Goal: Transaction & Acquisition: Purchase product/service

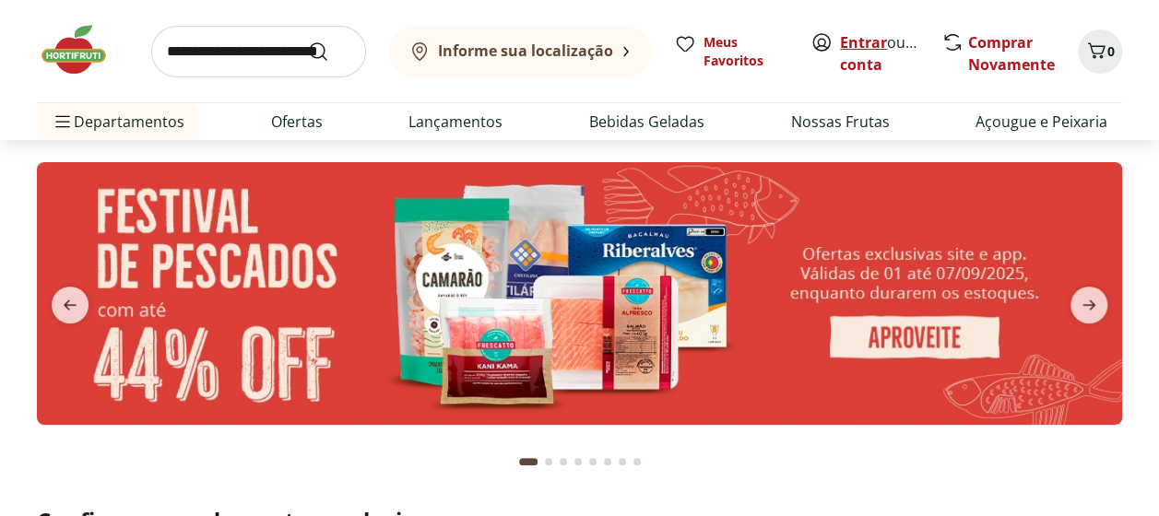
click at [873, 40] on link "Entrar" at bounding box center [863, 42] width 47 height 20
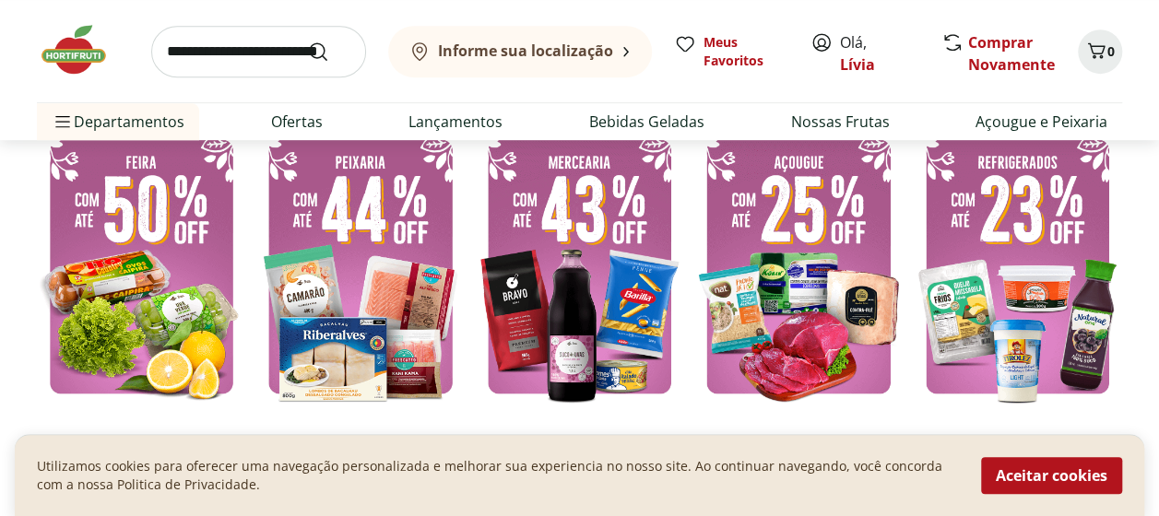
scroll to position [461, 0]
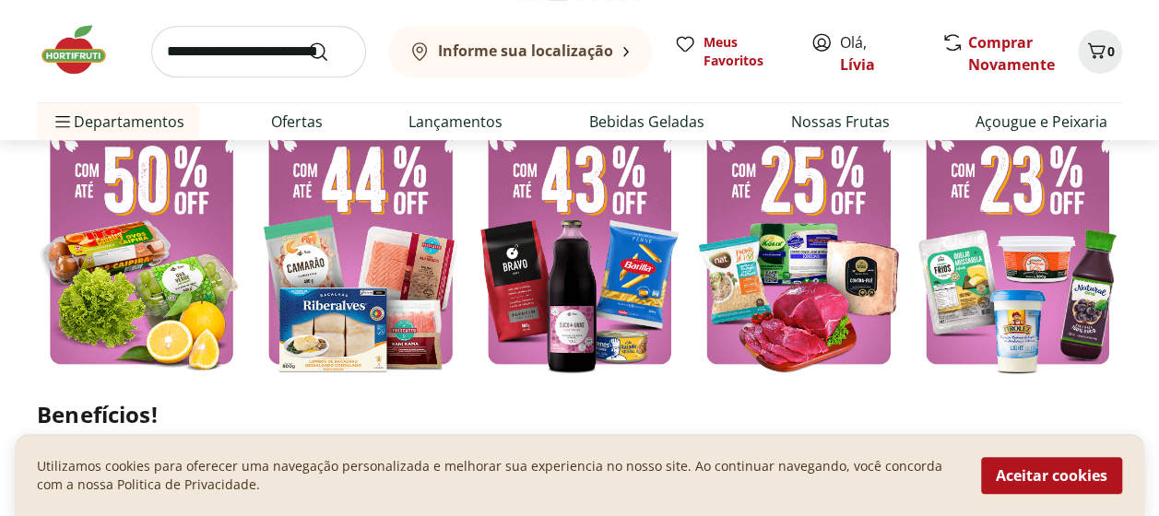
click at [990, 480] on button "Aceitar cookies" at bounding box center [1051, 475] width 141 height 37
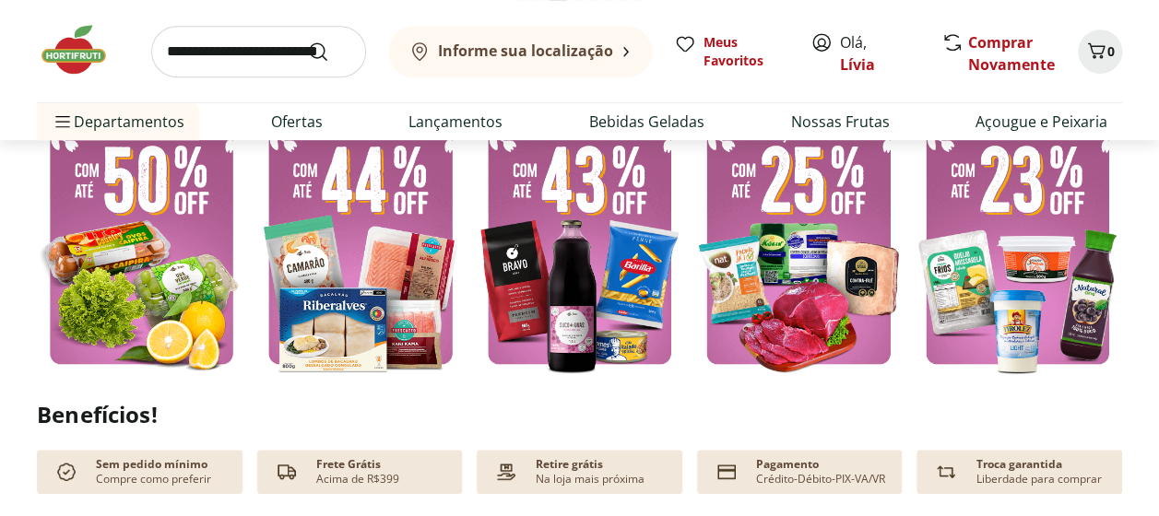
scroll to position [0, 0]
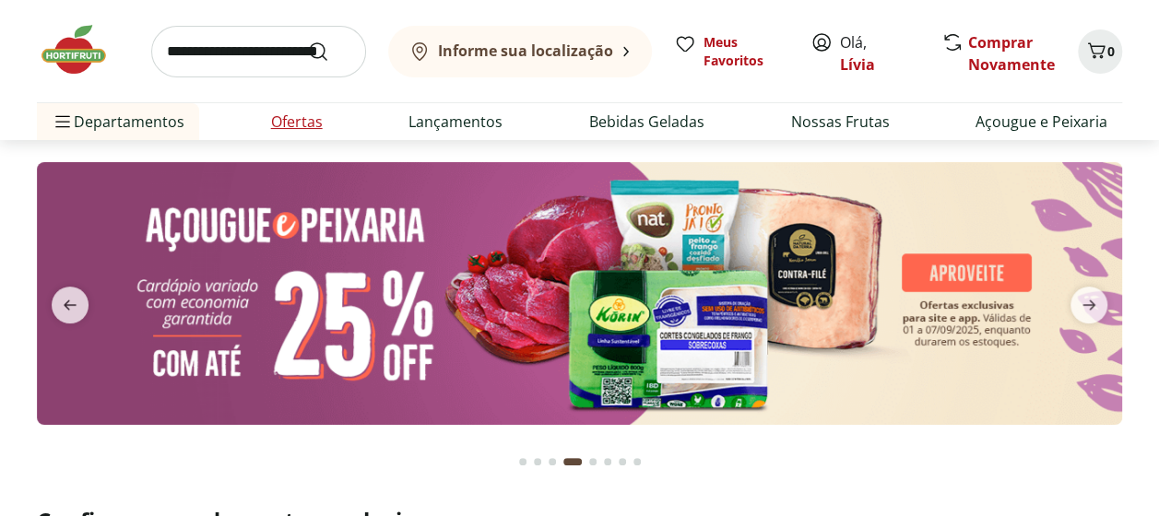
click at [280, 124] on link "Ofertas" at bounding box center [297, 122] width 52 height 22
select select "**********"
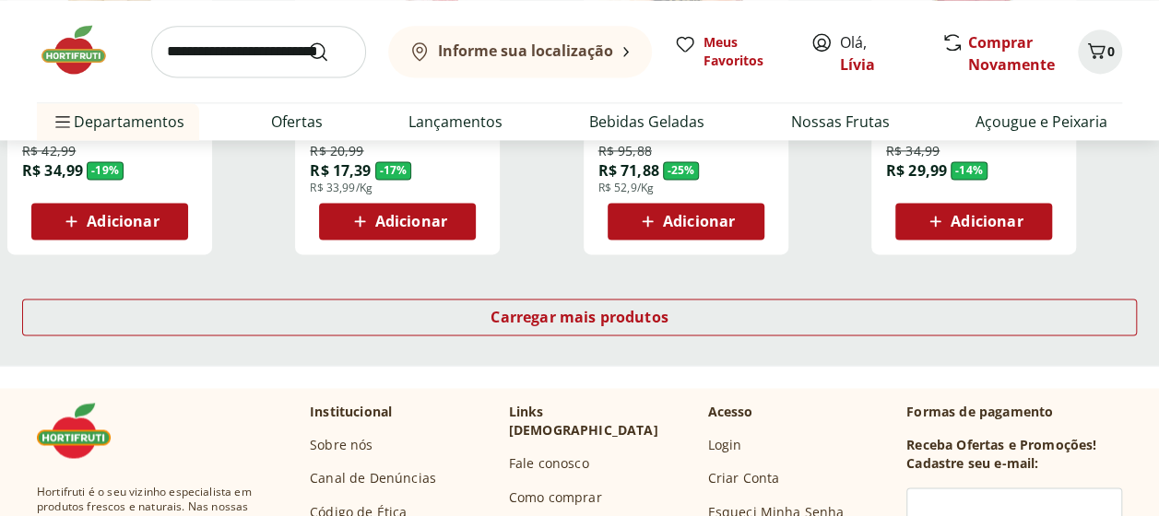
scroll to position [1290, 0]
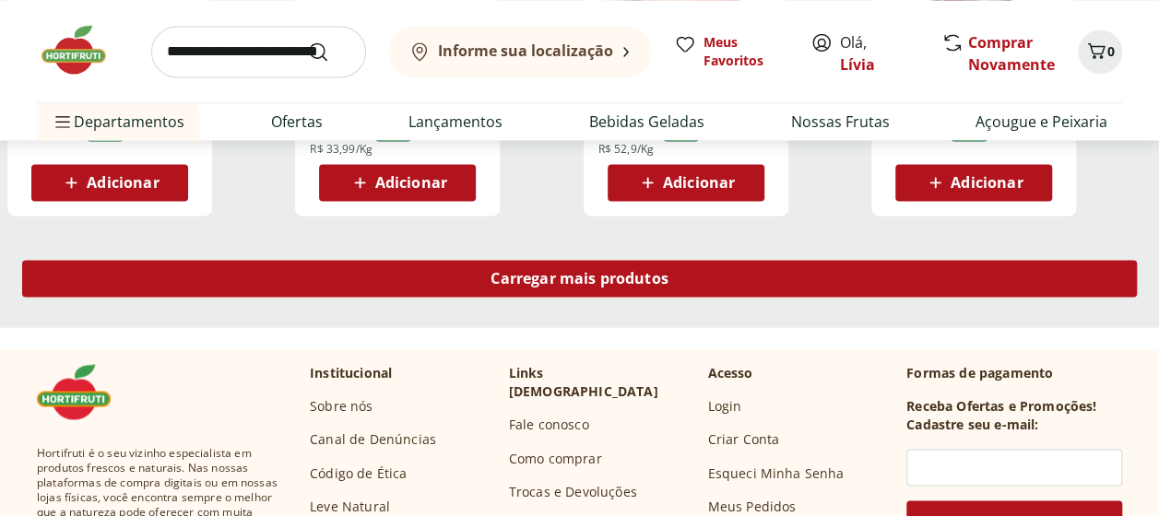
click at [542, 280] on span "Carregar mais produtos" at bounding box center [579, 278] width 178 height 15
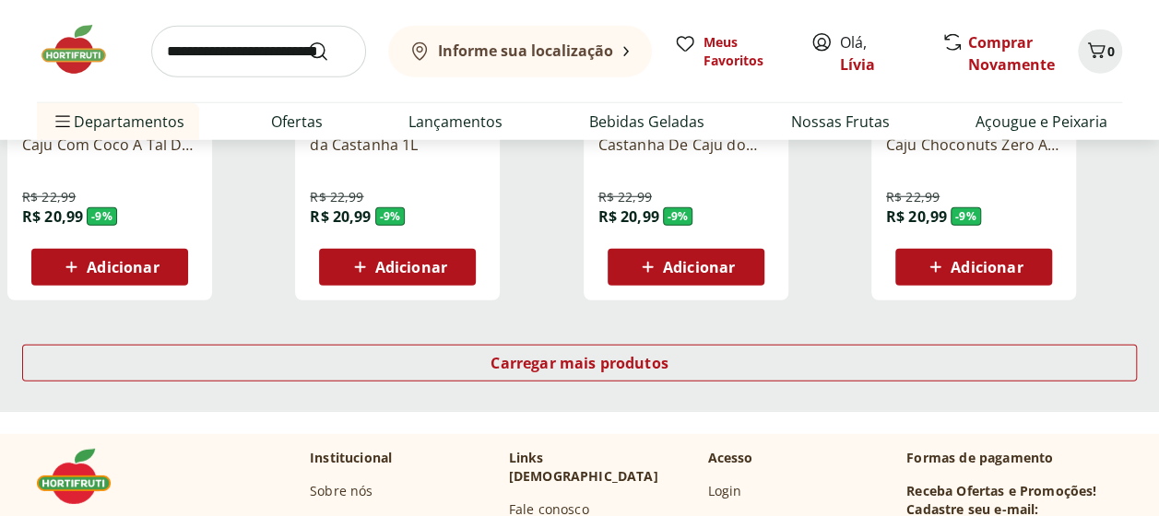
scroll to position [2489, 0]
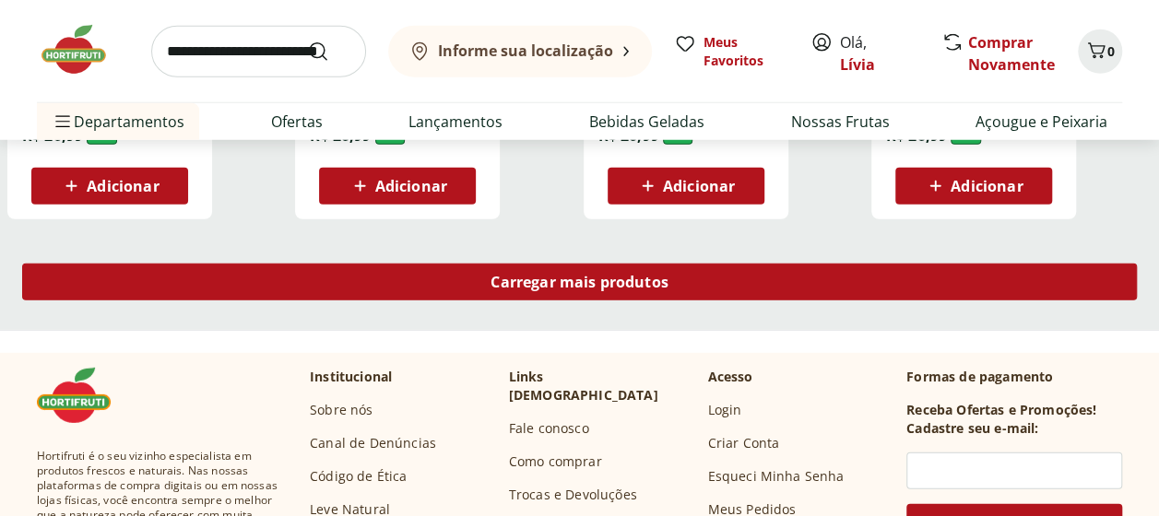
click at [533, 283] on span "Carregar mais produtos" at bounding box center [579, 282] width 178 height 15
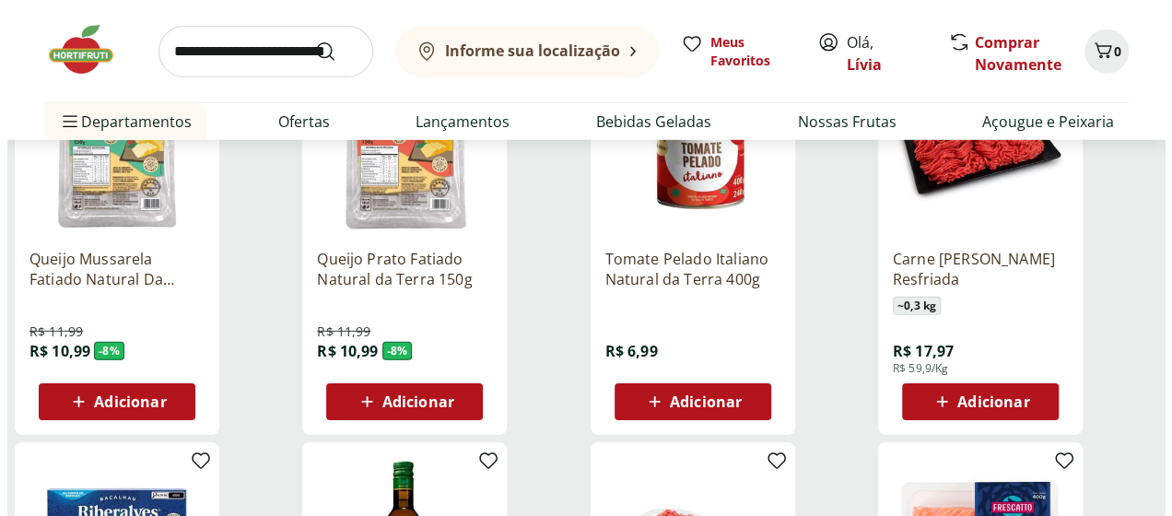
scroll to position [2765, 0]
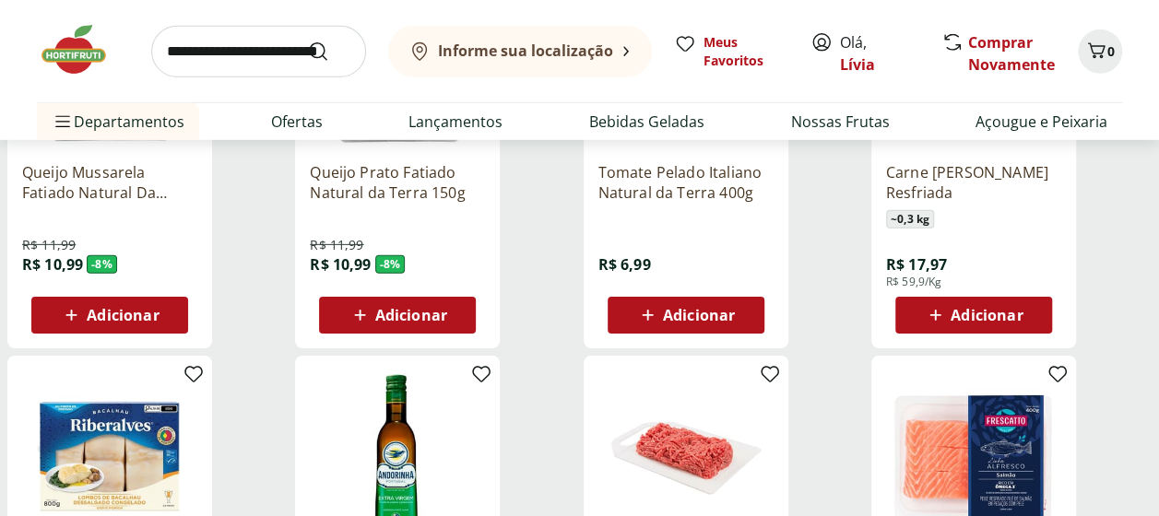
click at [677, 312] on span "Adicionar" at bounding box center [699, 315] width 72 height 15
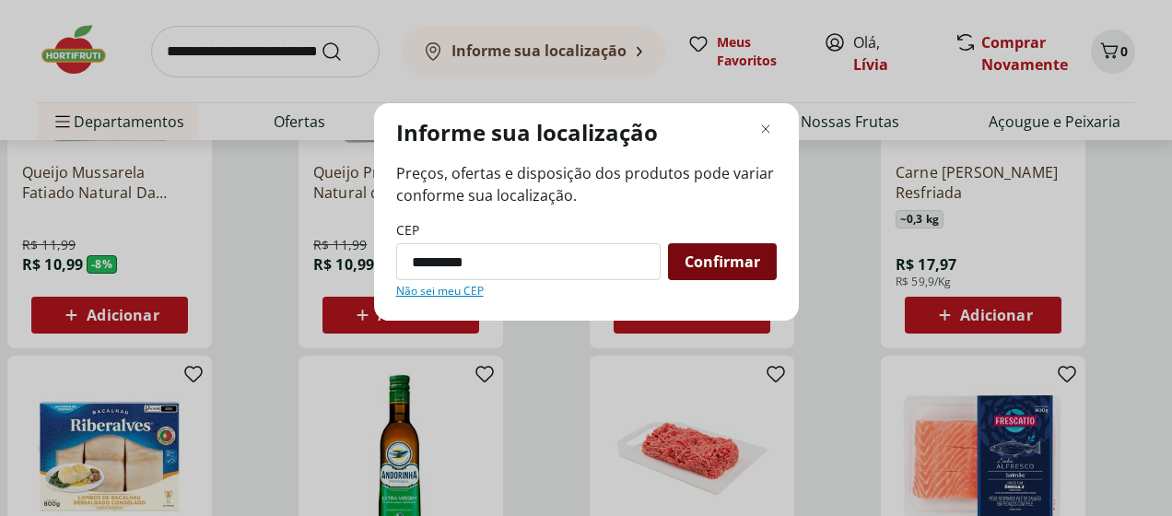
type input "*********"
click at [730, 268] on span "Confirmar" at bounding box center [723, 261] width 76 height 15
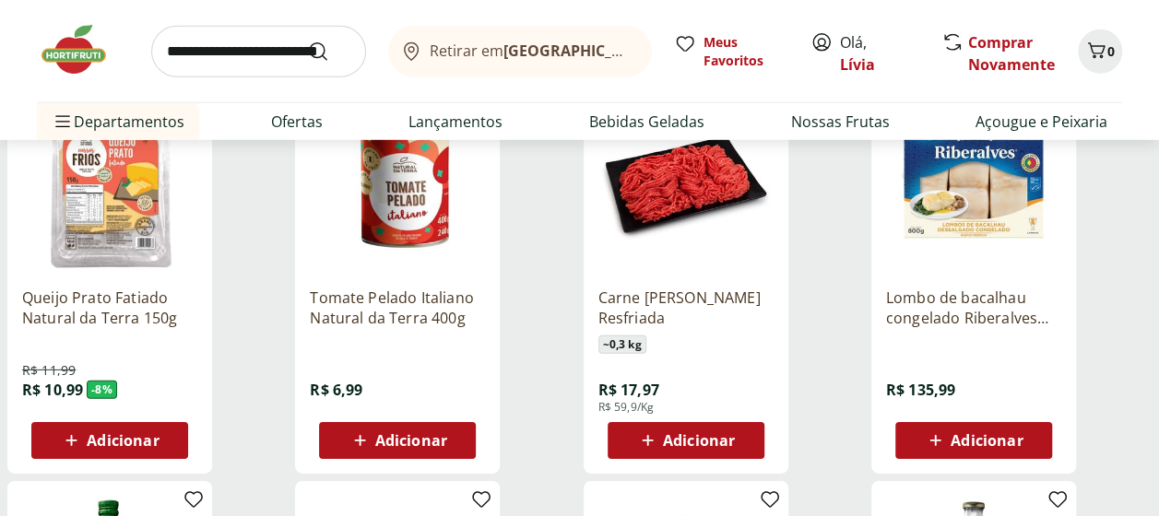
scroll to position [2581, 0]
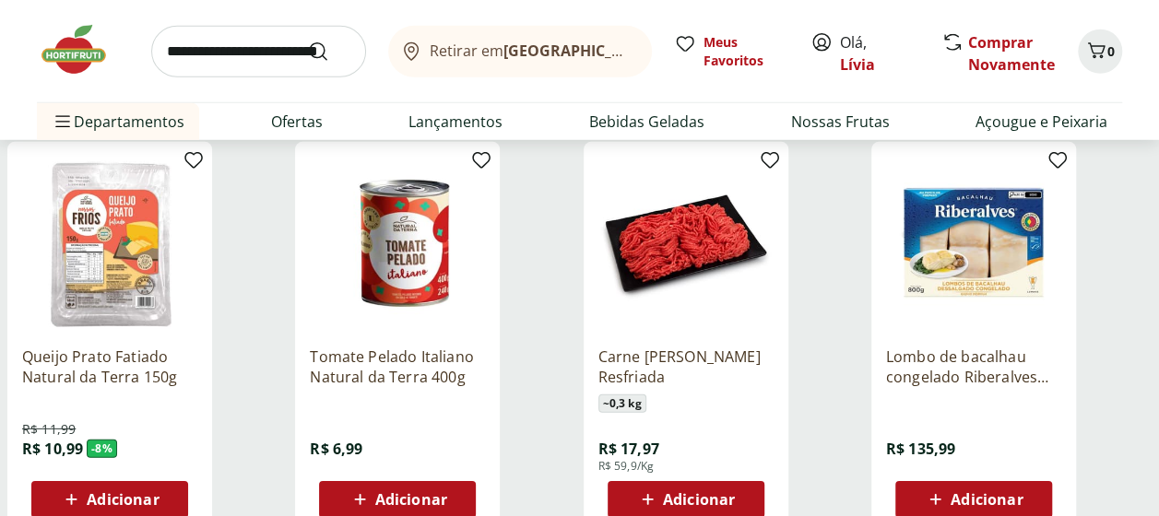
click at [348, 498] on icon at bounding box center [359, 500] width 23 height 22
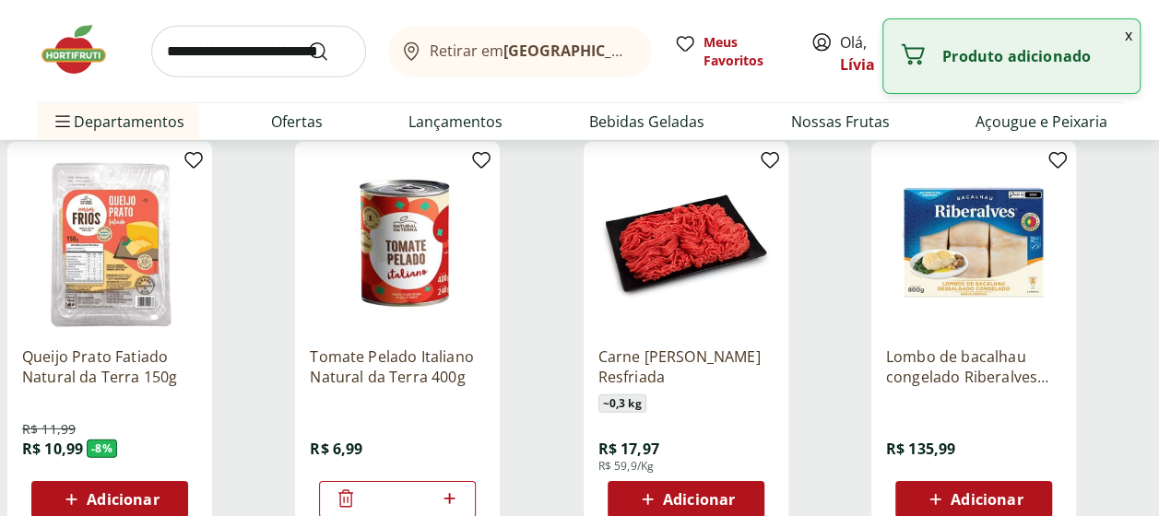
click at [450, 492] on icon at bounding box center [449, 499] width 23 height 22
type input "*"
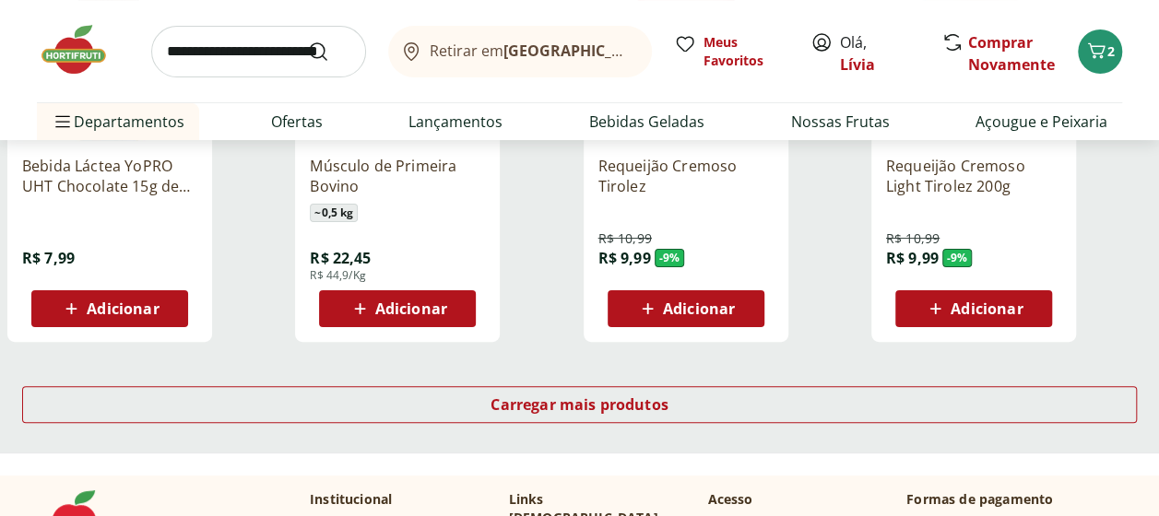
scroll to position [3595, 0]
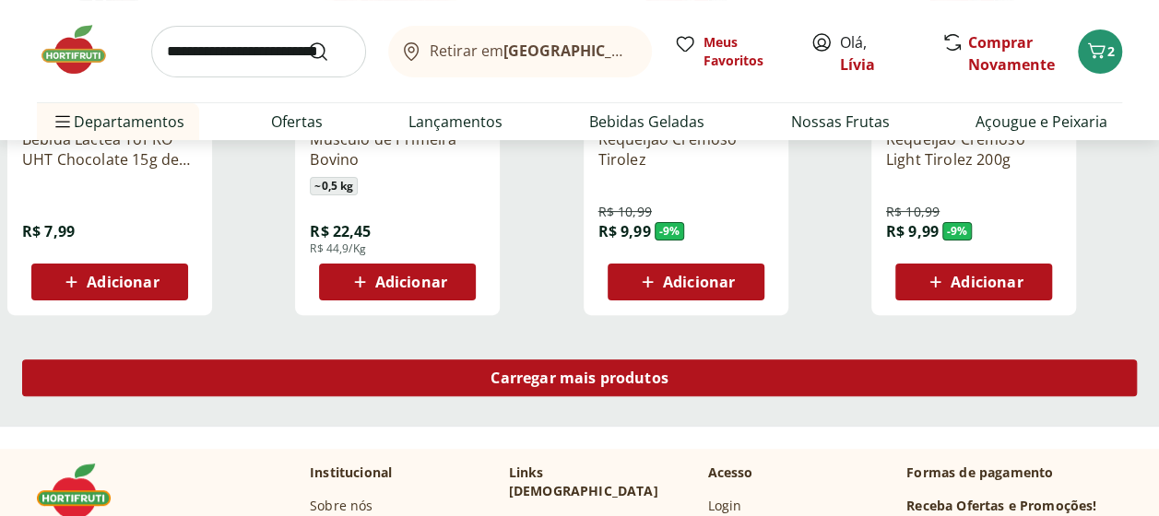
click at [527, 381] on span "Carregar mais produtos" at bounding box center [579, 378] width 178 height 15
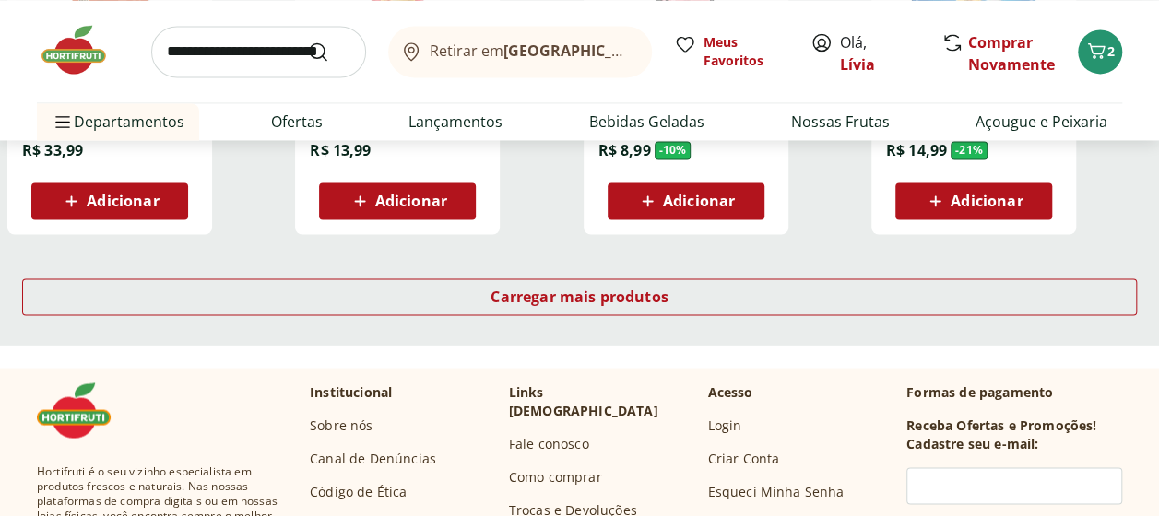
scroll to position [4885, 0]
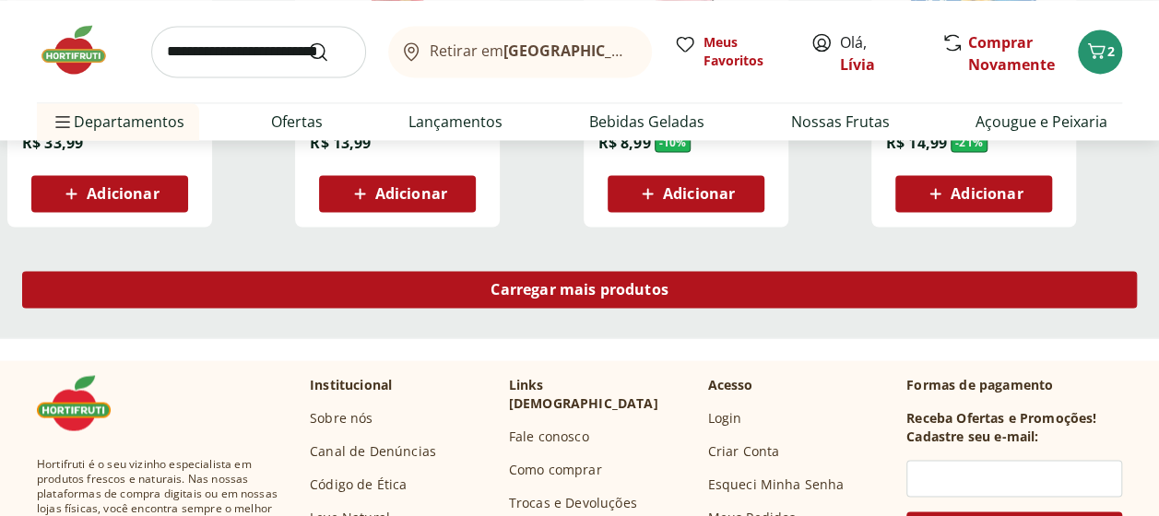
click at [570, 299] on div "Carregar mais produtos" at bounding box center [579, 289] width 1114 height 37
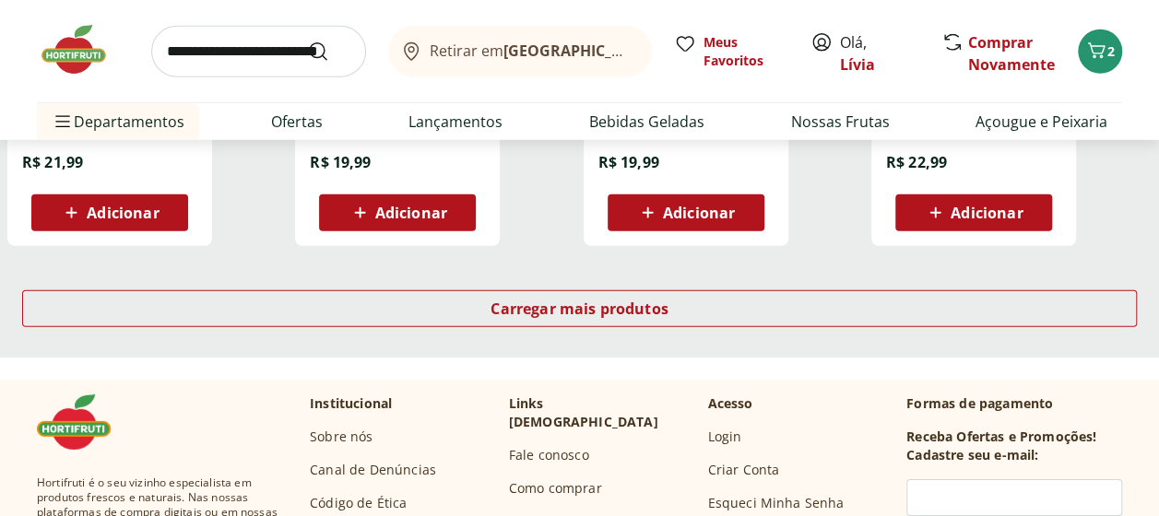
scroll to position [6083, 0]
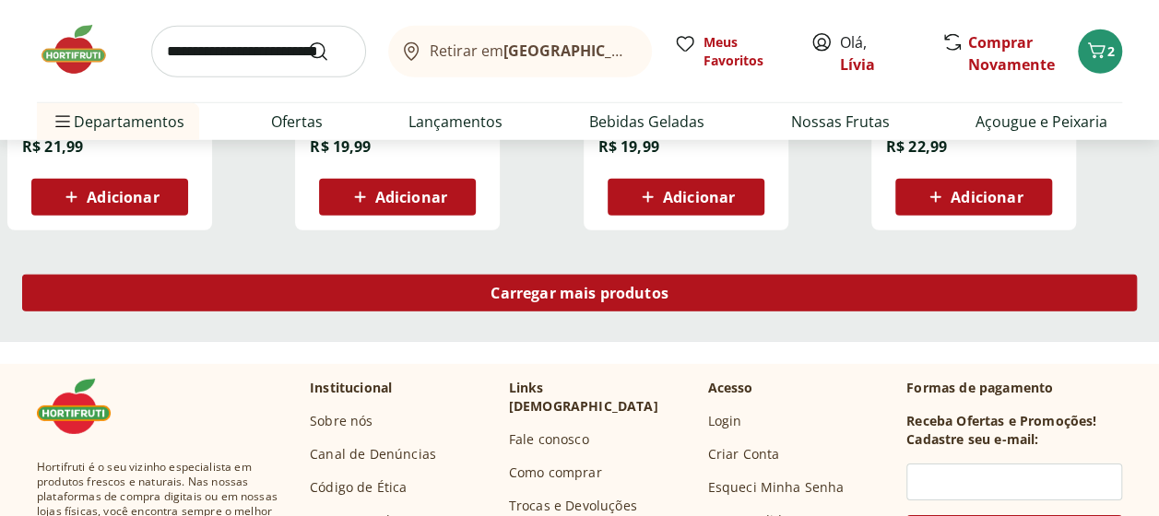
click at [571, 299] on span "Carregar mais produtos" at bounding box center [579, 293] width 178 height 15
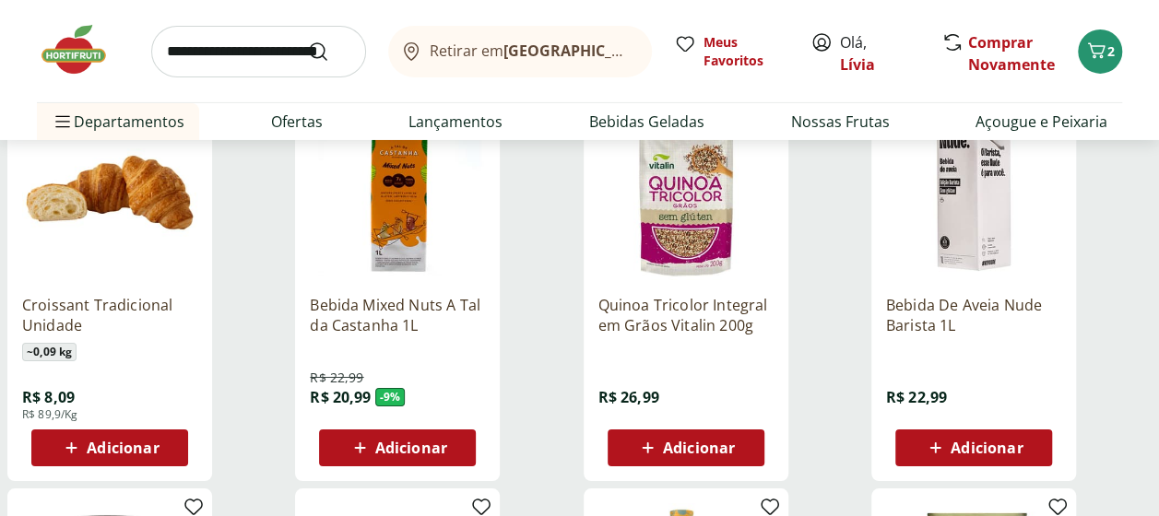
scroll to position [6728, 0]
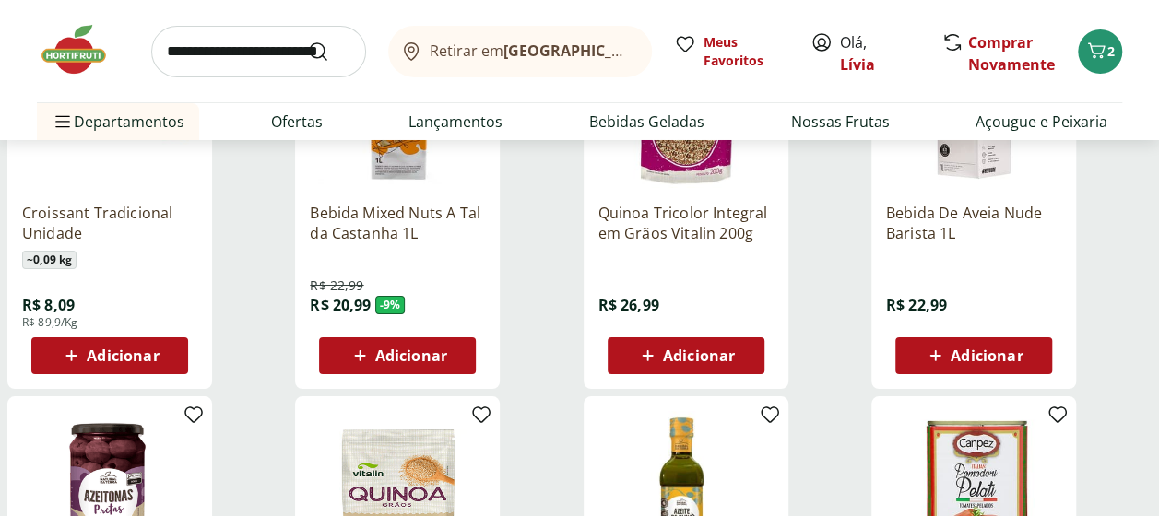
click at [671, 345] on span "Adicionar" at bounding box center [685, 356] width 99 height 22
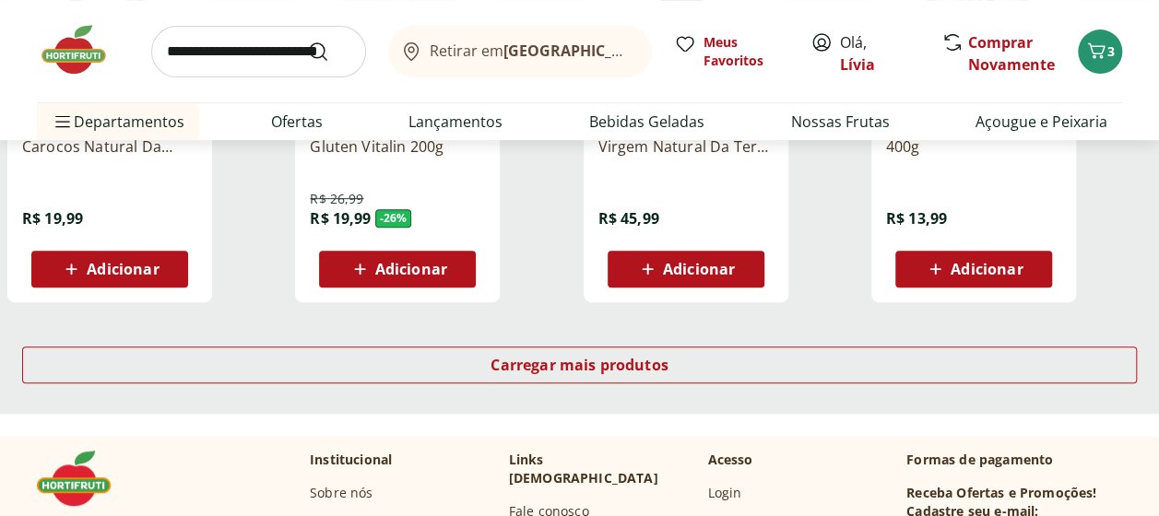
scroll to position [7281, 0]
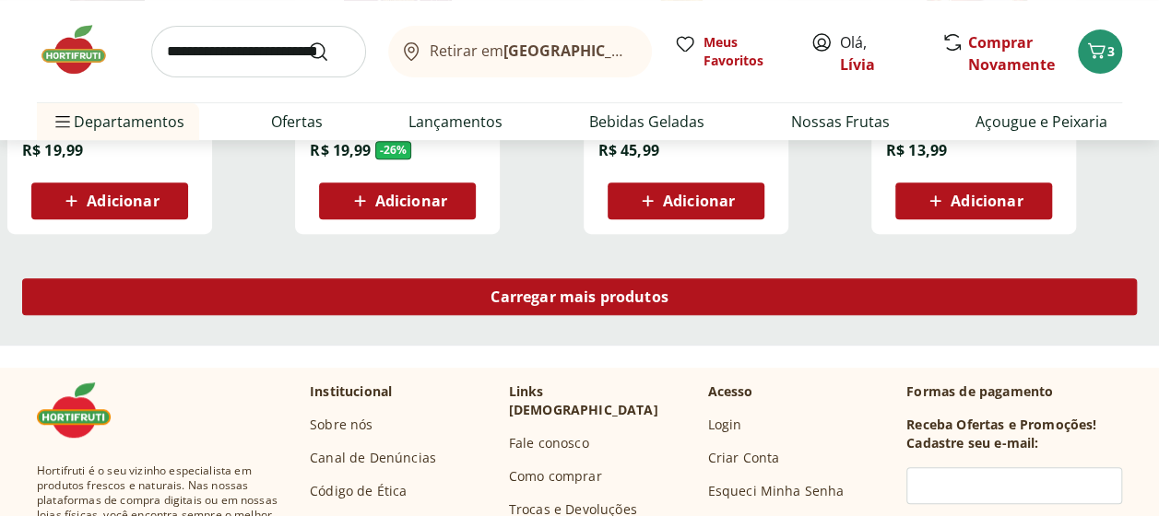
click at [563, 299] on span "Carregar mais produtos" at bounding box center [579, 296] width 178 height 15
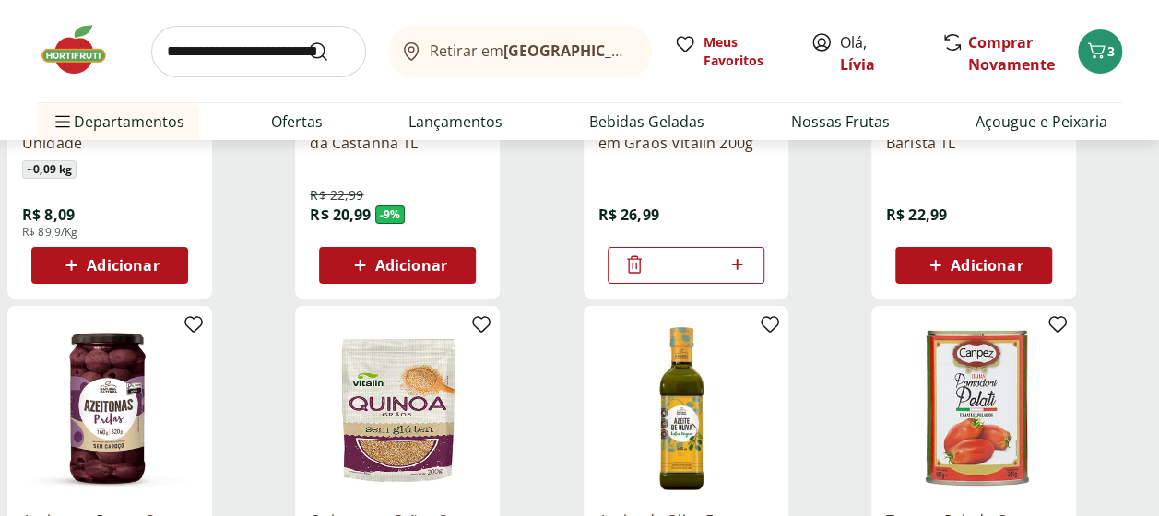
scroll to position [6728, 0]
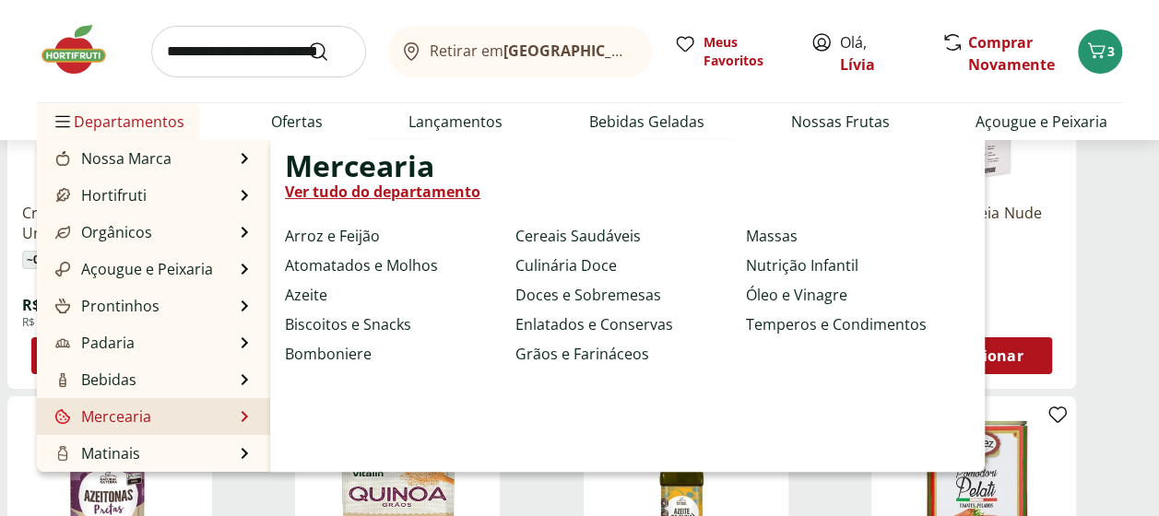
click at [170, 401] on li "Mercearia Mercearia Ver tudo do departamento Arroz e Feijão Atomatados e Molhos…" at bounding box center [153, 416] width 233 height 37
click at [192, 418] on li "Mercearia Mercearia Ver tudo do departamento Arroz e Feijão Atomatados e Molhos…" at bounding box center [153, 416] width 233 height 37
click at [347, 231] on link "Arroz e Feijão" at bounding box center [332, 236] width 95 height 22
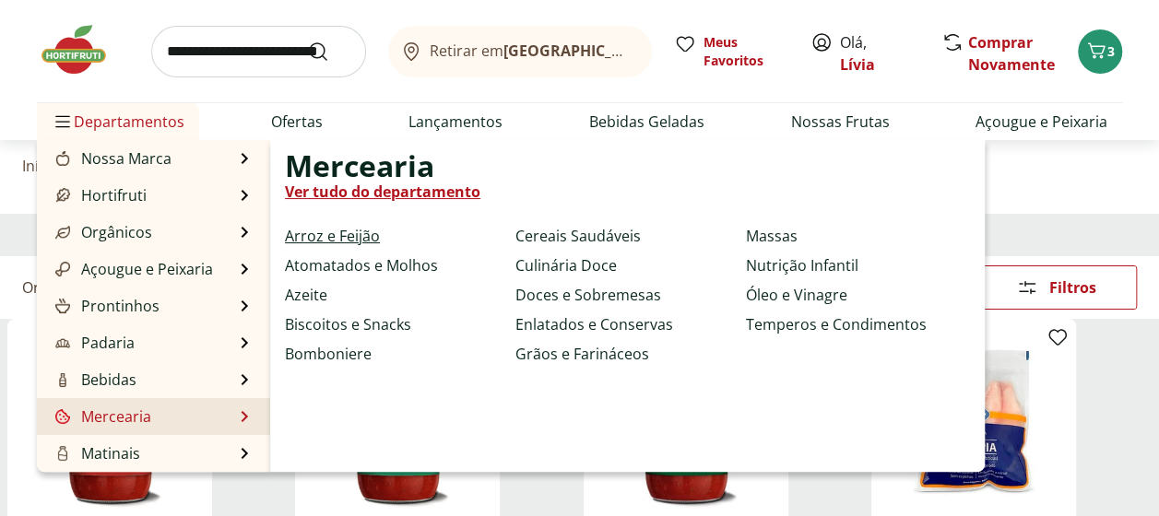
select select "**********"
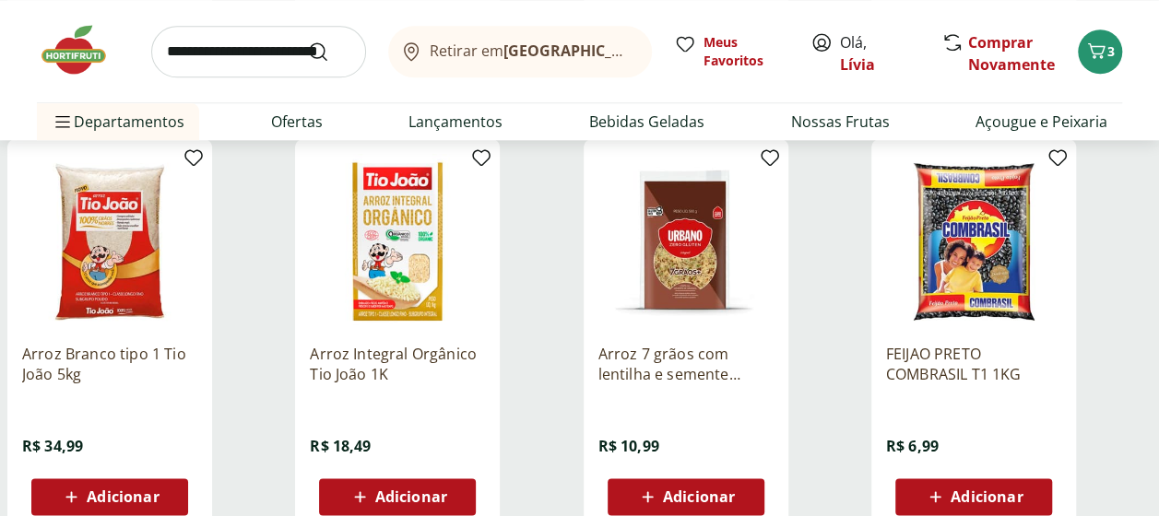
scroll to position [1014, 0]
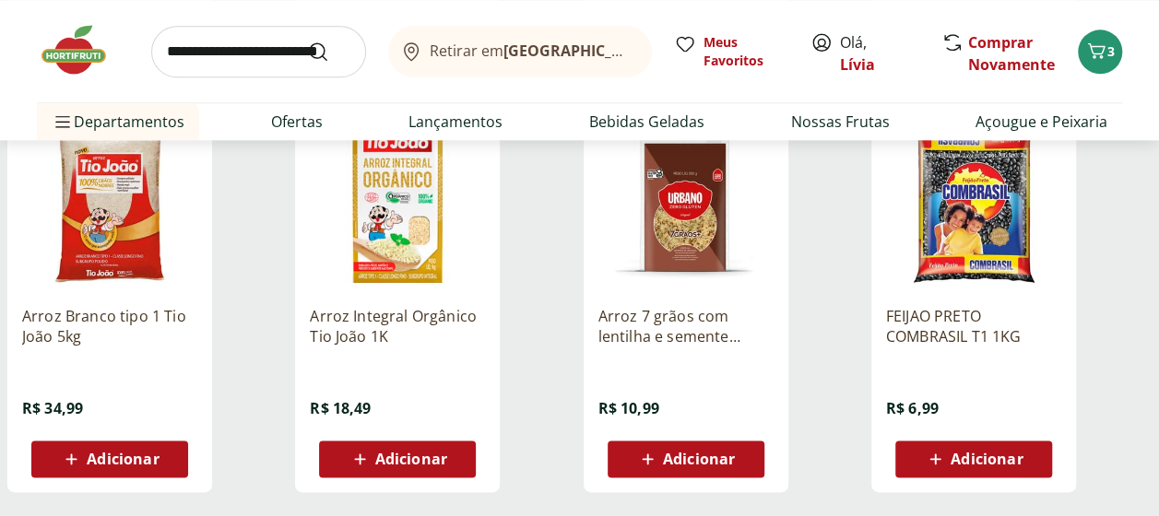
click at [690, 470] on div "Adicionar" at bounding box center [685, 458] width 127 height 33
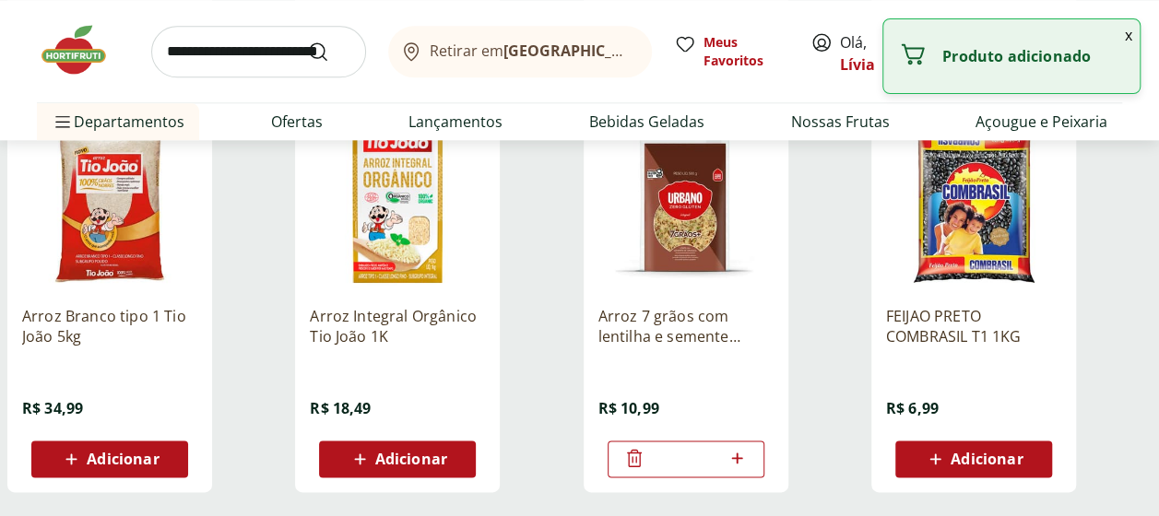
click at [741, 457] on icon at bounding box center [737, 458] width 11 height 11
type input "*"
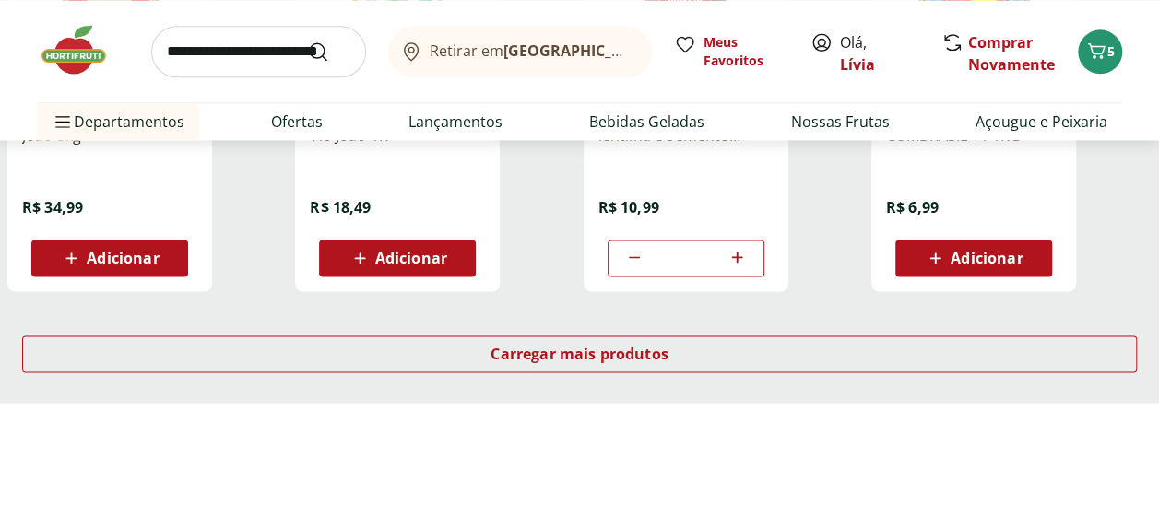
scroll to position [1290, 0]
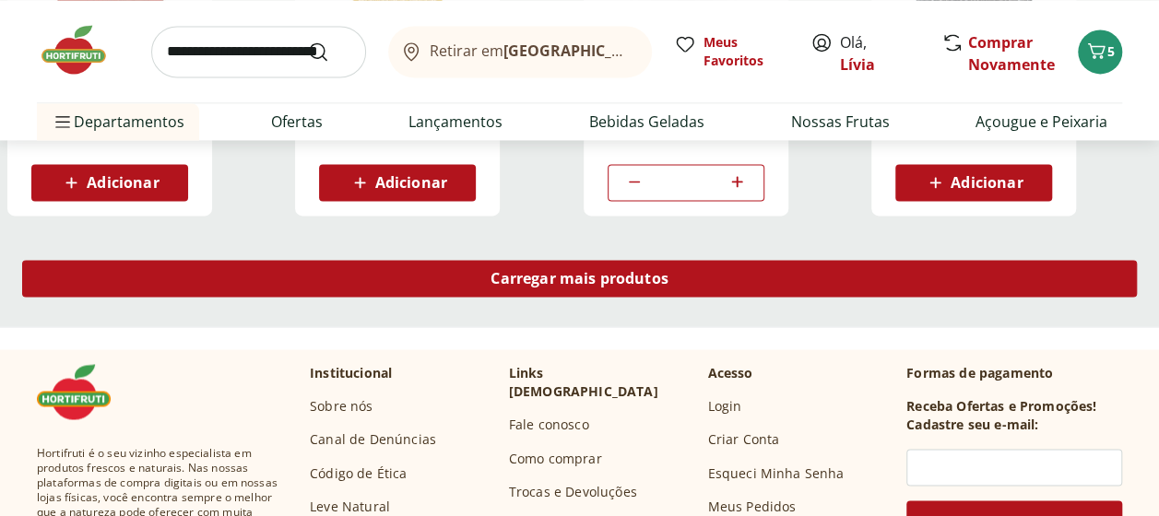
click at [509, 282] on span "Carregar mais produtos" at bounding box center [579, 278] width 178 height 15
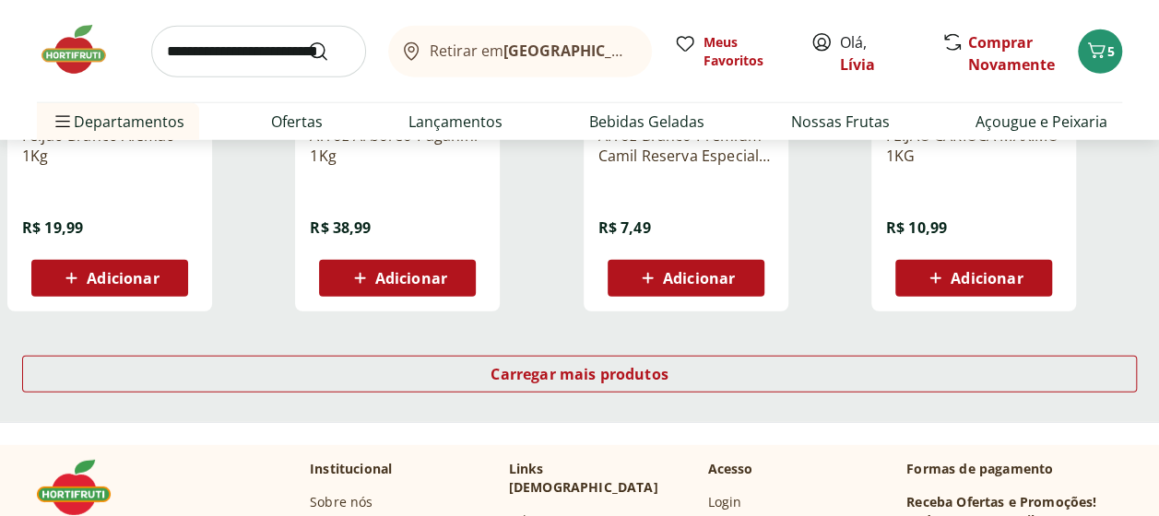
scroll to position [2489, 0]
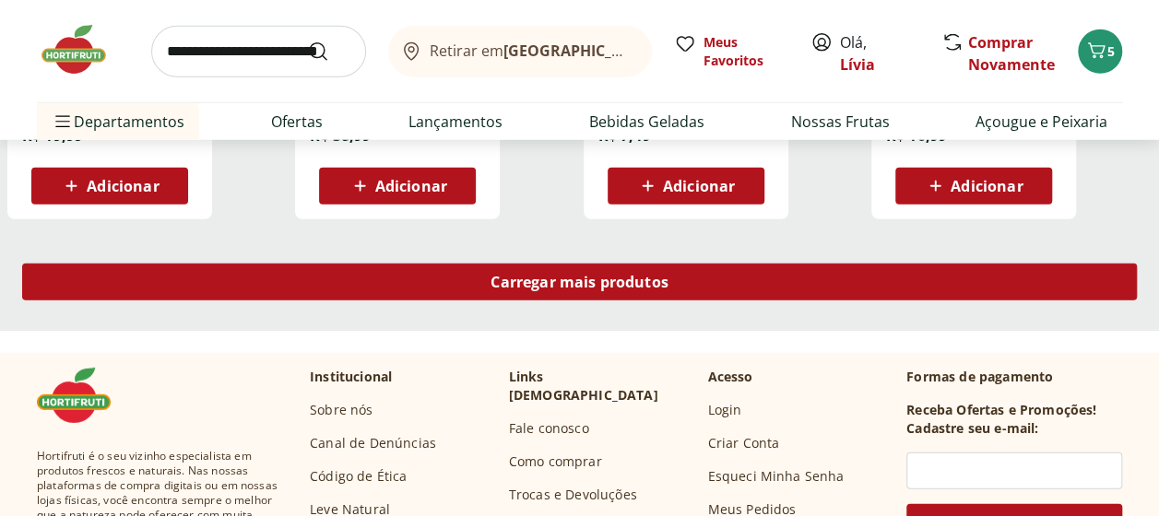
click at [482, 272] on div "Carregar mais produtos" at bounding box center [579, 282] width 1114 height 37
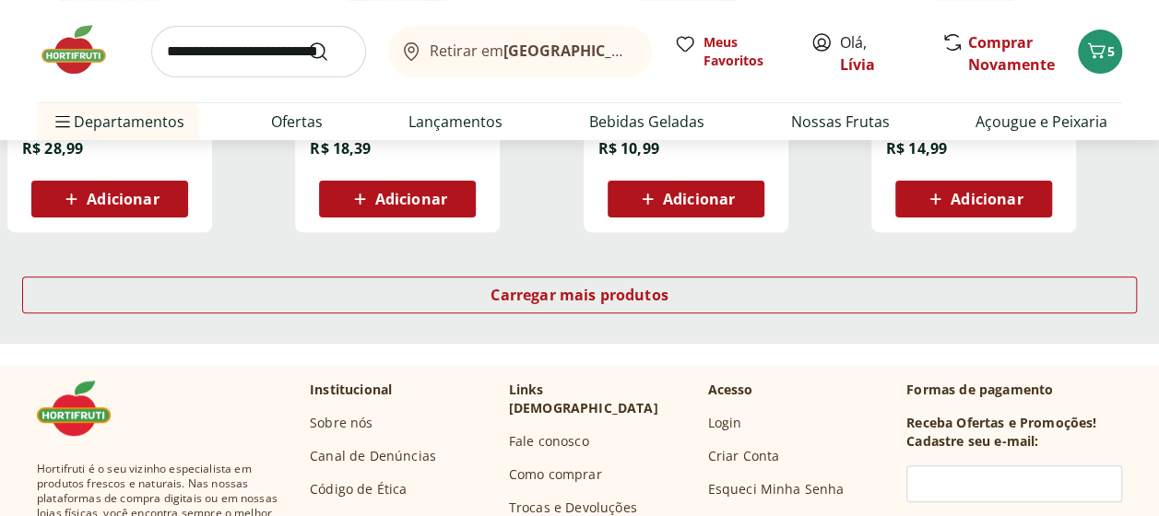
scroll to position [3687, 0]
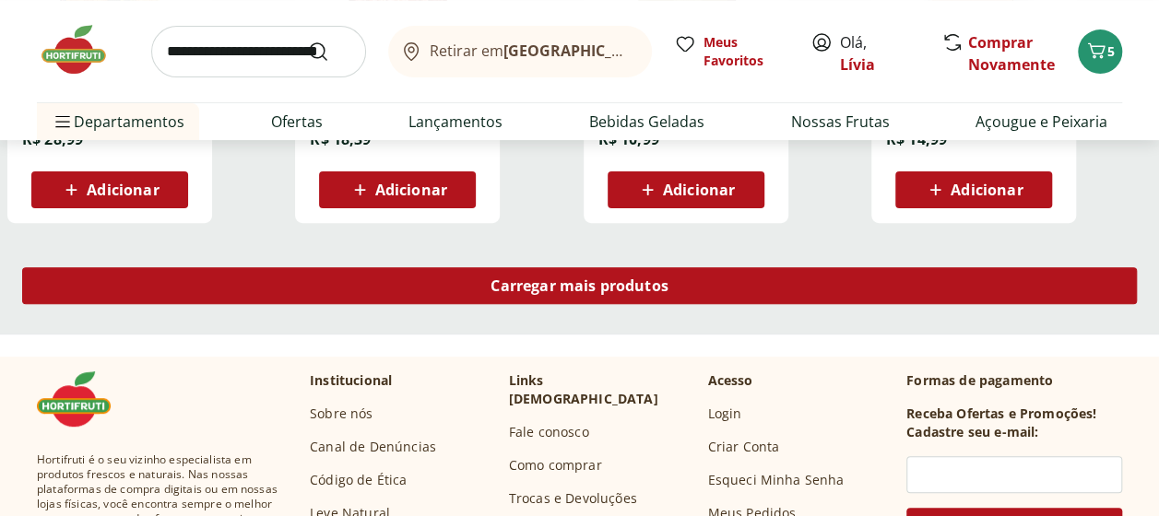
click at [494, 278] on span "Carregar mais produtos" at bounding box center [579, 285] width 178 height 15
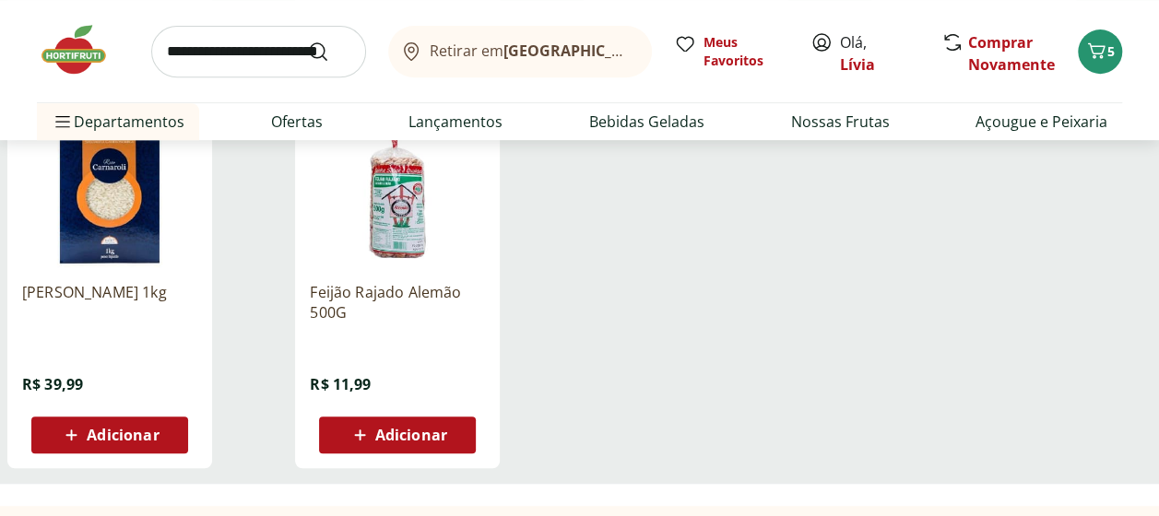
scroll to position [3871, 0]
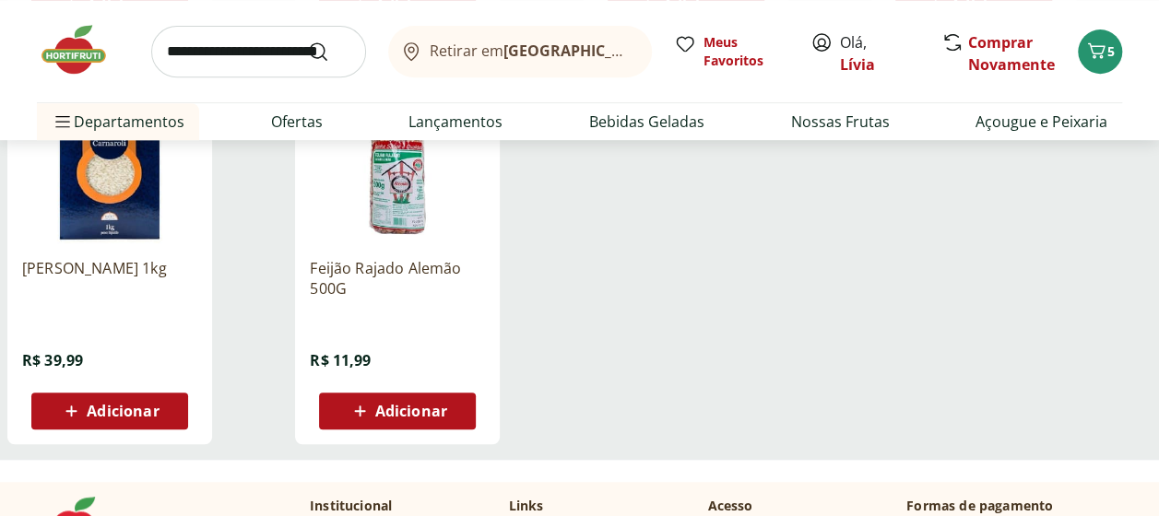
click at [397, 404] on span "Adicionar" at bounding box center [411, 411] width 72 height 15
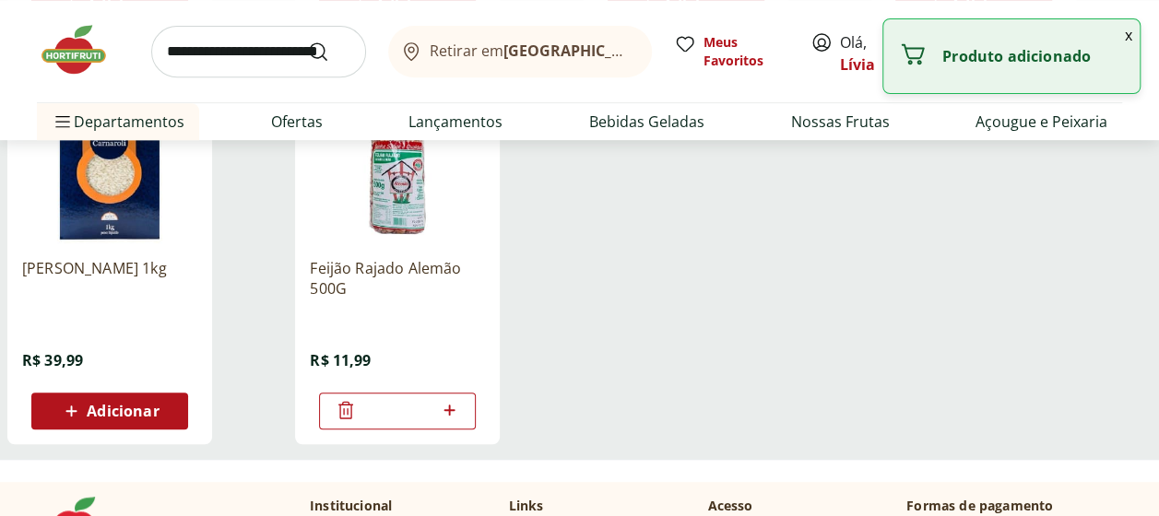
click at [343, 413] on icon at bounding box center [346, 410] width 22 height 22
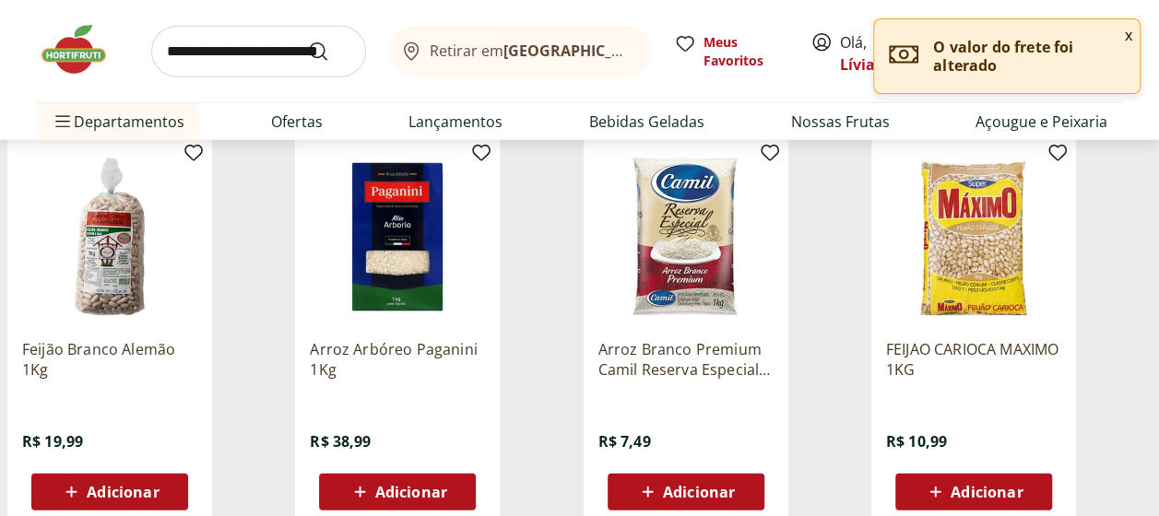
scroll to position [2212, 0]
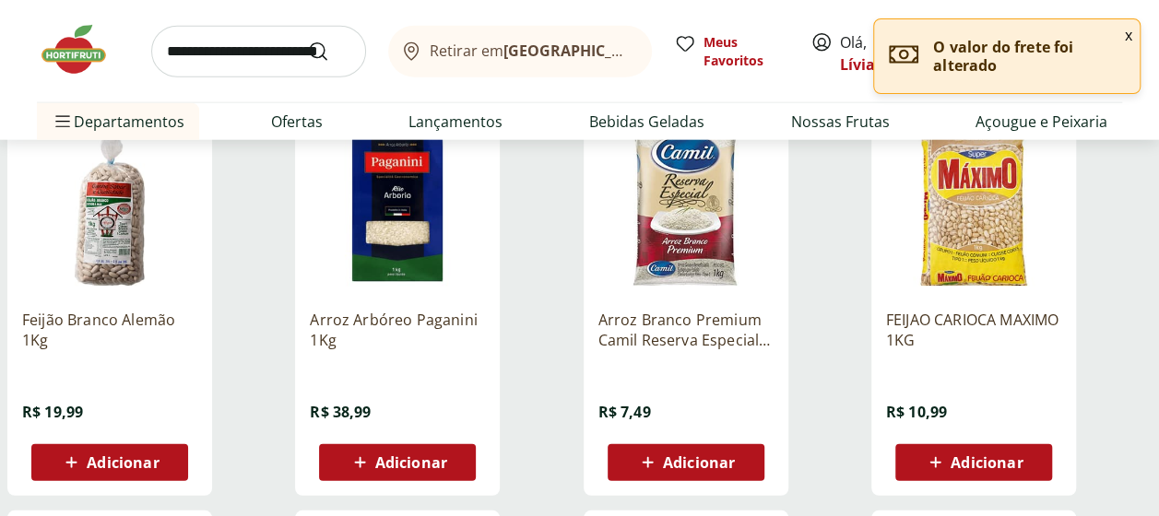
click at [945, 455] on icon at bounding box center [935, 463] width 23 height 22
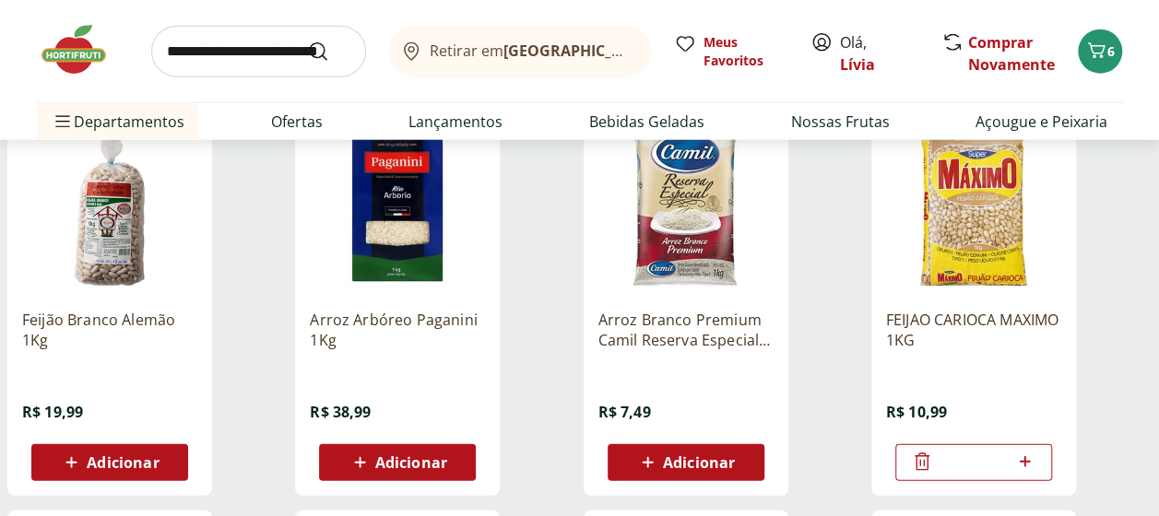
click at [917, 470] on icon at bounding box center [922, 462] width 22 height 22
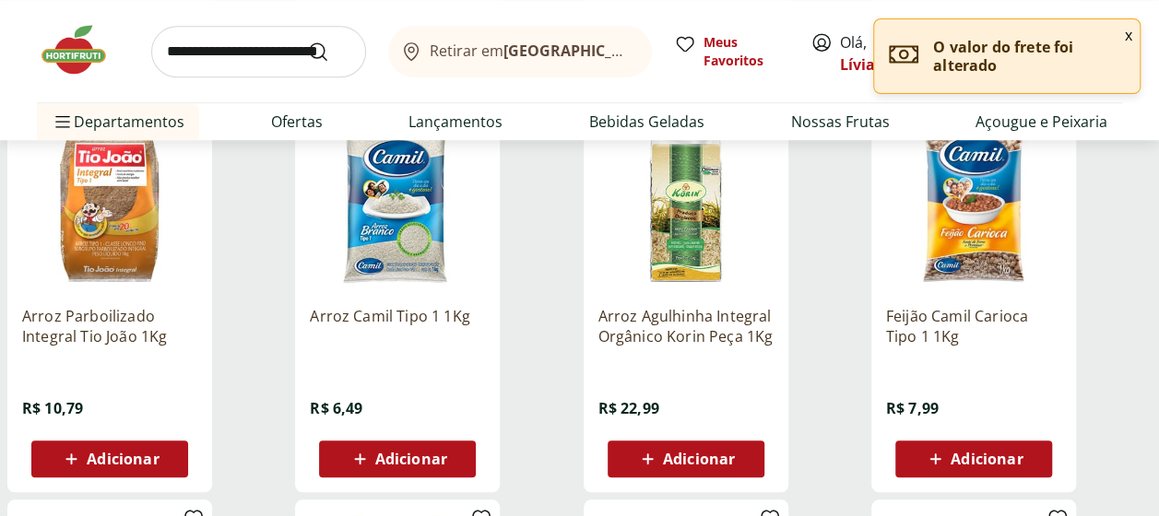
scroll to position [645, 0]
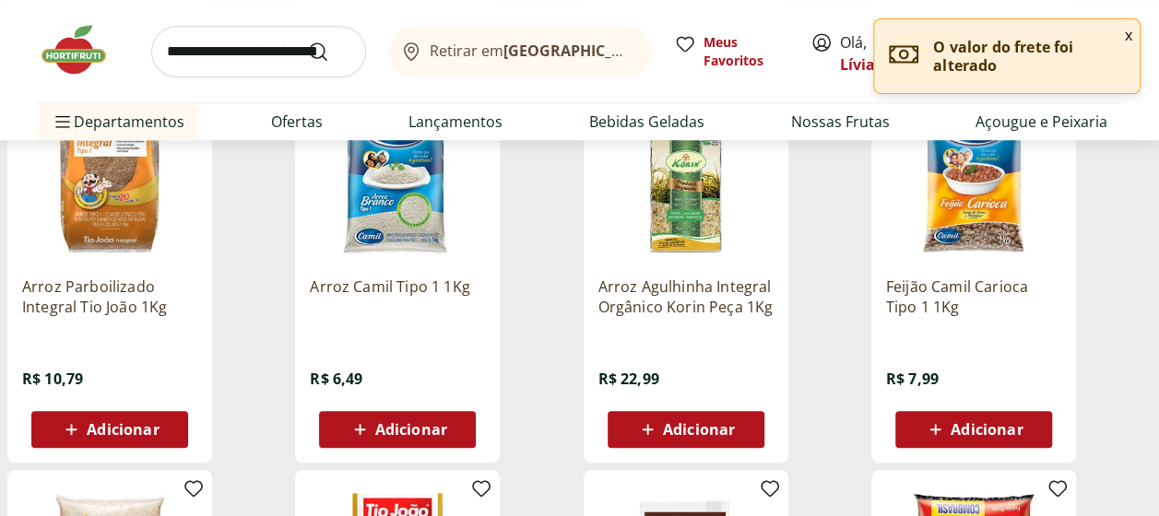
click at [935, 420] on icon at bounding box center [935, 429] width 23 height 22
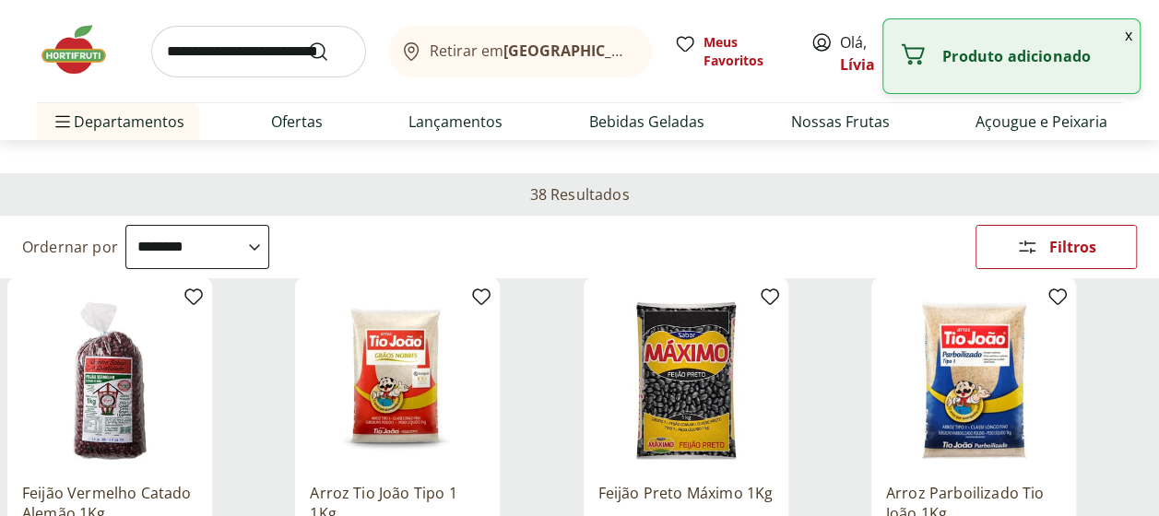
scroll to position [0, 0]
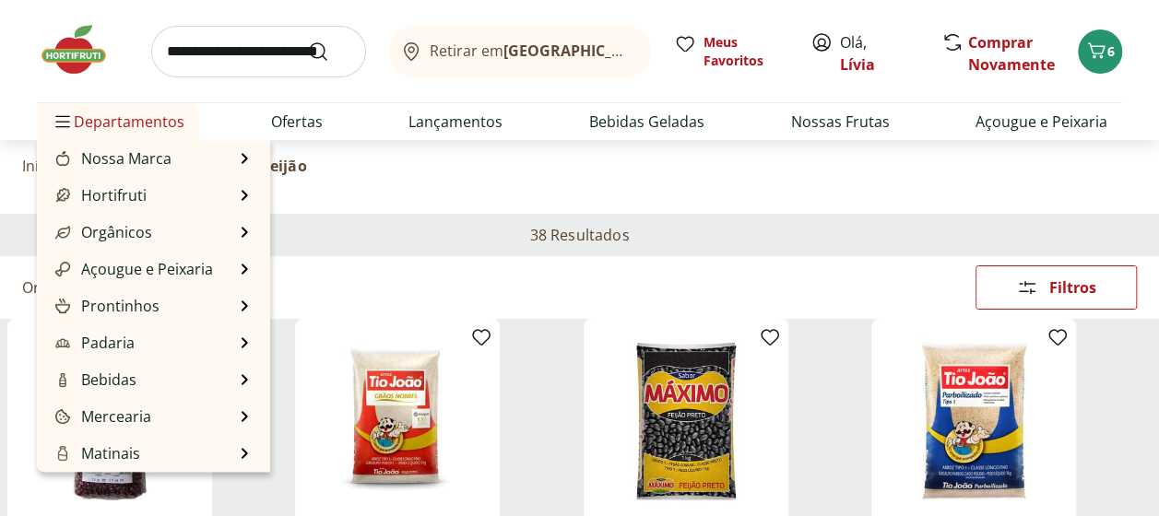
click at [89, 112] on span "Departamentos" at bounding box center [118, 122] width 133 height 44
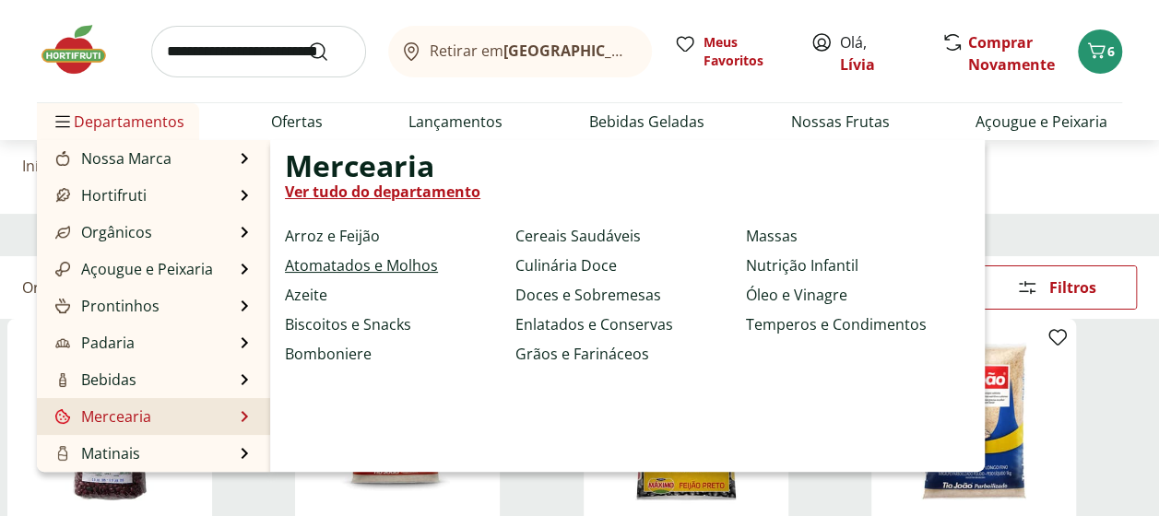
click at [302, 262] on link "Atomatados e Molhos" at bounding box center [361, 265] width 153 height 22
select select "**********"
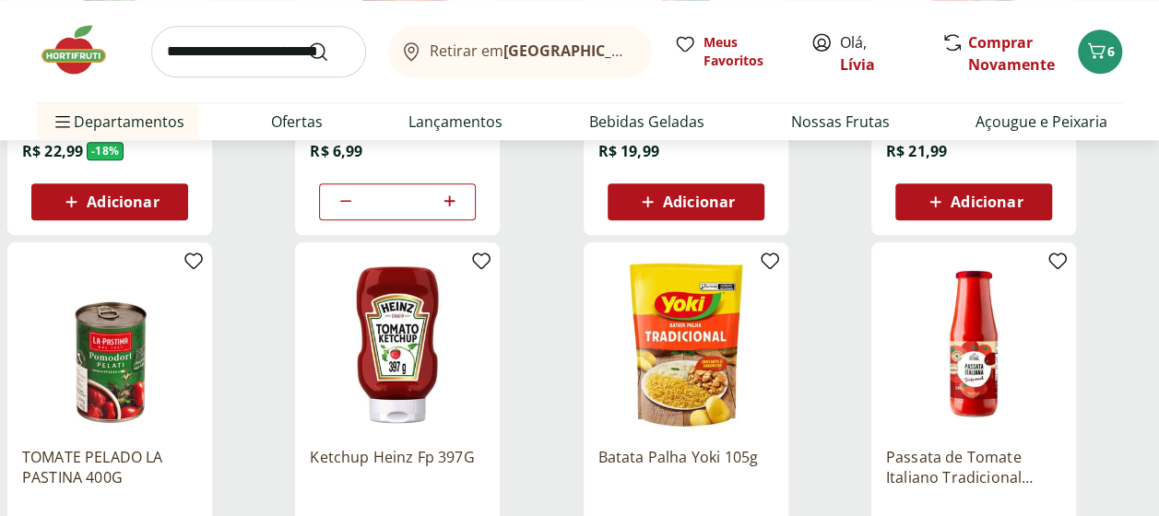
scroll to position [830, 0]
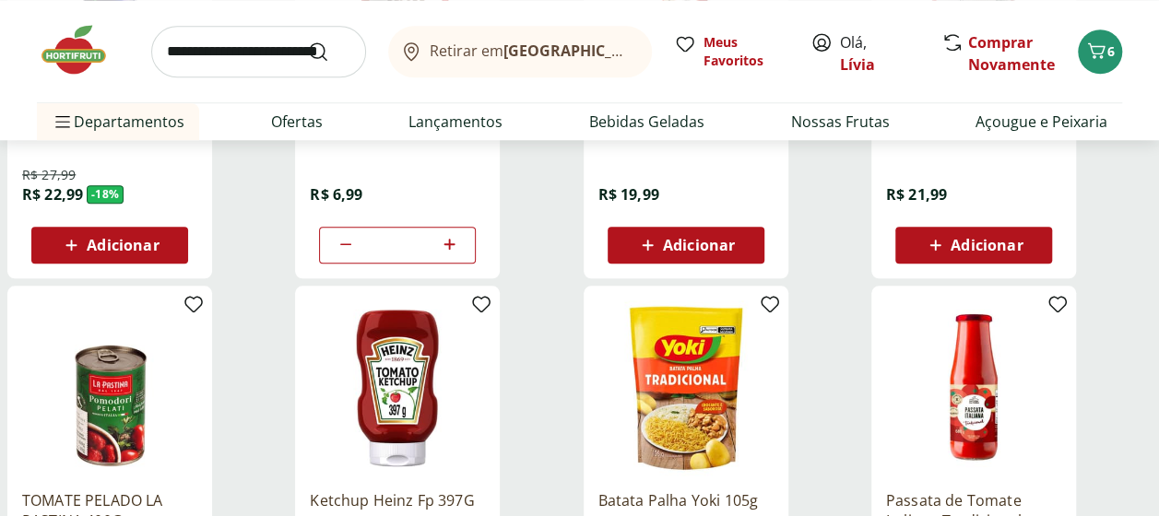
click at [457, 242] on icon at bounding box center [449, 244] width 23 height 22
type input "*"
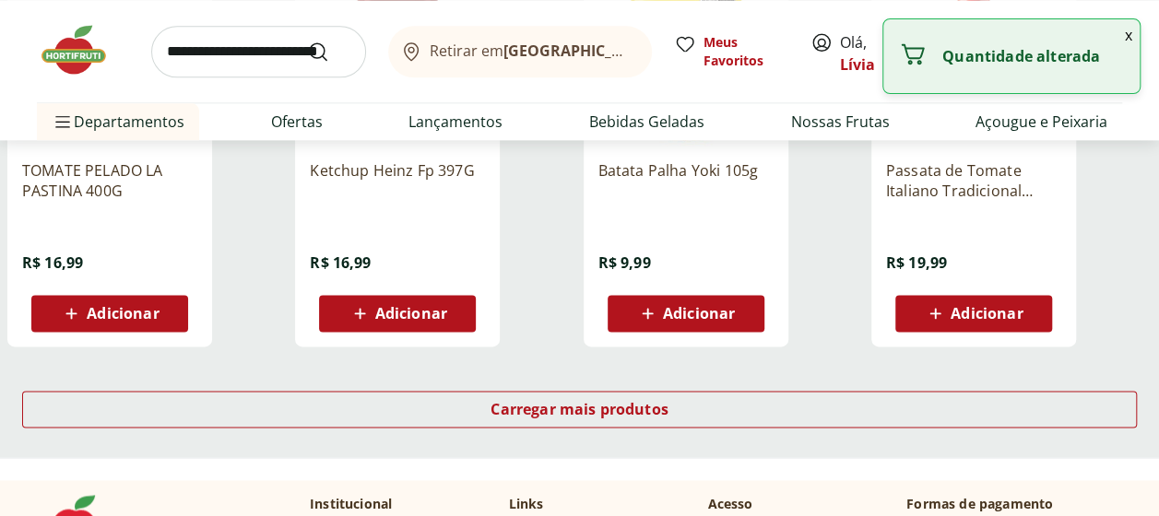
scroll to position [1198, 0]
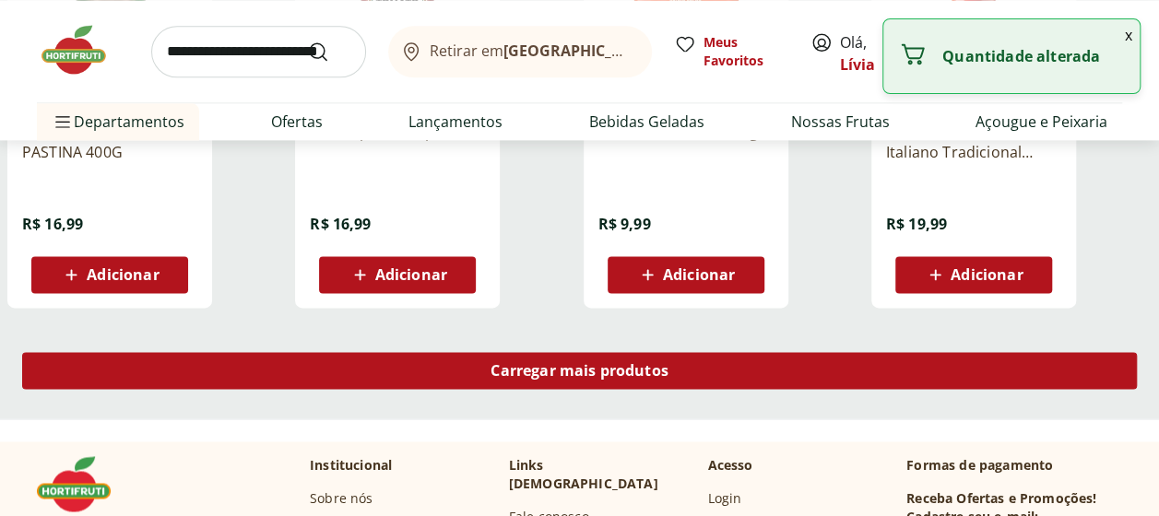
click at [495, 372] on span "Carregar mais produtos" at bounding box center [579, 370] width 178 height 15
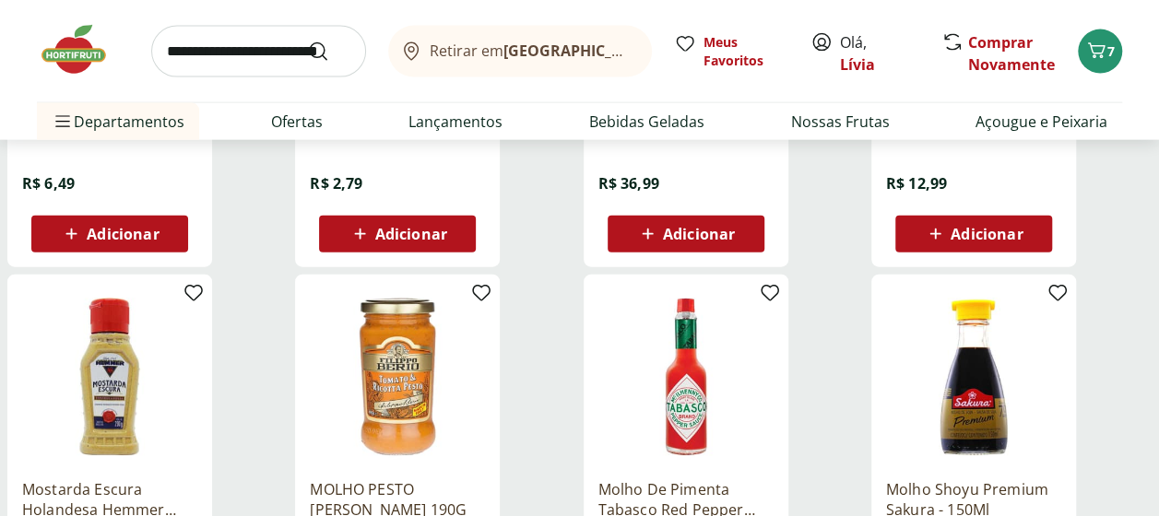
scroll to position [1936, 0]
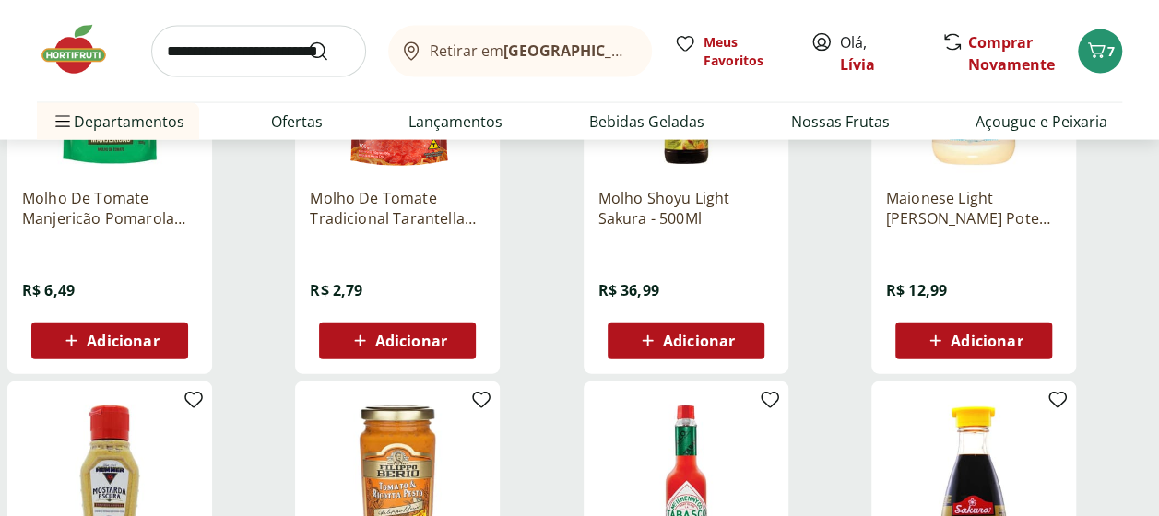
click at [654, 332] on icon at bounding box center [647, 341] width 23 height 22
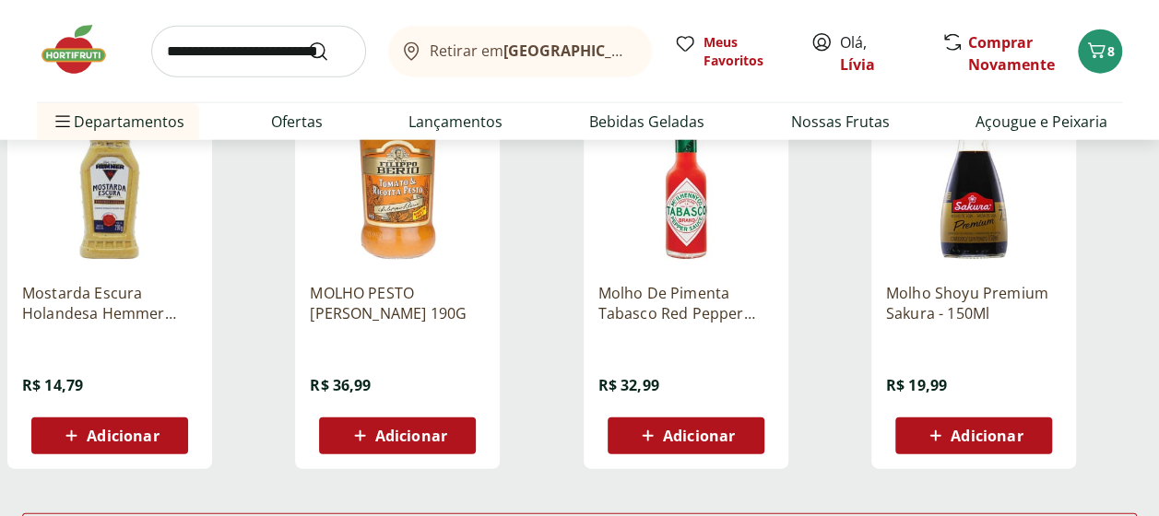
scroll to position [2396, 0]
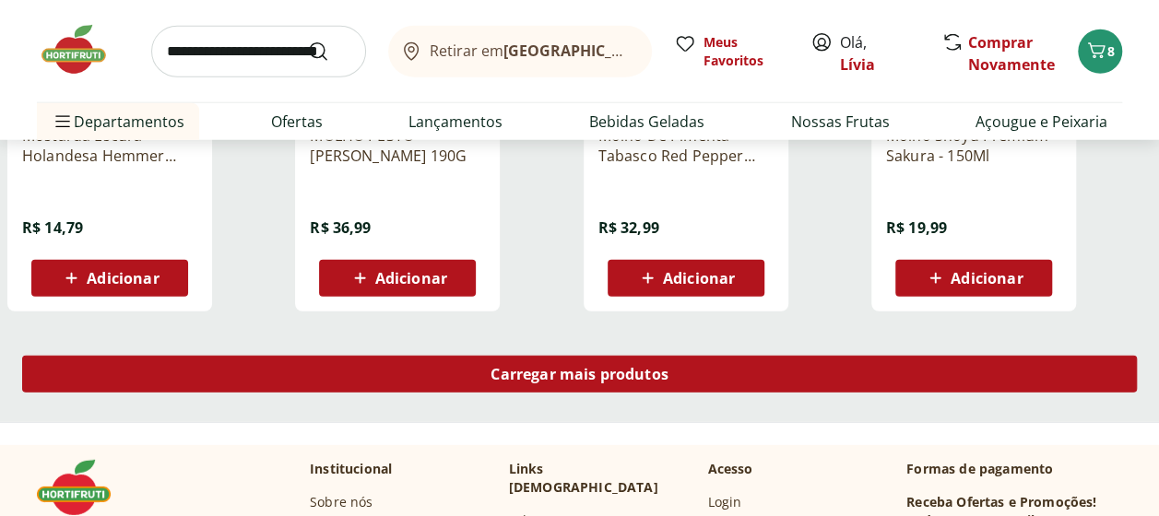
click at [538, 376] on span "Carregar mais produtos" at bounding box center [579, 374] width 178 height 15
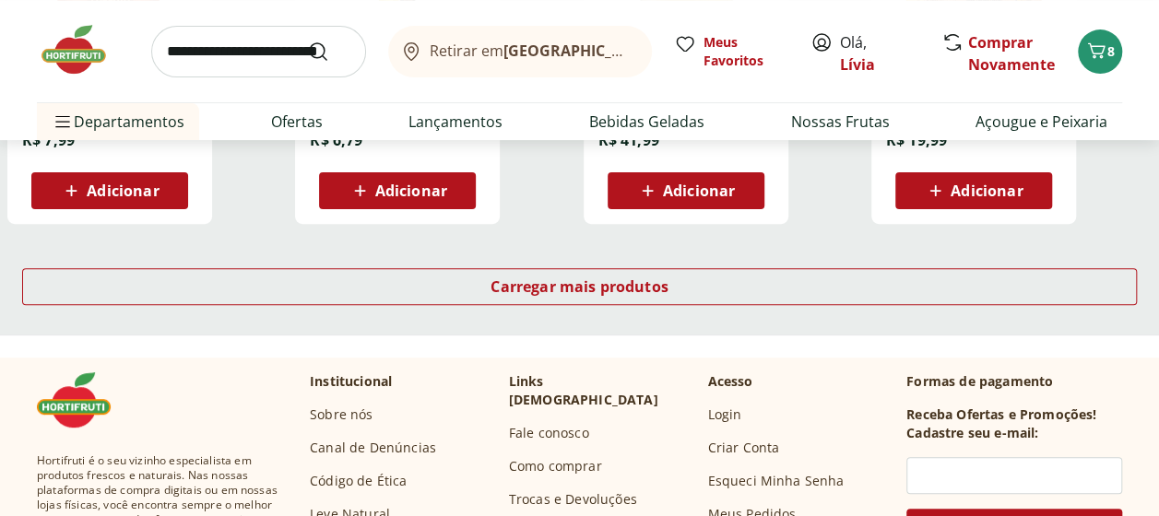
scroll to position [3687, 0]
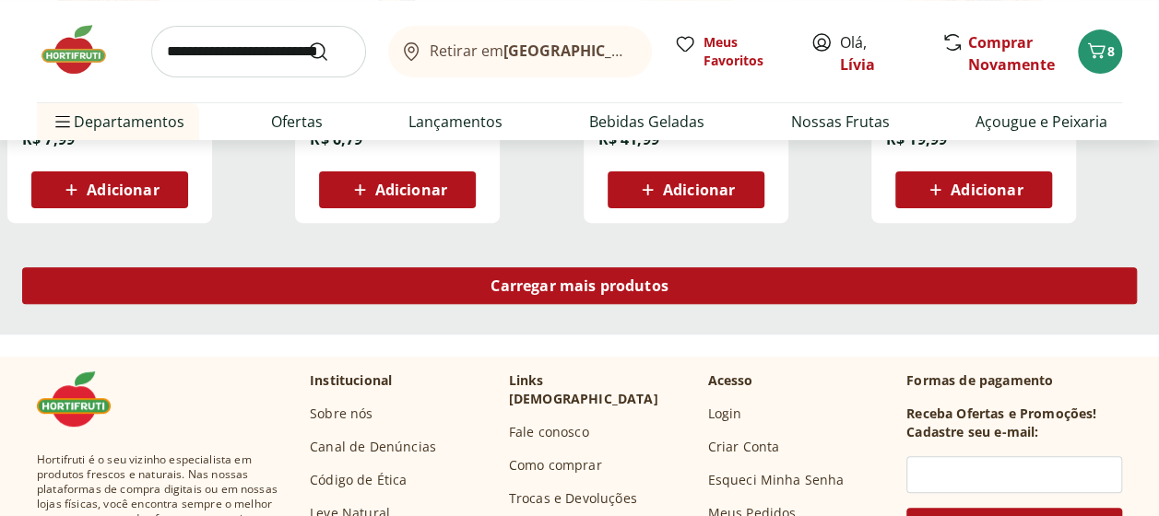
click at [544, 299] on div "Carregar mais produtos" at bounding box center [579, 285] width 1114 height 37
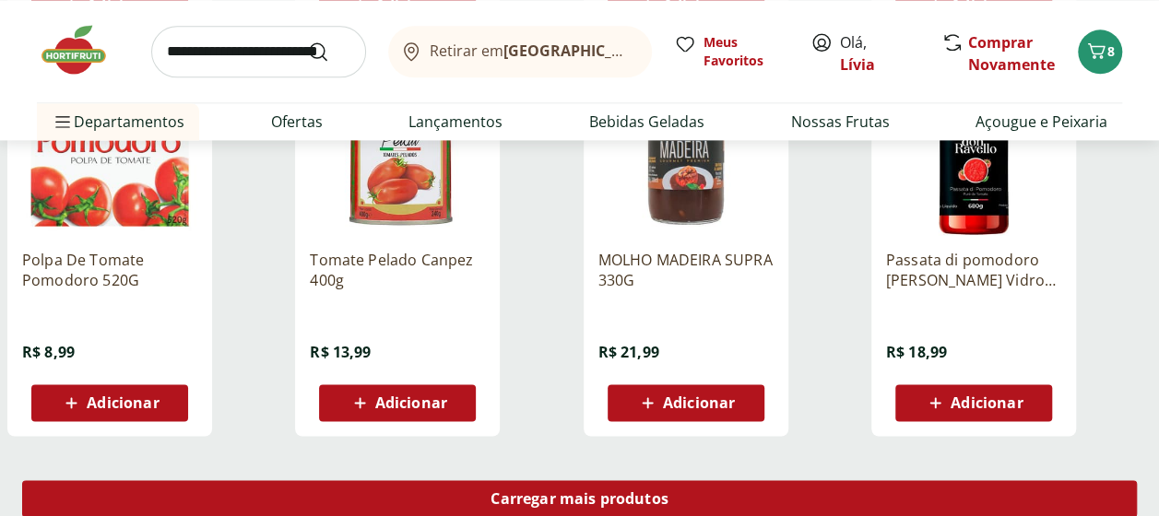
scroll to position [4793, 0]
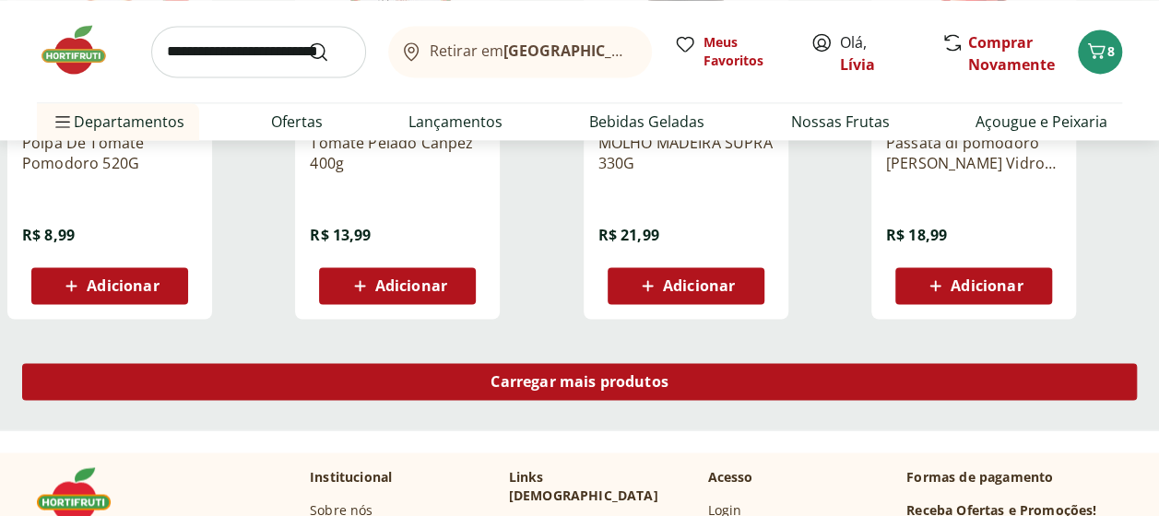
click at [548, 363] on div "Carregar mais produtos" at bounding box center [579, 381] width 1114 height 37
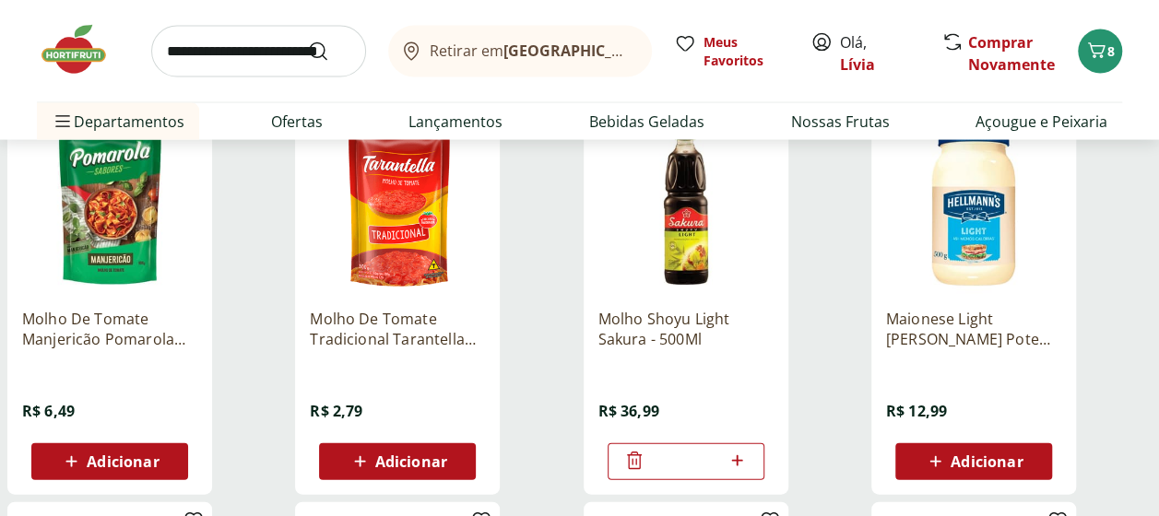
scroll to position [1843, 0]
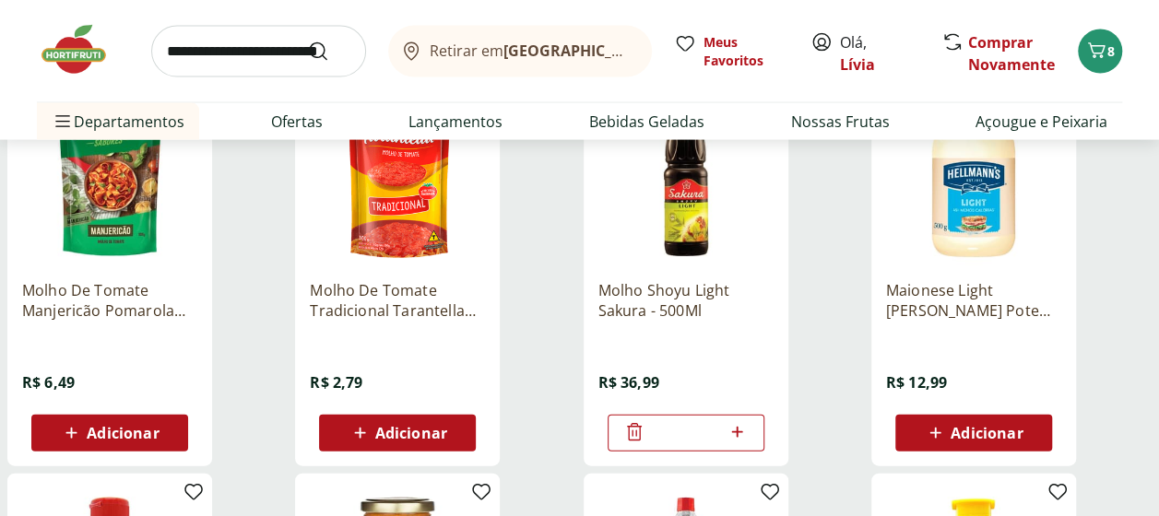
click at [629, 428] on icon at bounding box center [634, 432] width 22 height 22
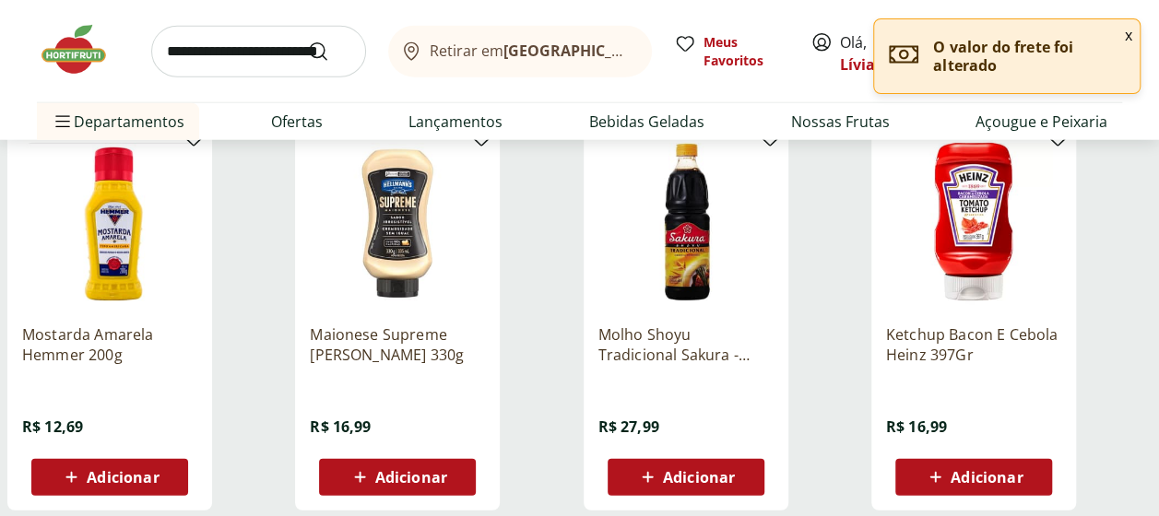
scroll to position [5807, 0]
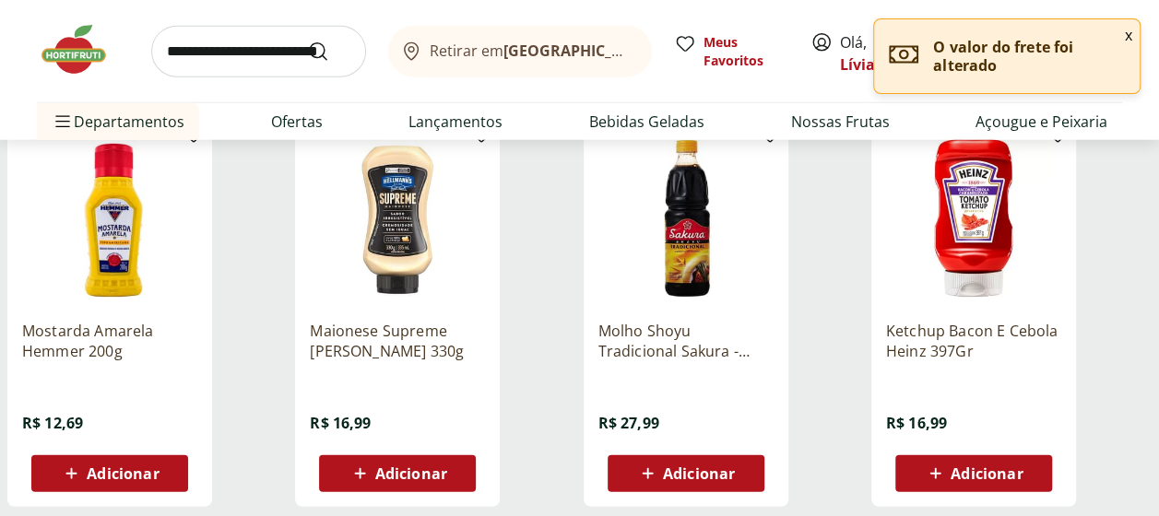
click at [645, 464] on icon at bounding box center [647, 474] width 23 height 22
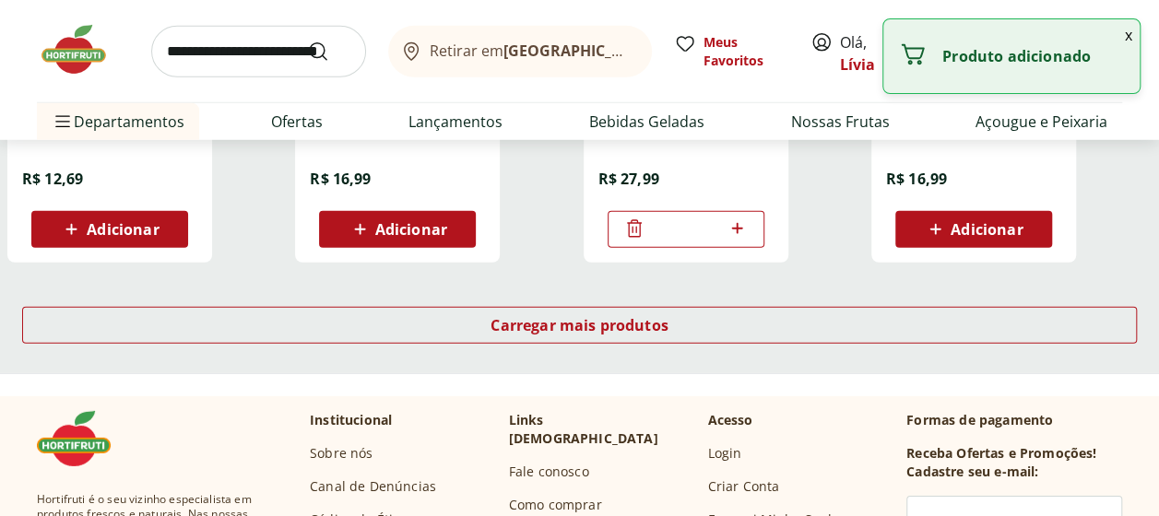
scroll to position [6083, 0]
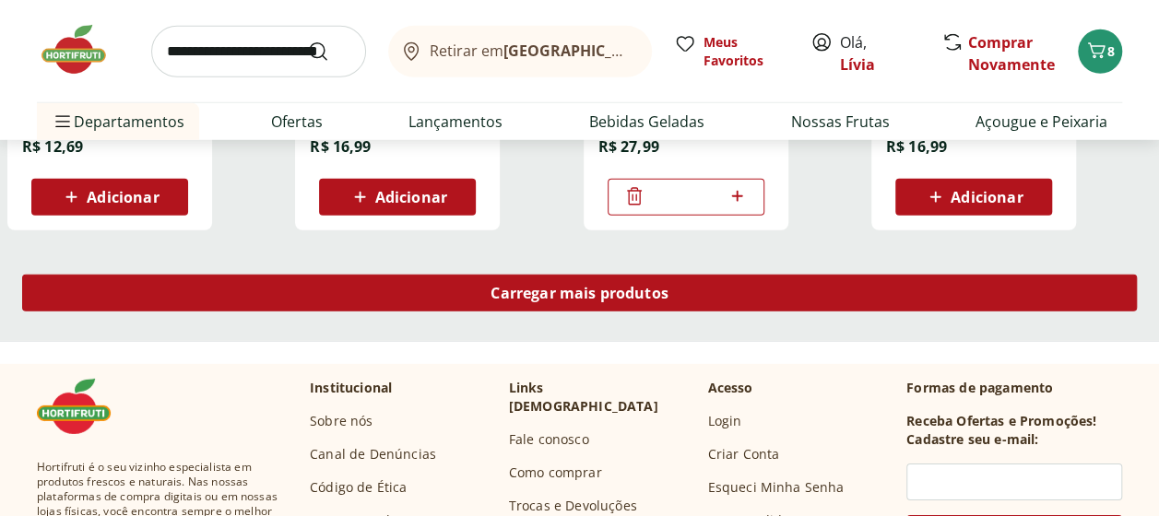
click at [586, 288] on span "Carregar mais produtos" at bounding box center [579, 293] width 178 height 15
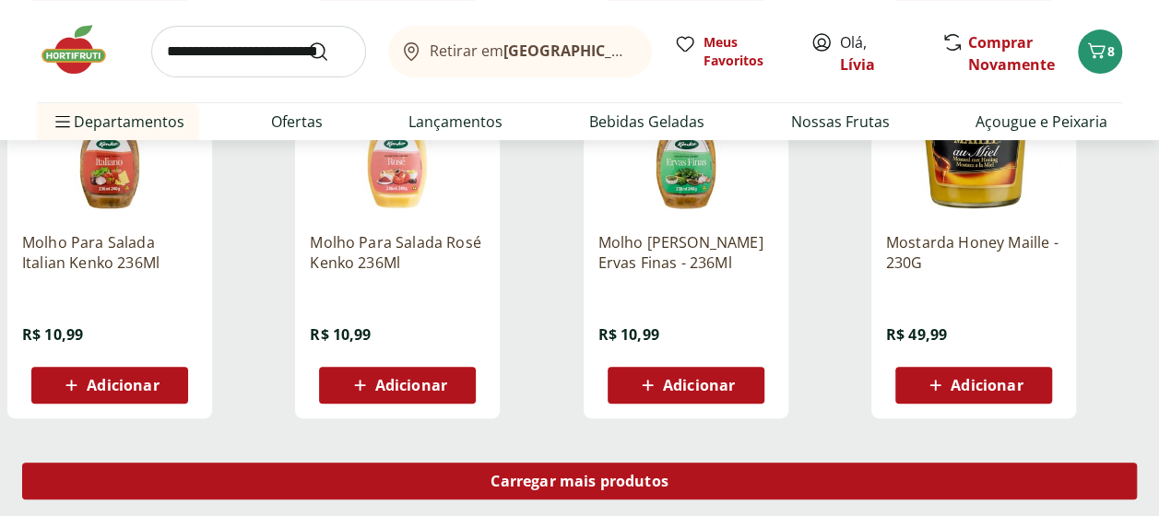
scroll to position [7281, 0]
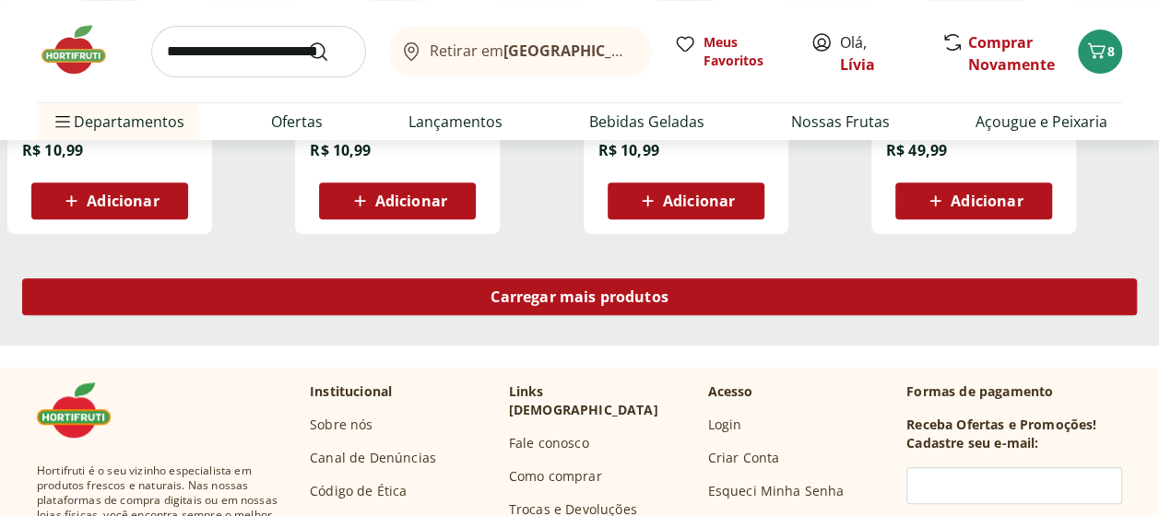
click at [560, 308] on div "Carregar mais produtos" at bounding box center [579, 296] width 1114 height 37
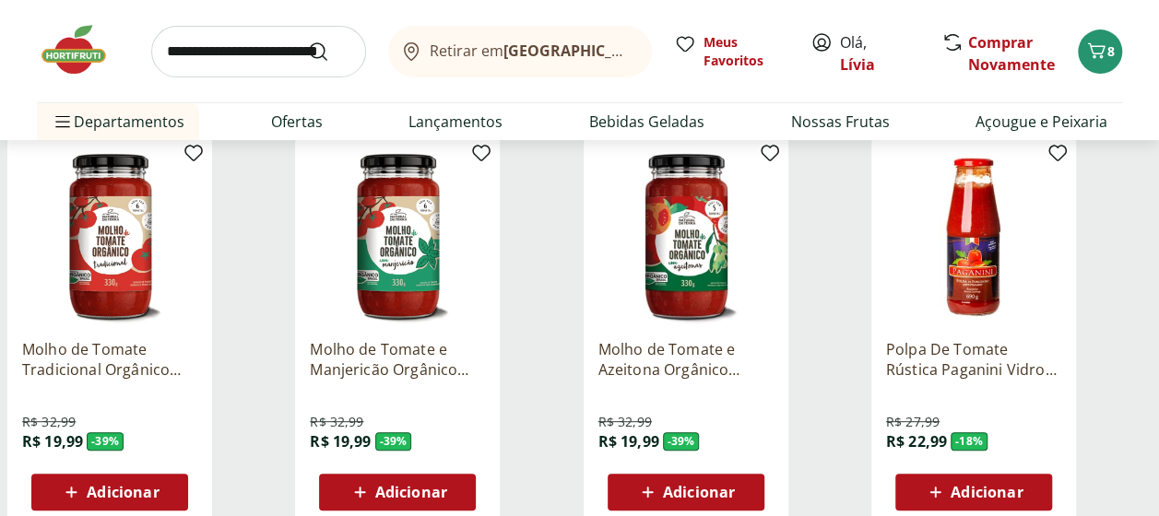
scroll to position [0, 0]
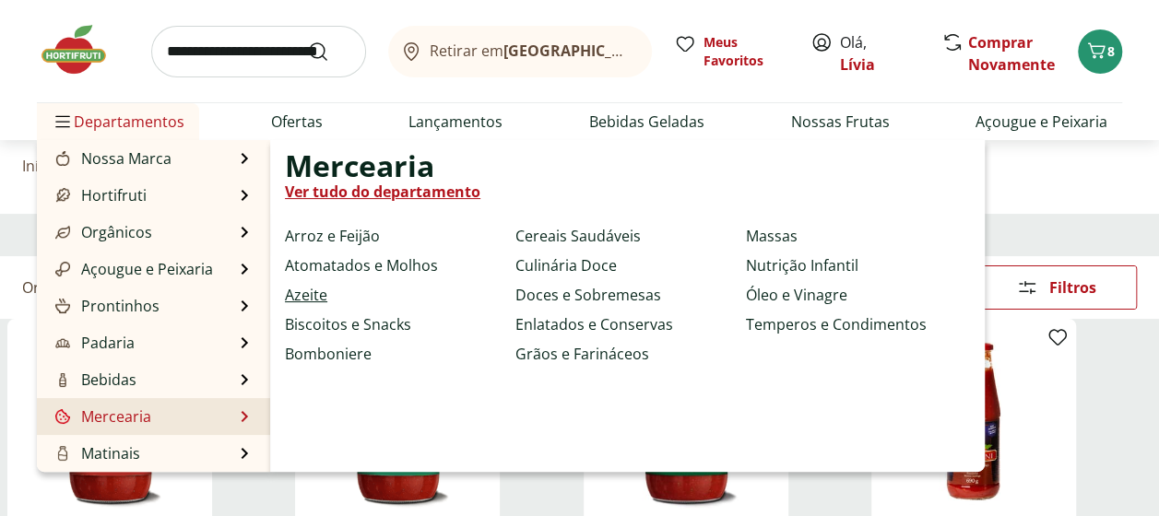
click at [313, 296] on link "Azeite" at bounding box center [306, 295] width 42 height 22
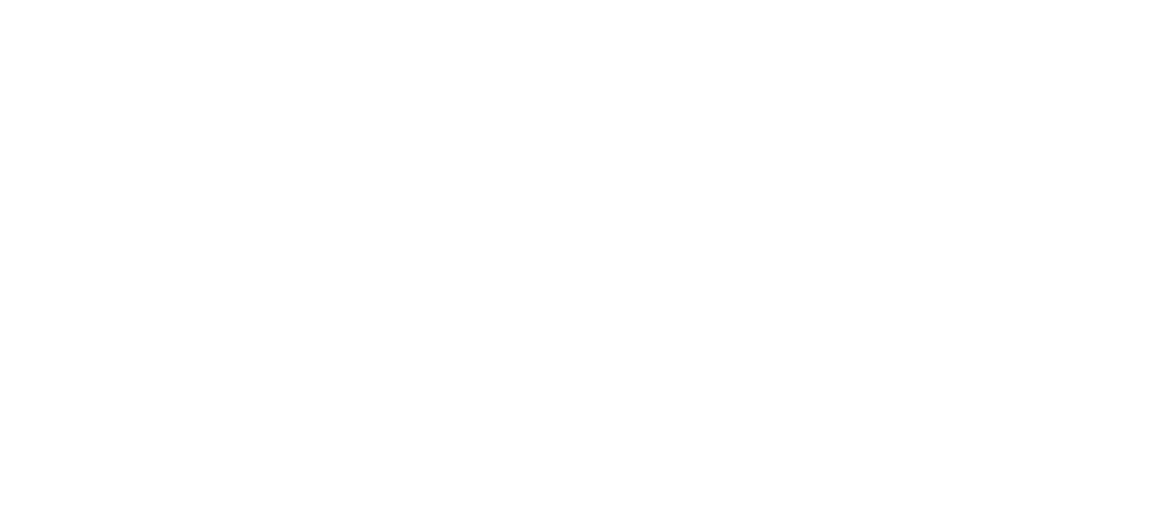
select select "**********"
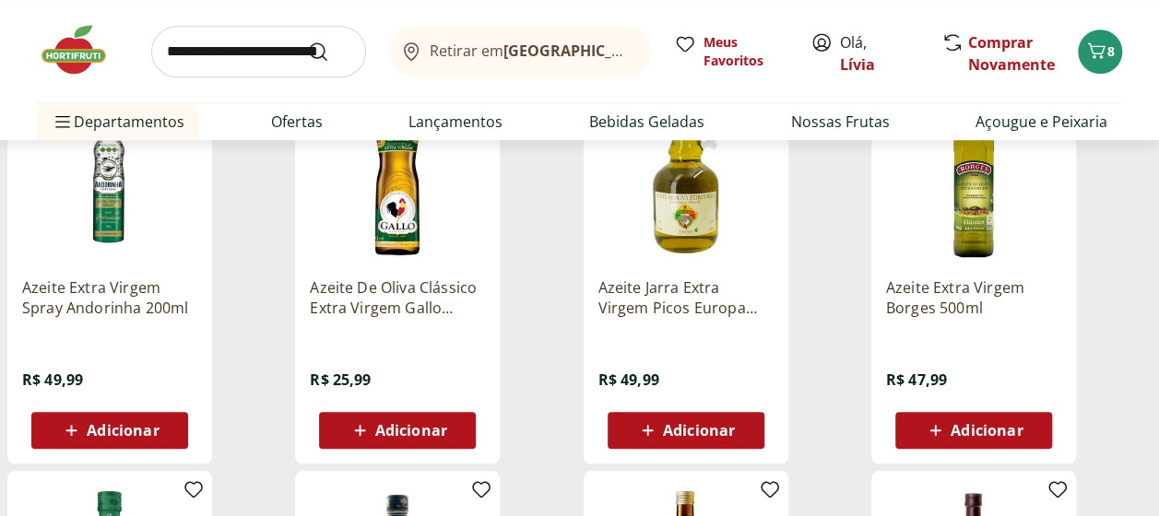
scroll to position [645, 0]
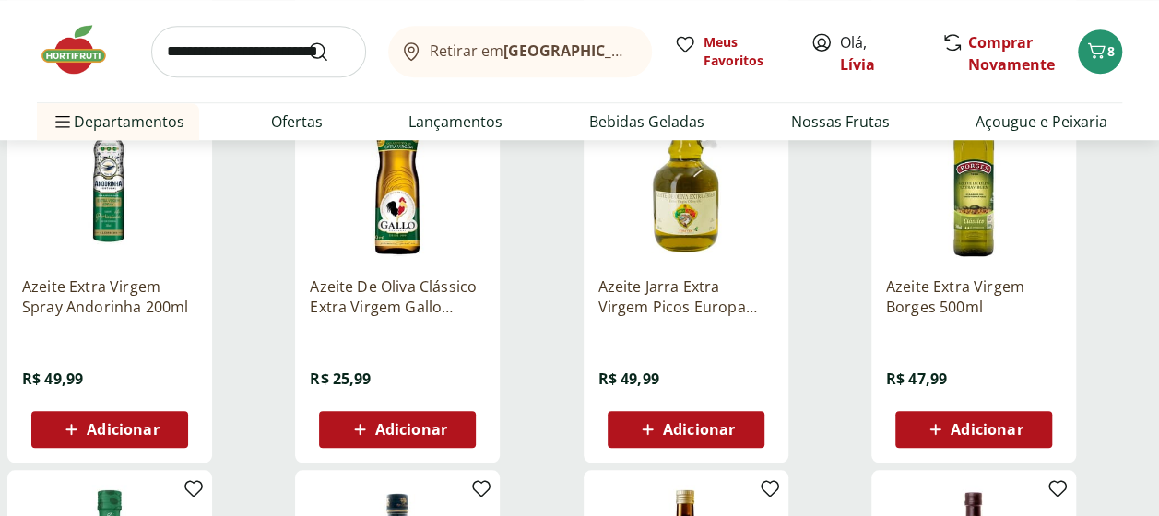
click at [383, 308] on p "Azeite De Oliva Clássico Extra Virgem Gallo 250Ml" at bounding box center [397, 297] width 175 height 41
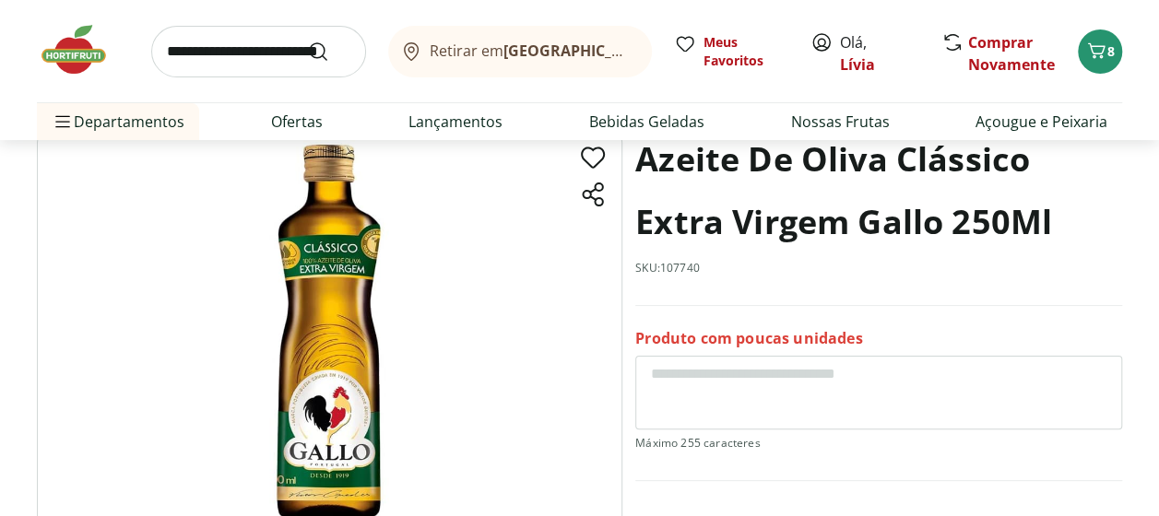
scroll to position [92, 0]
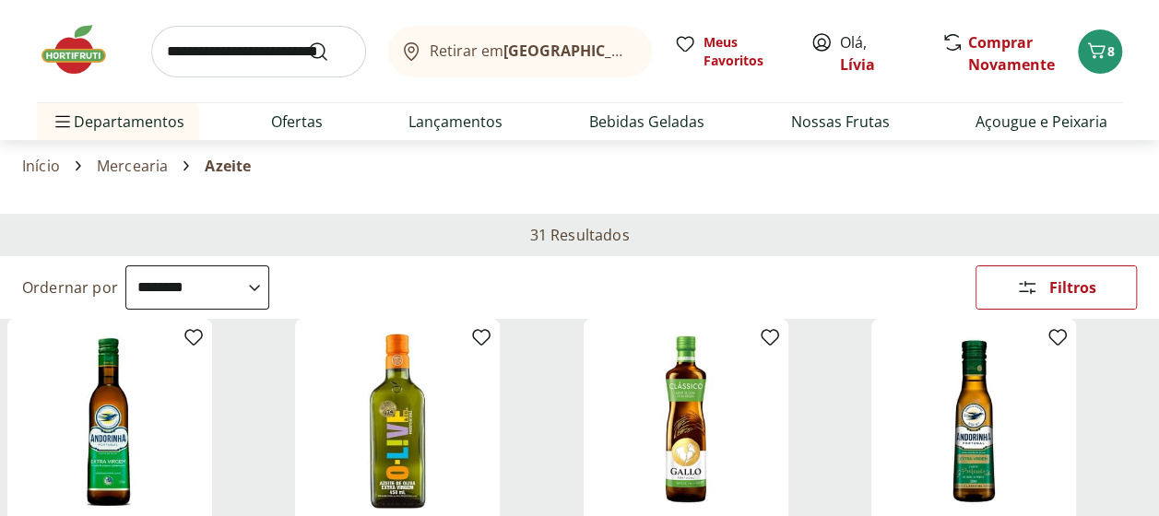
click at [243, 302] on select "**********" at bounding box center [197, 287] width 144 height 44
click at [125, 265] on select "**********" at bounding box center [197, 287] width 144 height 44
select select "*********"
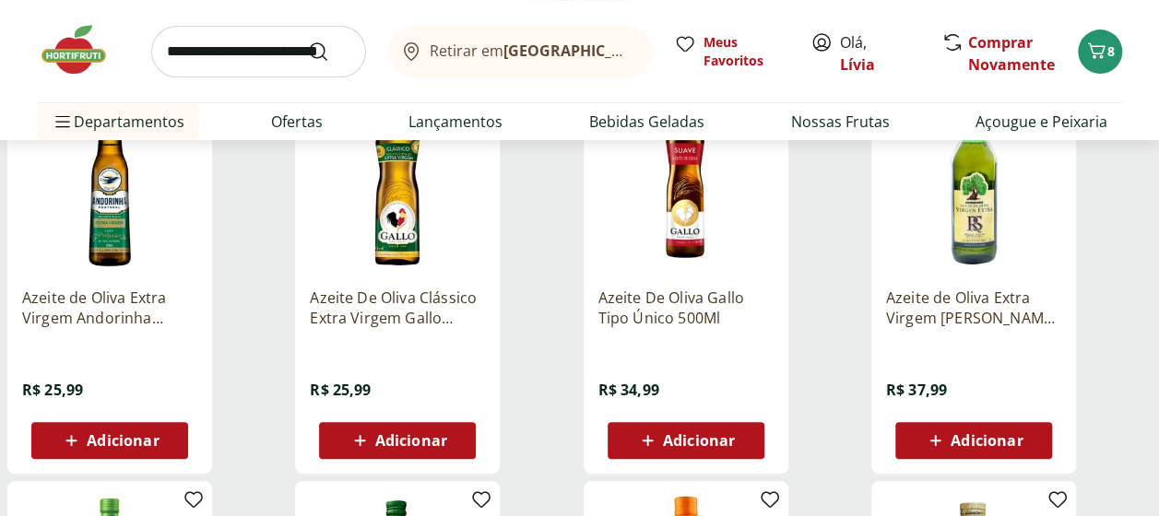
scroll to position [277, 0]
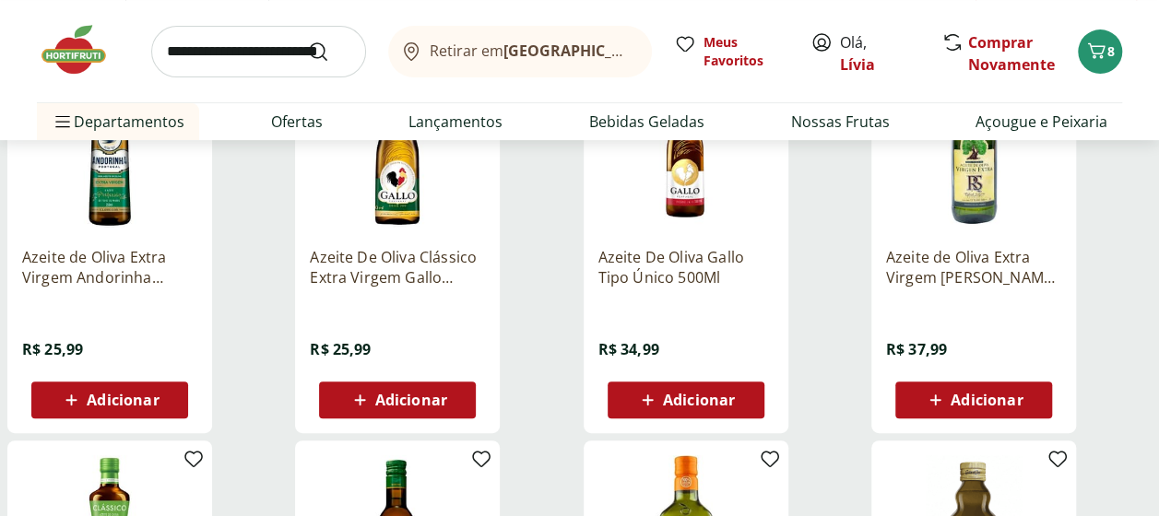
click at [993, 203] on img at bounding box center [973, 144] width 175 height 175
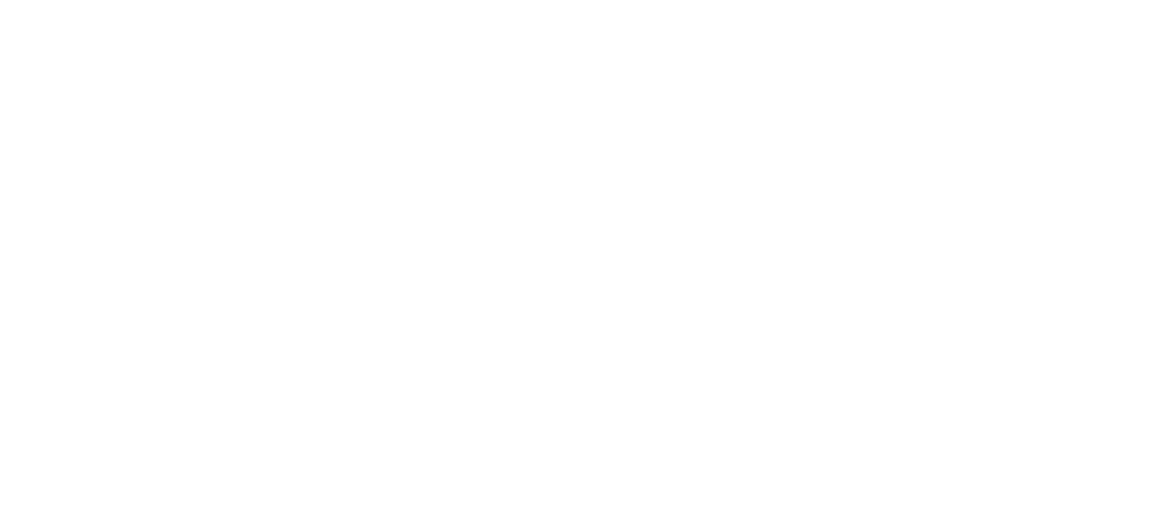
select select "*********"
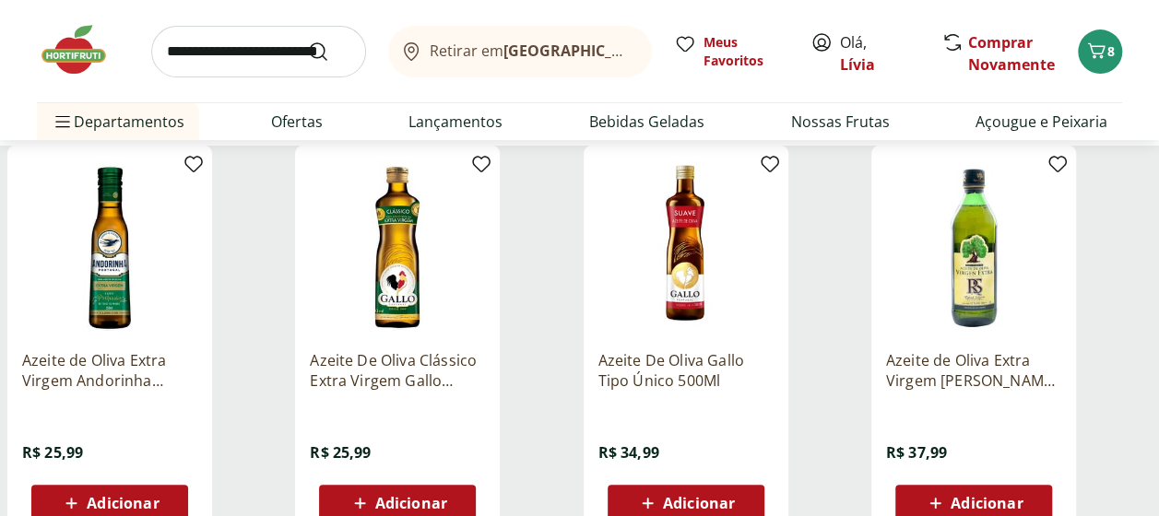
scroll to position [184, 0]
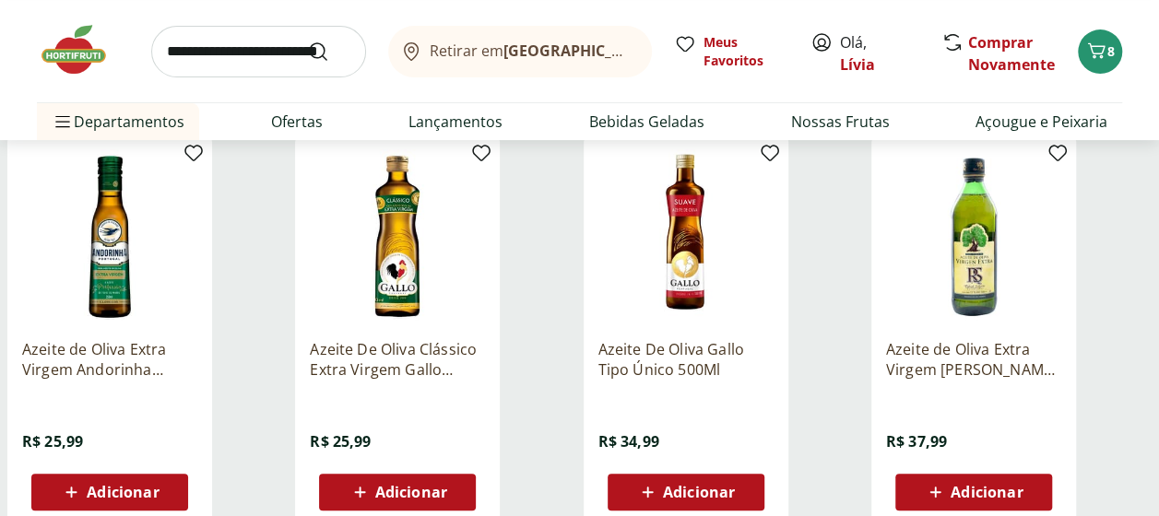
click at [961, 487] on span "Adicionar" at bounding box center [986, 492] width 72 height 15
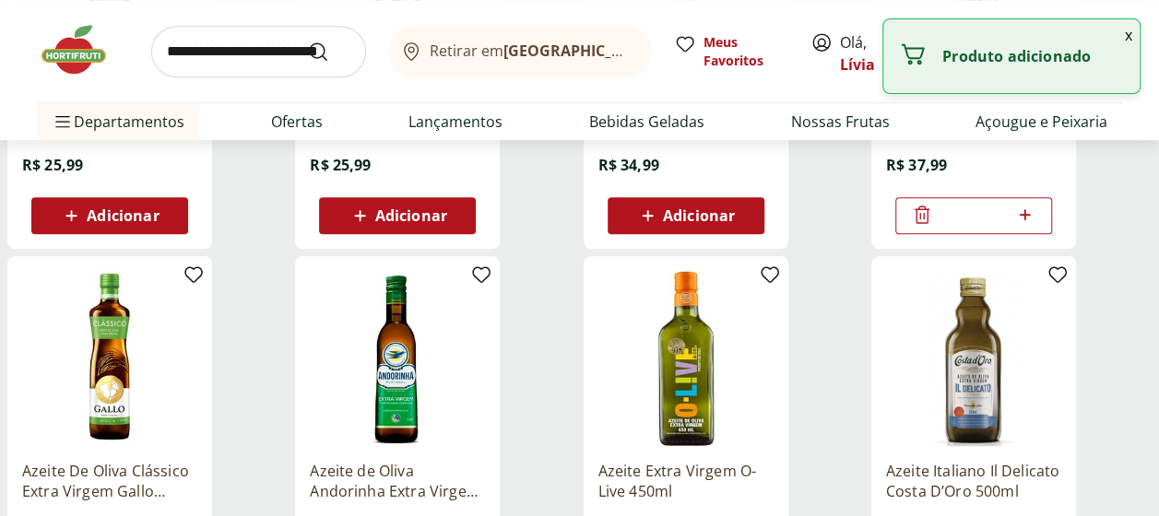
scroll to position [92, 0]
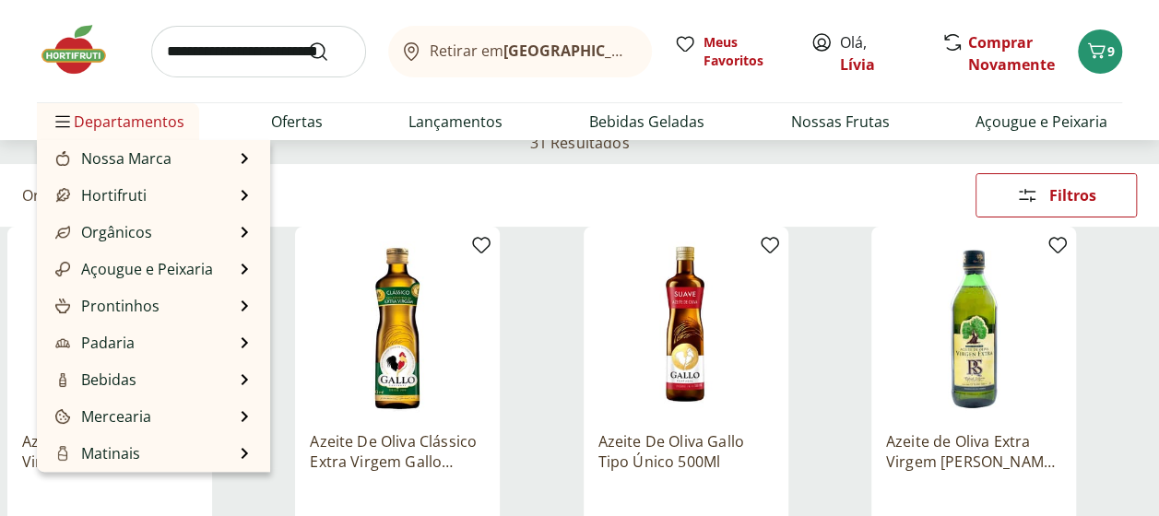
click at [107, 125] on span "Departamentos" at bounding box center [118, 122] width 133 height 44
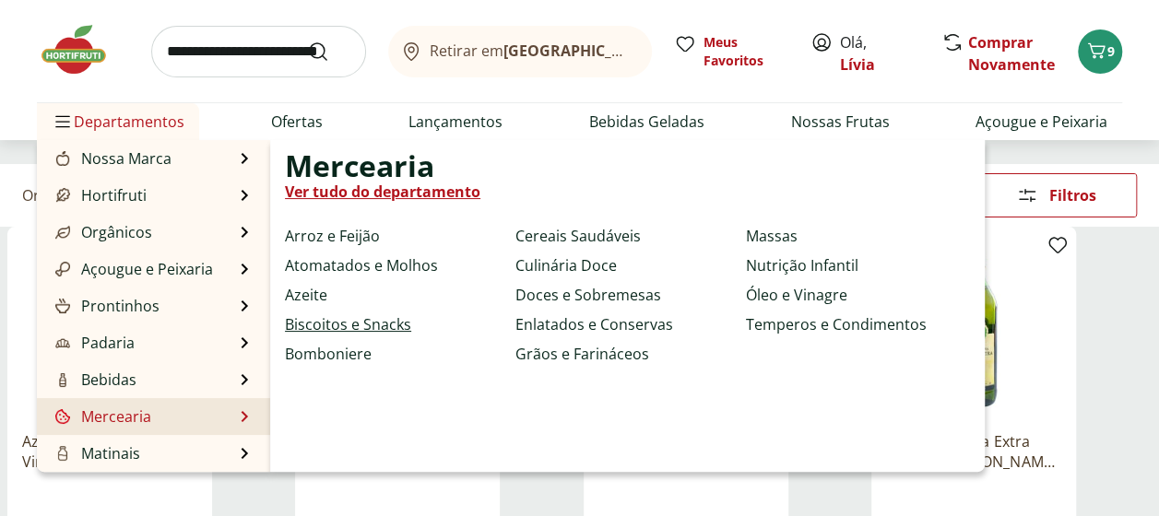
click at [345, 322] on link "Biscoitos e Snacks" at bounding box center [348, 324] width 126 height 22
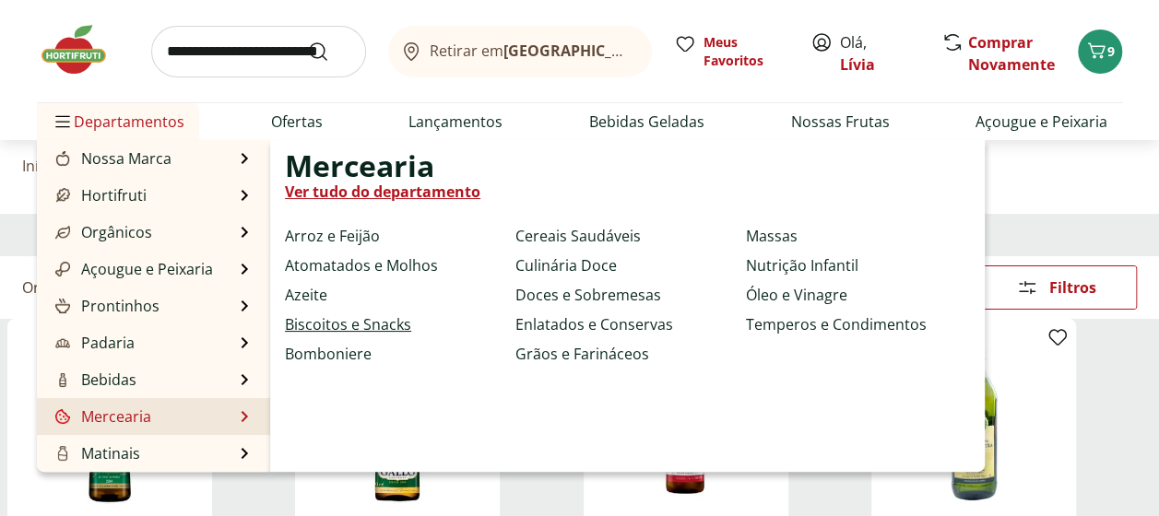
select select "**********"
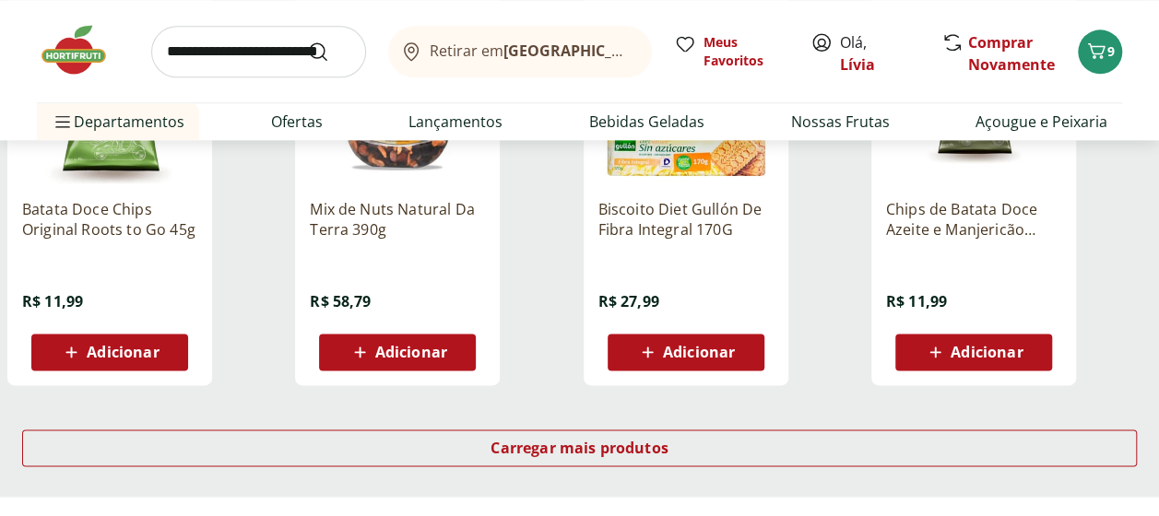
scroll to position [1198, 0]
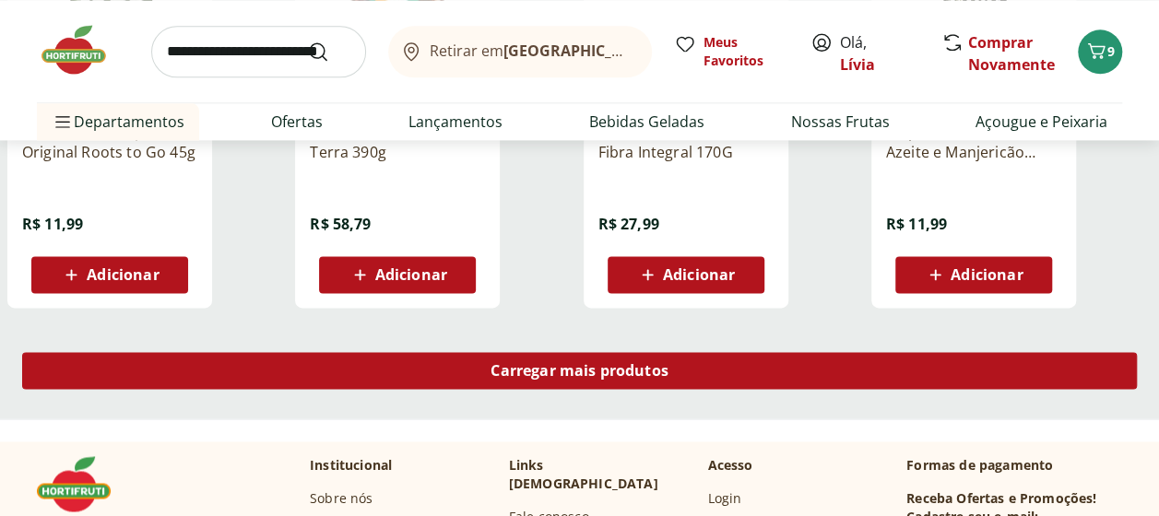
click at [533, 384] on div "Carregar mais produtos" at bounding box center [579, 370] width 1114 height 37
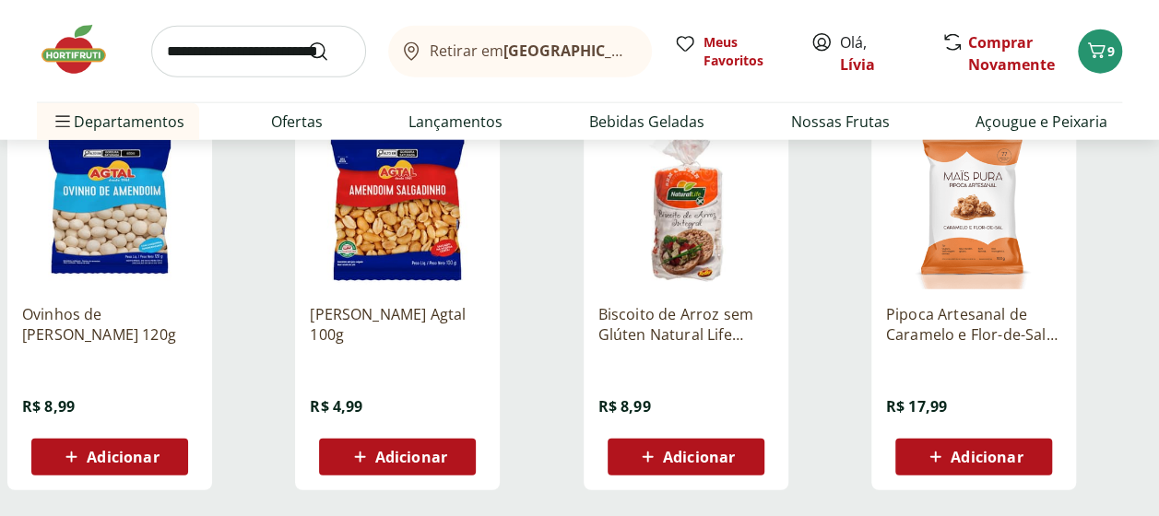
scroll to position [2304, 0]
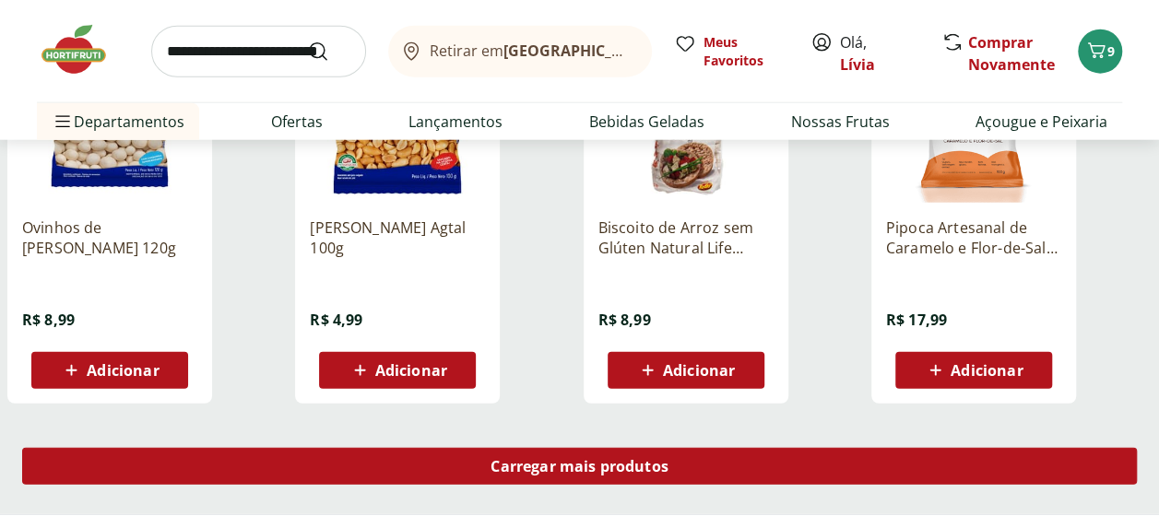
click at [563, 474] on span "Carregar mais produtos" at bounding box center [579, 466] width 178 height 15
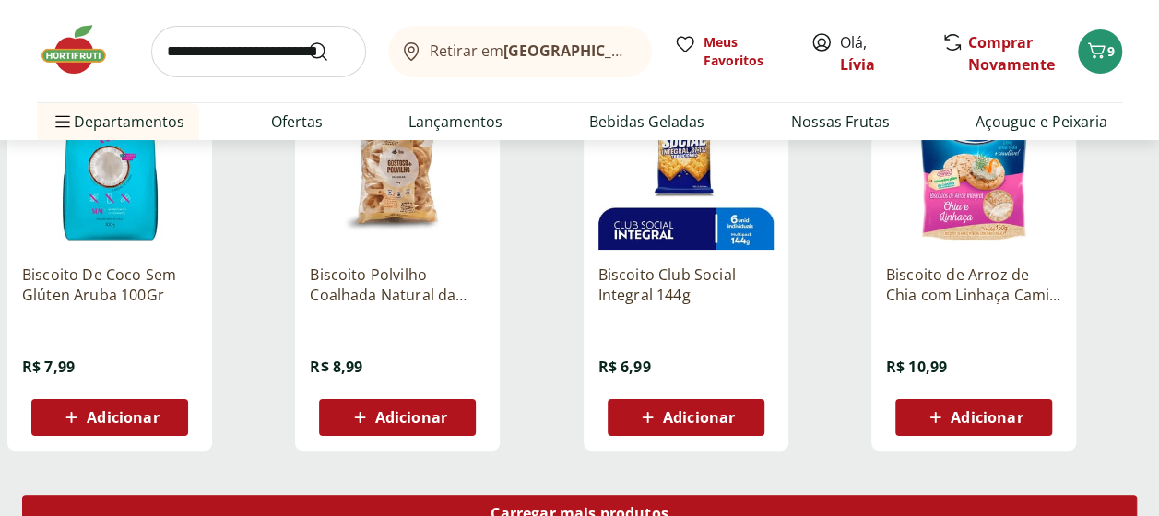
scroll to position [3502, 0]
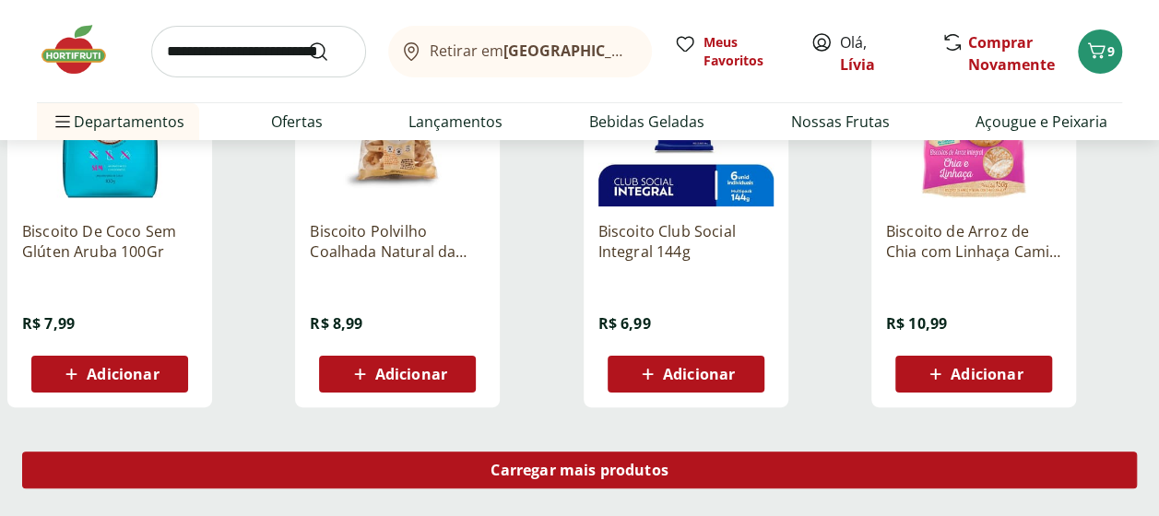
click at [563, 474] on span "Carregar mais produtos" at bounding box center [579, 470] width 178 height 15
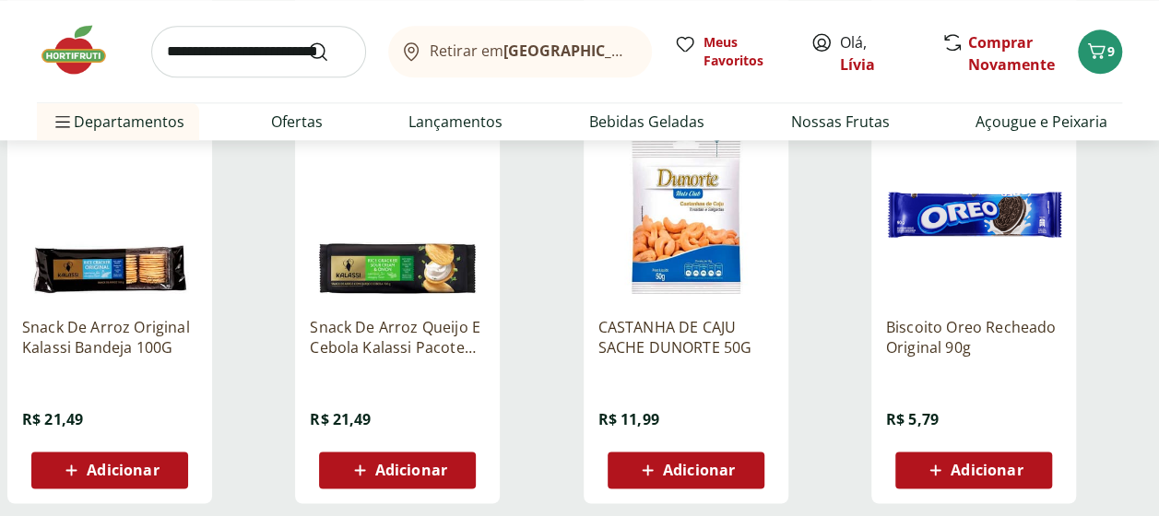
scroll to position [4793, 0]
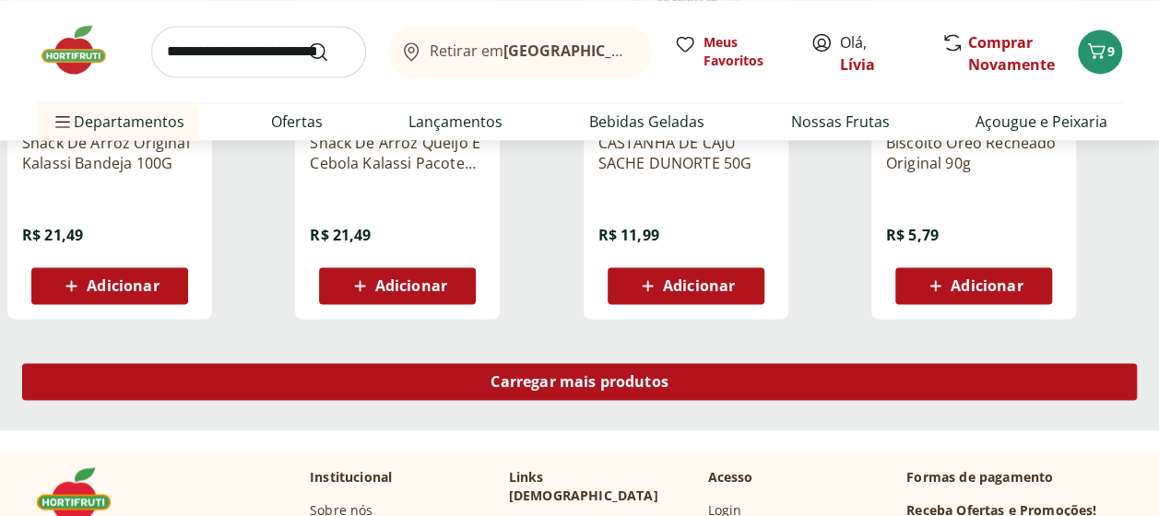
click at [544, 389] on span "Carregar mais produtos" at bounding box center [579, 381] width 178 height 15
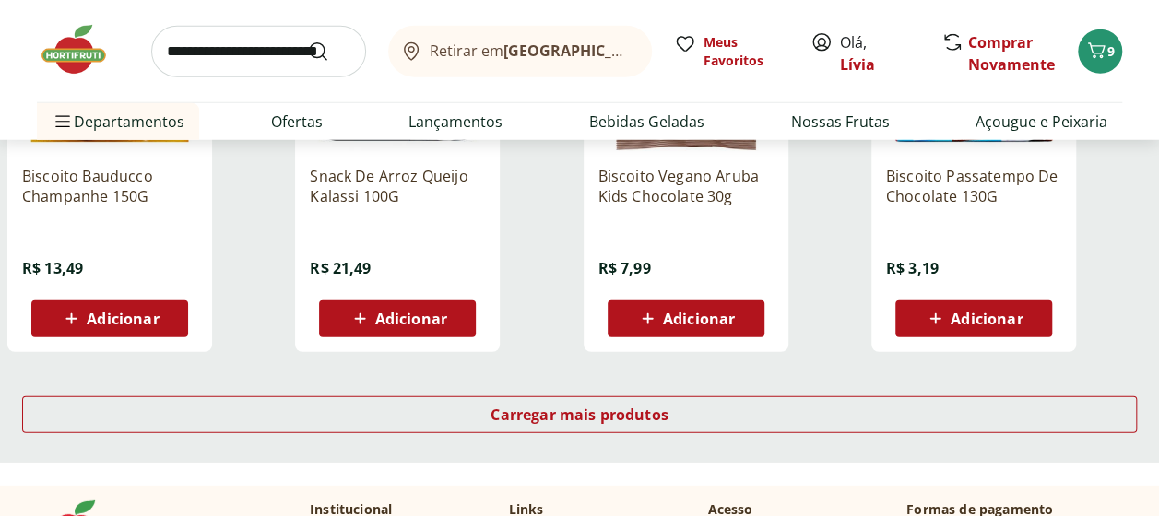
scroll to position [5991, 0]
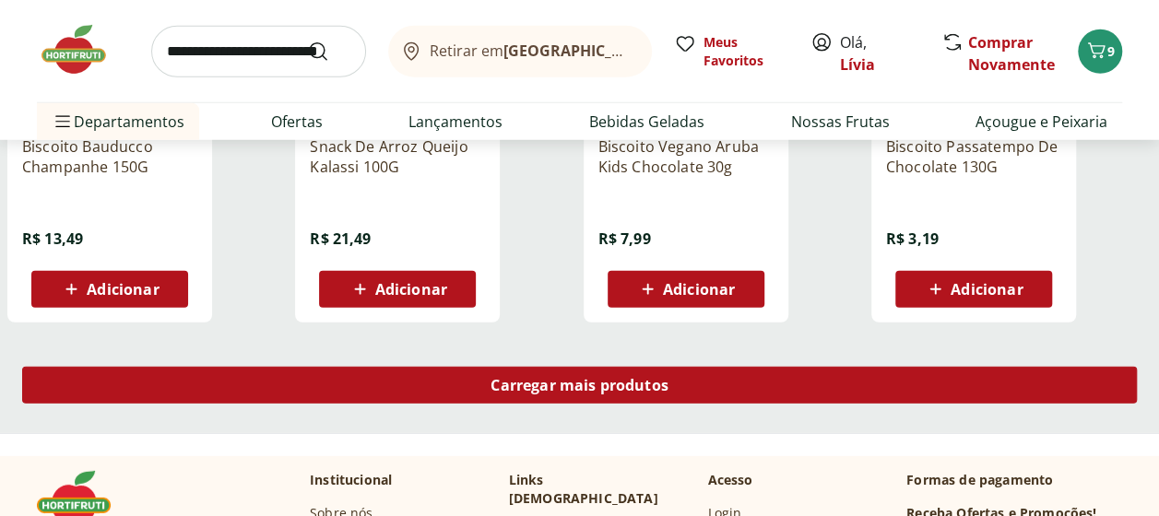
click at [518, 393] on span "Carregar mais produtos" at bounding box center [579, 385] width 178 height 15
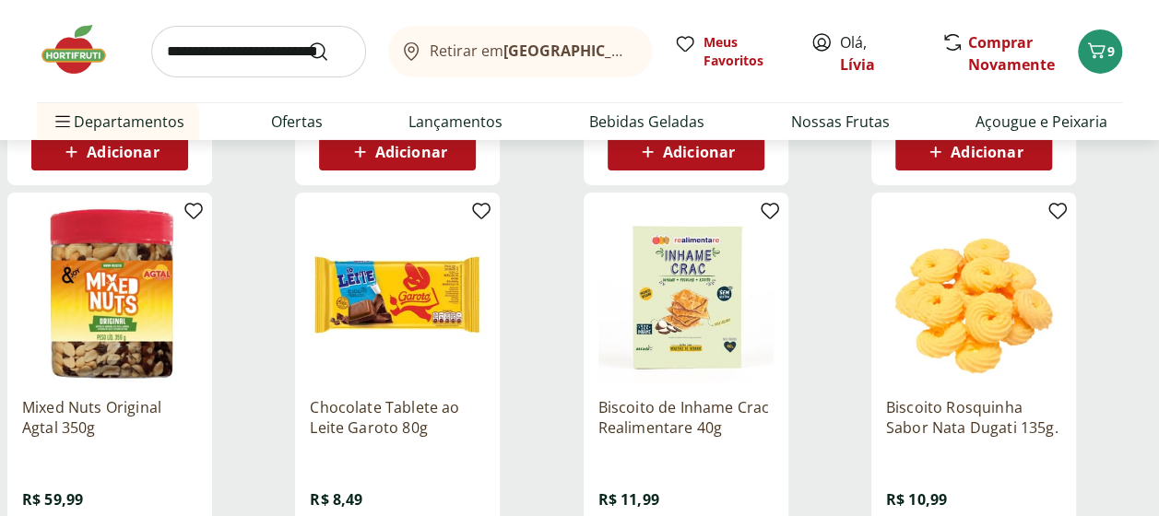
scroll to position [6544, 0]
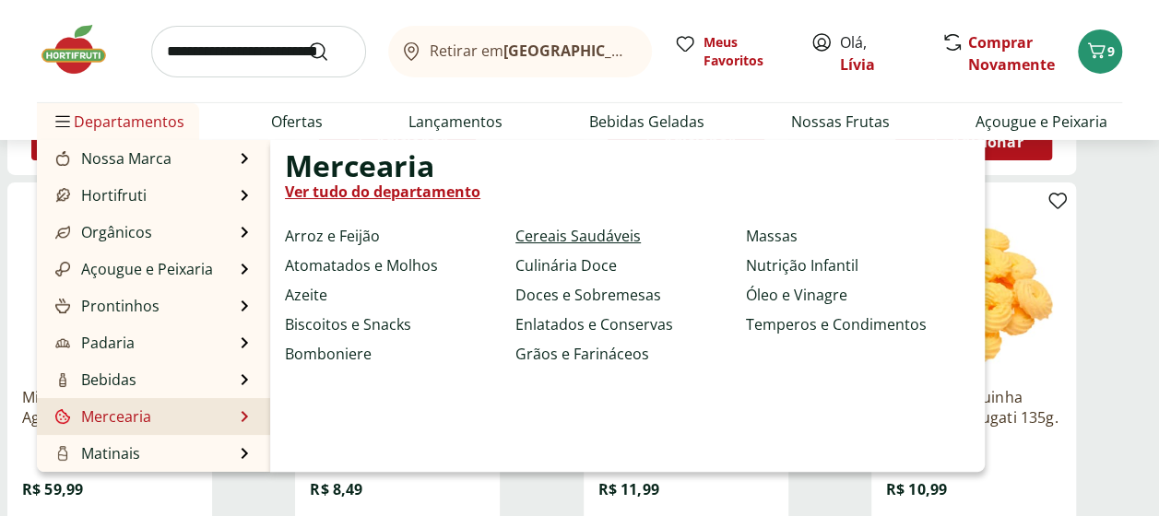
click at [594, 229] on link "Cereais Saudáveis" at bounding box center [577, 236] width 125 height 22
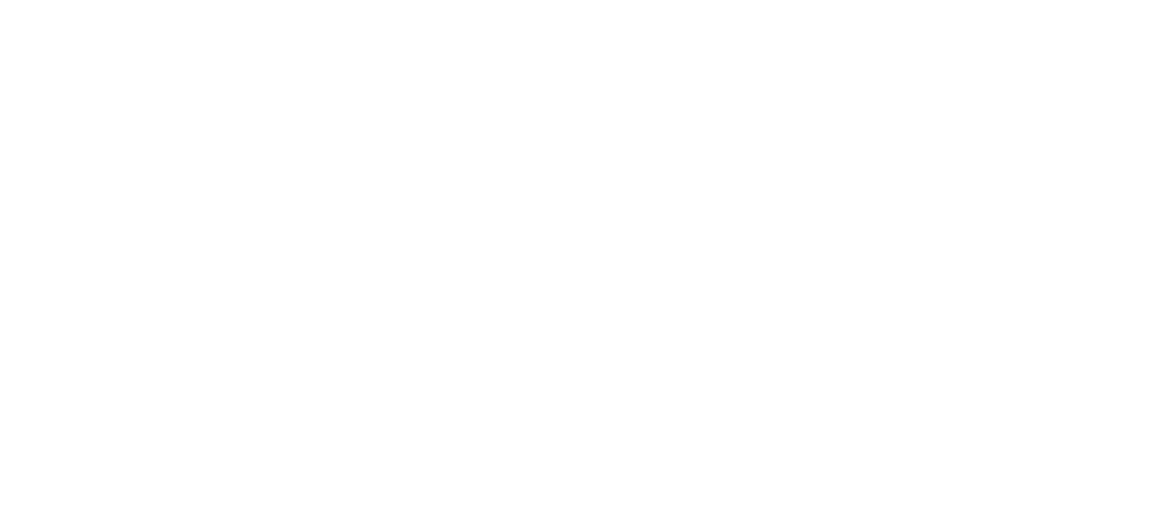
select select "**********"
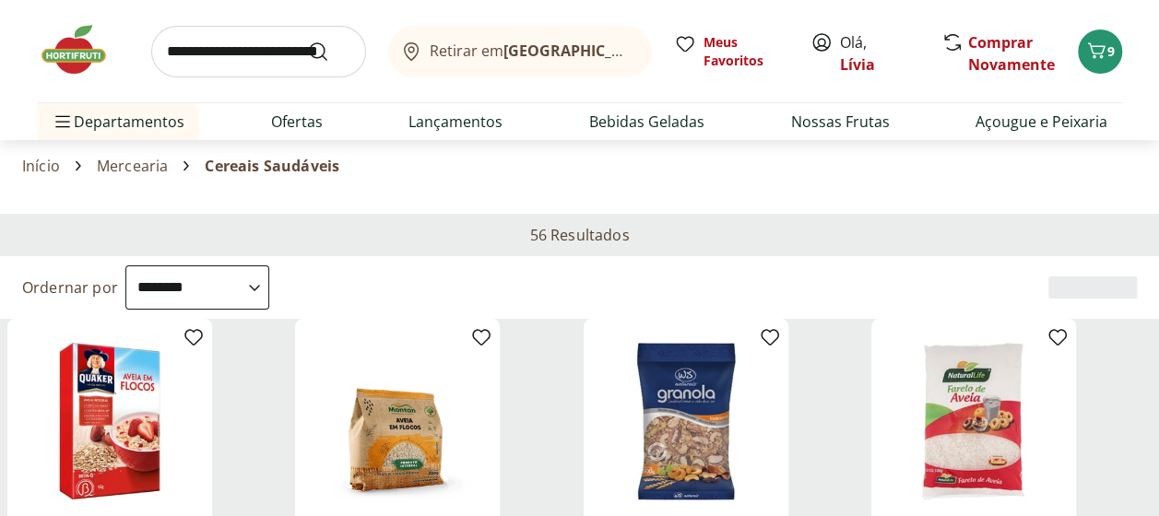
scroll to position [92, 0]
select select "**********"
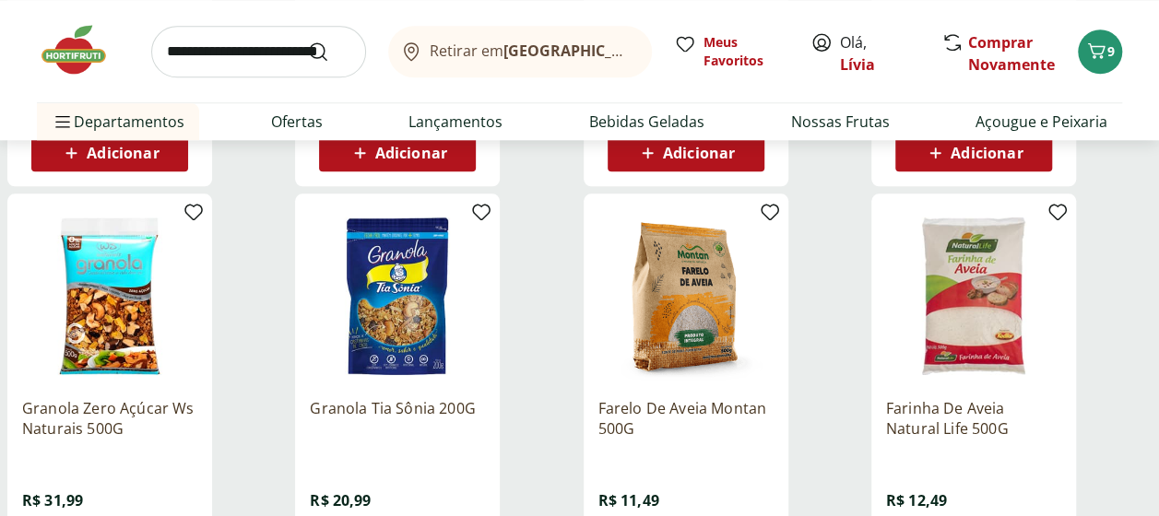
scroll to position [1014, 0]
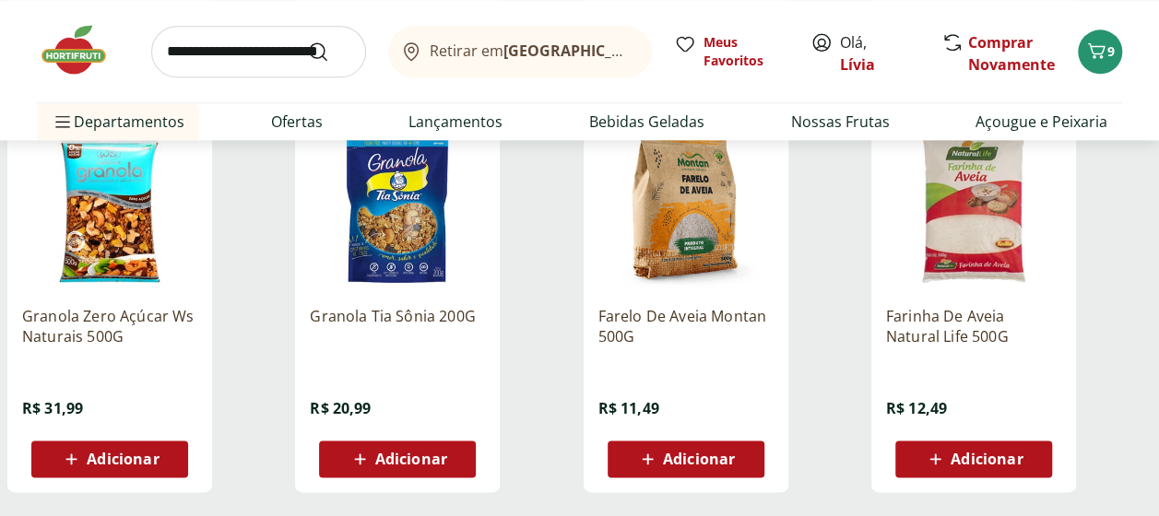
click at [658, 457] on icon at bounding box center [647, 459] width 23 height 22
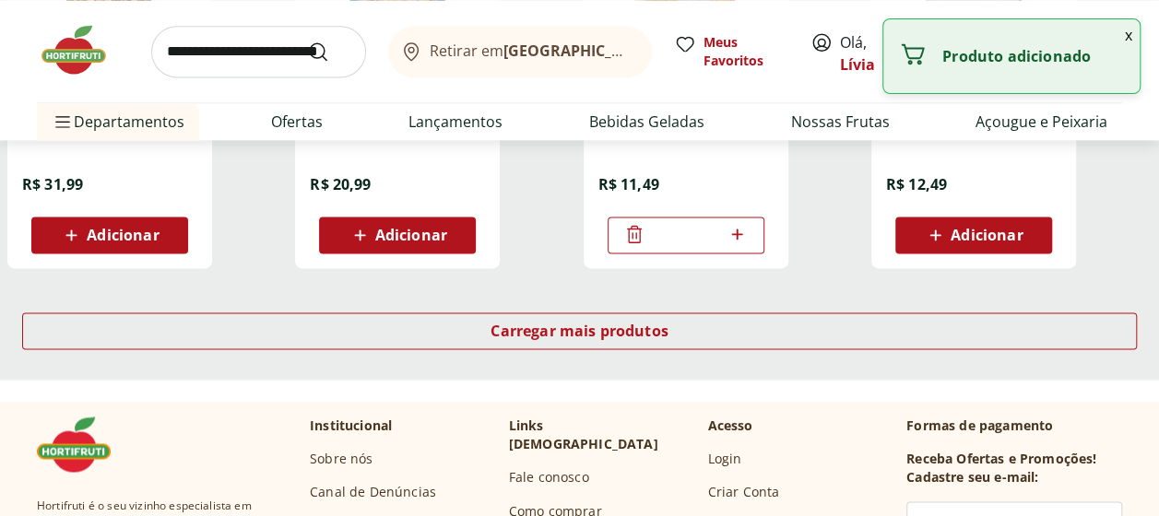
scroll to position [1290, 0]
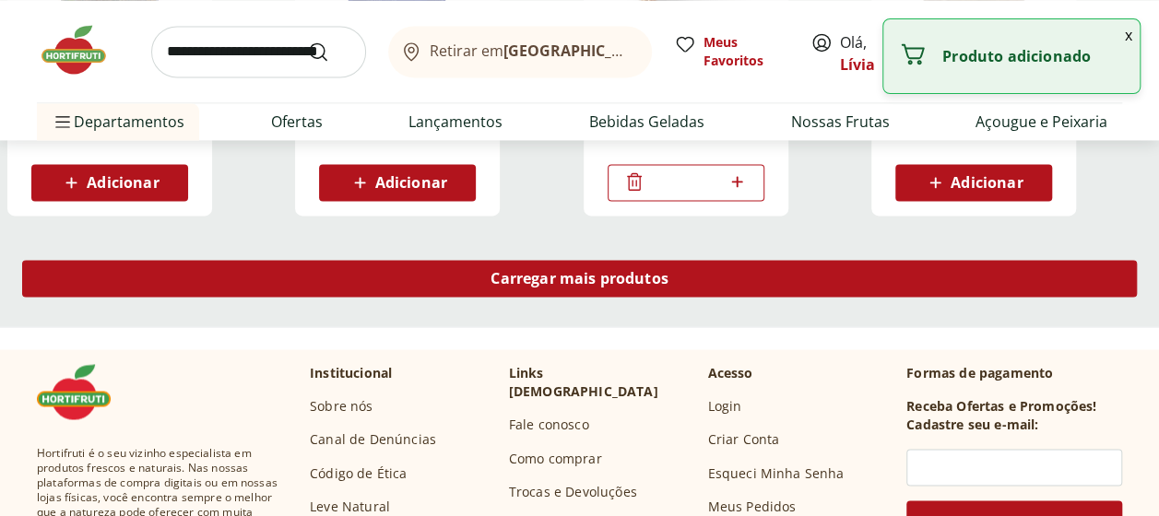
click at [583, 279] on span "Carregar mais produtos" at bounding box center [579, 278] width 178 height 15
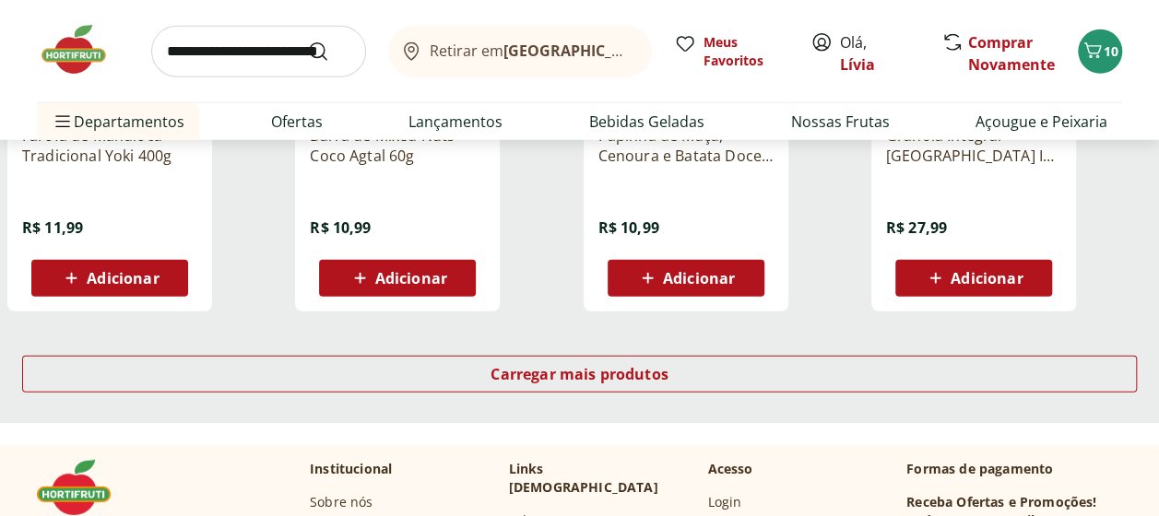
scroll to position [2212, 0]
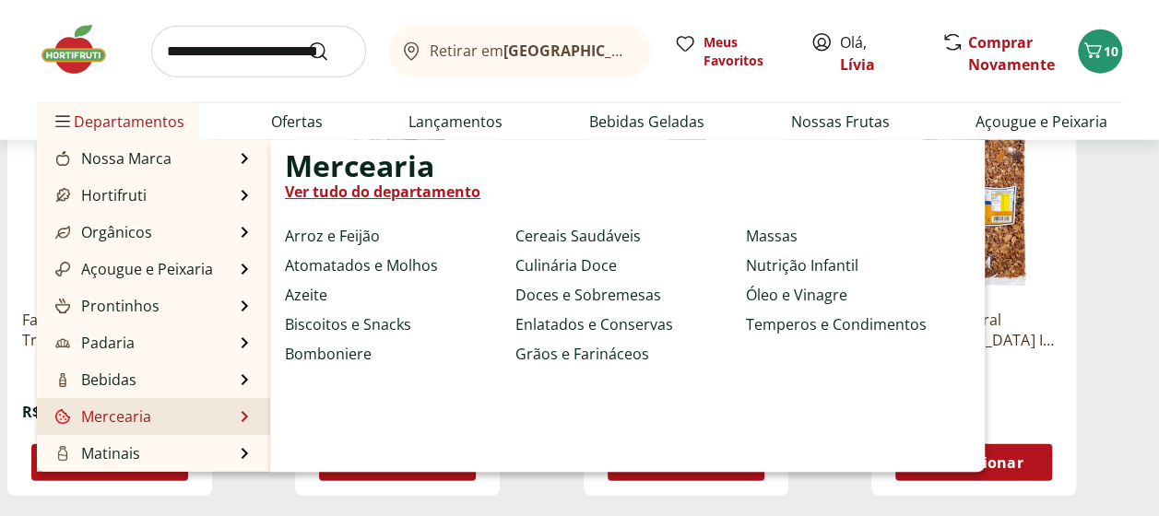
click at [233, 418] on li "Mercearia Mercearia Ver tudo do departamento Arroz e Feijão Atomatados e Molhos…" at bounding box center [153, 416] width 233 height 37
click at [540, 326] on link "Enlatados e Conservas" at bounding box center [594, 324] width 158 height 22
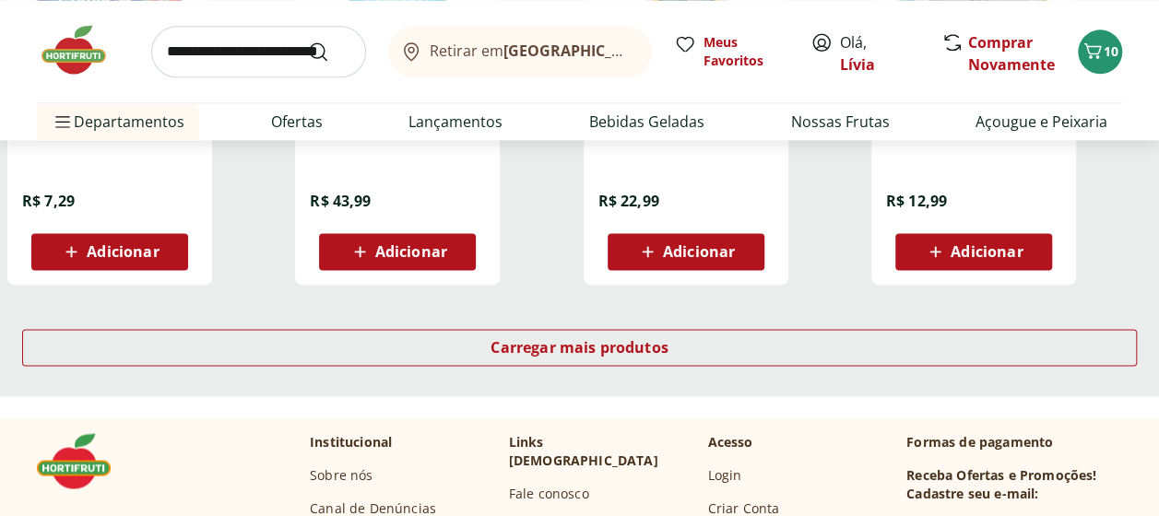
scroll to position [1290, 0]
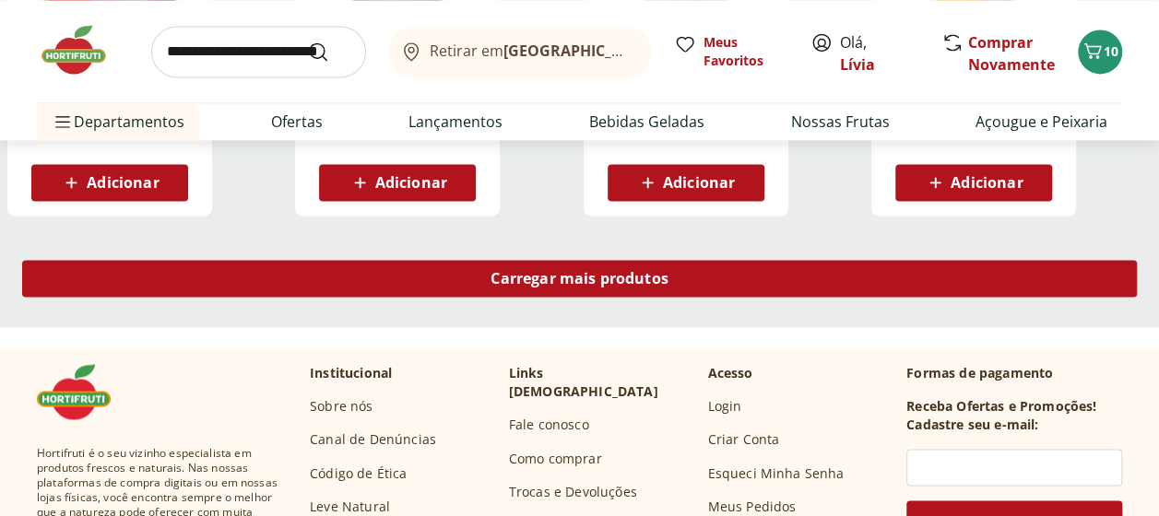
click at [474, 289] on div "Carregar mais produtos" at bounding box center [579, 278] width 1114 height 37
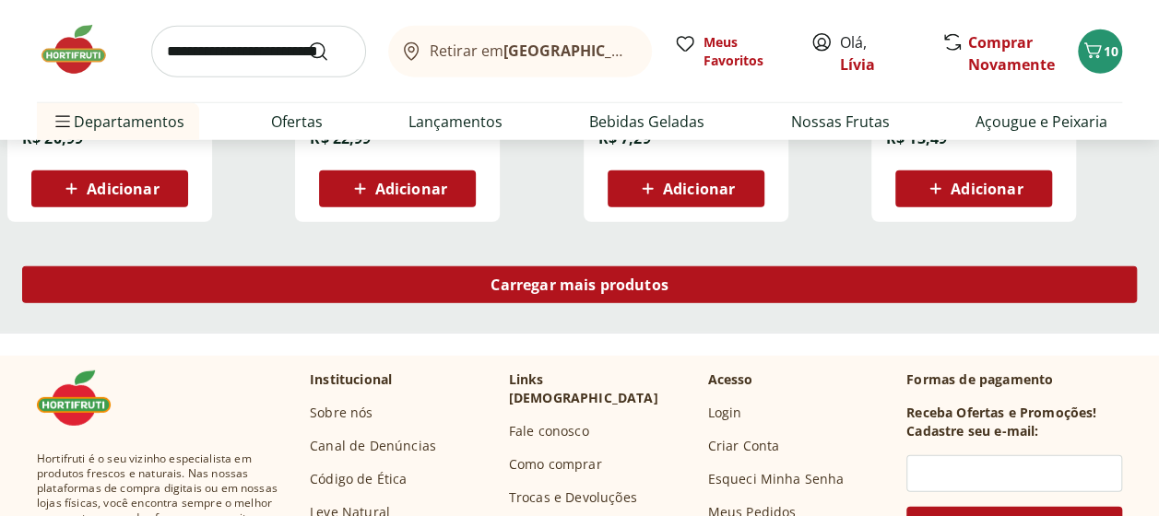
scroll to position [2489, 0]
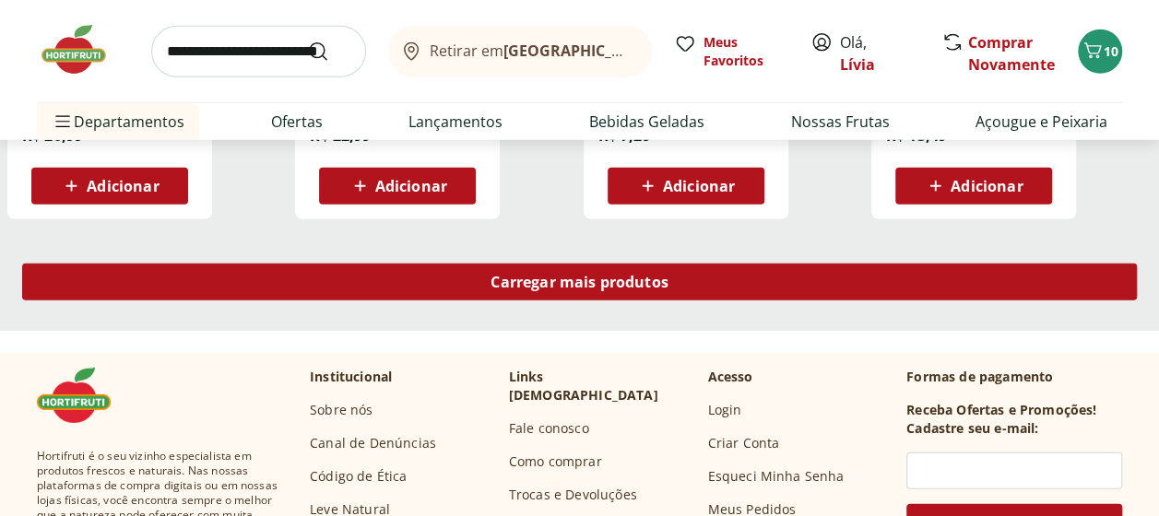
click at [474, 281] on div "Carregar mais produtos" at bounding box center [579, 282] width 1114 height 37
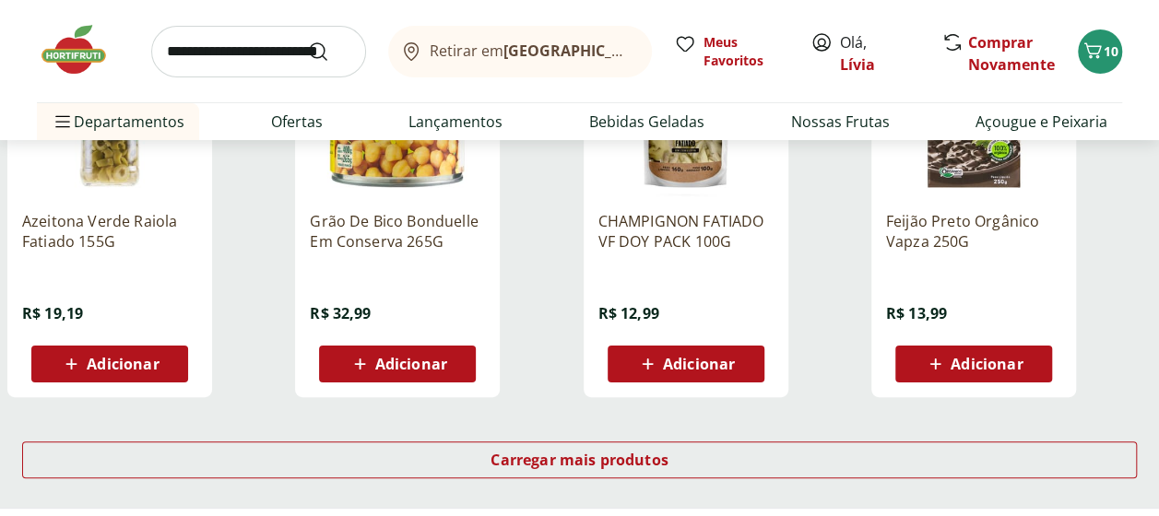
scroll to position [3779, 0]
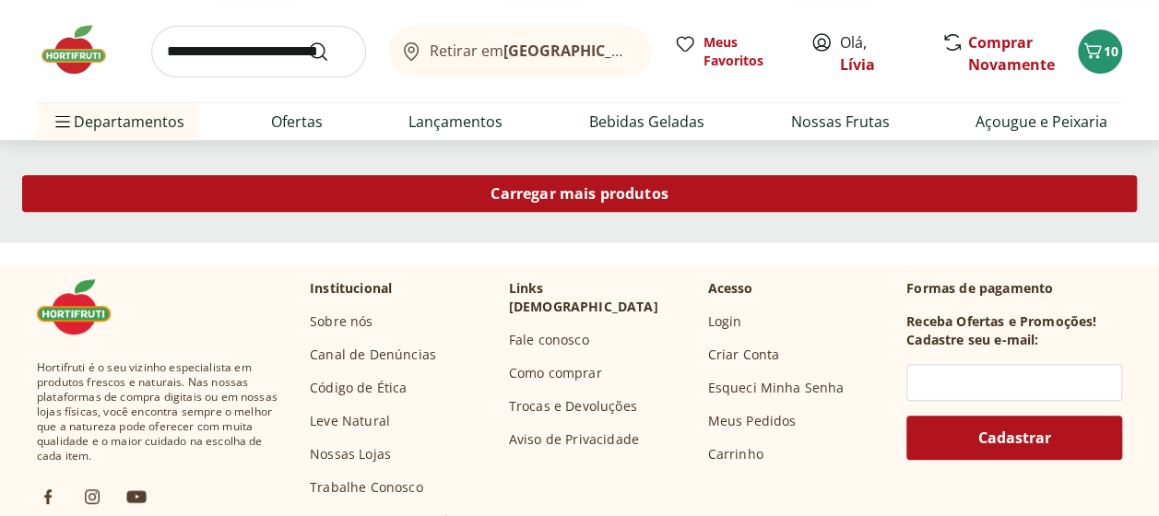
click at [485, 205] on div "Carregar mais produtos" at bounding box center [579, 193] width 1114 height 37
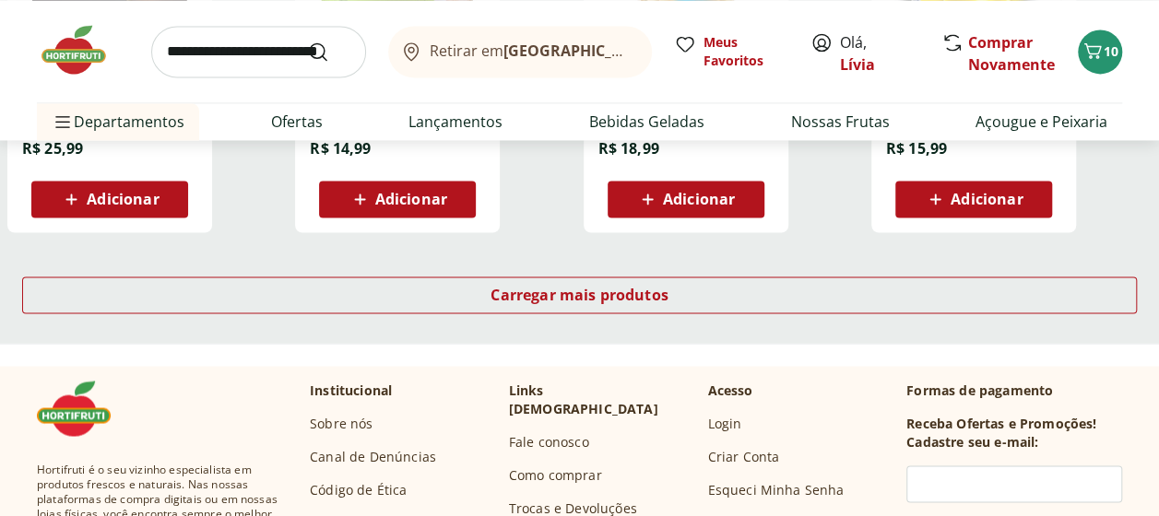
scroll to position [4885, 0]
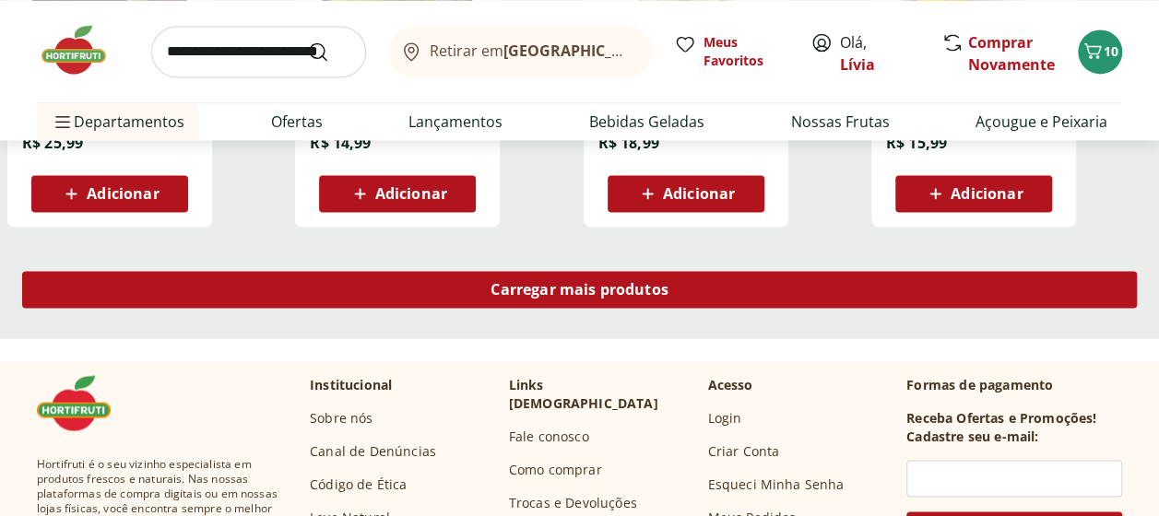
click at [545, 300] on div "Carregar mais produtos" at bounding box center [579, 289] width 1114 height 37
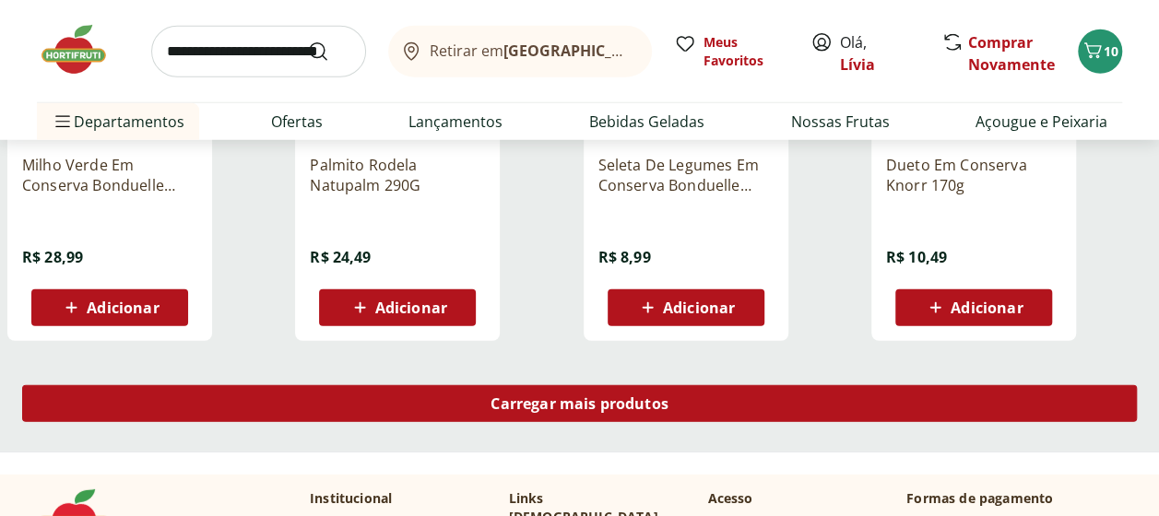
scroll to position [5991, 0]
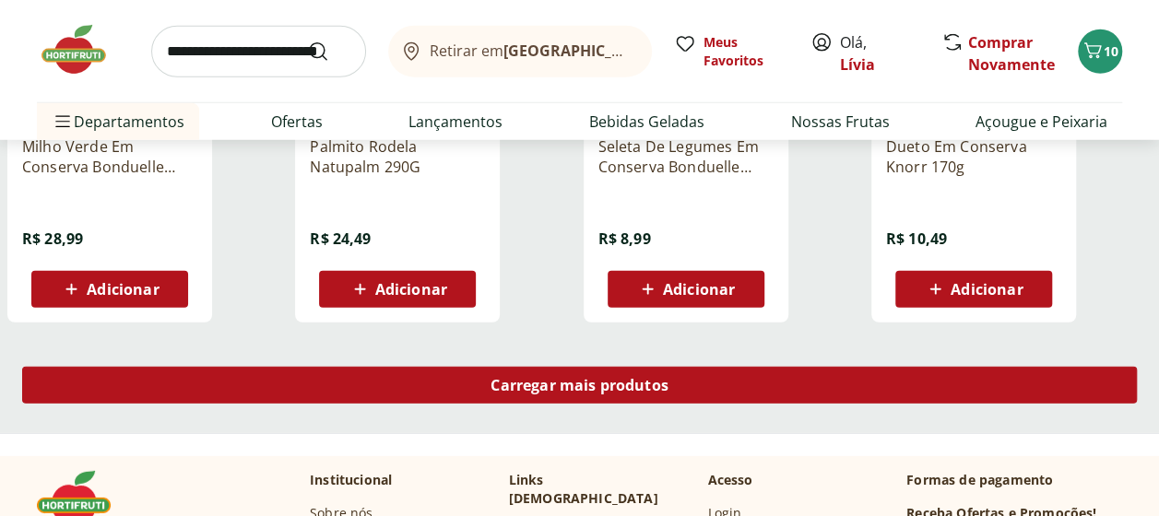
click at [549, 399] on div "Carregar mais produtos" at bounding box center [579, 385] width 1114 height 37
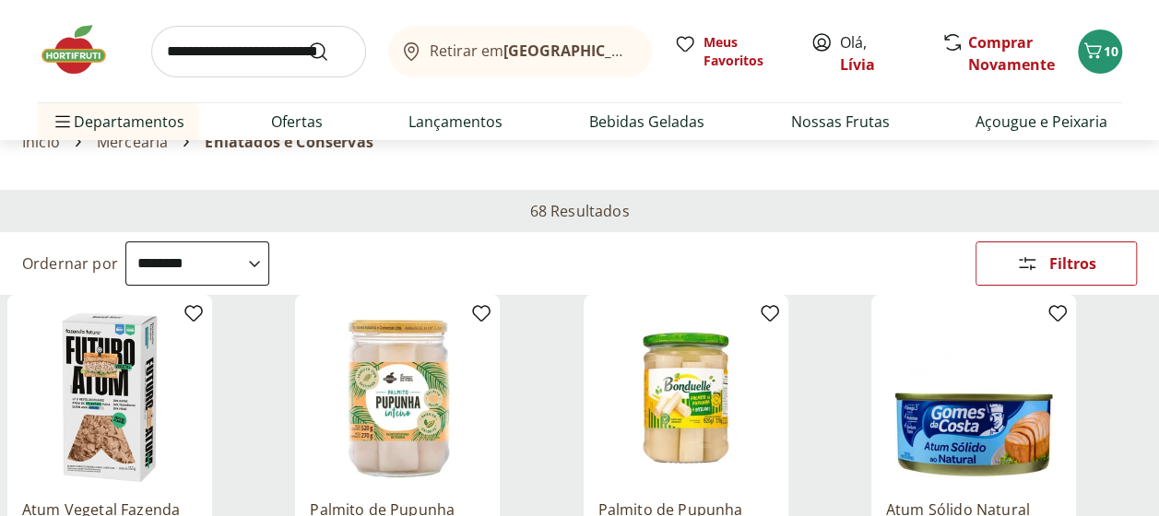
scroll to position [0, 0]
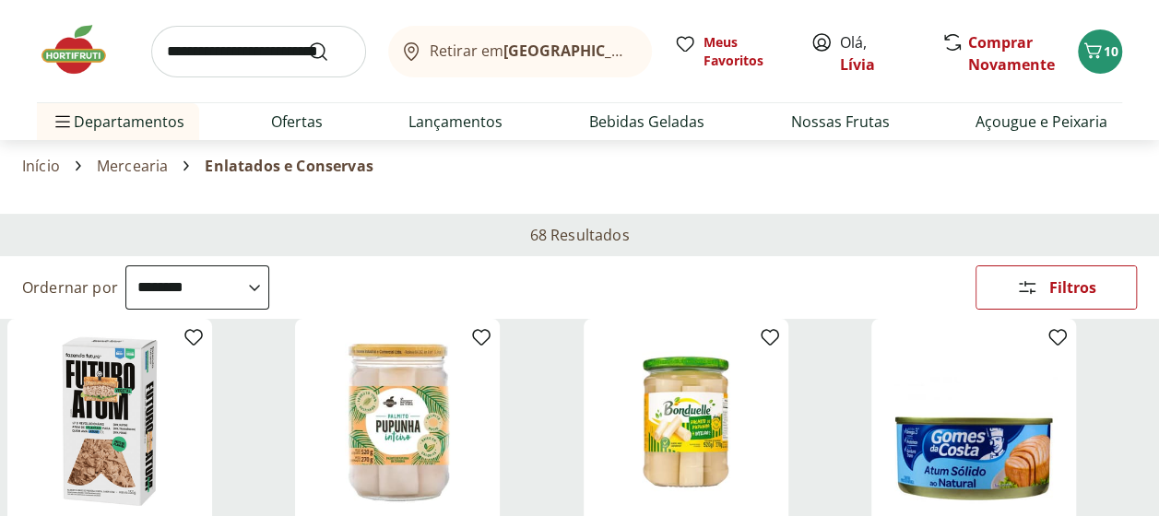
click at [269, 289] on select "**********" at bounding box center [197, 287] width 144 height 44
click at [125, 265] on select "**********" at bounding box center [197, 287] width 144 height 44
select select "*********"
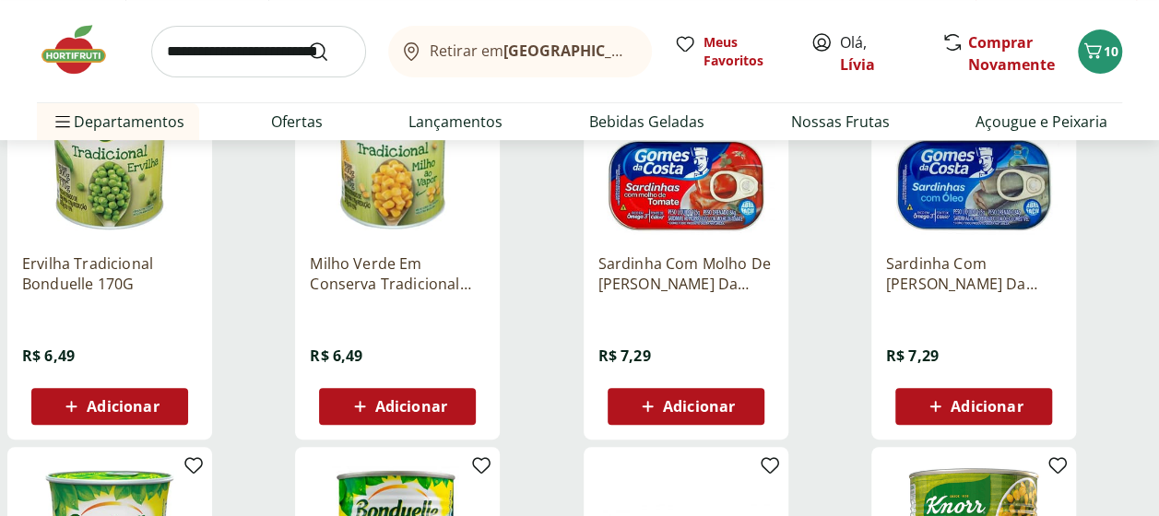
scroll to position [277, 0]
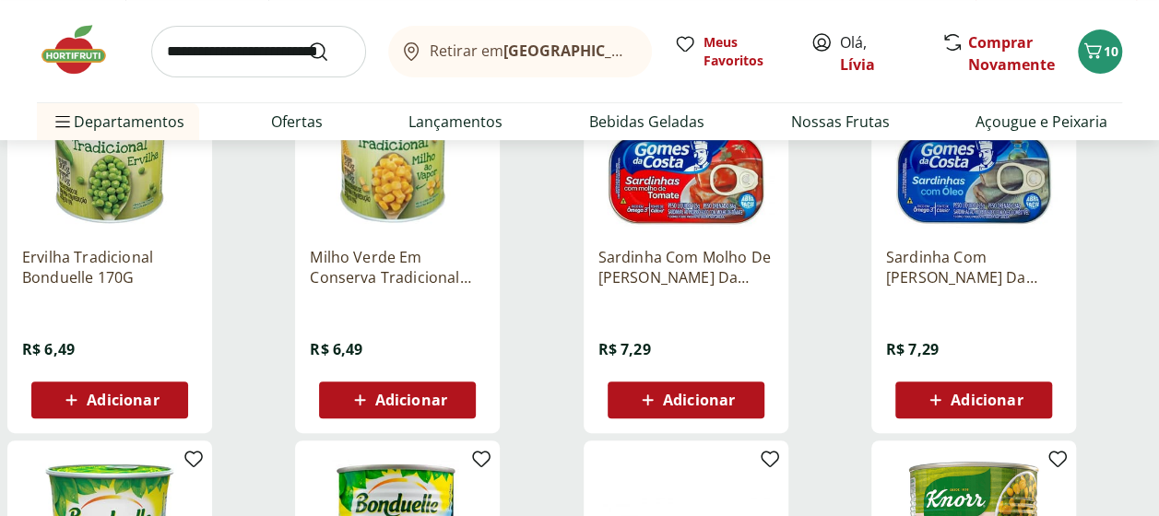
click at [378, 393] on span "Adicionar" at bounding box center [411, 400] width 72 height 15
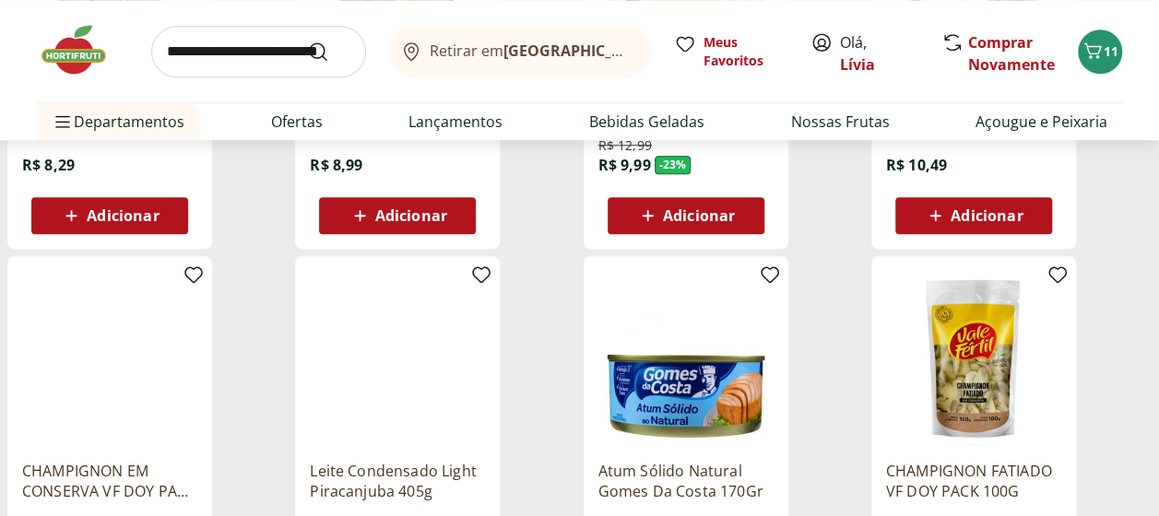
scroll to position [645, 0]
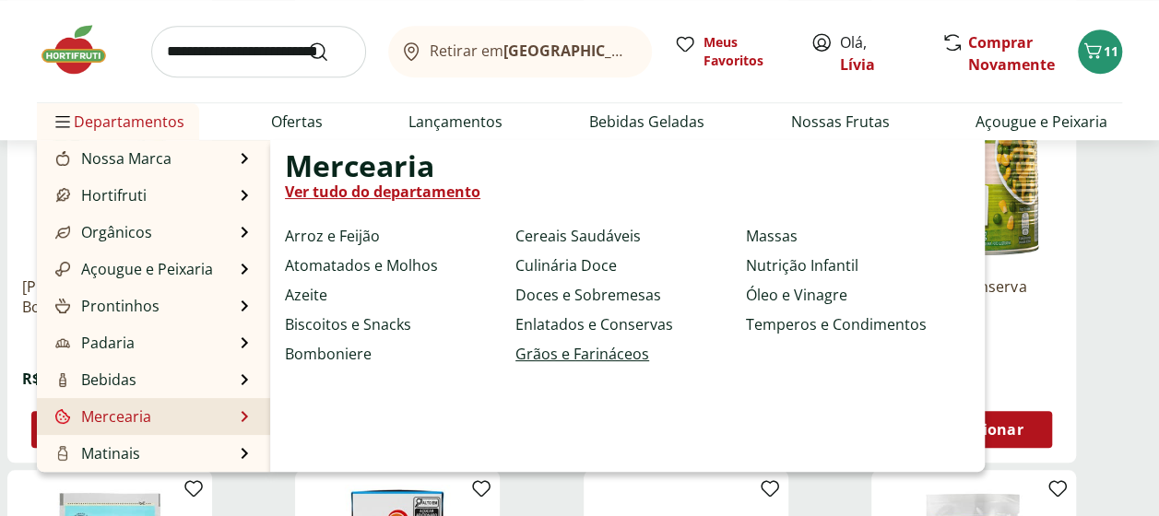
click at [637, 359] on link "Grãos e Farináceos" at bounding box center [582, 354] width 134 height 22
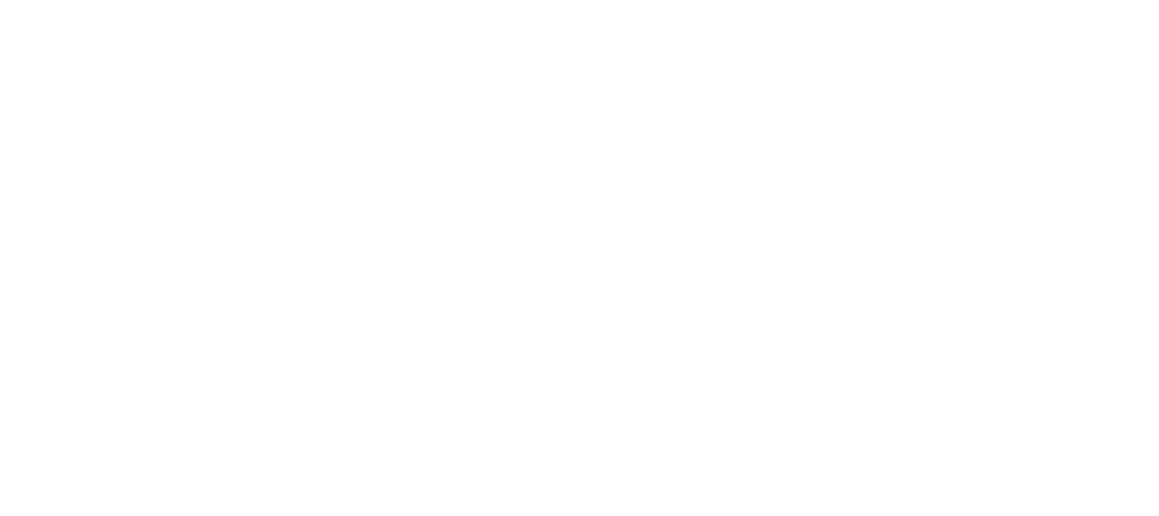
select select "**********"
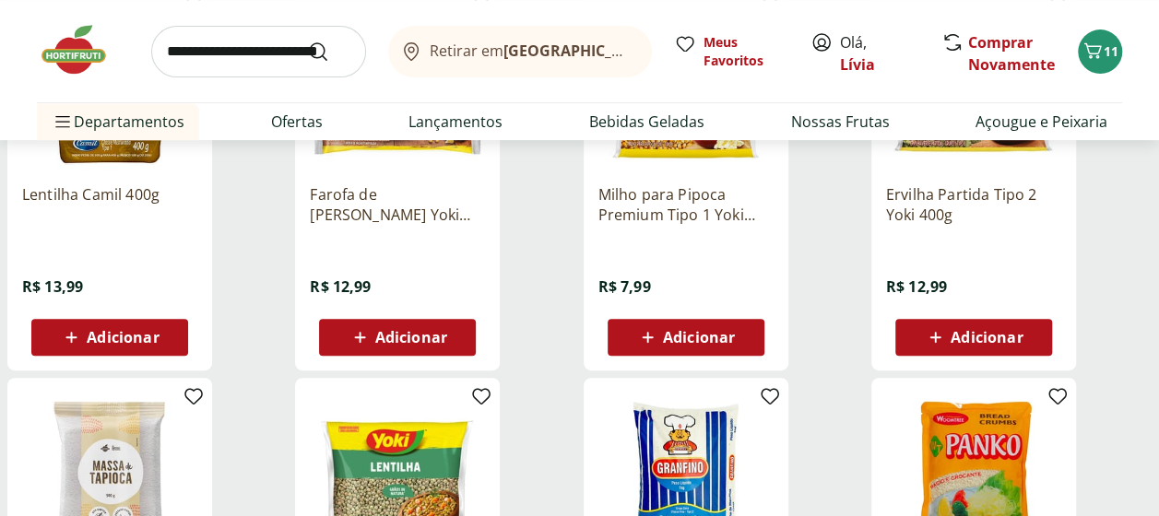
scroll to position [369, 0]
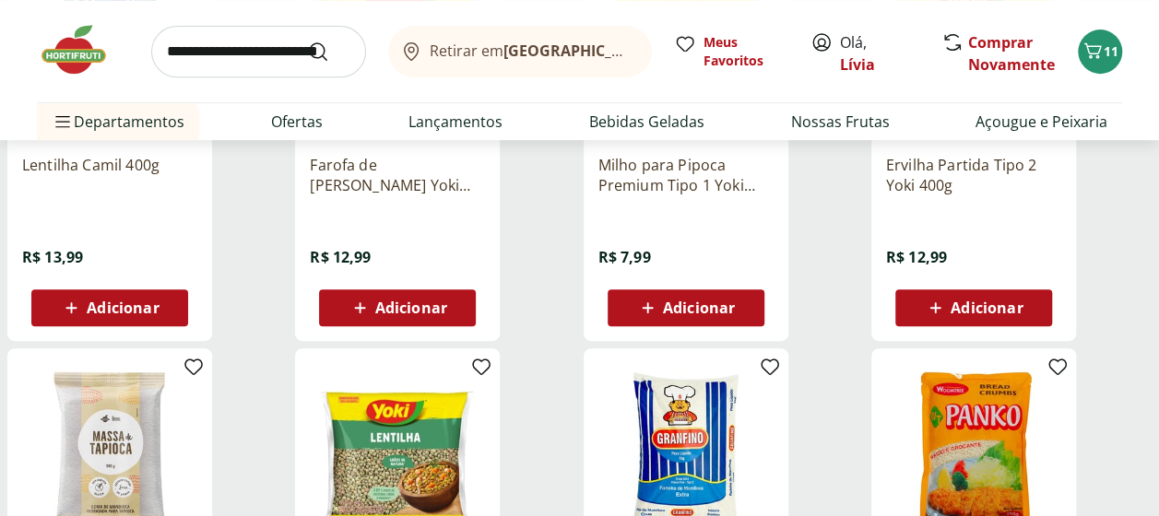
click at [940, 310] on icon at bounding box center [935, 308] width 23 height 22
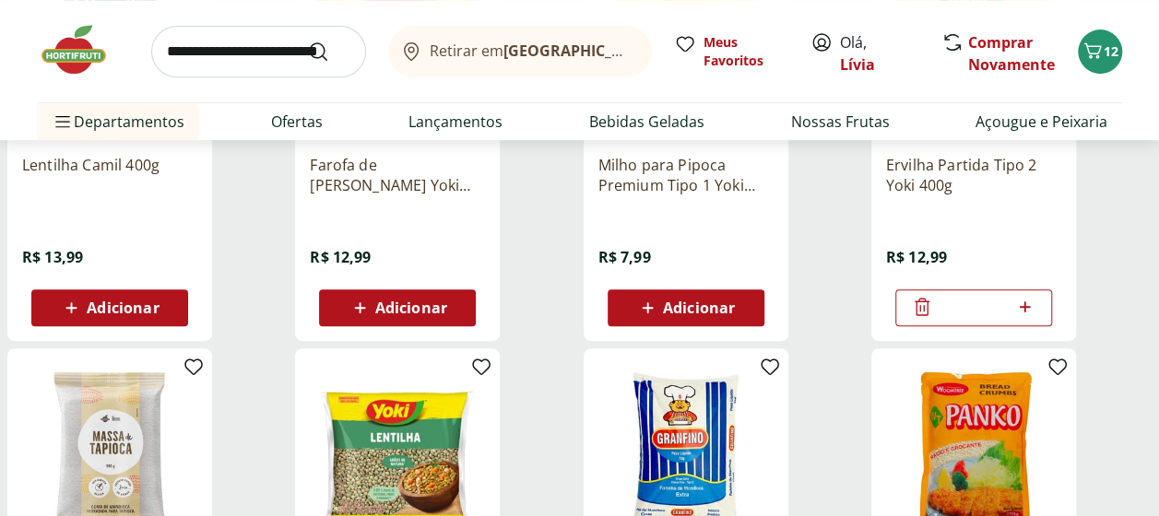
click at [920, 307] on icon at bounding box center [922, 307] width 22 height 22
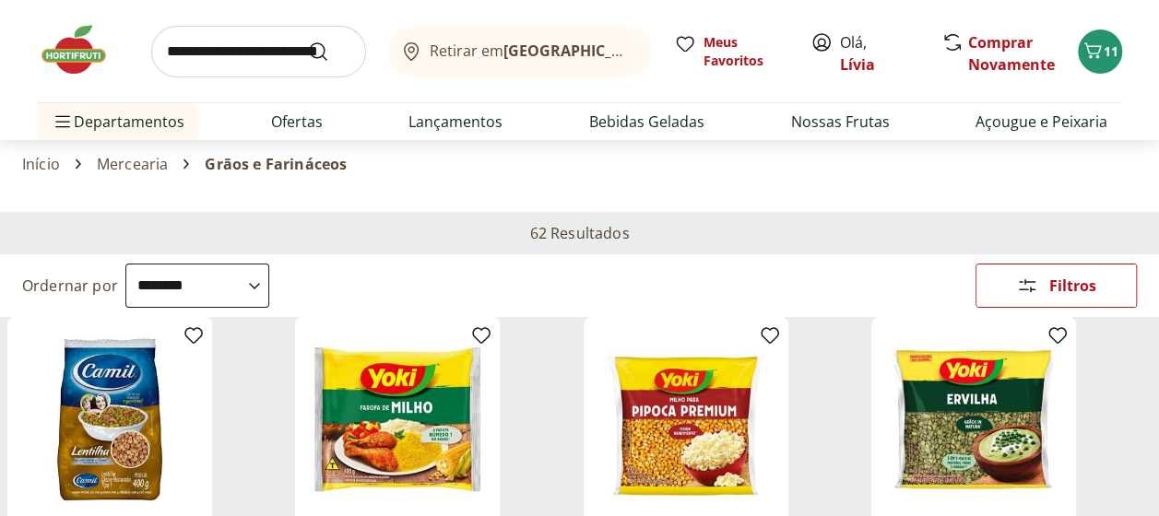
scroll to position [0, 0]
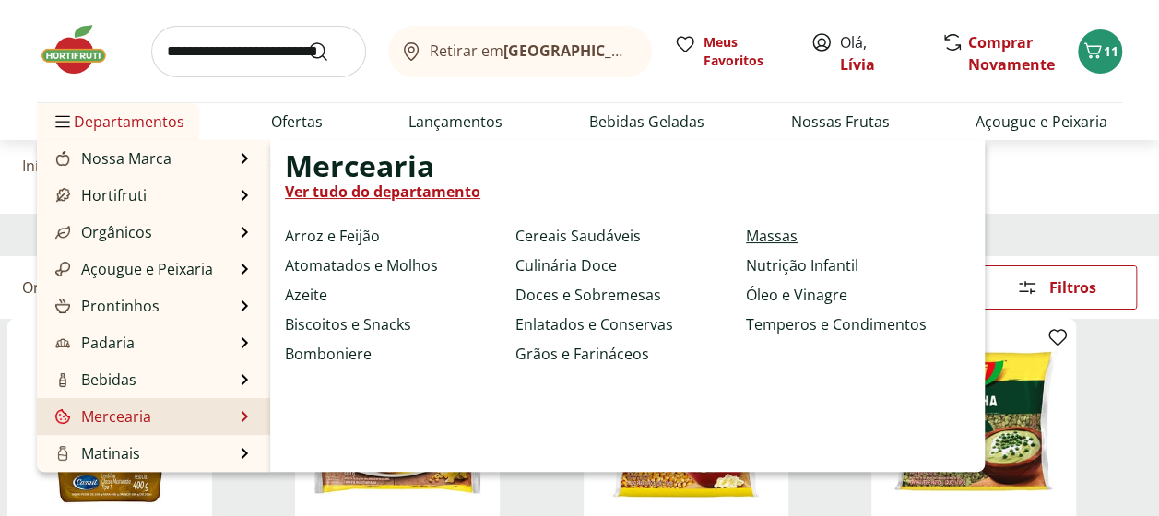
click at [764, 236] on link "Massas" at bounding box center [772, 236] width 52 height 22
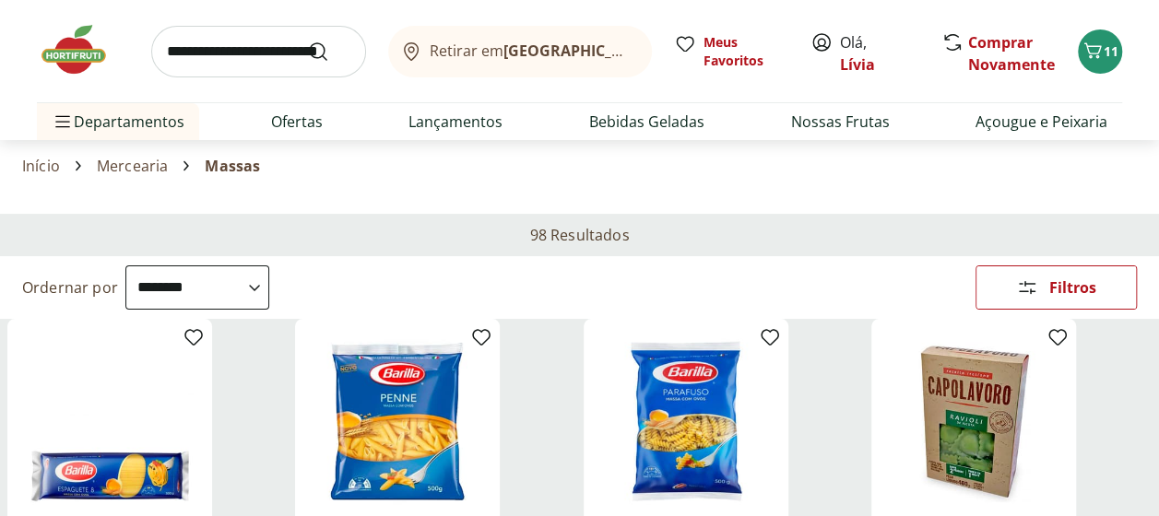
click at [269, 284] on select "**********" at bounding box center [197, 287] width 144 height 44
click at [125, 265] on select "**********" at bounding box center [197, 287] width 144 height 44
select select "*********"
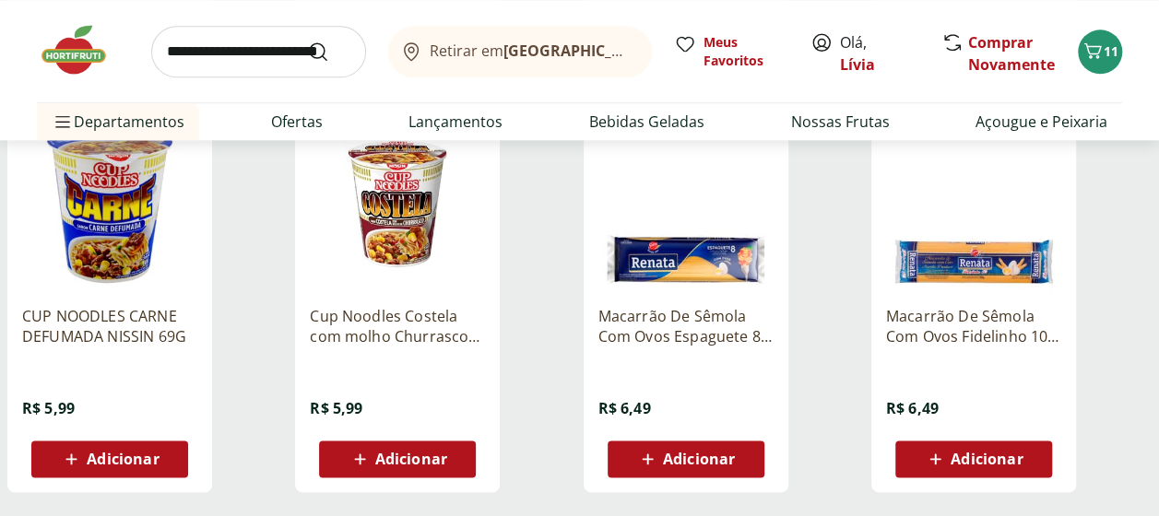
scroll to position [1106, 0]
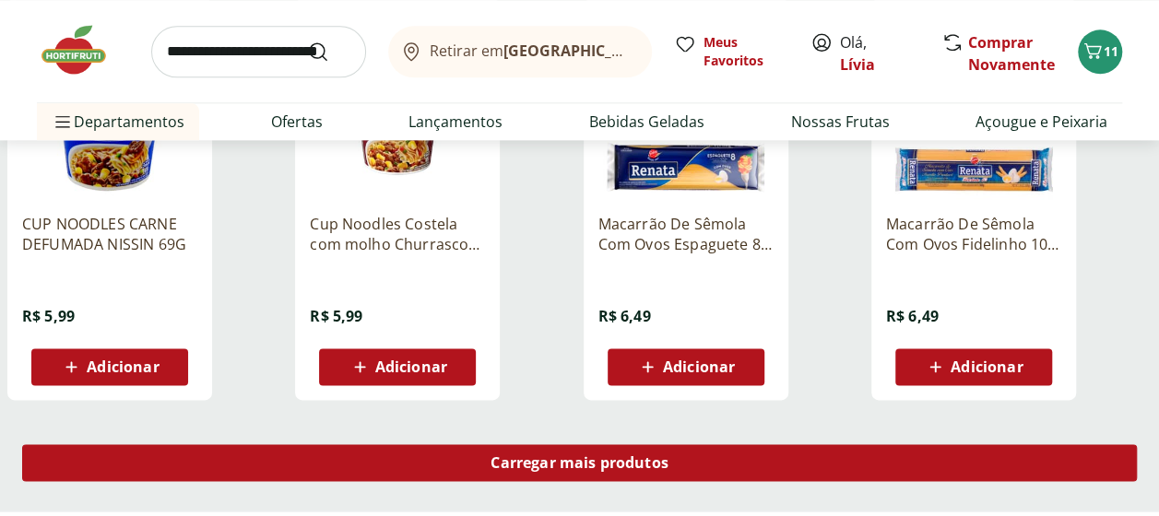
click at [490, 461] on span "Carregar mais produtos" at bounding box center [579, 462] width 178 height 15
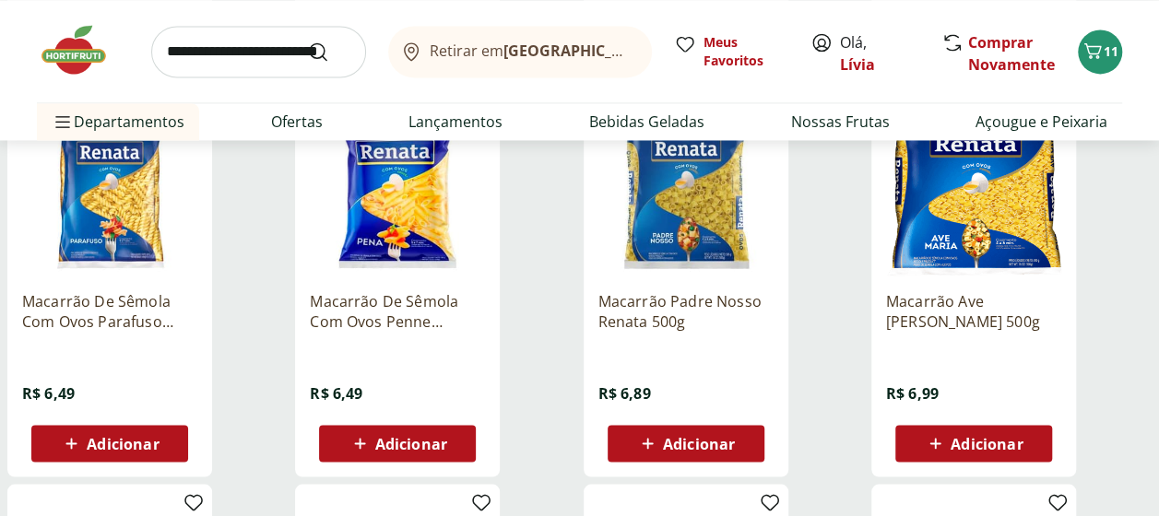
scroll to position [1475, 0]
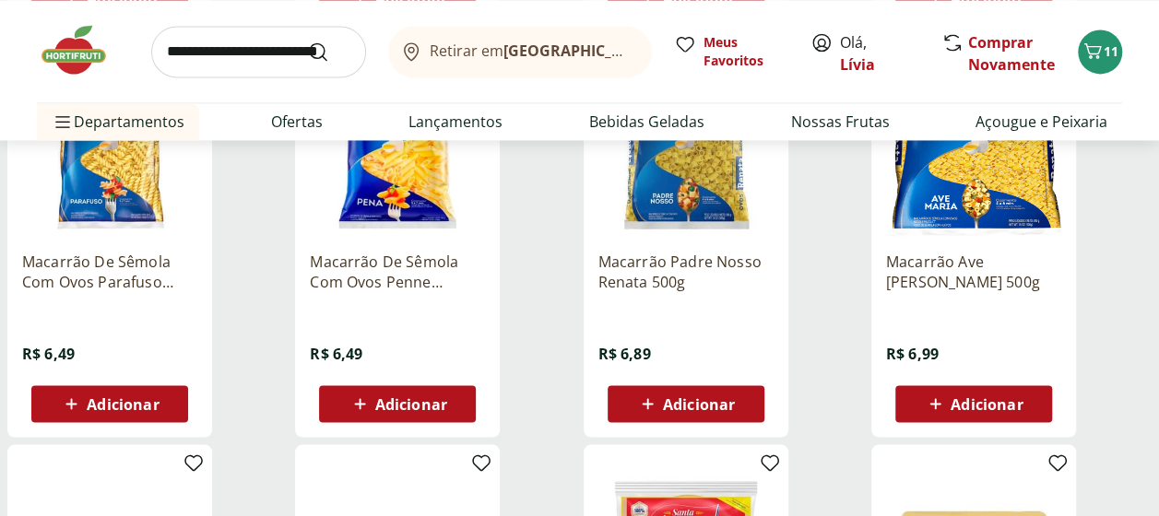
click at [154, 396] on span "Adicionar" at bounding box center [123, 403] width 72 height 15
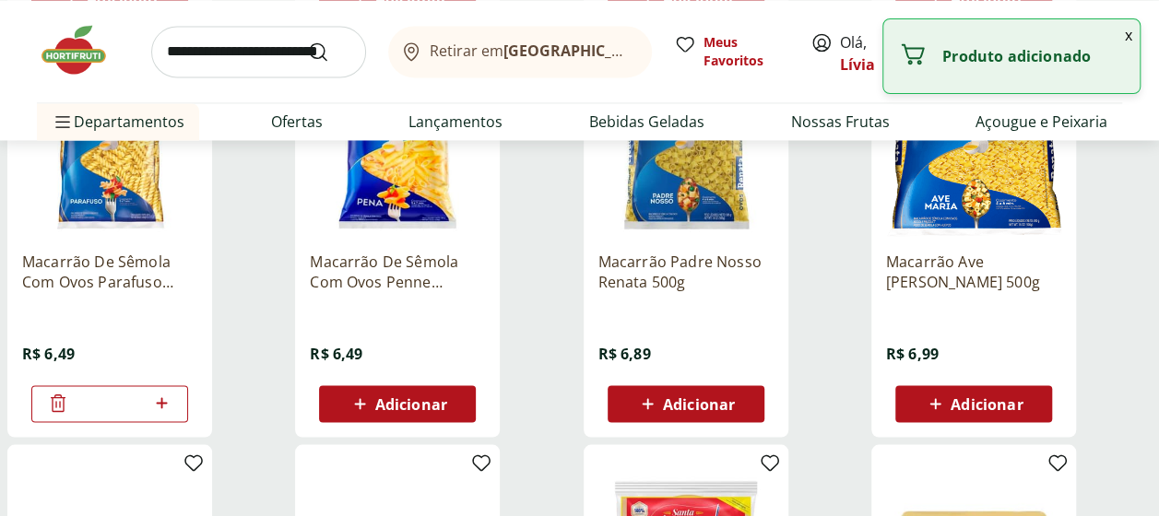
click at [166, 403] on icon at bounding box center [161, 402] width 11 height 11
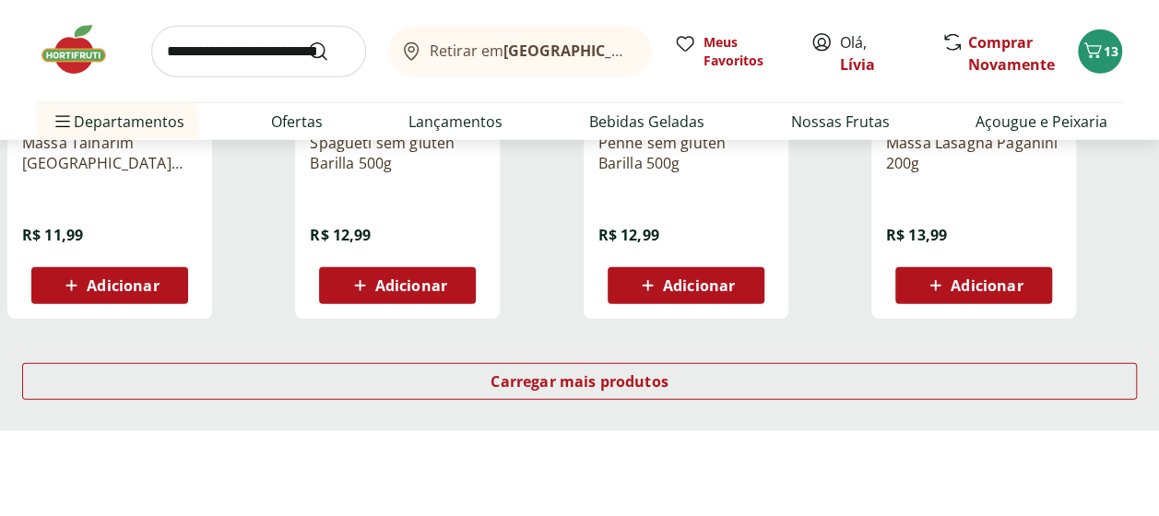
scroll to position [2396, 0]
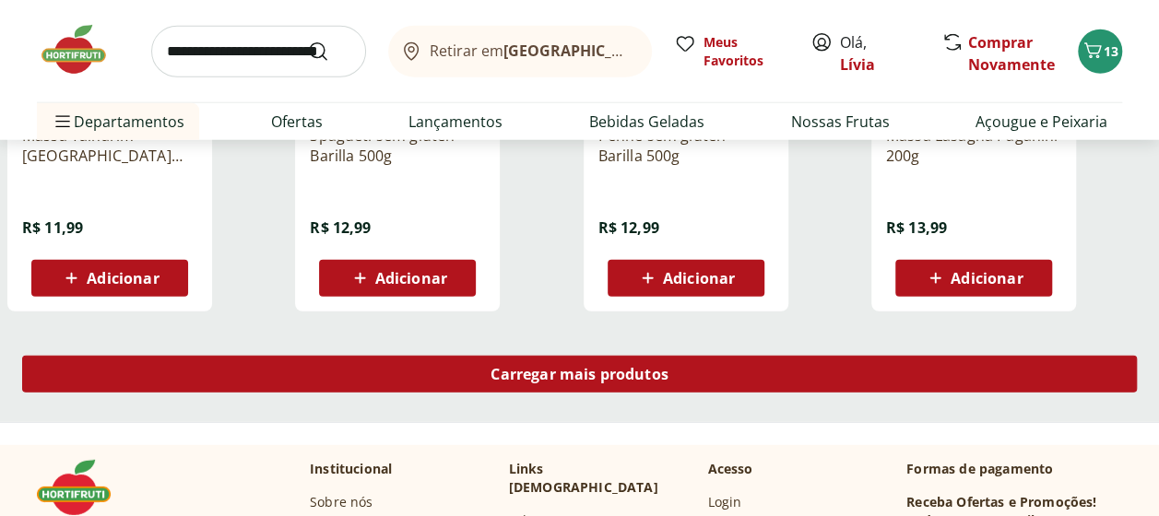
click at [251, 382] on div "Carregar mais produtos" at bounding box center [579, 374] width 1114 height 37
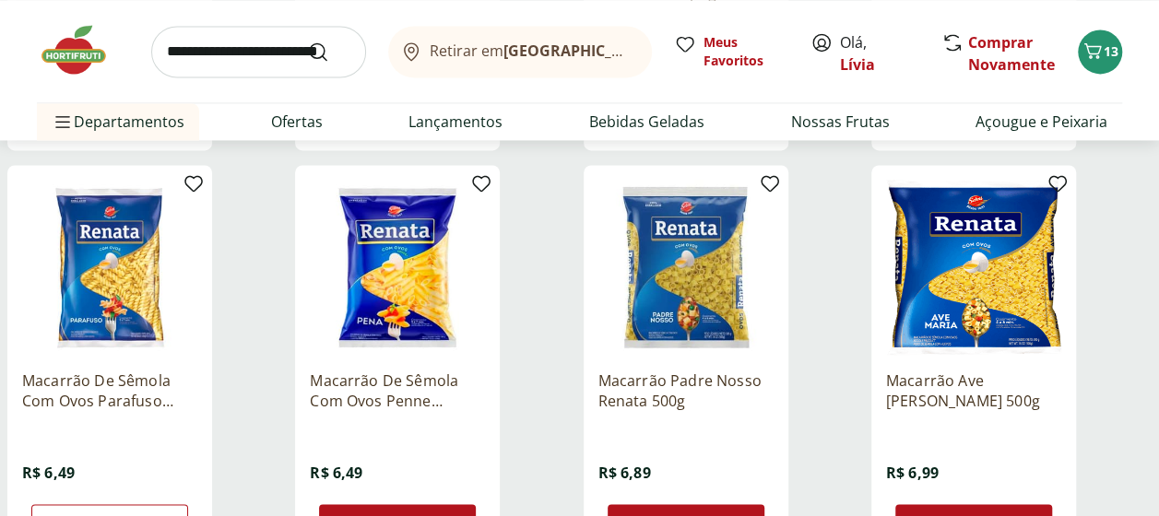
scroll to position [1475, 0]
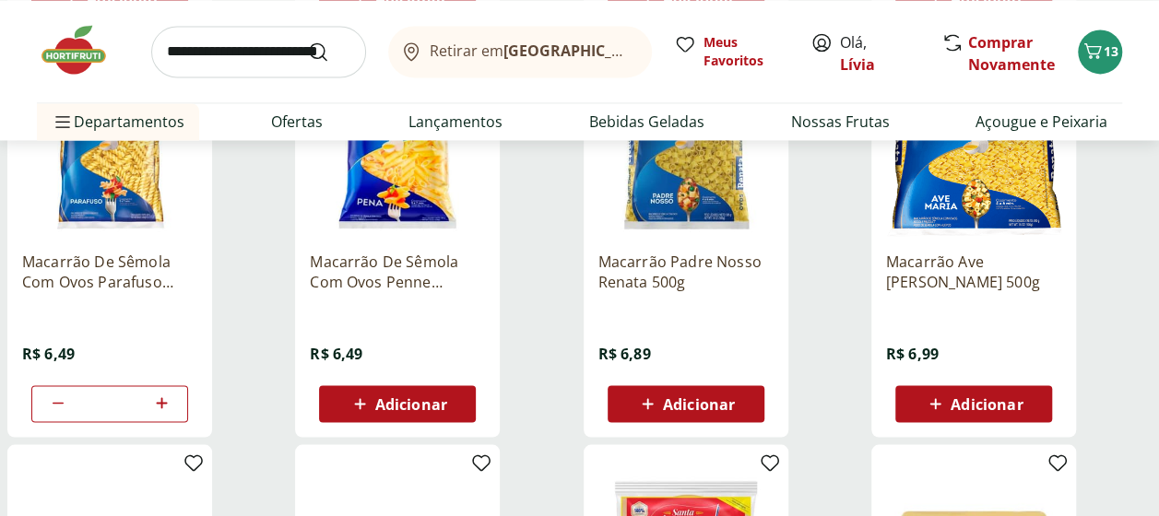
click at [161, 406] on icon at bounding box center [161, 402] width 11 height 11
type input "*"
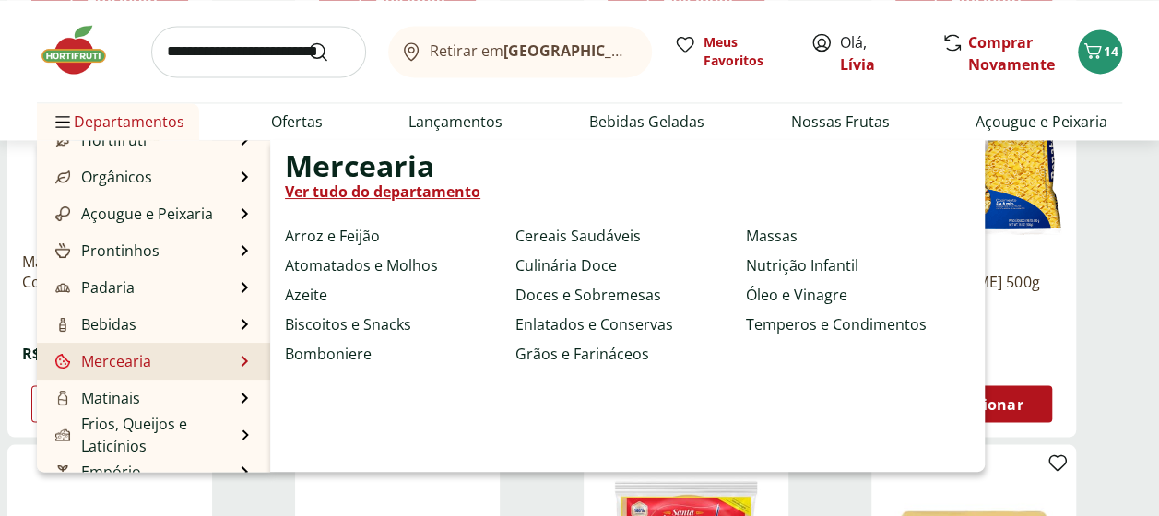
scroll to position [92, 0]
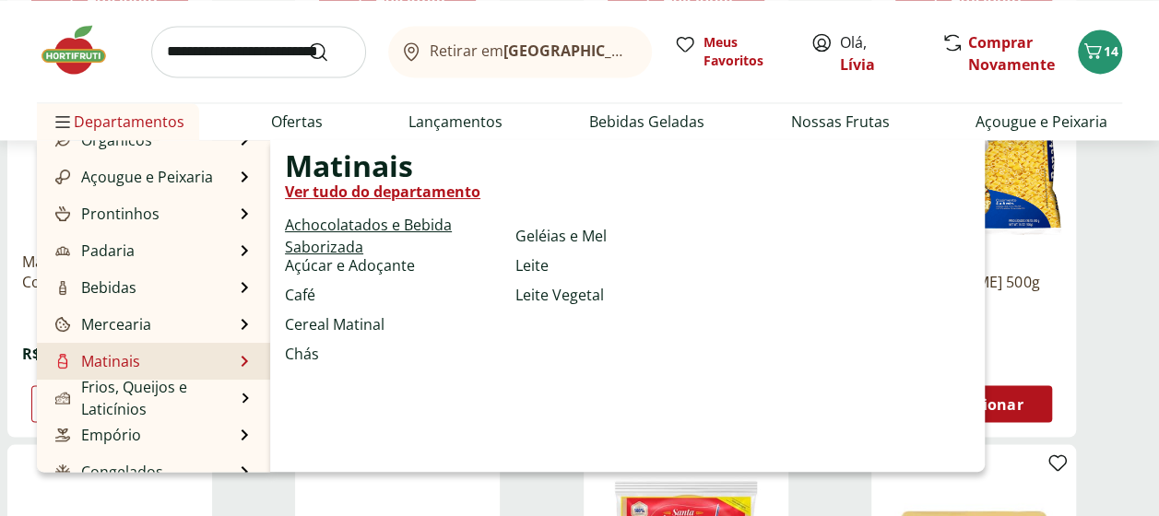
click at [324, 220] on link "Achocolatados e Bebida Saborizada" at bounding box center [396, 236] width 223 height 44
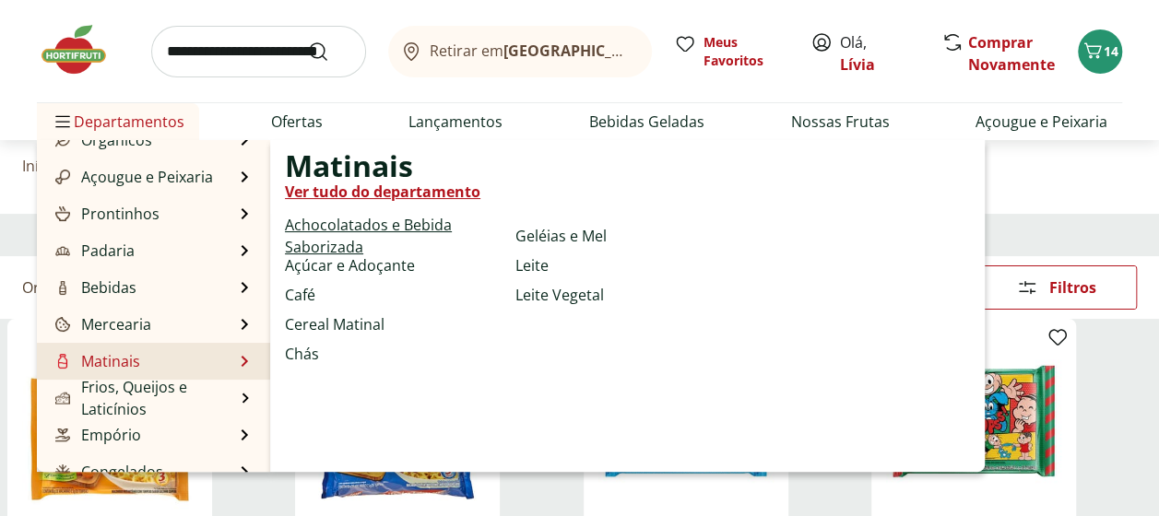
select select "**********"
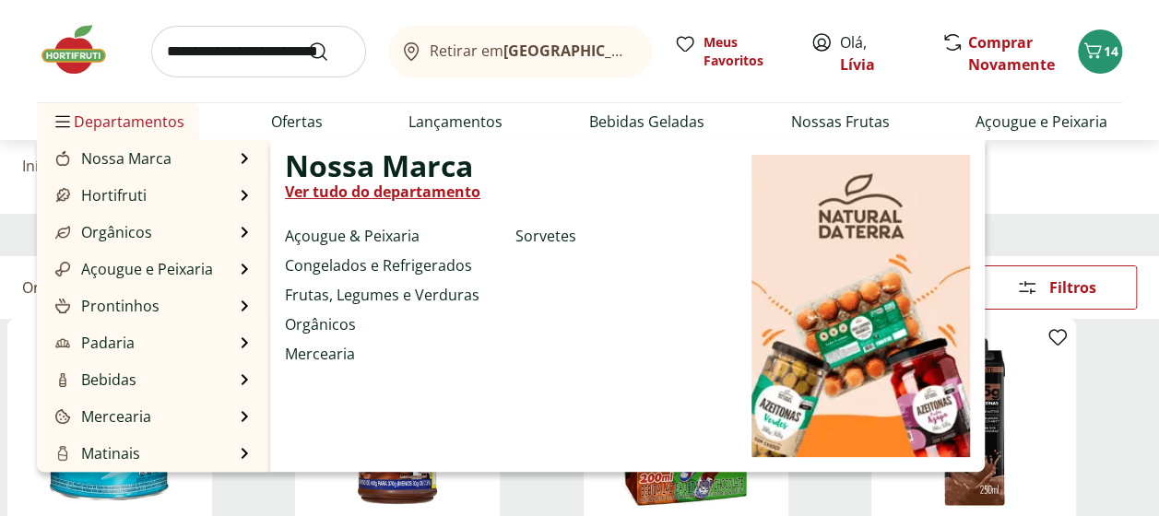
click at [103, 115] on span "Departamentos" at bounding box center [118, 122] width 133 height 44
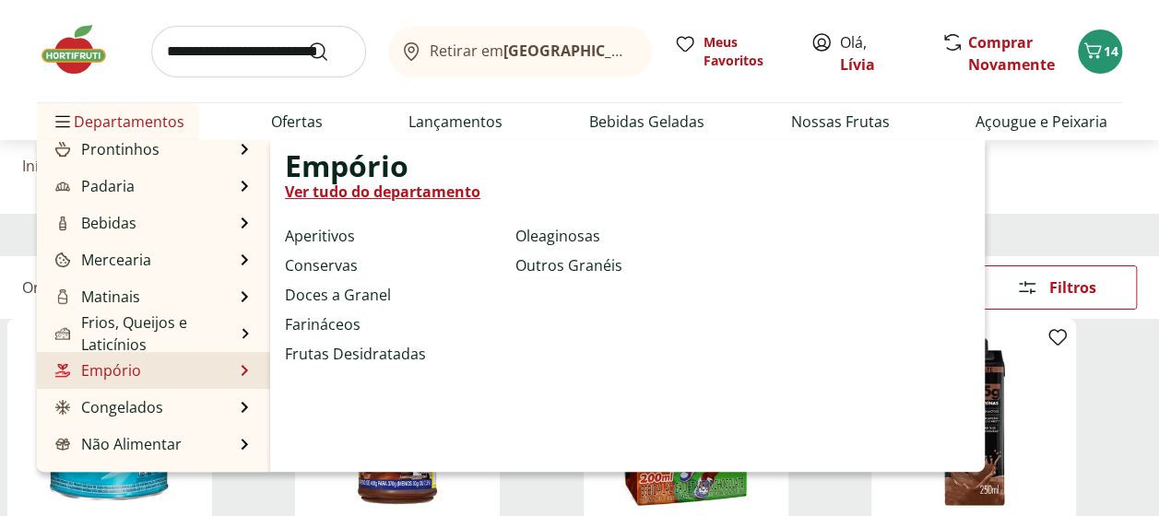
scroll to position [184, 0]
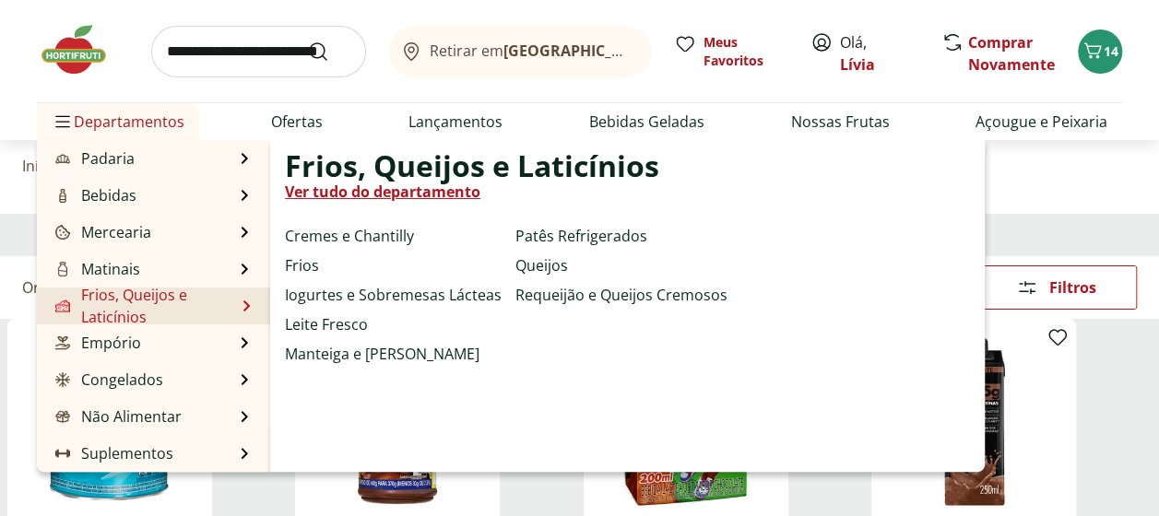
click at [125, 308] on link "Frios, Queijos e Laticínios" at bounding box center [143, 306] width 183 height 44
select select "**********"
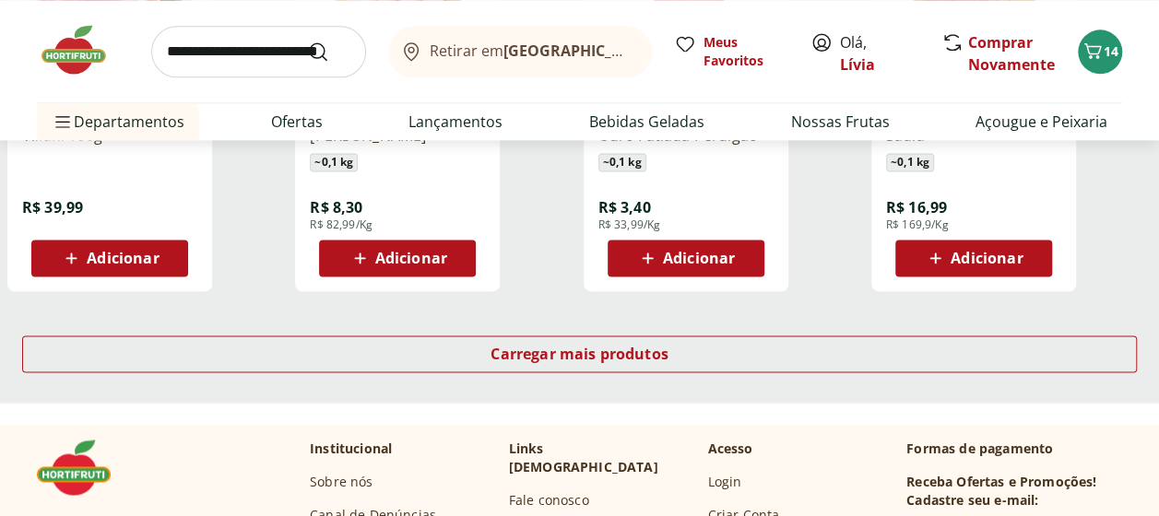
scroll to position [1290, 0]
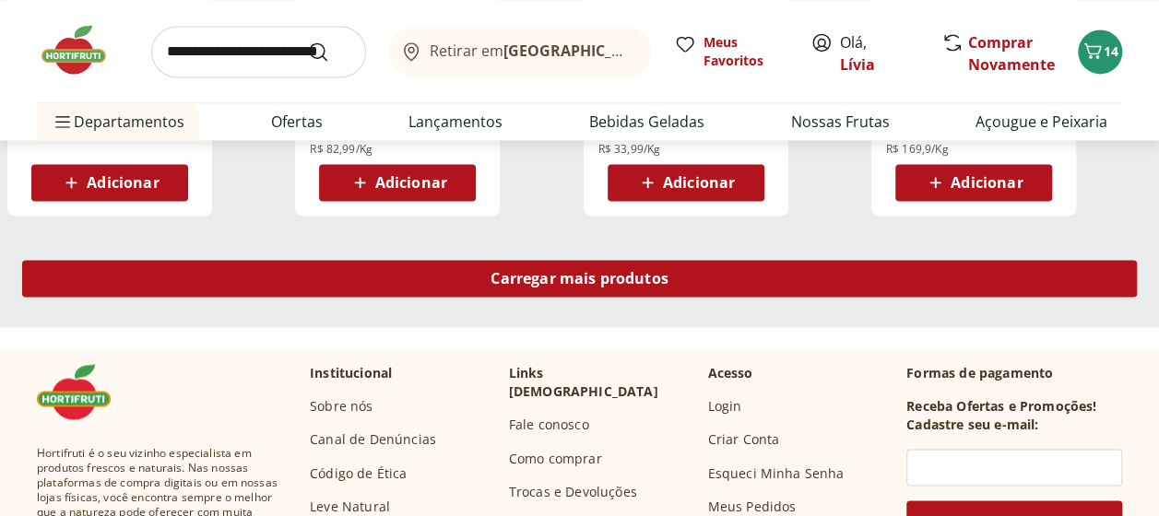
click at [523, 288] on div "Carregar mais produtos" at bounding box center [579, 278] width 1114 height 37
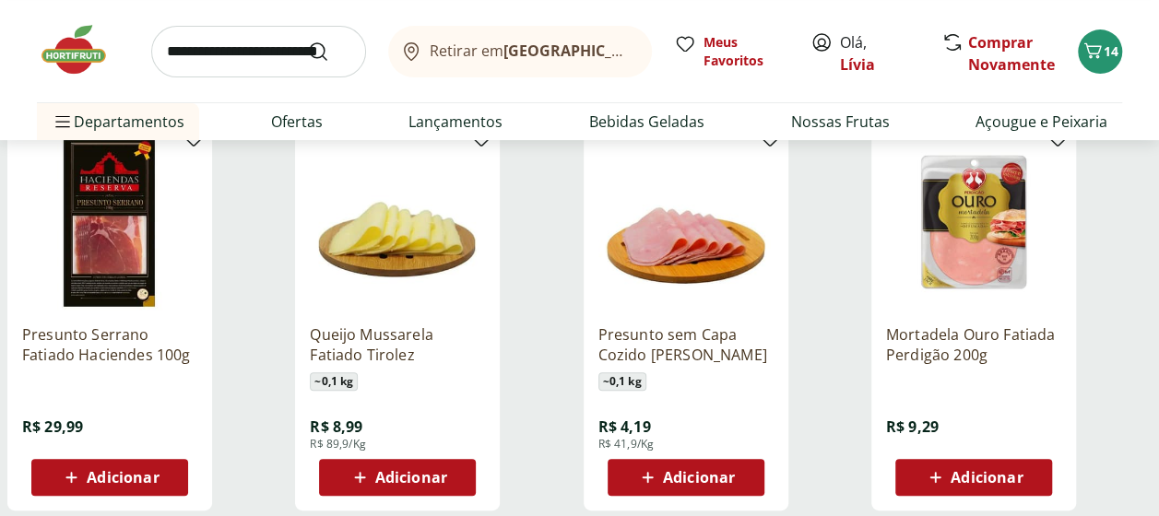
scroll to position [0, 0]
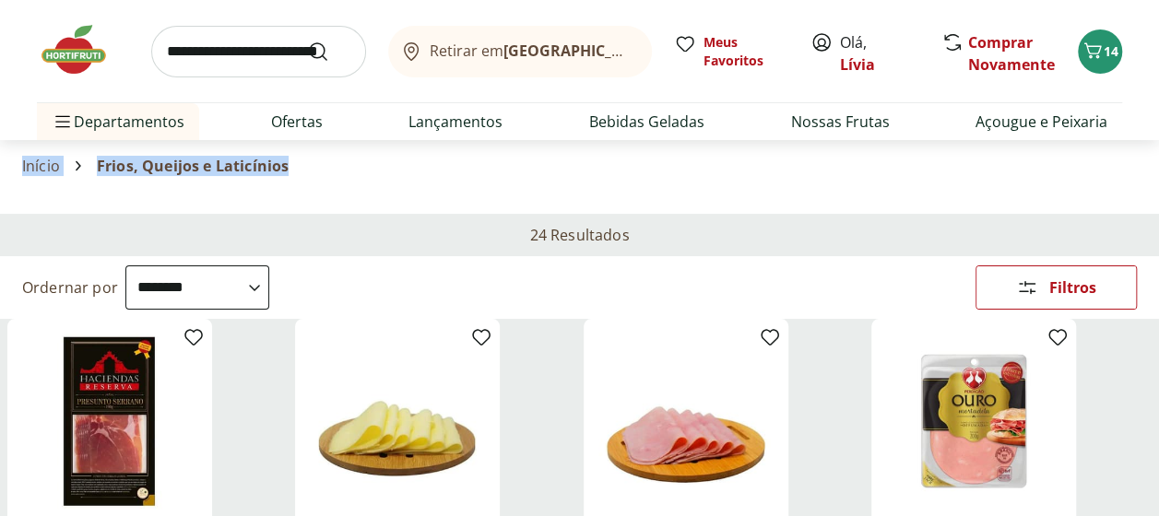
drag, startPoint x: 304, startPoint y: 166, endPoint x: 22, endPoint y: 159, distance: 282.1
click at [22, 159] on div "Início Frios, Queijos e Laticínios" at bounding box center [579, 166] width 1114 height 22
click at [299, 169] on div "Início Frios, Queijos e Laticínios" at bounding box center [579, 166] width 1114 height 22
click at [293, 164] on div "Início Frios, Queijos e Laticínios" at bounding box center [579, 166] width 1114 height 22
drag, startPoint x: 96, startPoint y: 164, endPoint x: 308, endPoint y: 153, distance: 212.3
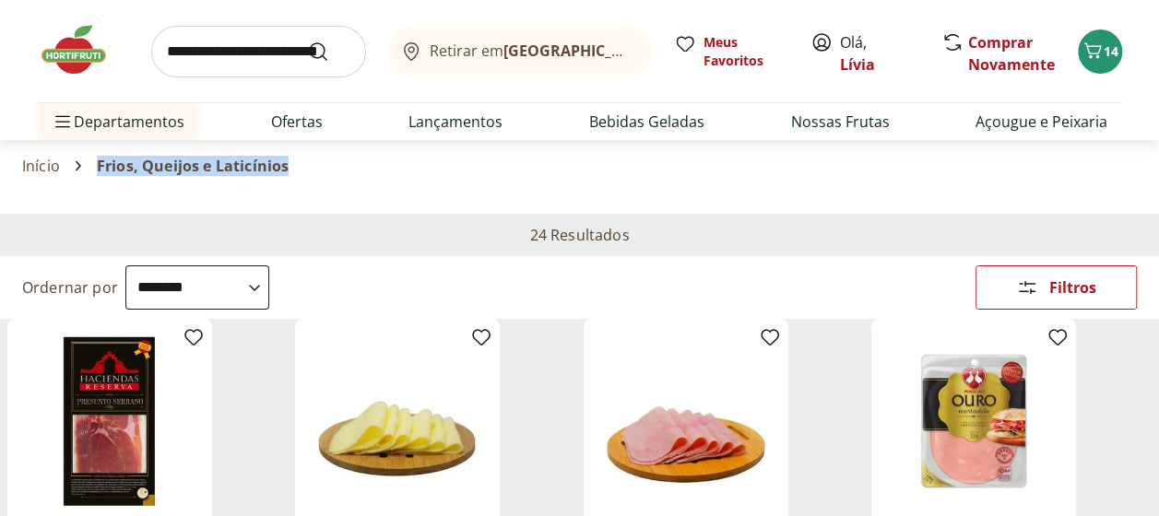
click at [308, 153] on section "Início Frios, Queijos e Laticínios" at bounding box center [579, 166] width 1114 height 52
drag, startPoint x: 308, startPoint y: 153, endPoint x: 335, endPoint y: 174, distance: 34.8
click at [335, 174] on div "Início Frios, Queijos e Laticínios" at bounding box center [579, 166] width 1114 height 22
click at [489, 163] on div "Início Frios, Queijos e Laticínios" at bounding box center [579, 166] width 1114 height 22
click at [178, 46] on input "search" at bounding box center [258, 52] width 215 height 52
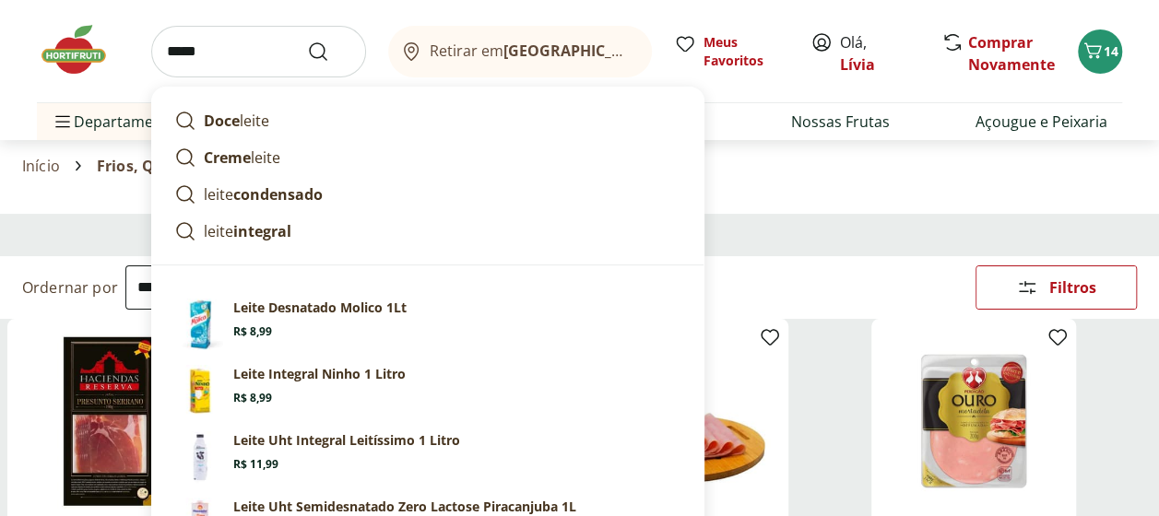
type input "*****"
click at [307, 41] on button "Submit Search" at bounding box center [329, 52] width 44 height 22
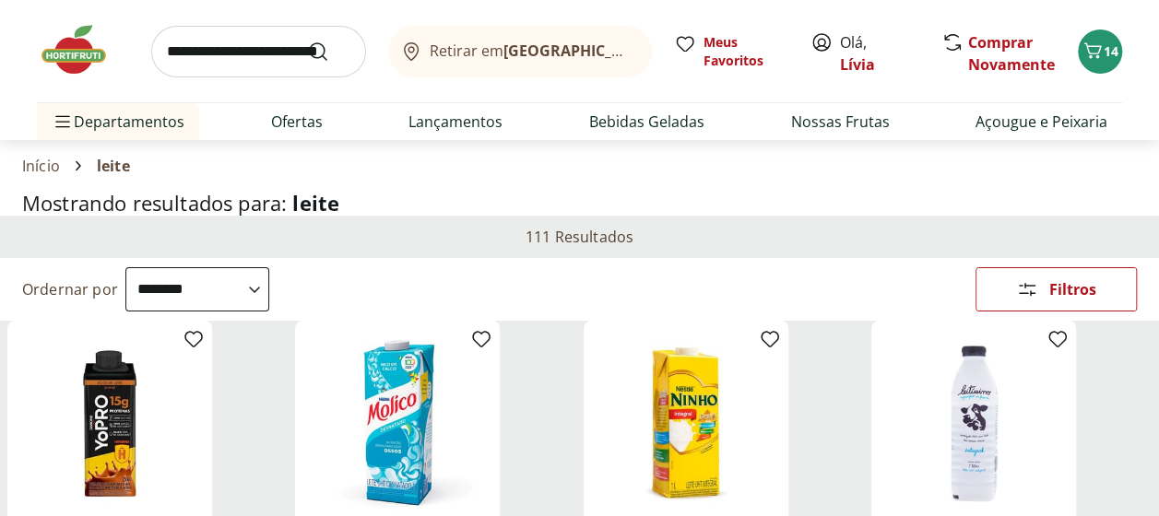
click at [269, 282] on select "**********" at bounding box center [197, 289] width 144 height 44
click at [125, 267] on select "**********" at bounding box center [197, 289] width 144 height 44
select select "**********"
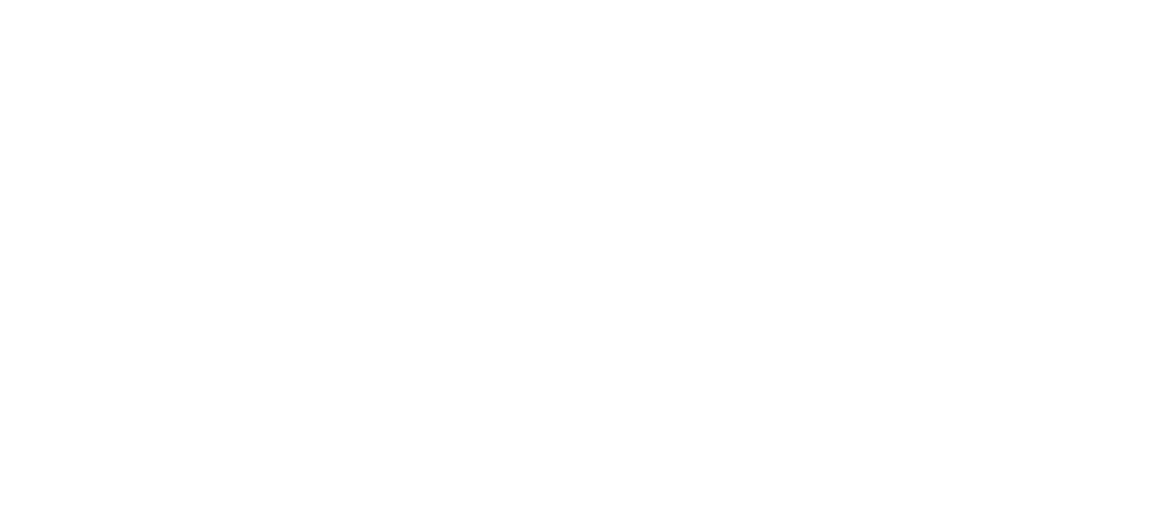
select select "*********"
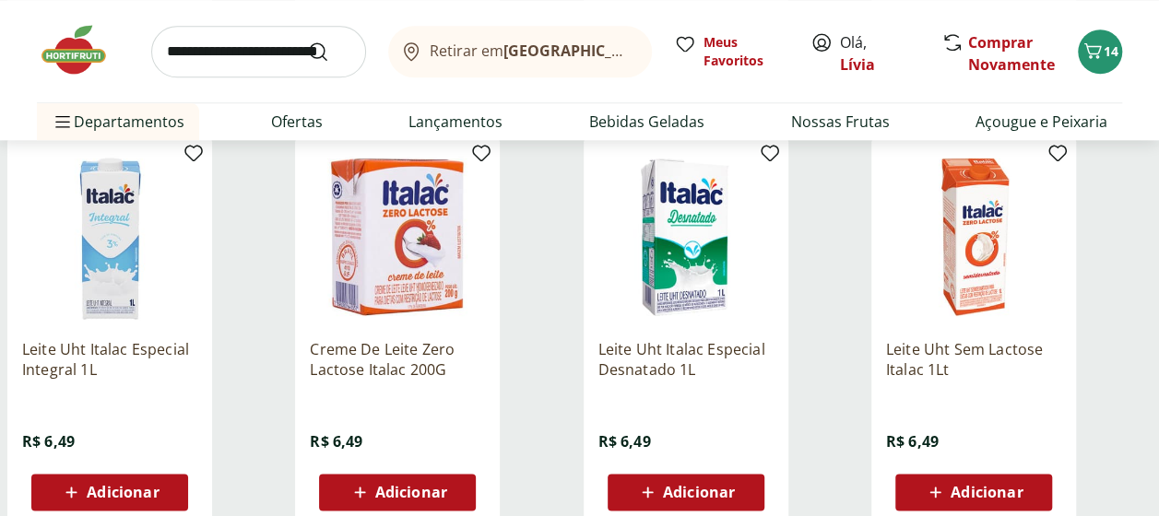
scroll to position [1014, 0]
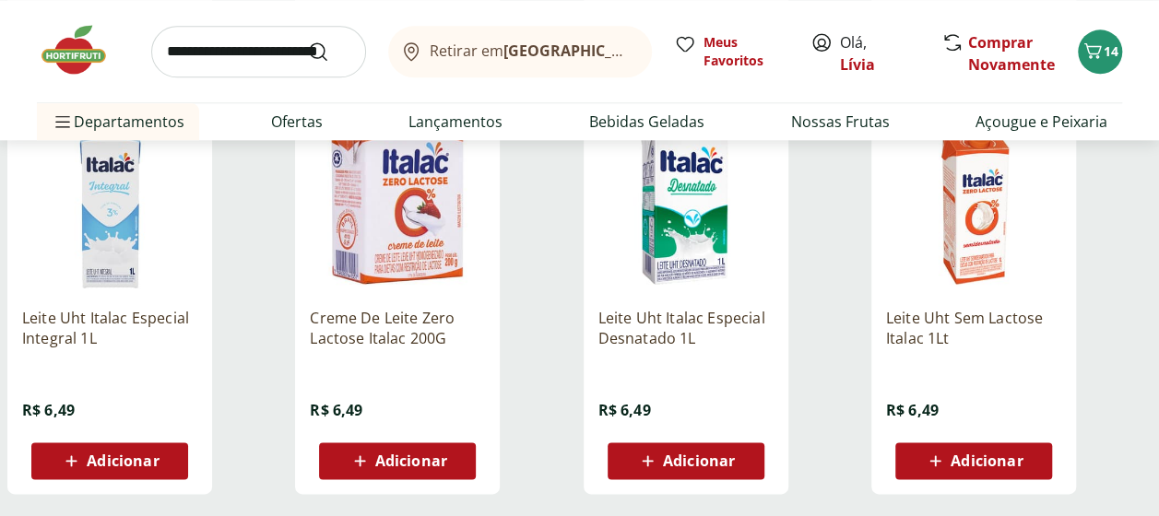
click at [162, 458] on div "Adicionar" at bounding box center [109, 460] width 127 height 33
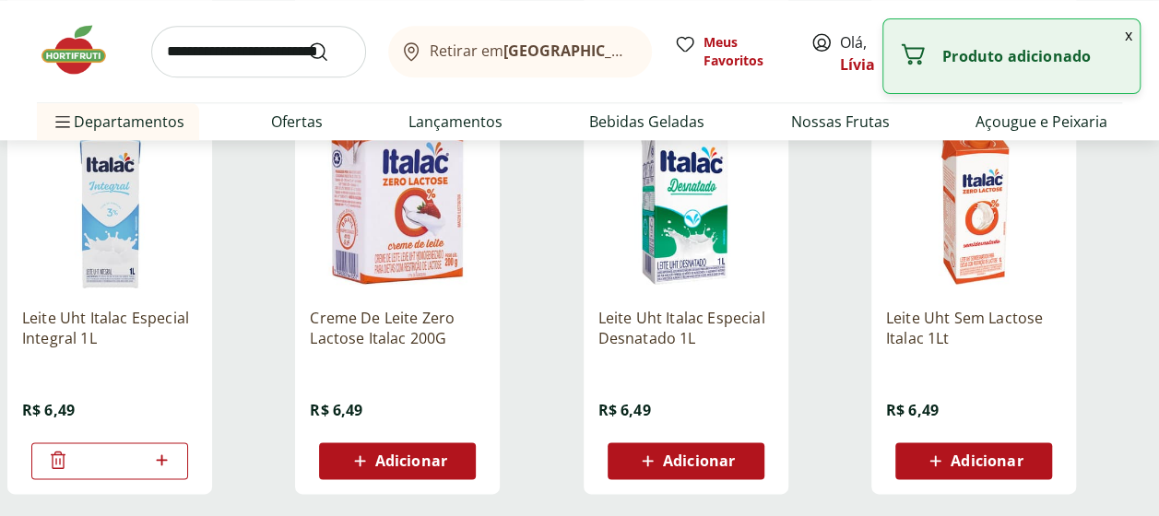
click at [164, 457] on icon at bounding box center [161, 460] width 23 height 22
click at [164, 458] on icon at bounding box center [161, 459] width 11 height 11
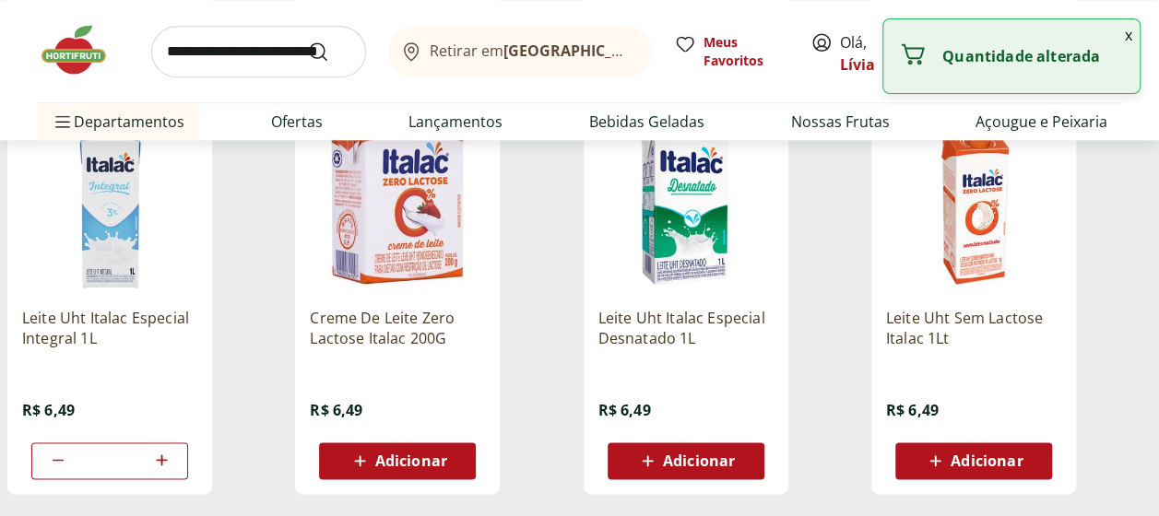
type input "*"
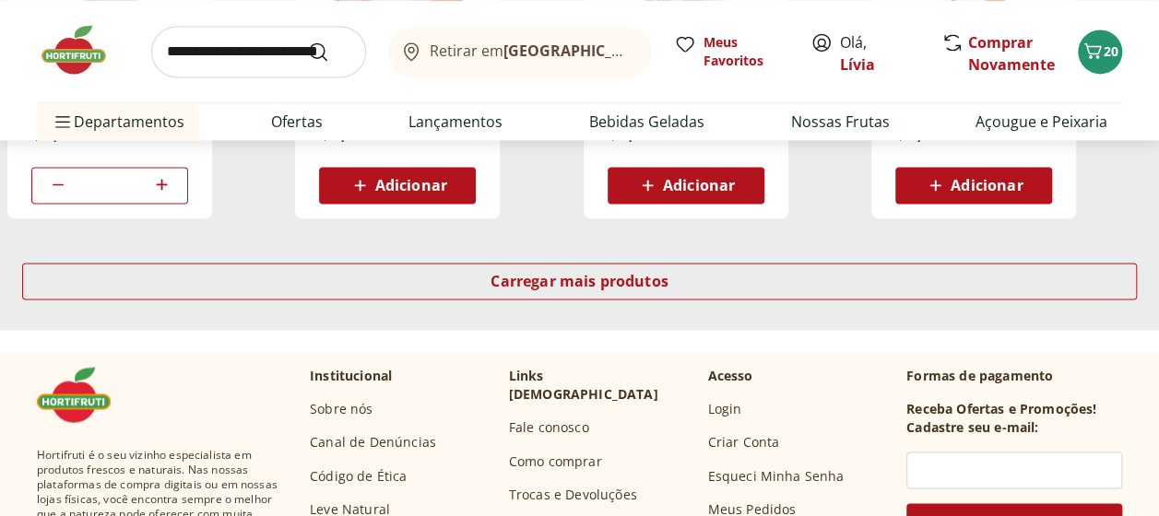
scroll to position [1290, 0]
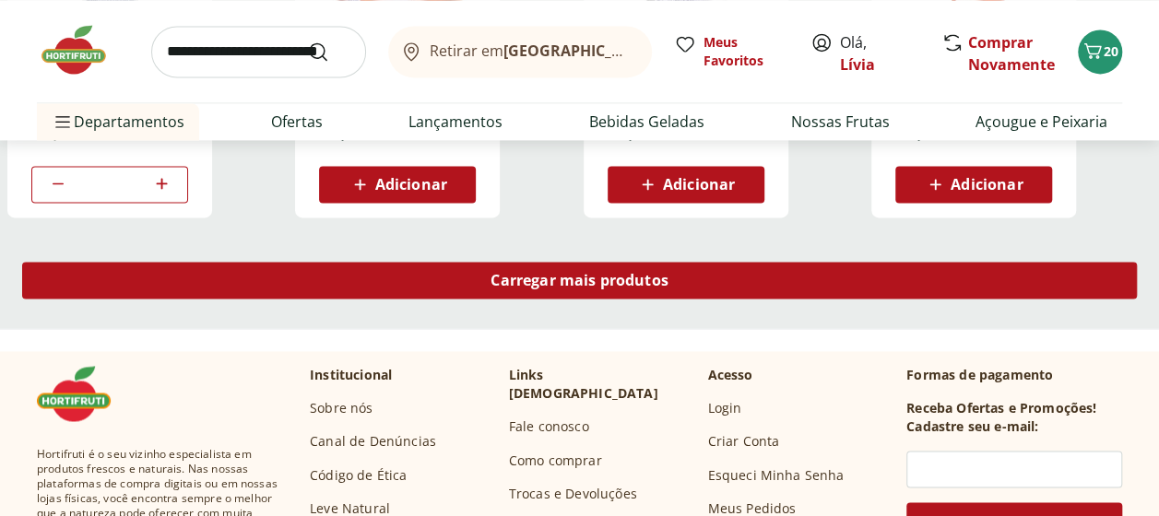
click at [511, 284] on span "Carregar mais produtos" at bounding box center [579, 280] width 178 height 15
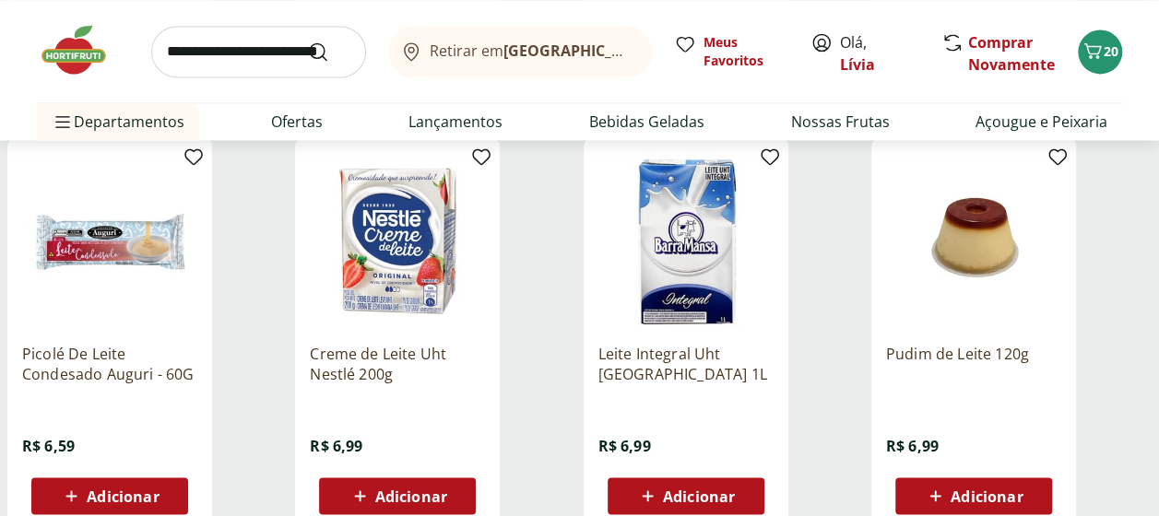
scroll to position [1383, 0]
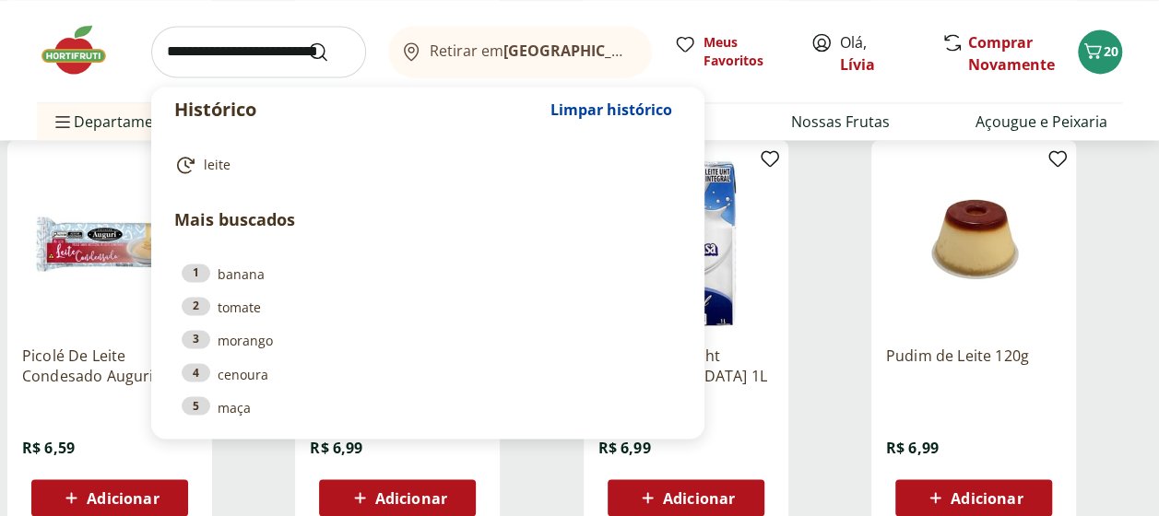
click at [243, 48] on input "search" at bounding box center [258, 52] width 215 height 52
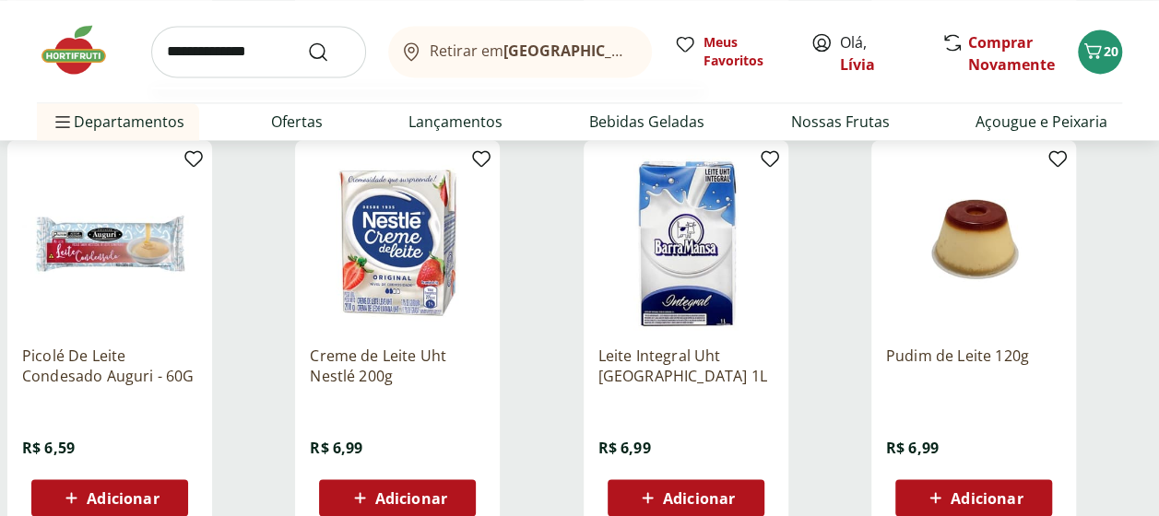
type input "**********"
click at [307, 41] on button "Submit Search" at bounding box center [329, 52] width 44 height 22
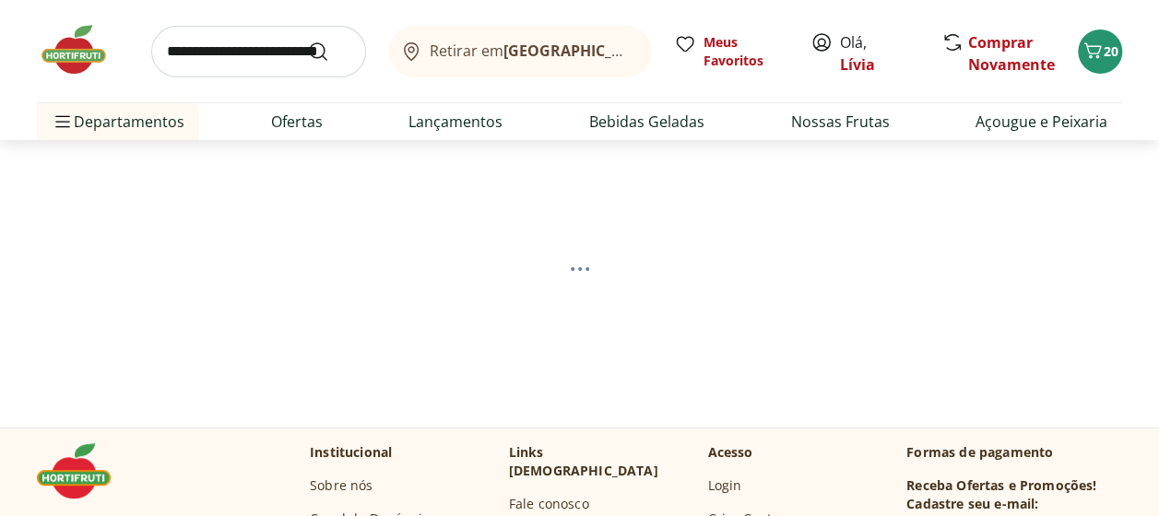
select select "**********"
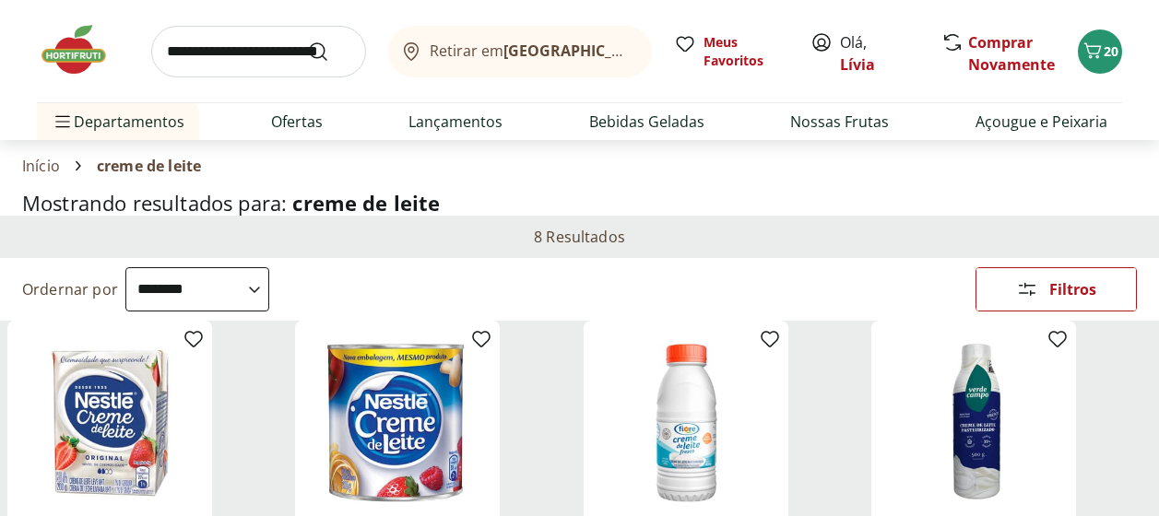
select select "**********"
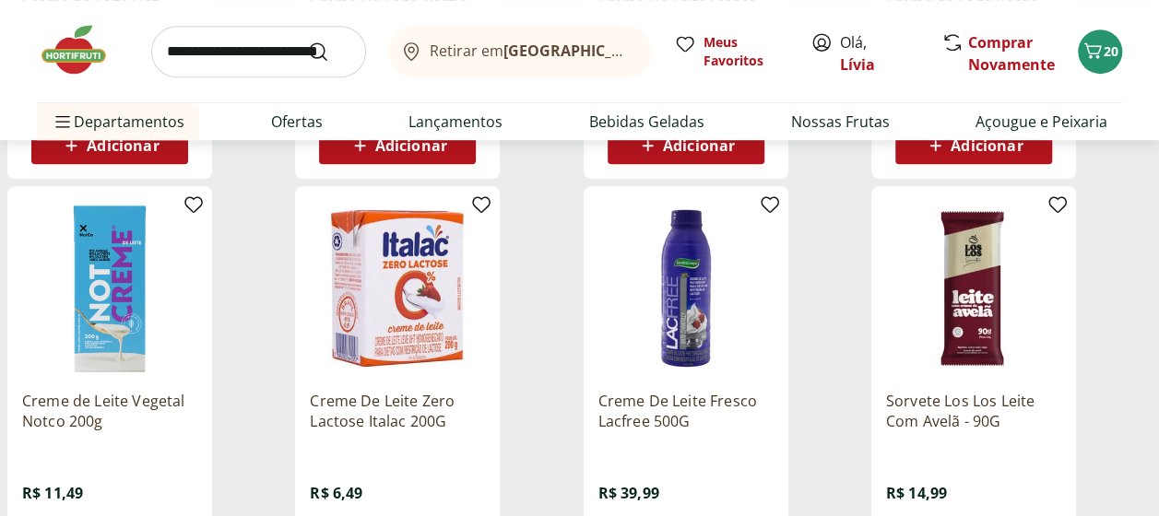
scroll to position [277, 0]
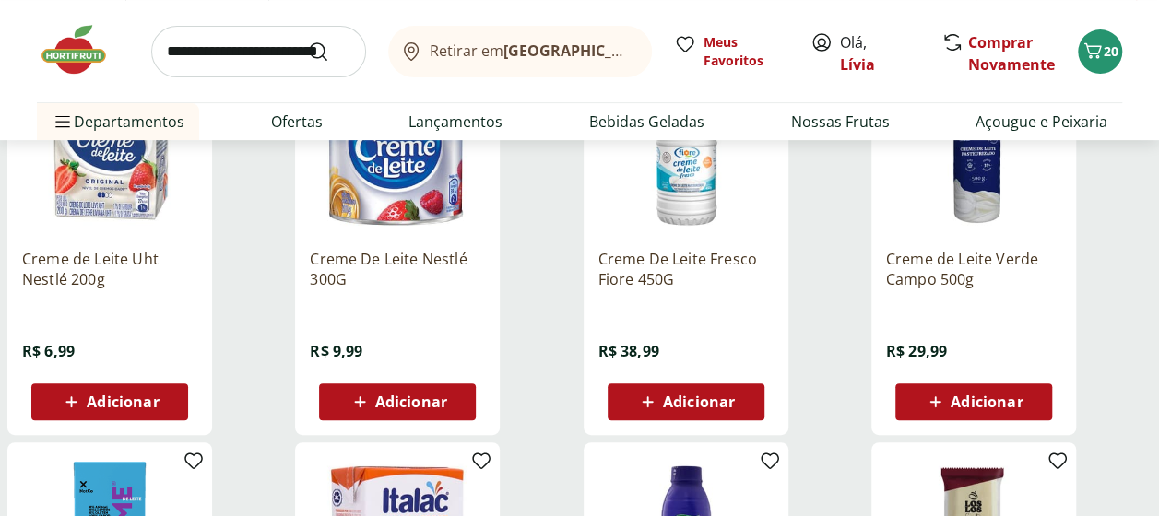
click at [58, 394] on div "Adicionar" at bounding box center [109, 401] width 127 height 33
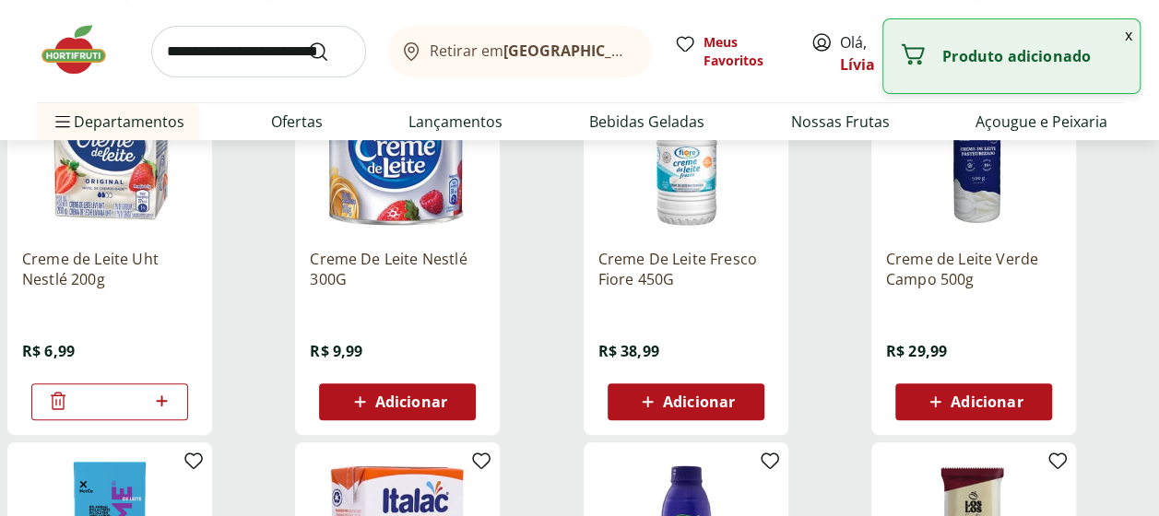
click at [168, 396] on icon at bounding box center [161, 401] width 23 height 22
click at [168, 398] on icon at bounding box center [161, 401] width 23 height 22
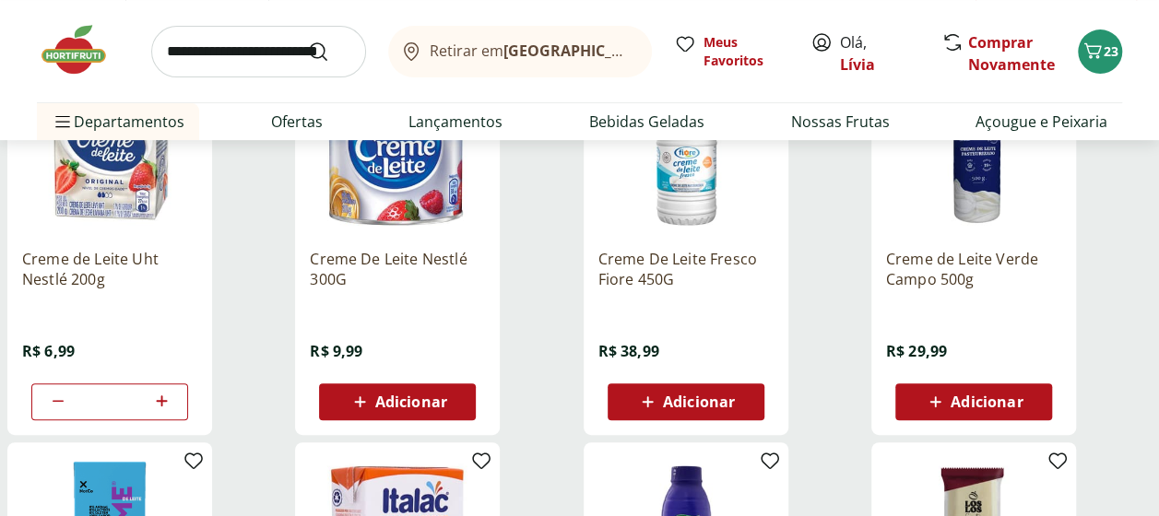
click at [58, 401] on icon at bounding box center [58, 401] width 22 height 22
type input "*"
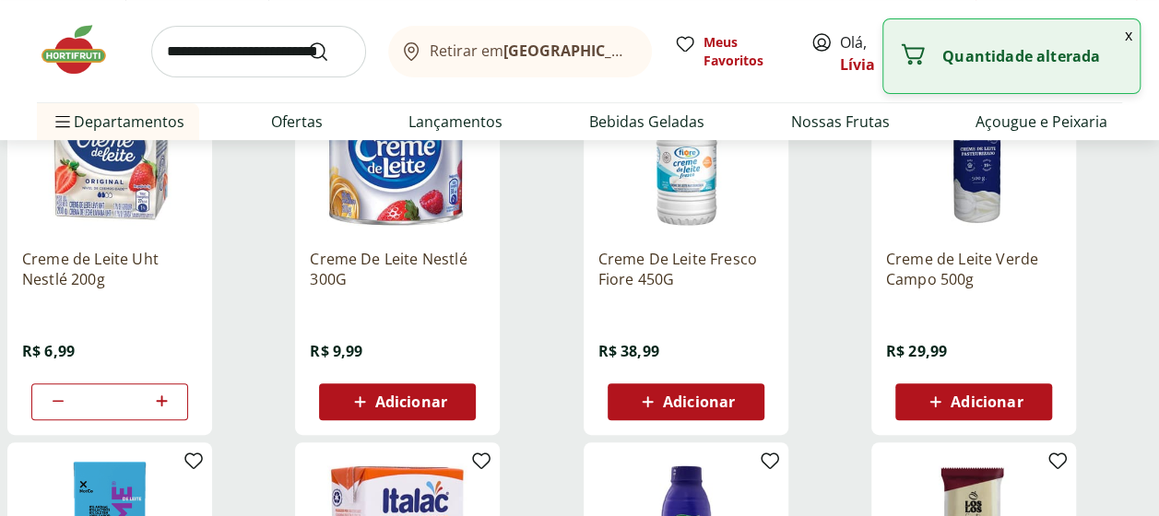
click at [188, 44] on input "search" at bounding box center [258, 52] width 215 height 52
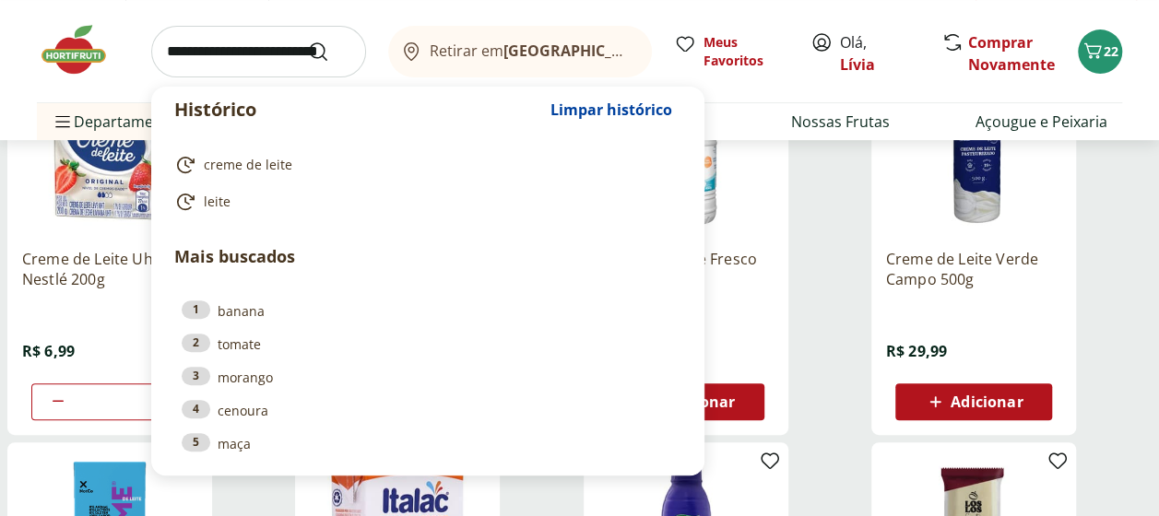
click at [1117, 319] on div "Creme de Leite Verde Campo 500g R$ 29,99 Adicionar" at bounding box center [1011, 239] width 280 height 391
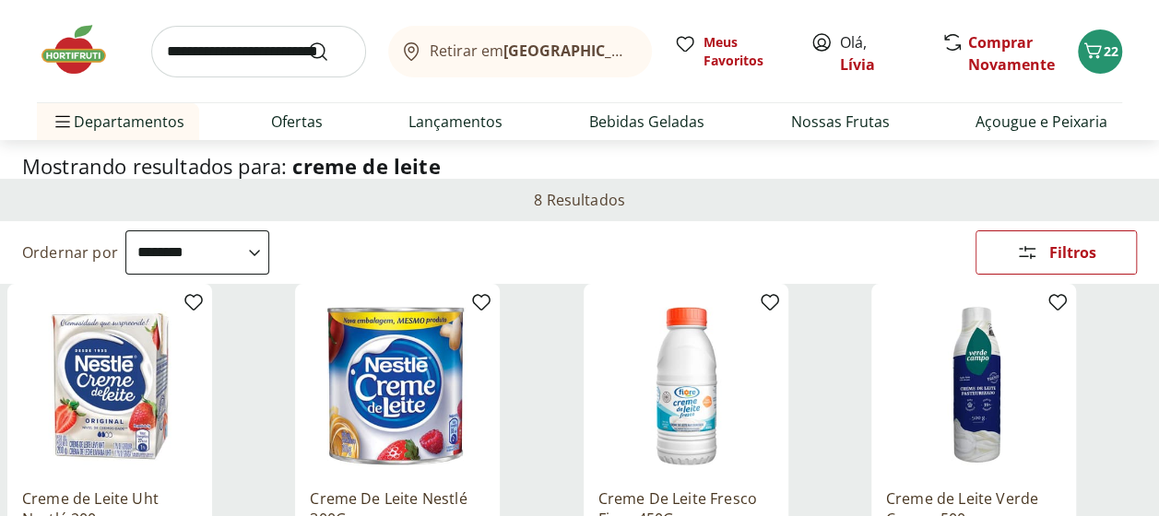
scroll to position [0, 0]
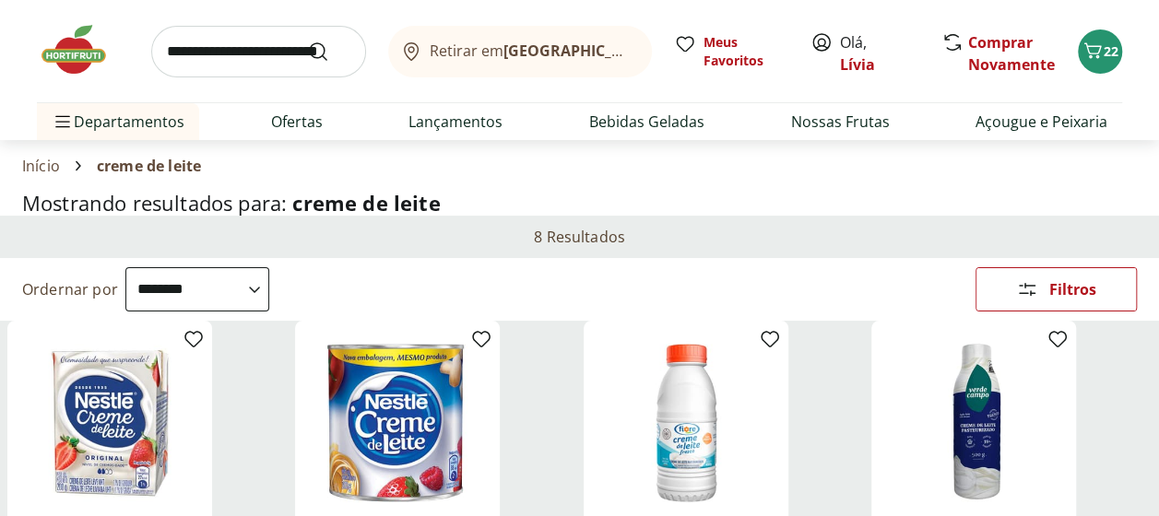
click at [214, 53] on input "search" at bounding box center [258, 52] width 215 height 52
type input "**********"
click at [307, 41] on button "Submit Search" at bounding box center [329, 52] width 44 height 22
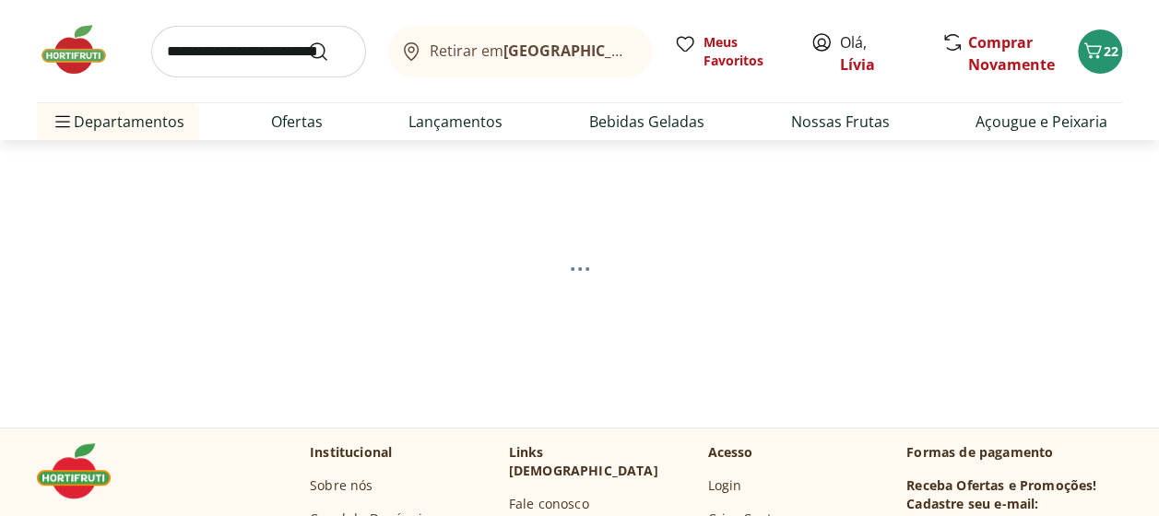
select select "**********"
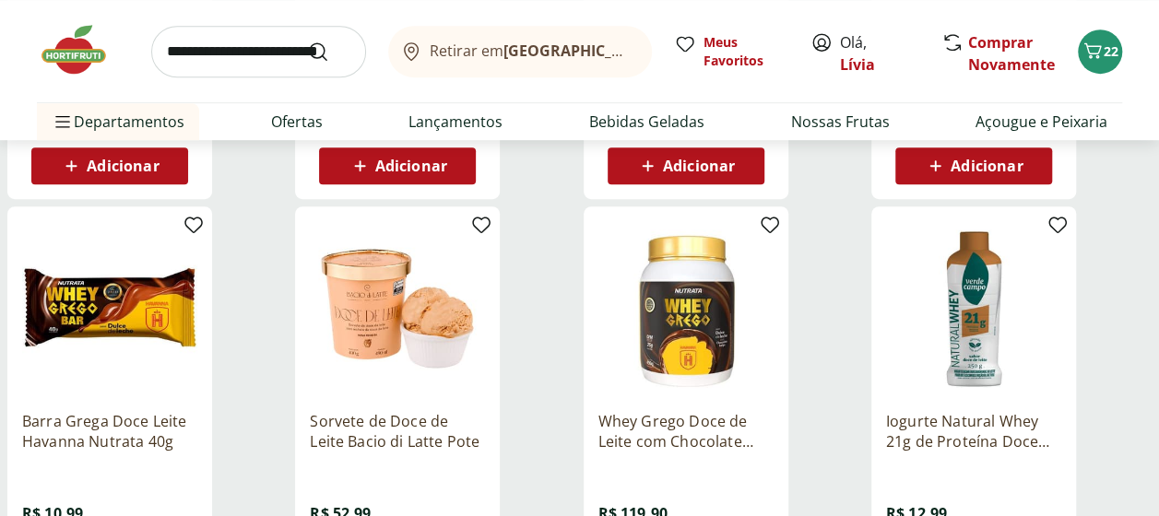
scroll to position [553, 0]
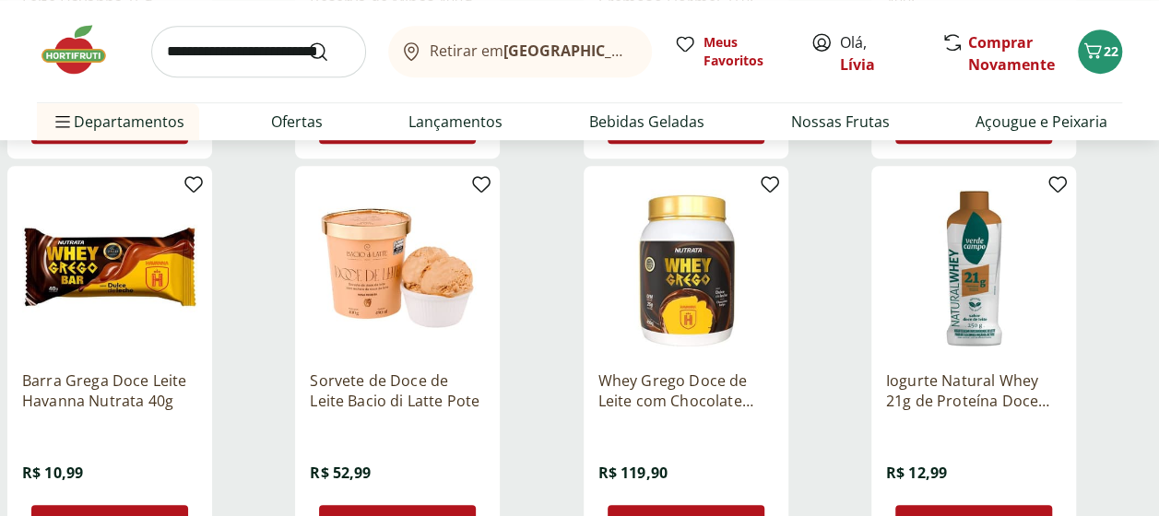
click at [247, 60] on input "search" at bounding box center [258, 52] width 215 height 52
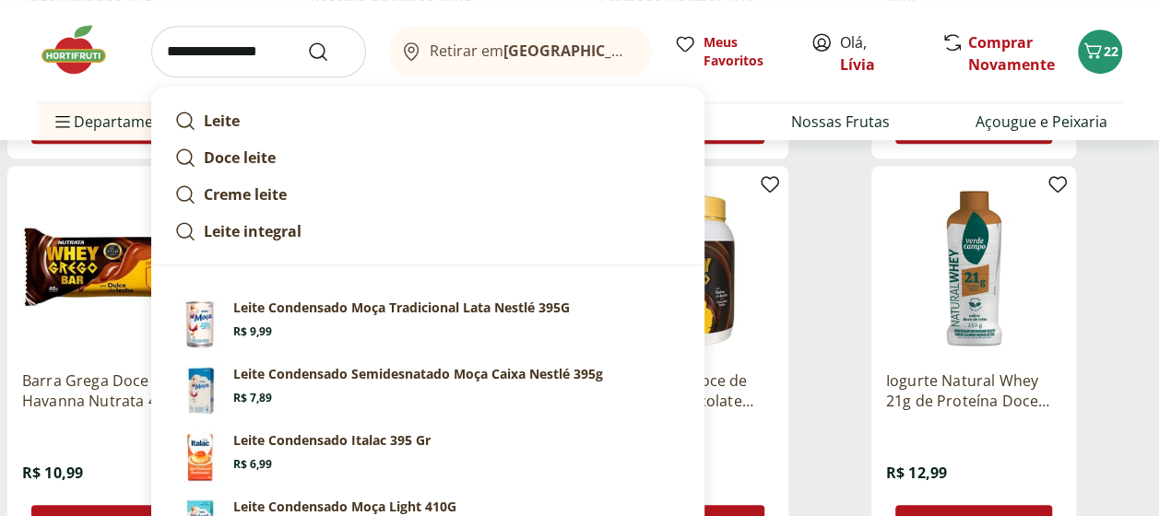
type input "**********"
click at [307, 41] on button "Submit Search" at bounding box center [329, 52] width 44 height 22
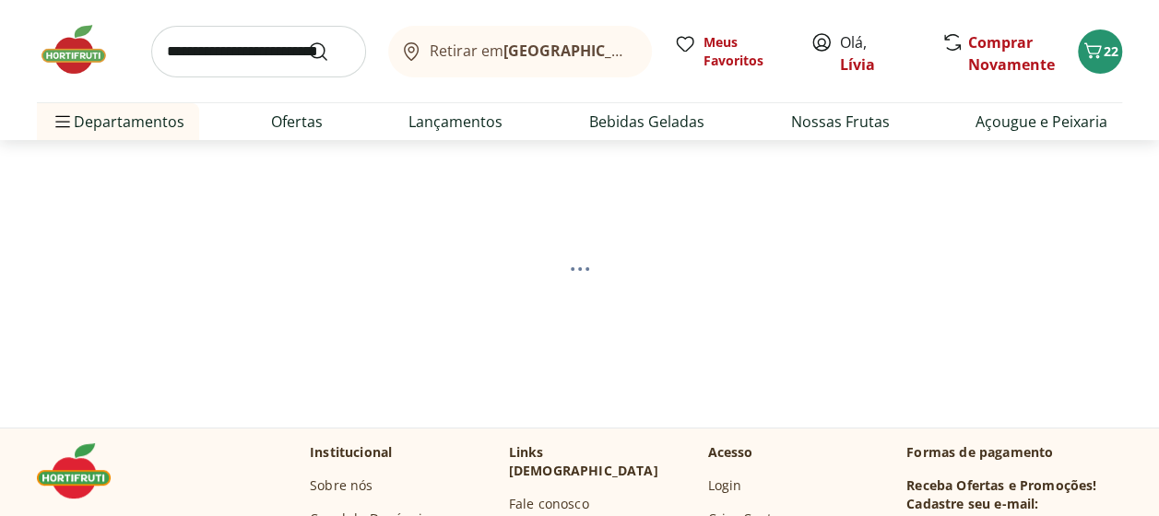
select select "**********"
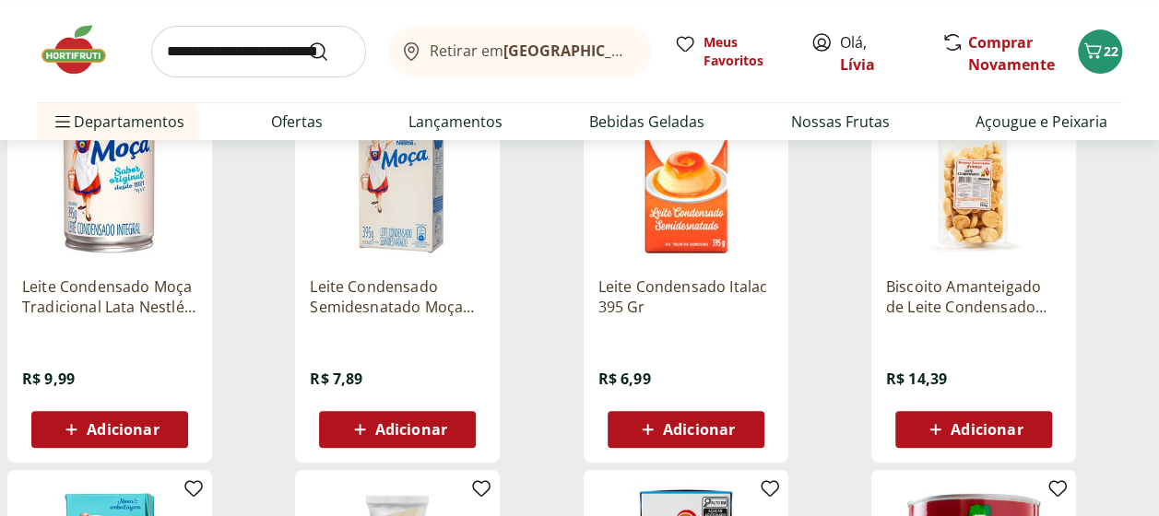
scroll to position [277, 0]
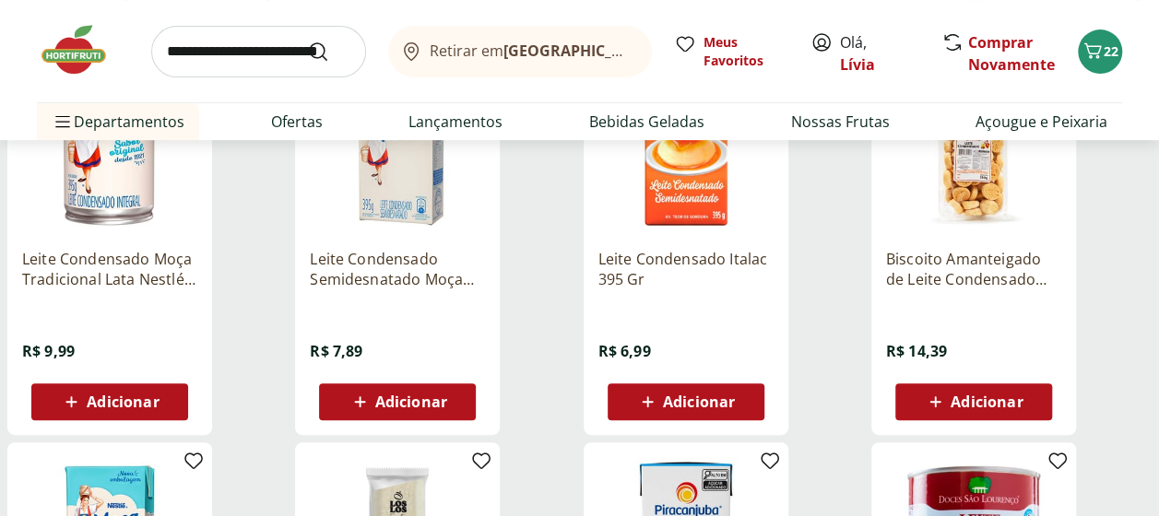
click at [154, 409] on span "Adicionar" at bounding box center [123, 401] width 72 height 15
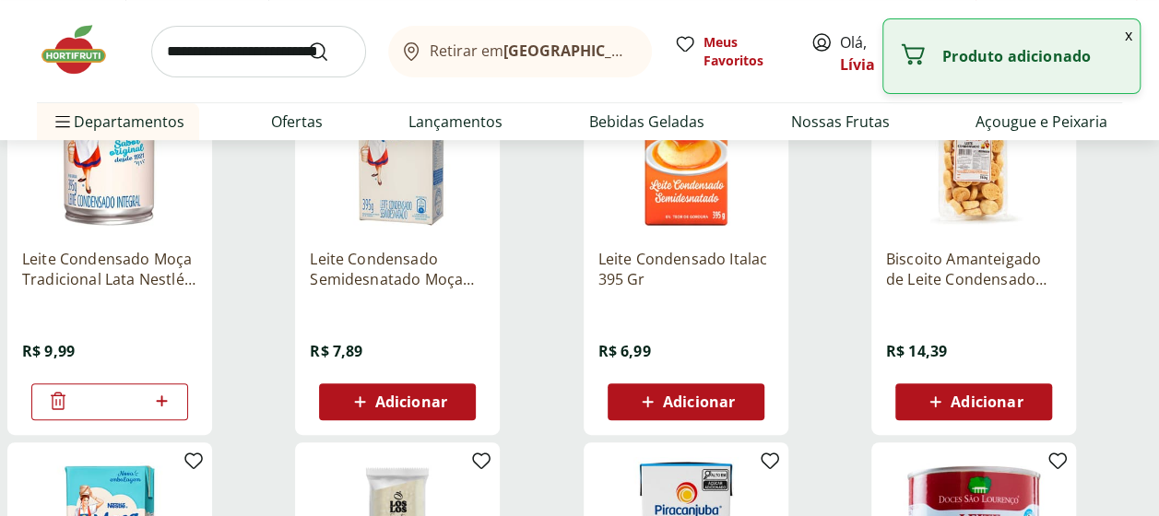
click at [164, 401] on icon at bounding box center [161, 401] width 23 height 22
type input "*"
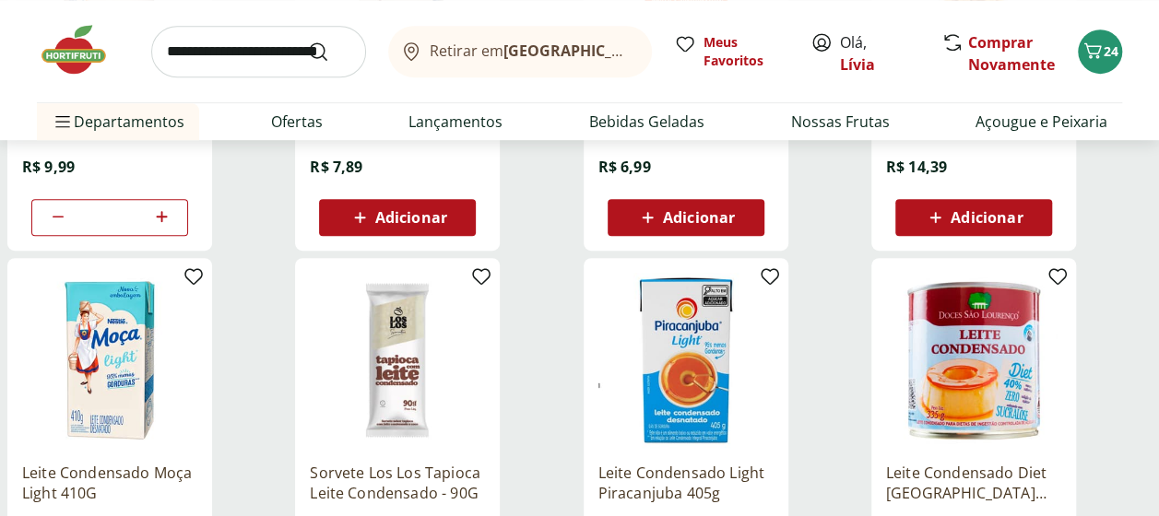
scroll to position [0, 0]
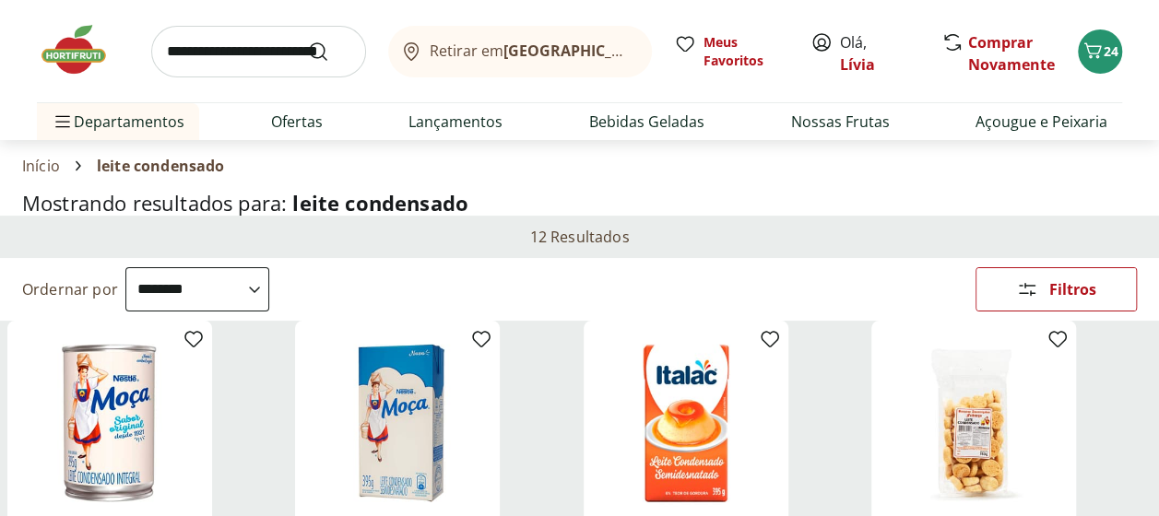
click at [199, 20] on div "Retirar em Rio de Janeiro/RJ Meus Favoritos Olá, Lívia Comprar Novamente 24" at bounding box center [579, 51] width 1085 height 102
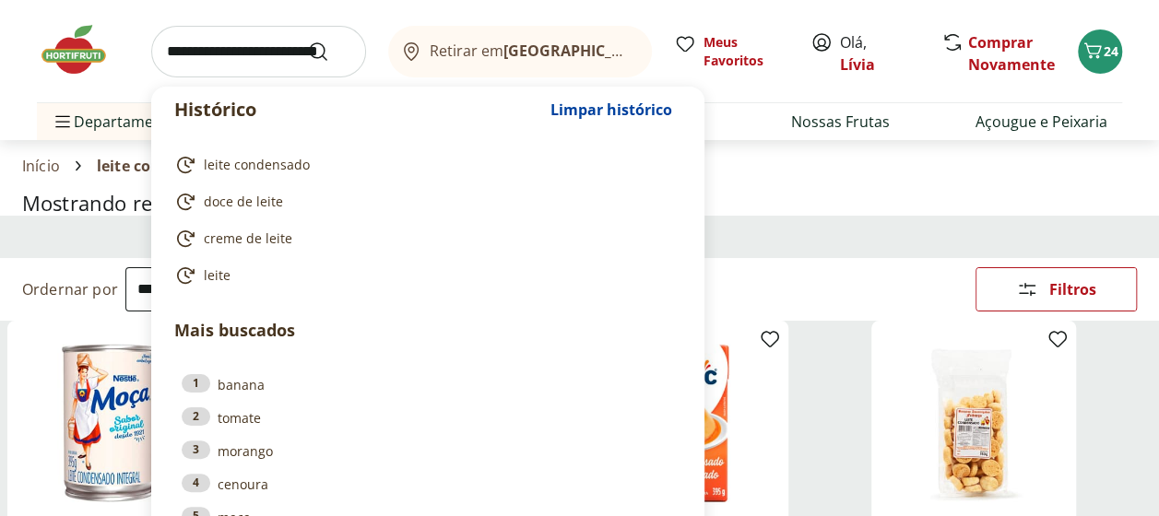
click at [176, 55] on input "search" at bounding box center [258, 52] width 215 height 52
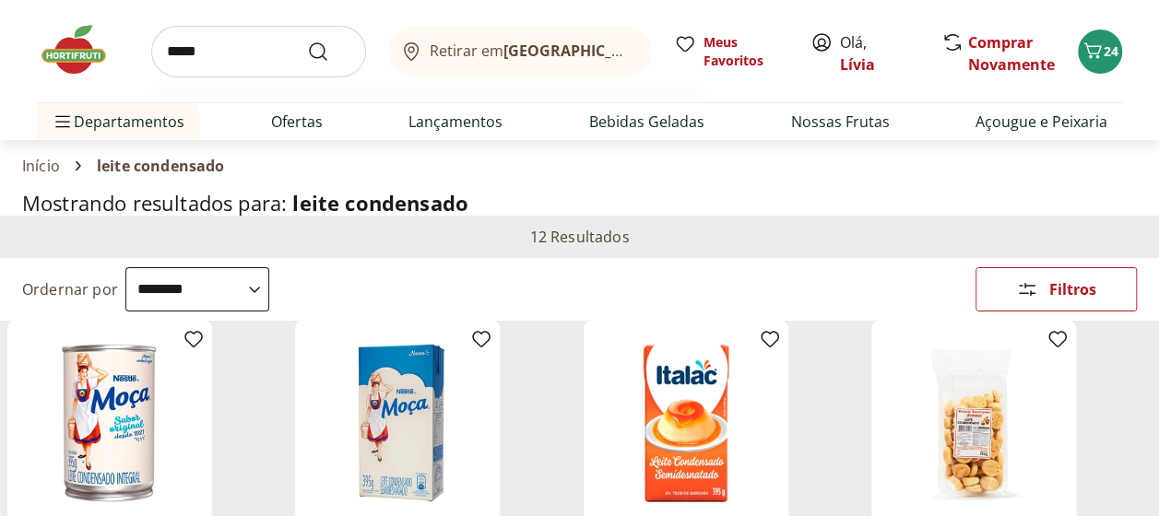
type input "******"
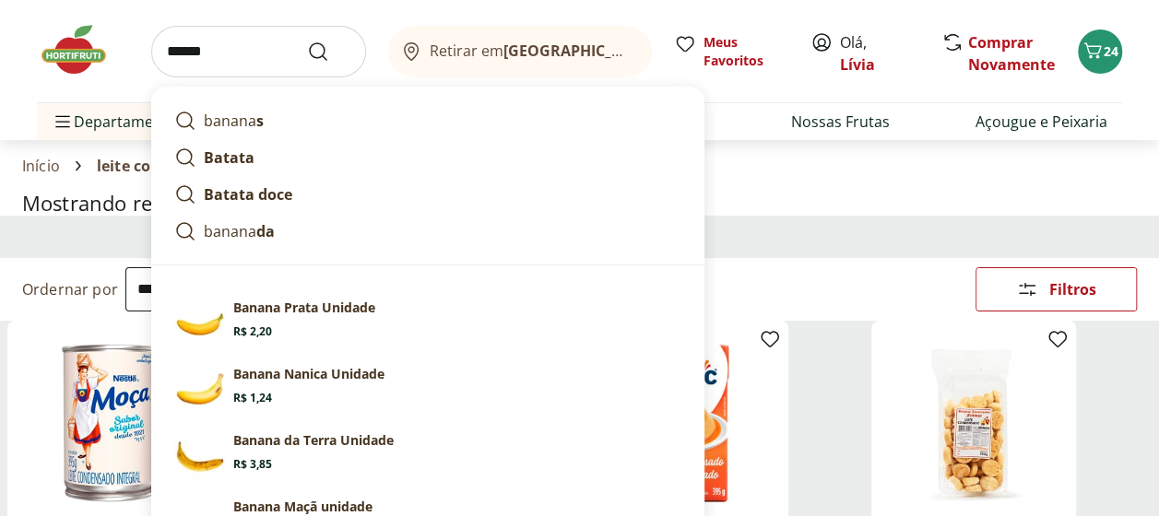
drag, startPoint x: 222, startPoint y: 55, endPoint x: 135, endPoint y: 46, distance: 88.0
click at [135, 46] on div "****** banana s Batata Batata doce banana da Sugestões para "banana" Banana Pra…" at bounding box center [579, 51] width 1085 height 102
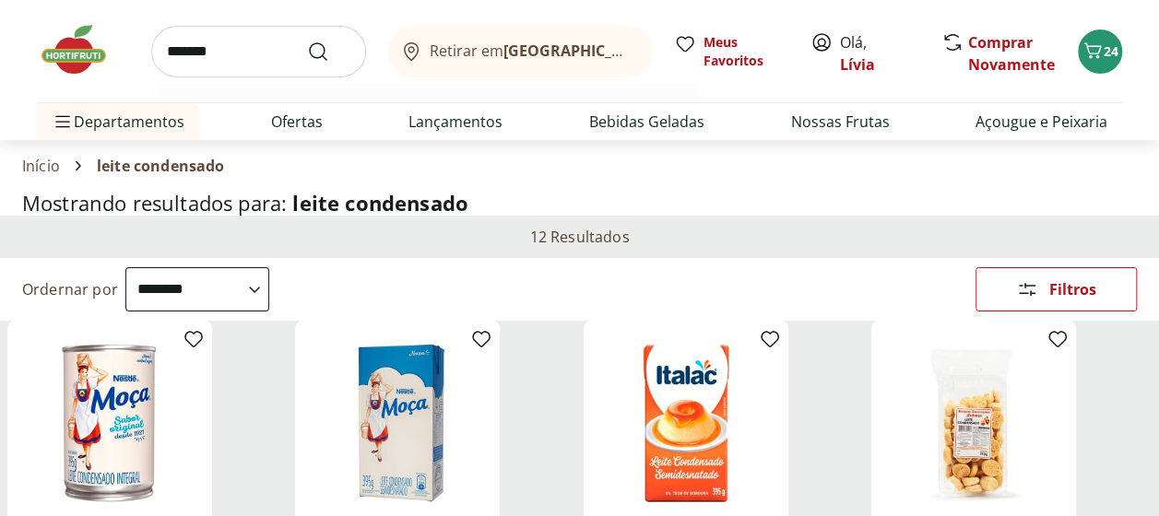
type input "*******"
click at [307, 41] on button "Submit Search" at bounding box center [329, 52] width 44 height 22
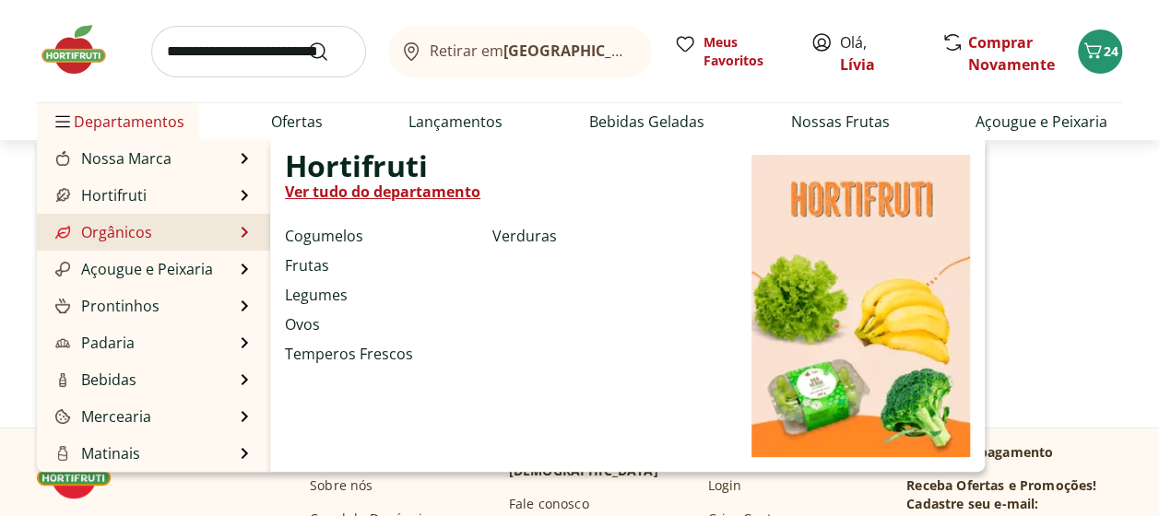
select select "**********"
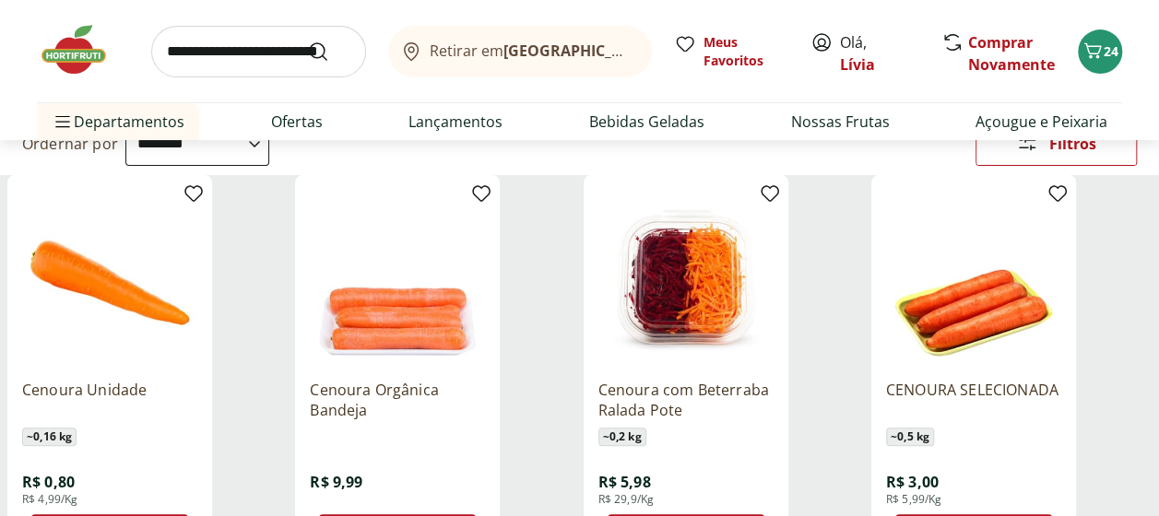
scroll to position [277, 0]
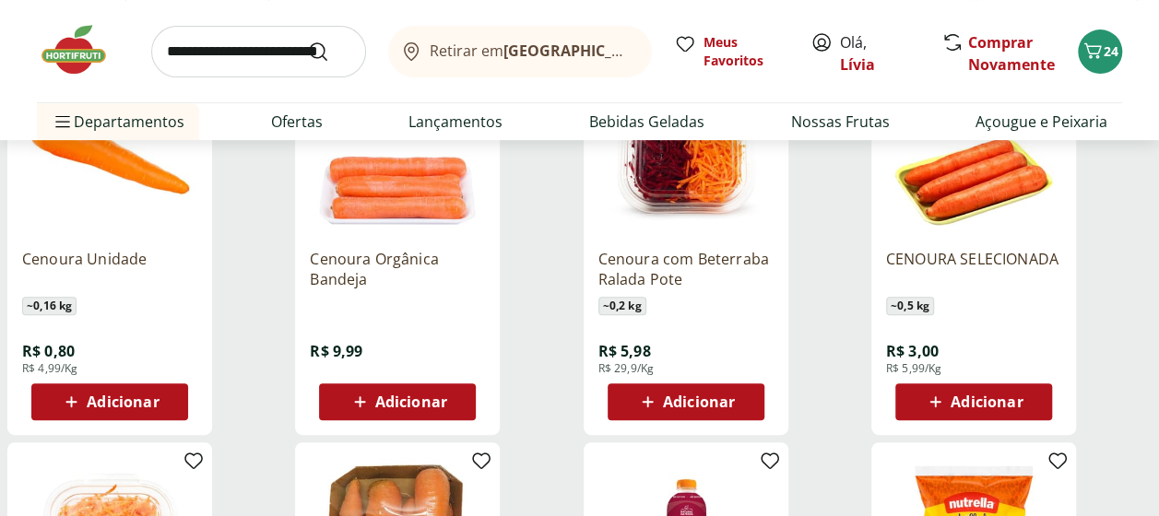
click at [124, 391] on span "Adicionar" at bounding box center [109, 402] width 99 height 22
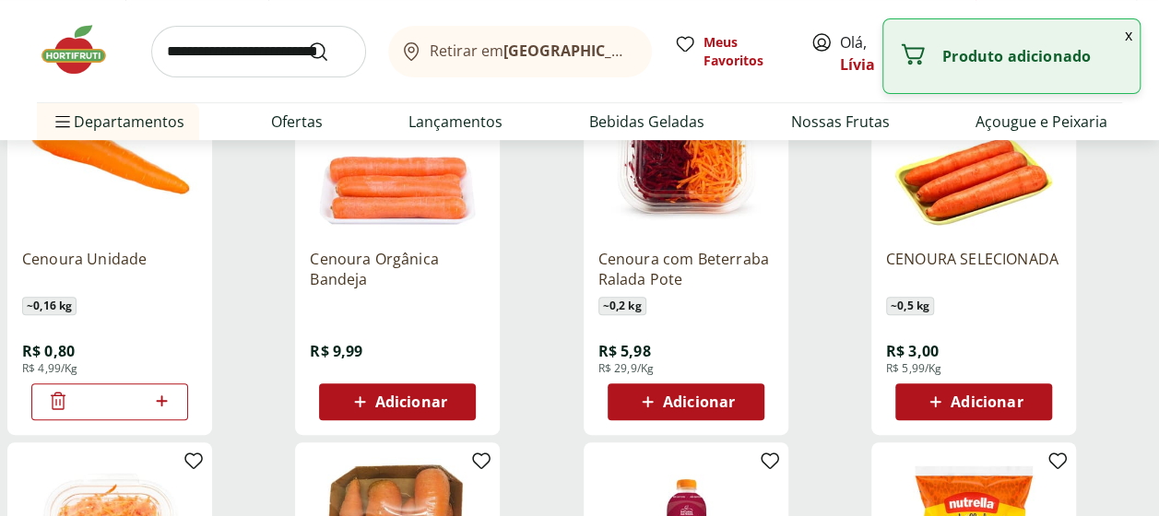
click at [157, 402] on icon at bounding box center [161, 401] width 23 height 22
type input "*"
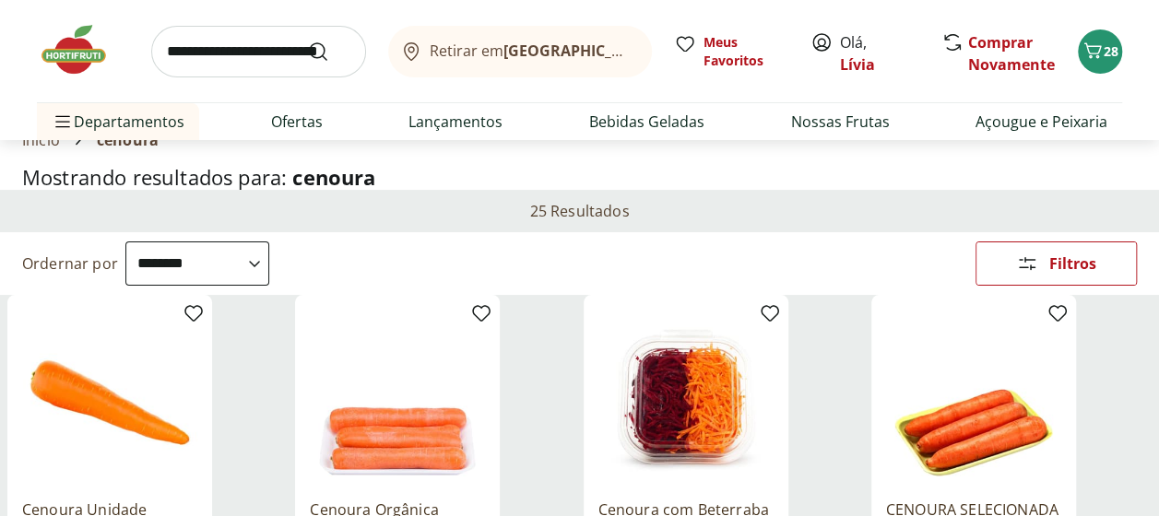
scroll to position [0, 0]
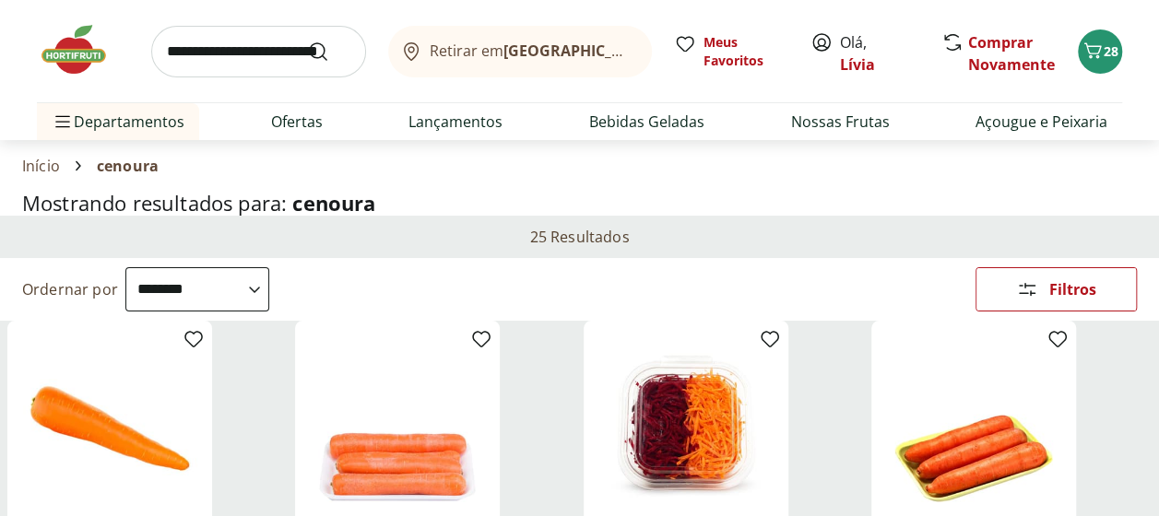
click at [275, 51] on input "search" at bounding box center [258, 52] width 215 height 52
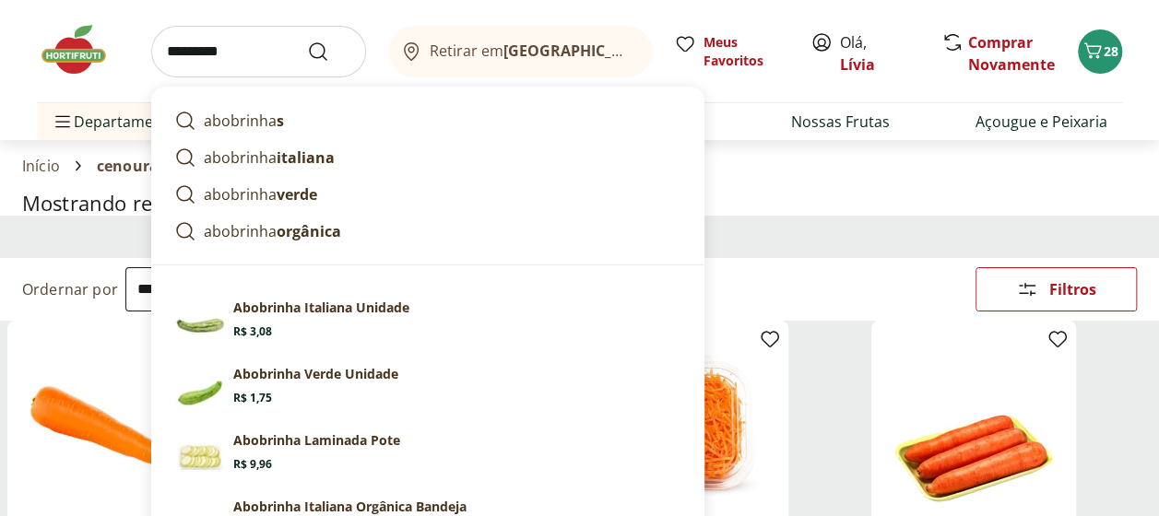
type input "*********"
click at [307, 41] on button "Submit Search" at bounding box center [329, 52] width 44 height 22
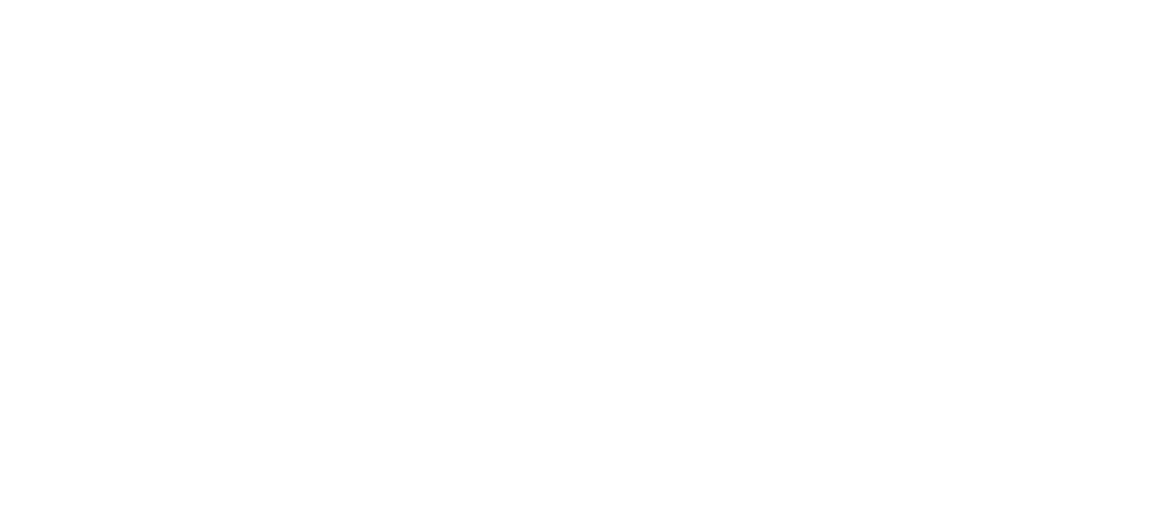
select select "**********"
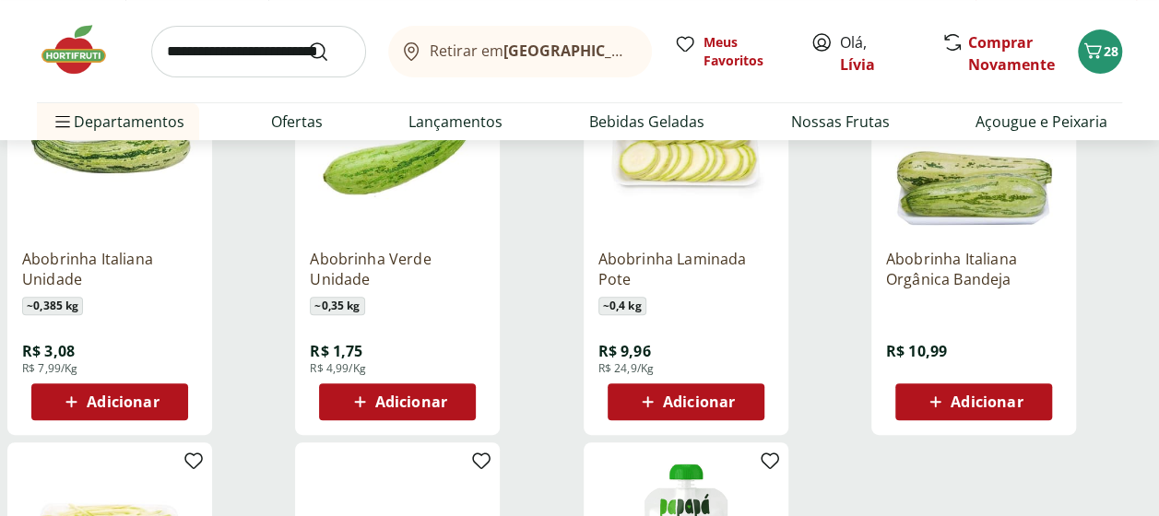
scroll to position [184, 0]
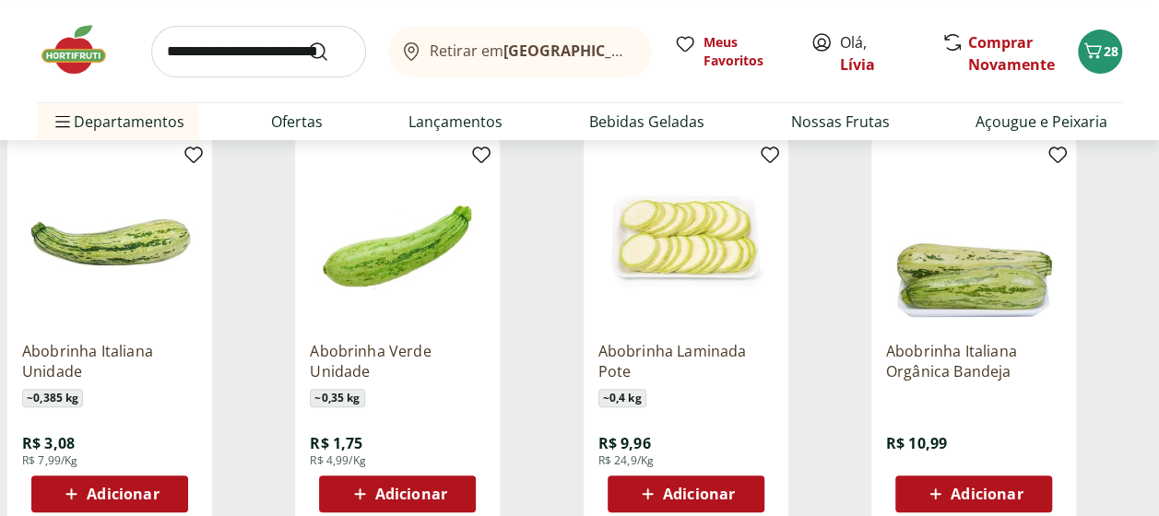
click at [394, 477] on div "Adicionar" at bounding box center [397, 493] width 127 height 33
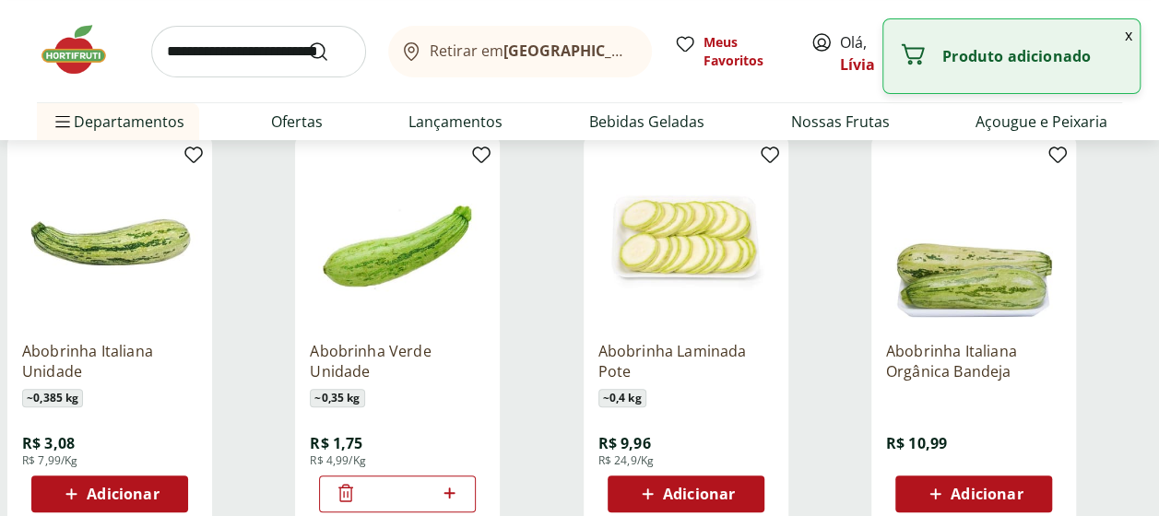
click at [449, 490] on icon at bounding box center [448, 493] width 11 height 11
type input "*"
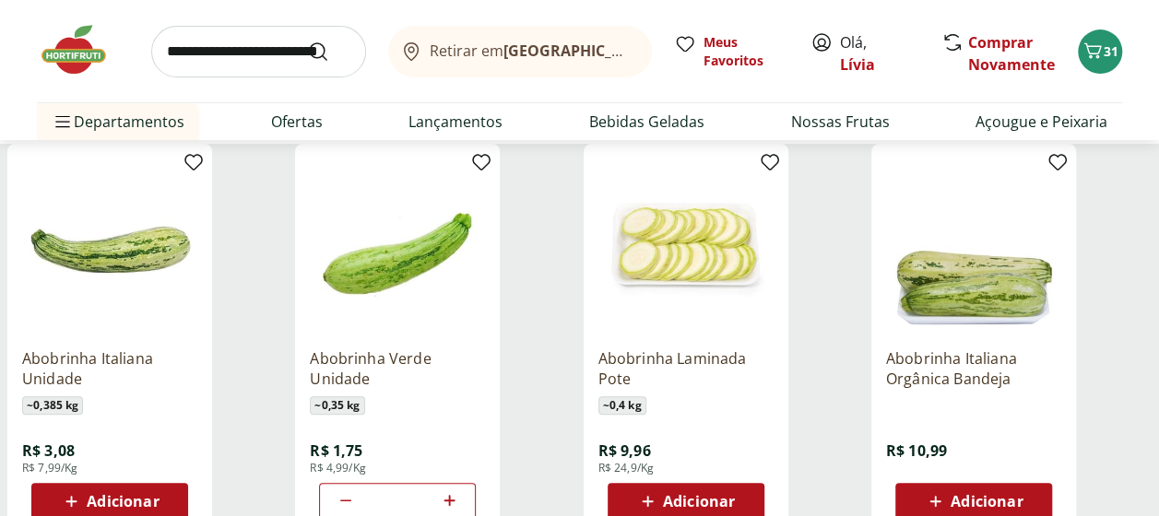
scroll to position [0, 0]
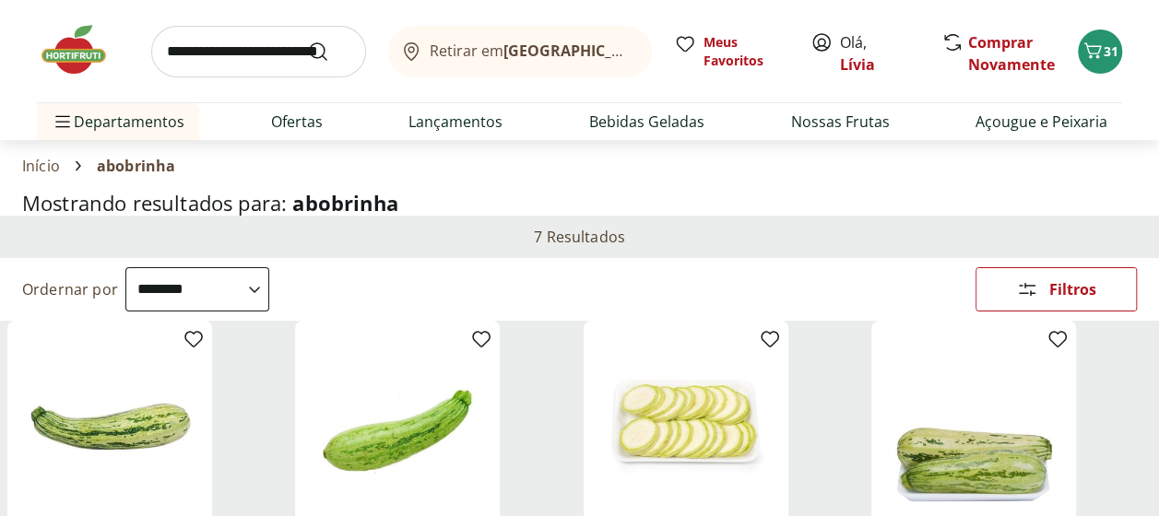
click at [233, 48] on input "search" at bounding box center [258, 52] width 215 height 52
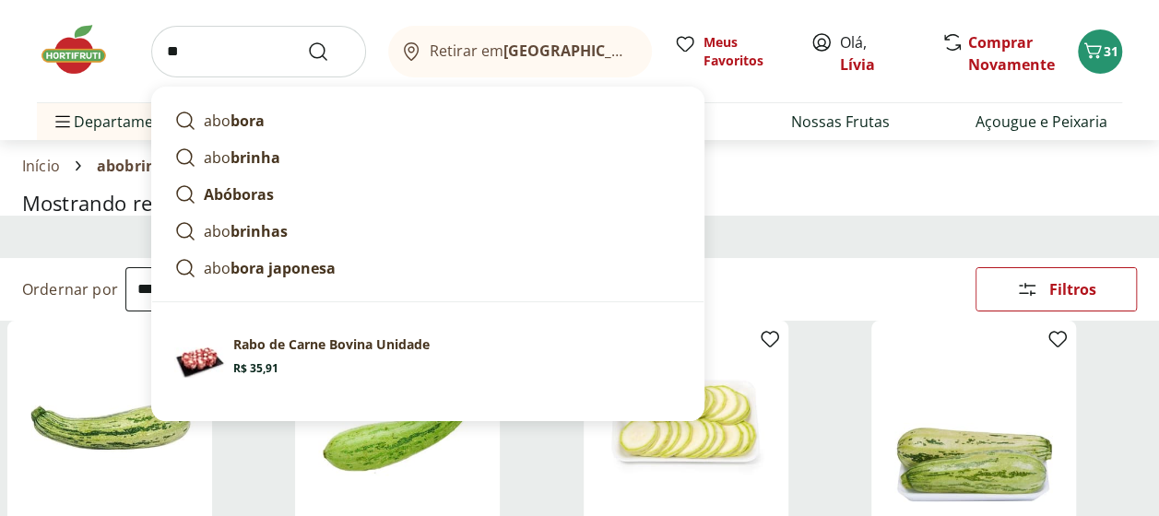
type input "*"
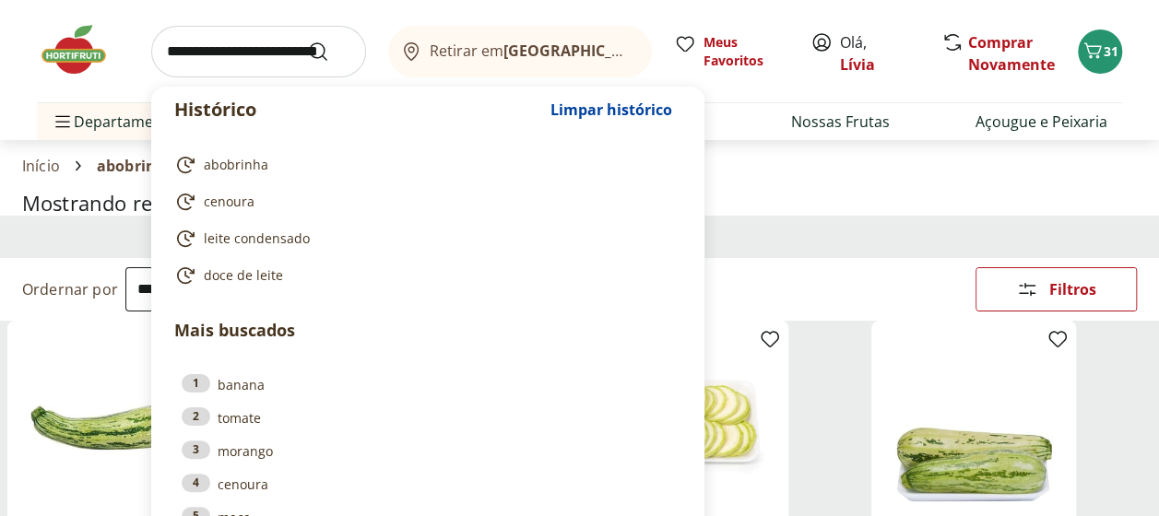
type input "*"
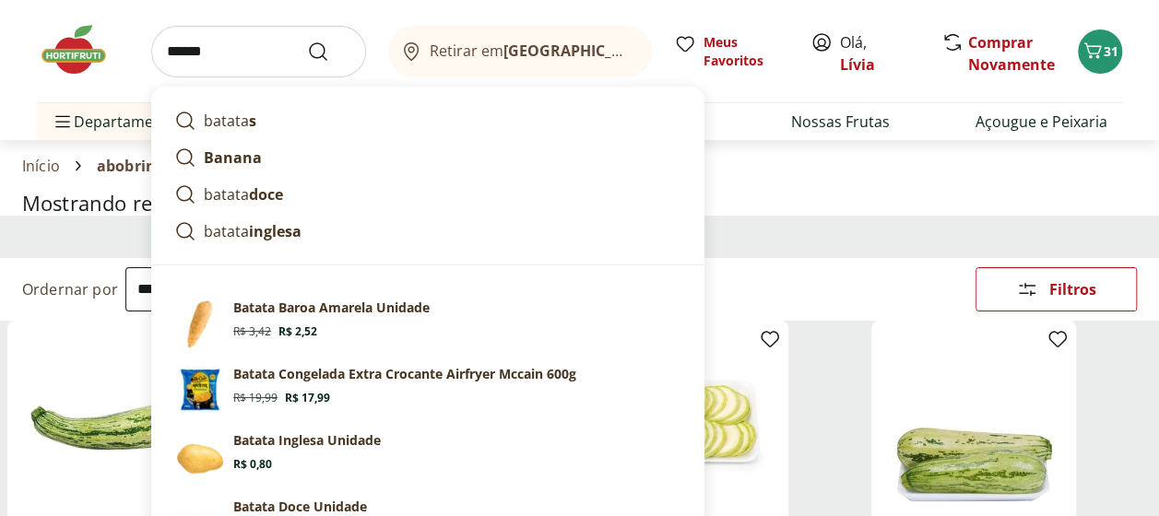
click at [285, 334] on span "Price: R$ 2,52" at bounding box center [297, 331] width 39 height 15
type input "**********"
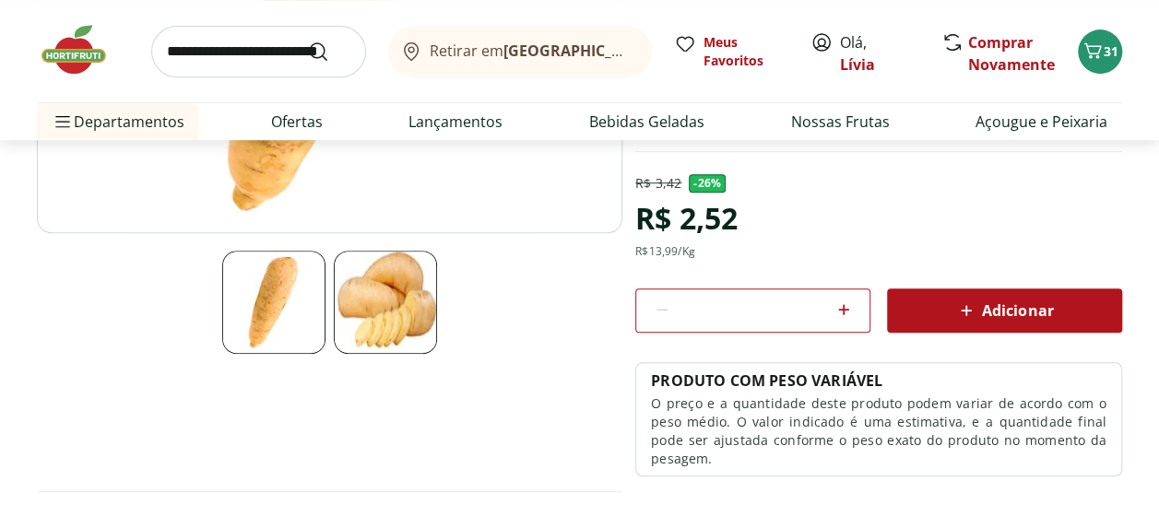
scroll to position [277, 0]
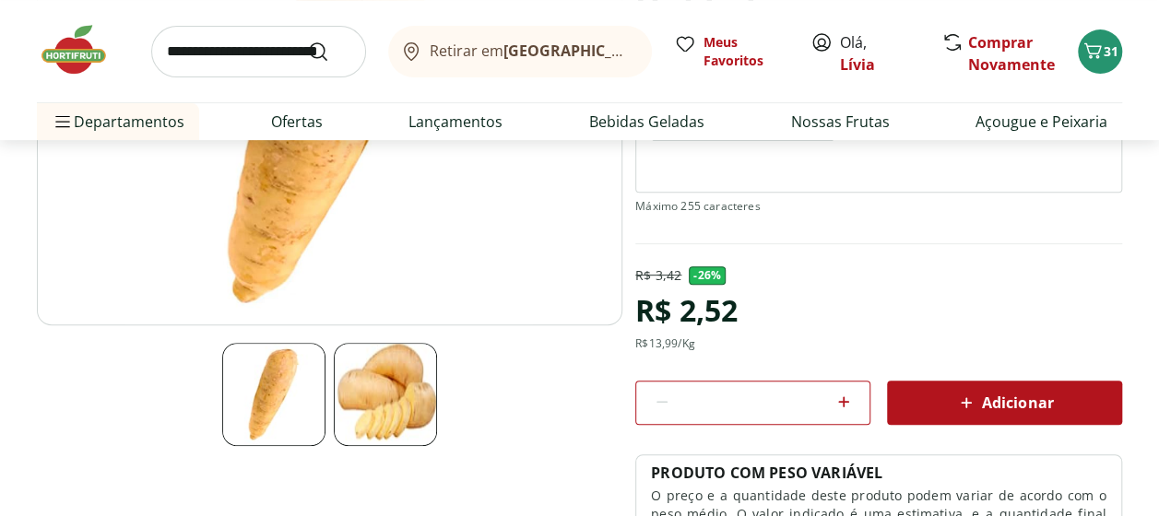
click at [850, 404] on icon at bounding box center [843, 402] width 22 height 22
type input "*"
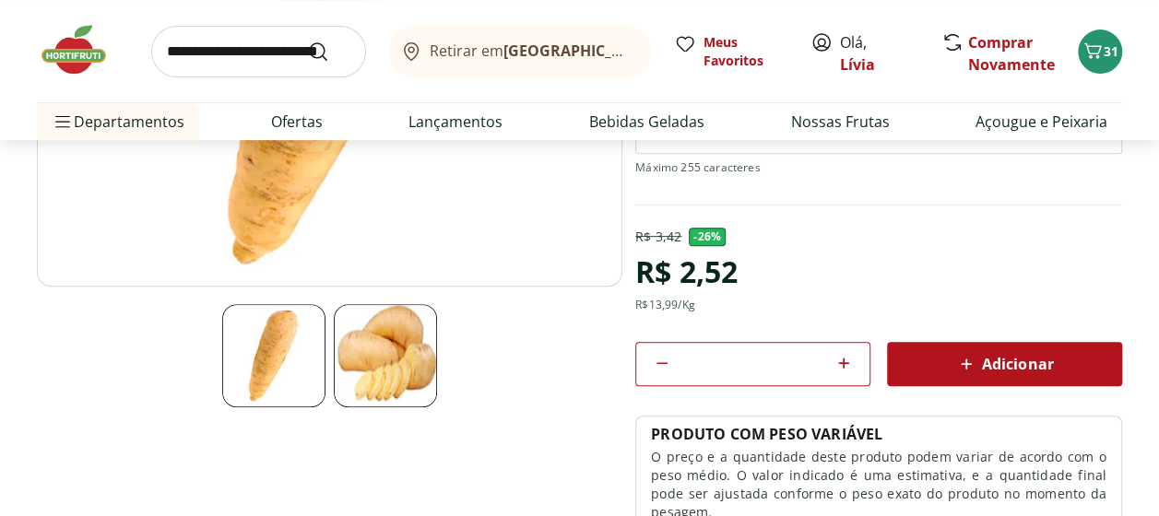
scroll to position [369, 0]
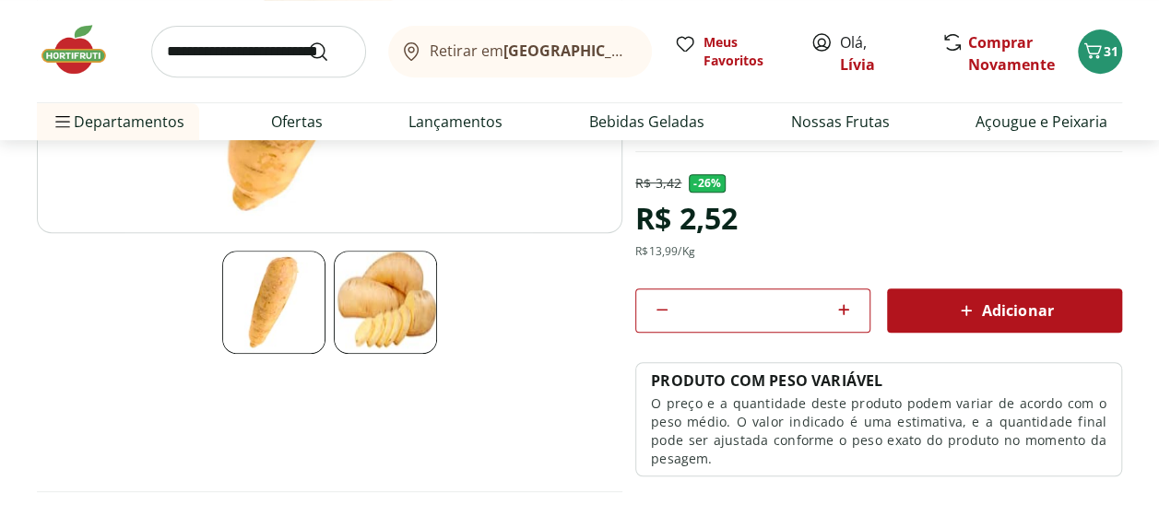
click at [971, 309] on icon at bounding box center [966, 310] width 11 height 11
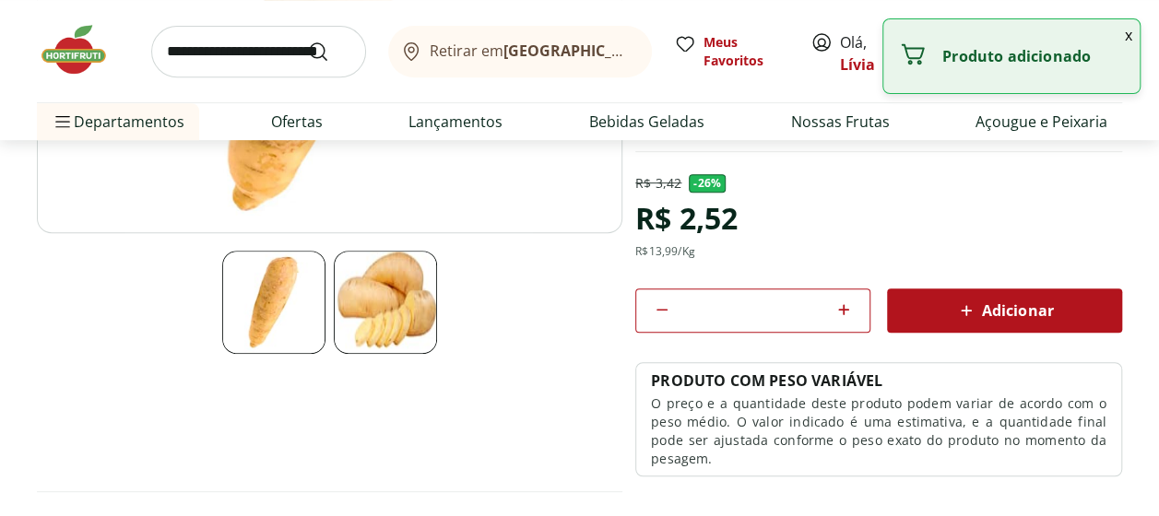
click at [230, 57] on input "search" at bounding box center [258, 52] width 215 height 52
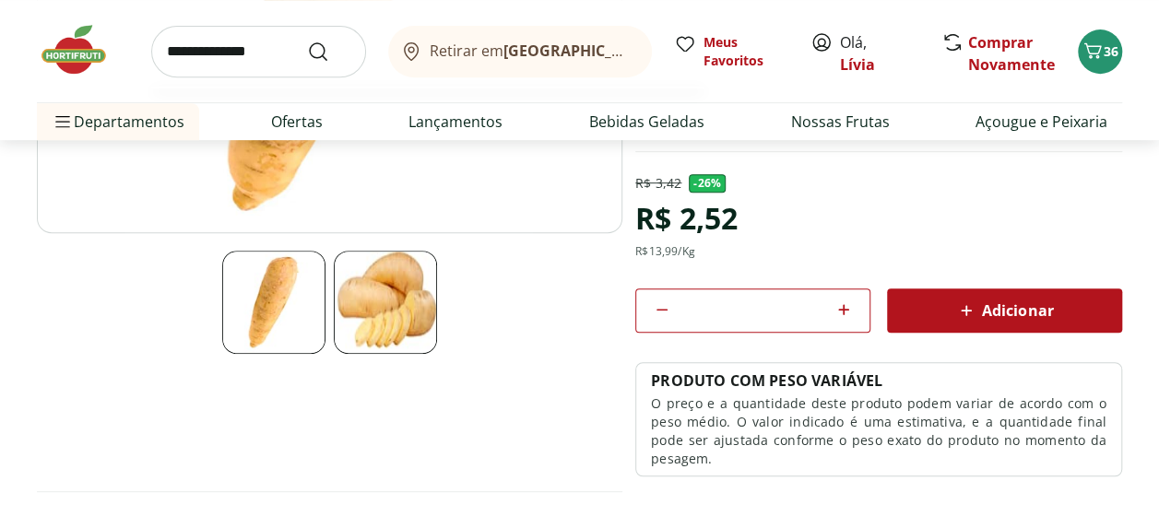
type input "**********"
click at [307, 41] on button "Submit Search" at bounding box center [329, 52] width 44 height 22
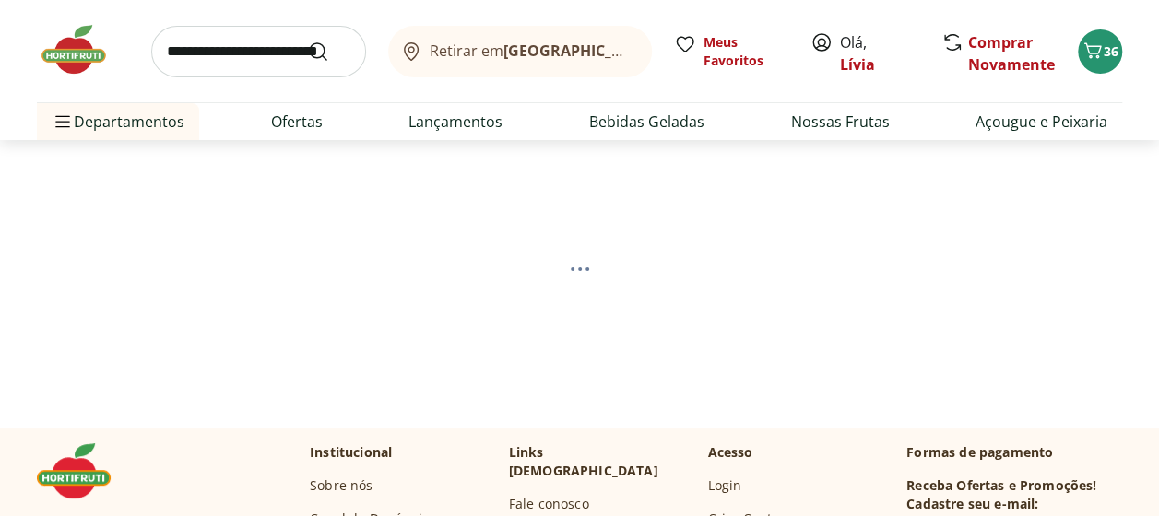
select select "**********"
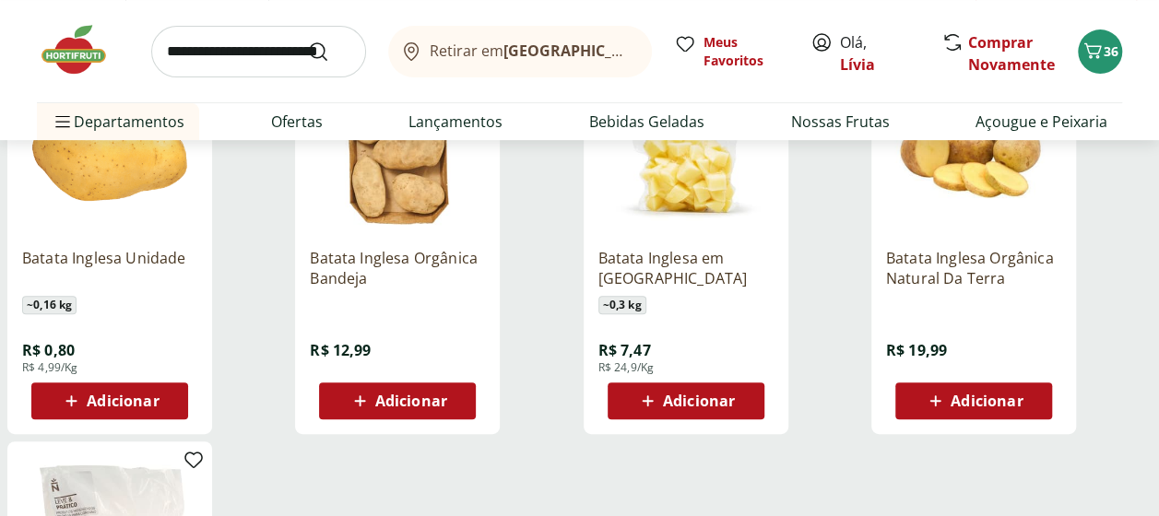
scroll to position [369, 0]
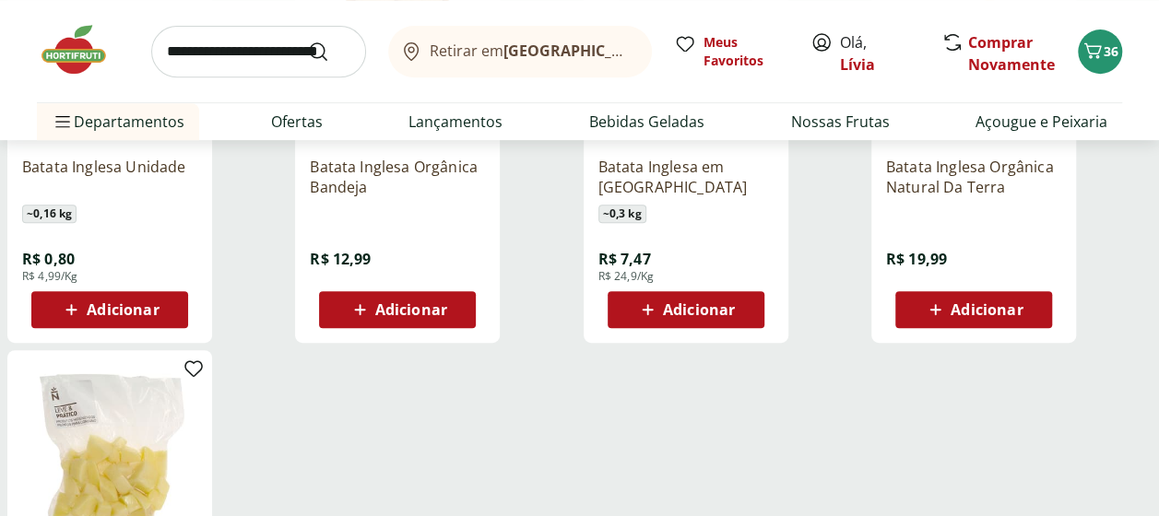
click at [124, 299] on span "Adicionar" at bounding box center [109, 310] width 99 height 22
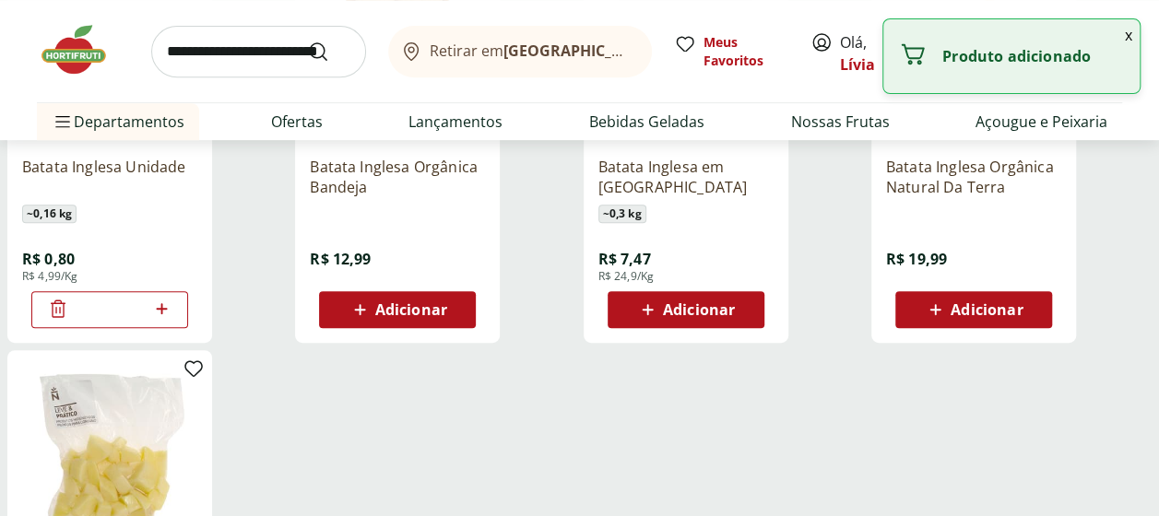
click at [159, 307] on icon at bounding box center [161, 308] width 11 height 11
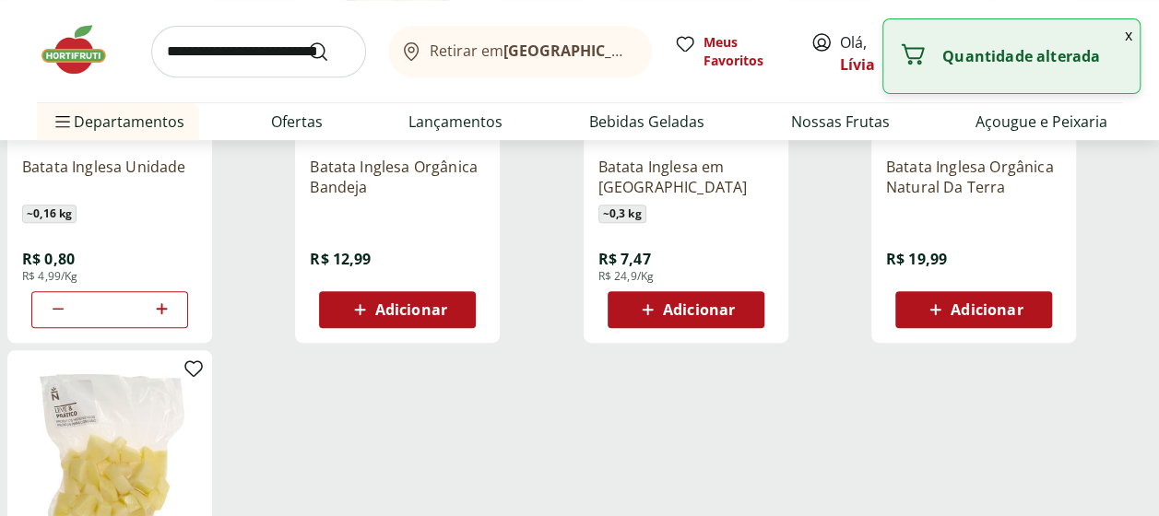
click at [159, 307] on icon at bounding box center [161, 308] width 11 height 11
type input "**"
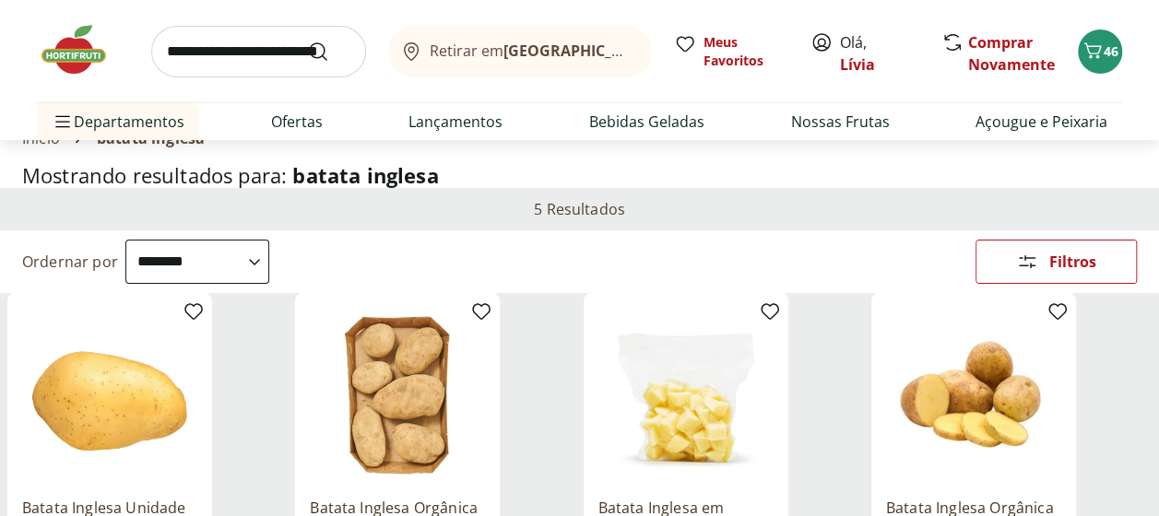
scroll to position [0, 0]
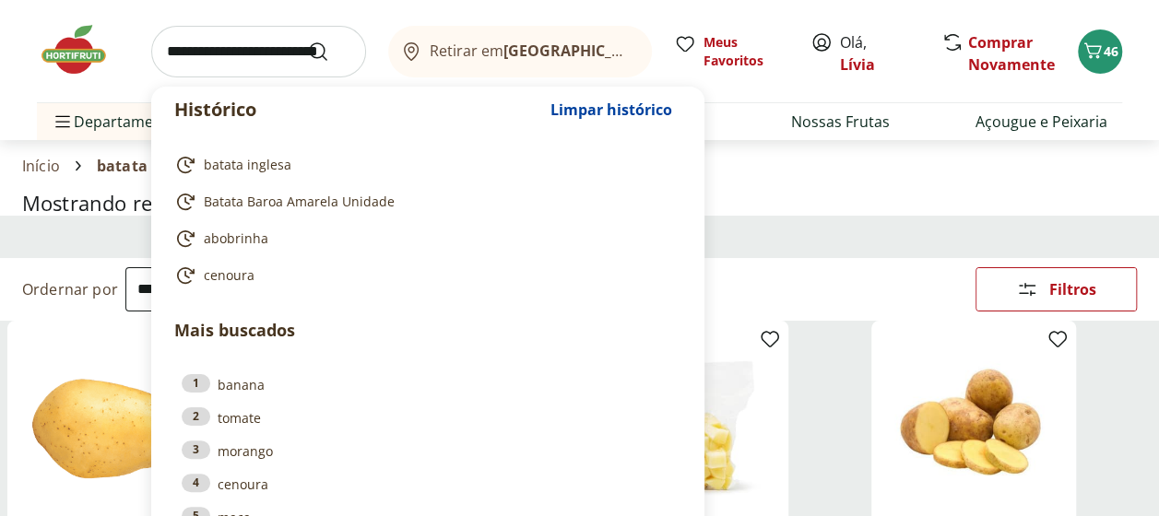
click at [212, 53] on input "search" at bounding box center [258, 52] width 215 height 52
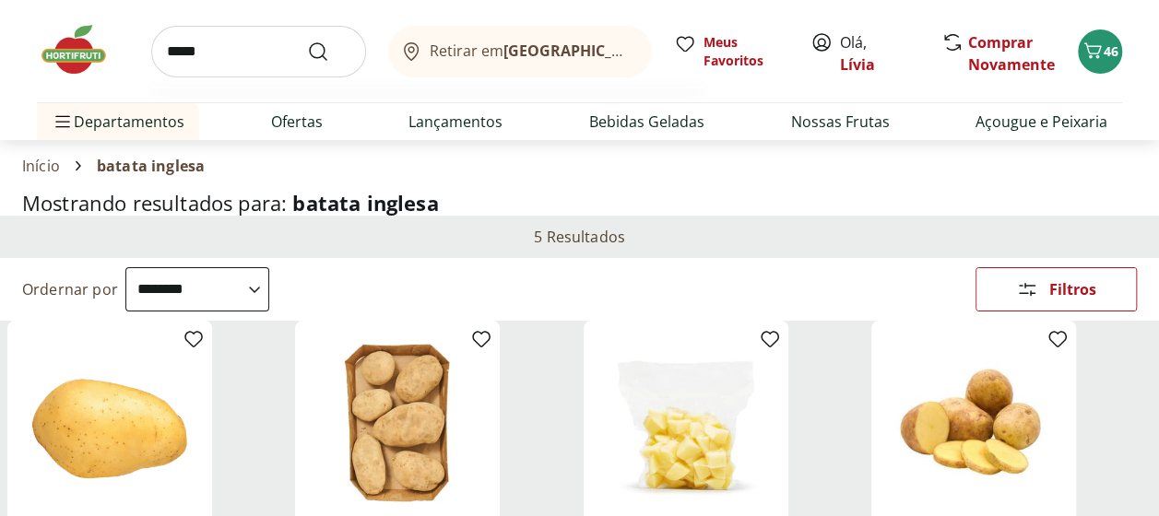
type input "*****"
click at [307, 41] on button "Submit Search" at bounding box center [329, 52] width 44 height 22
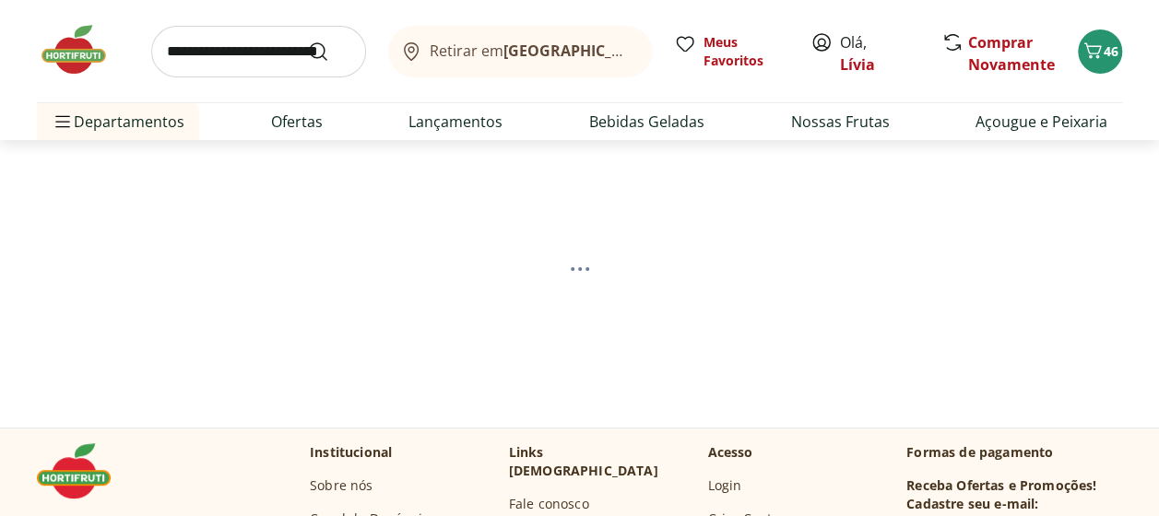
select select "**********"
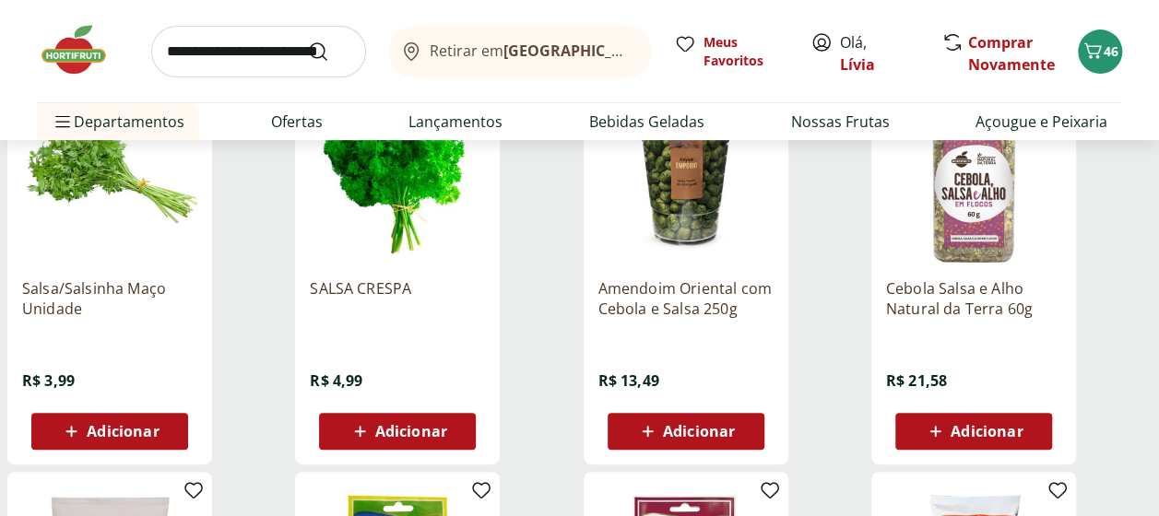
scroll to position [277, 0]
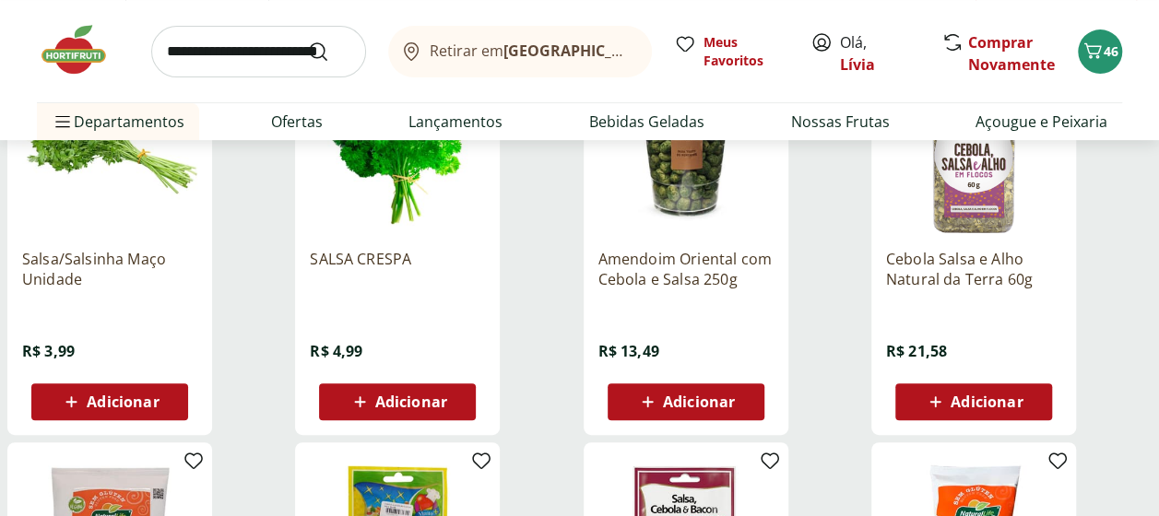
click at [53, 396] on div "Adicionar" at bounding box center [109, 401] width 127 height 33
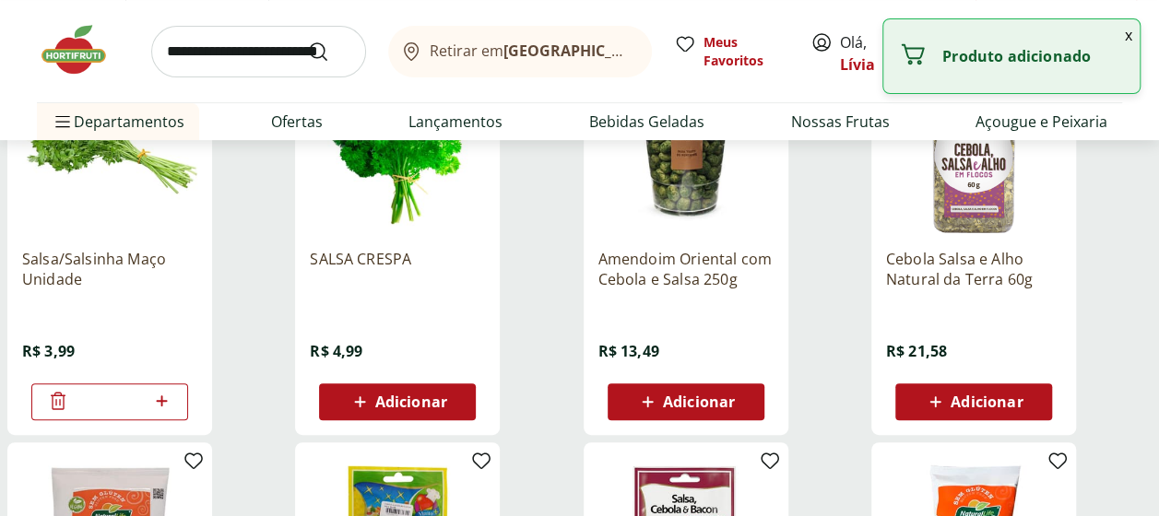
click at [164, 400] on icon at bounding box center [161, 400] width 11 height 11
type input "*"
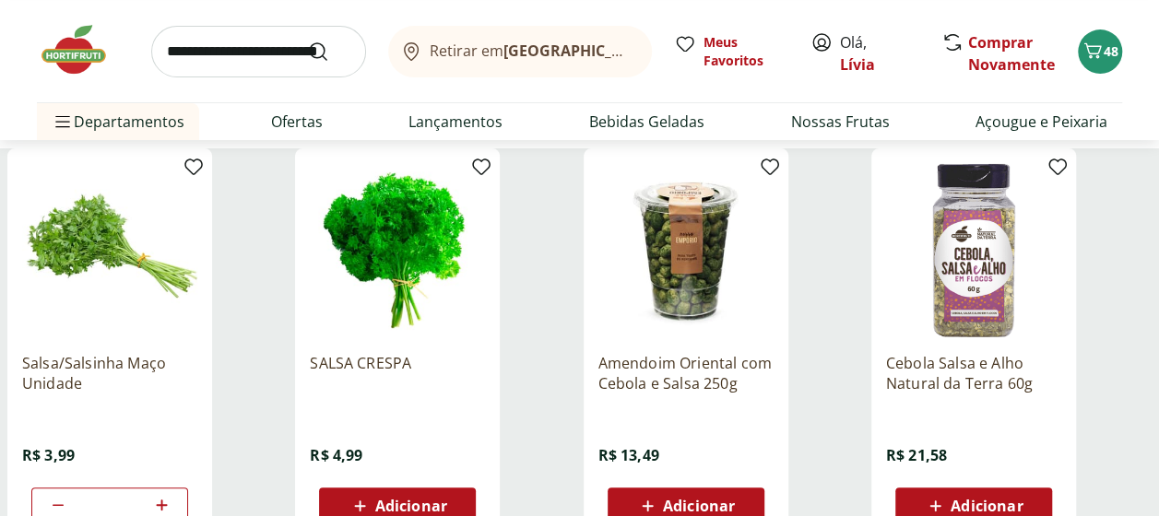
scroll to position [0, 0]
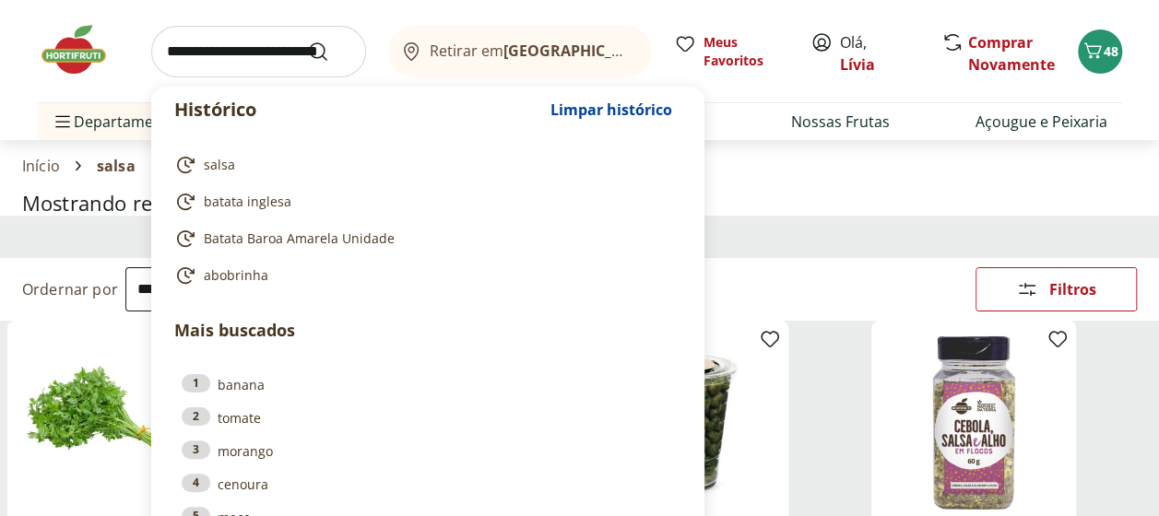
click at [256, 42] on input "search" at bounding box center [258, 52] width 215 height 52
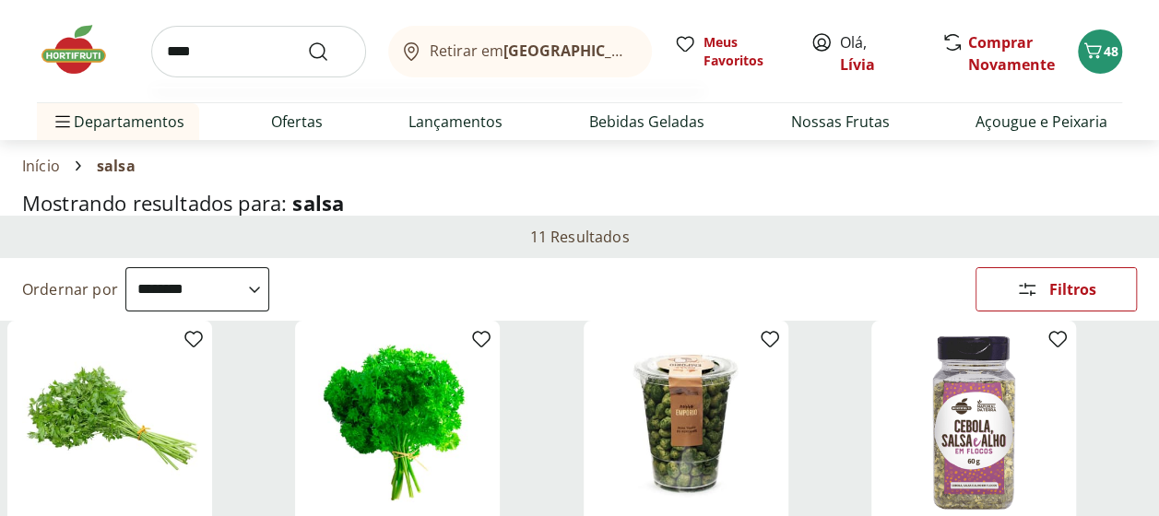
type input "****"
click at [307, 41] on button "Submit Search" at bounding box center [329, 52] width 44 height 22
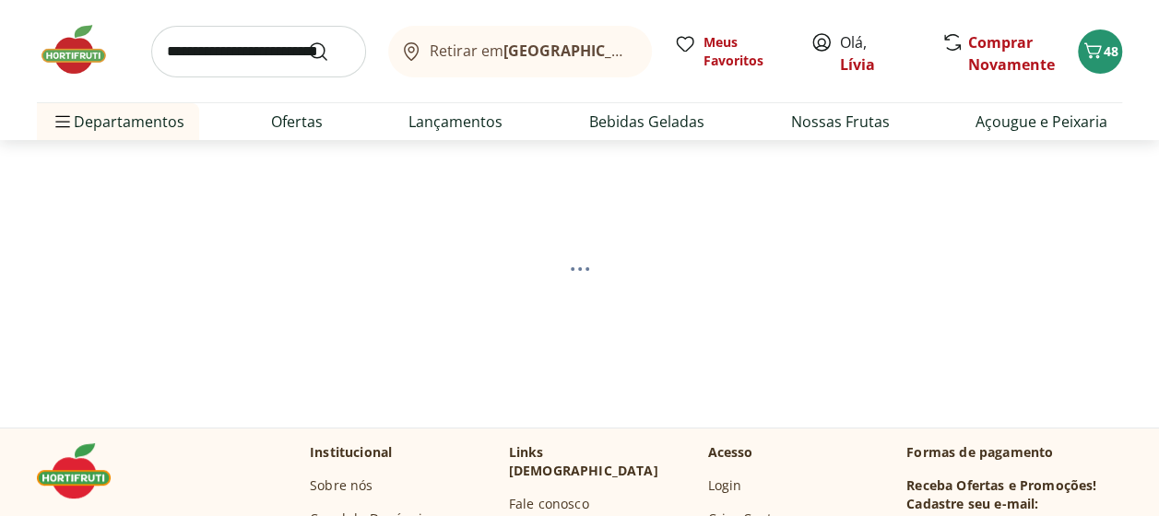
select select "**********"
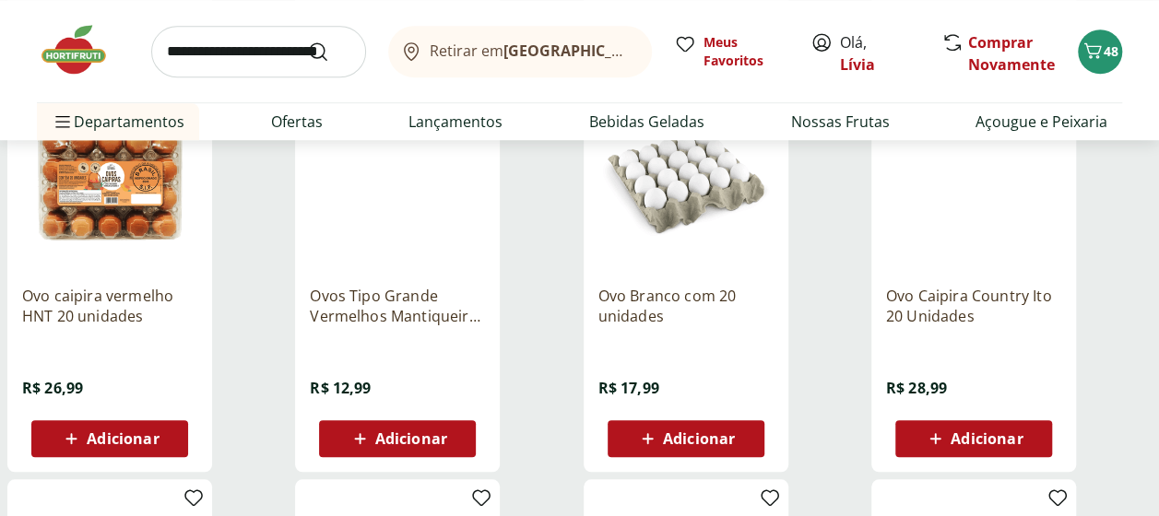
scroll to position [645, 0]
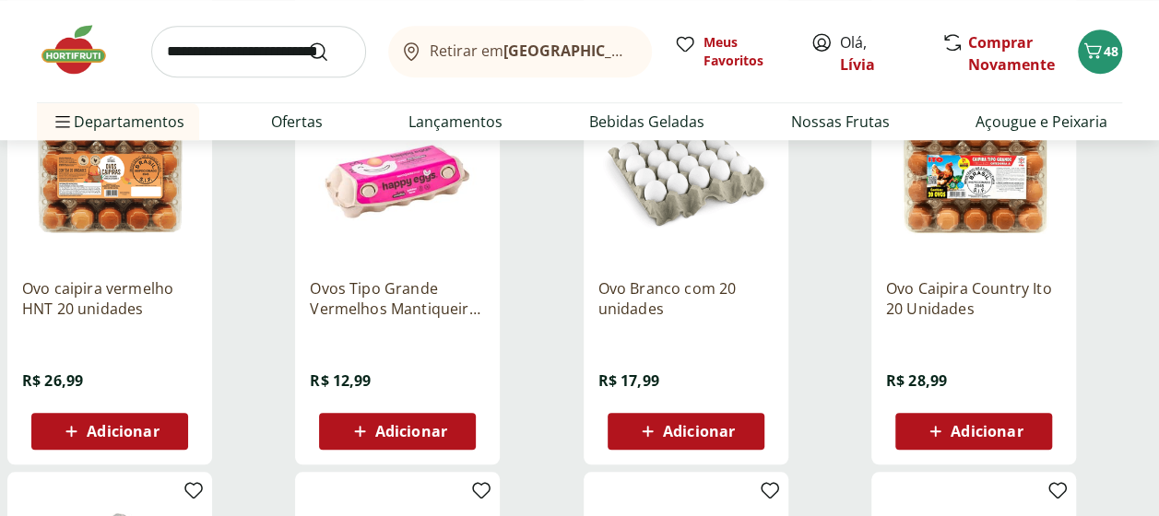
click at [677, 425] on span "Adicionar" at bounding box center [699, 431] width 72 height 15
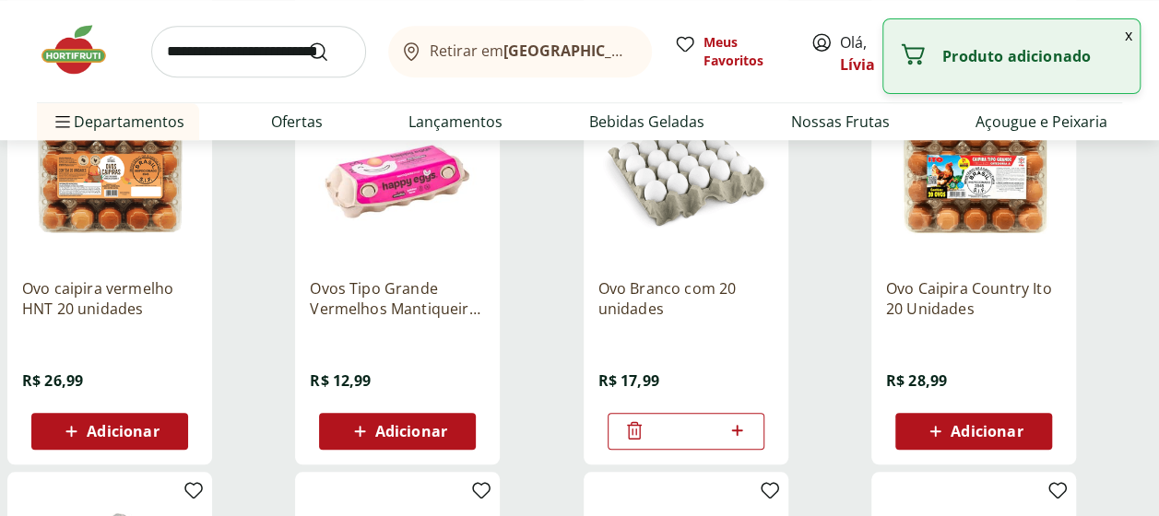
click at [748, 430] on icon at bounding box center [736, 430] width 23 height 22
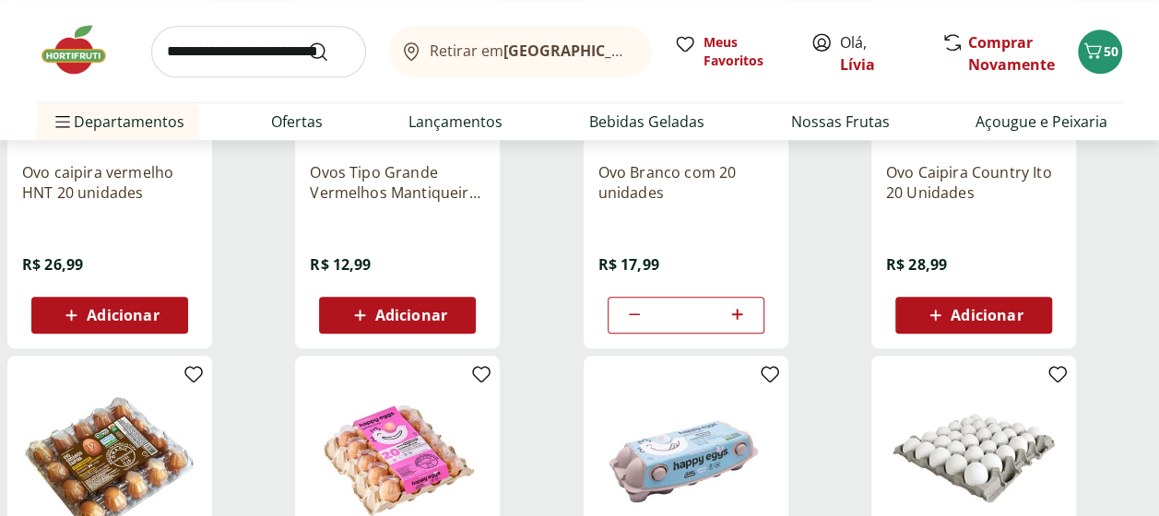
scroll to position [830, 0]
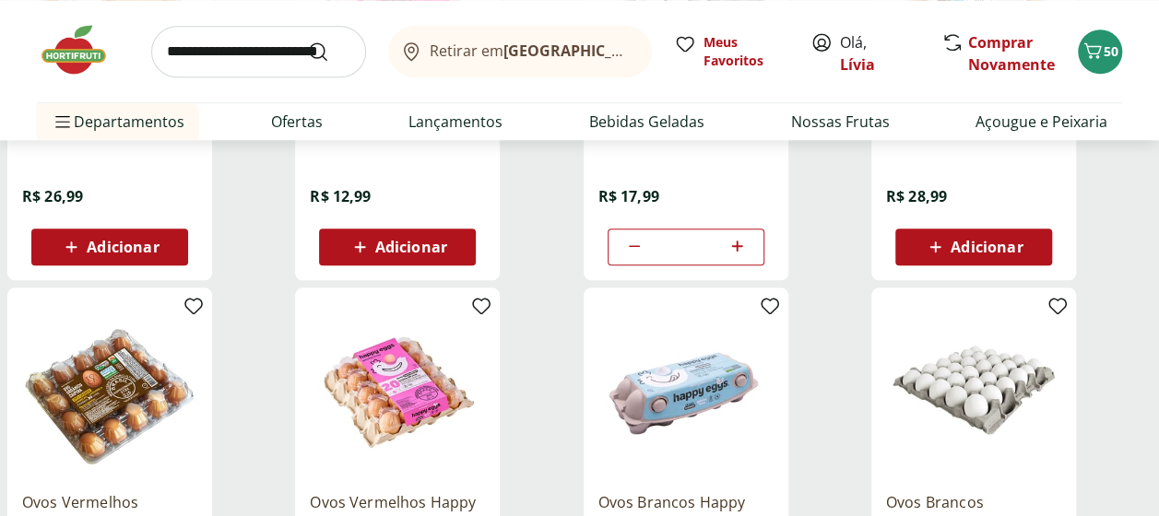
click at [621, 249] on div "*" at bounding box center [685, 247] width 157 height 37
click at [627, 240] on icon at bounding box center [634, 246] width 22 height 22
type input "*"
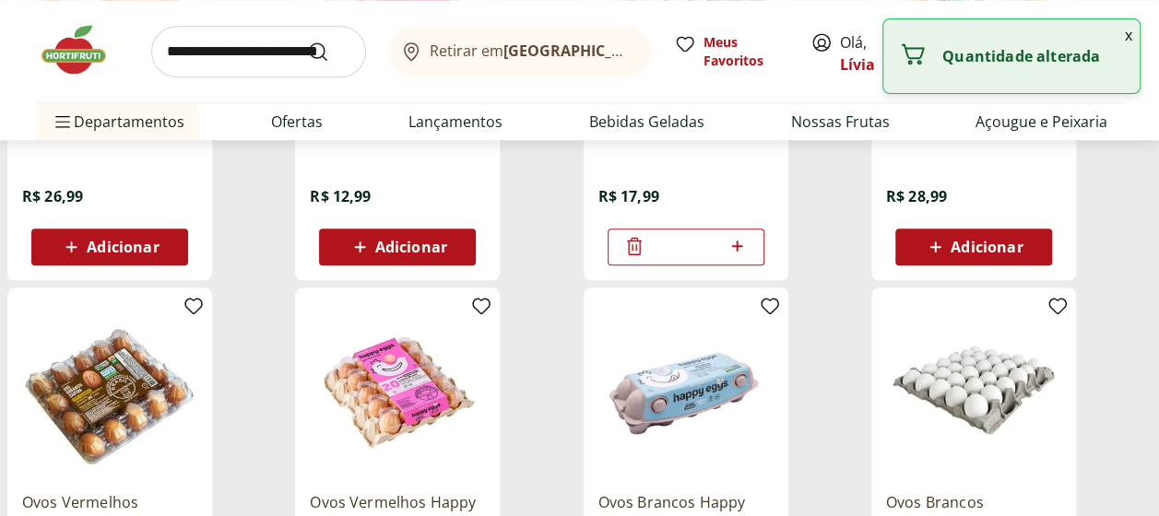
click at [627, 240] on icon at bounding box center [634, 246] width 15 height 18
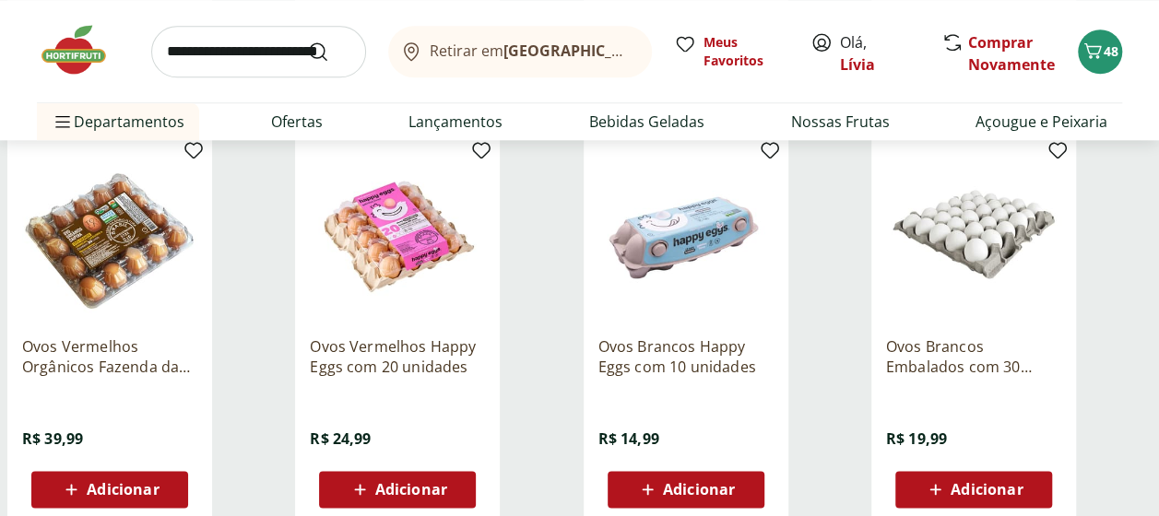
scroll to position [1014, 0]
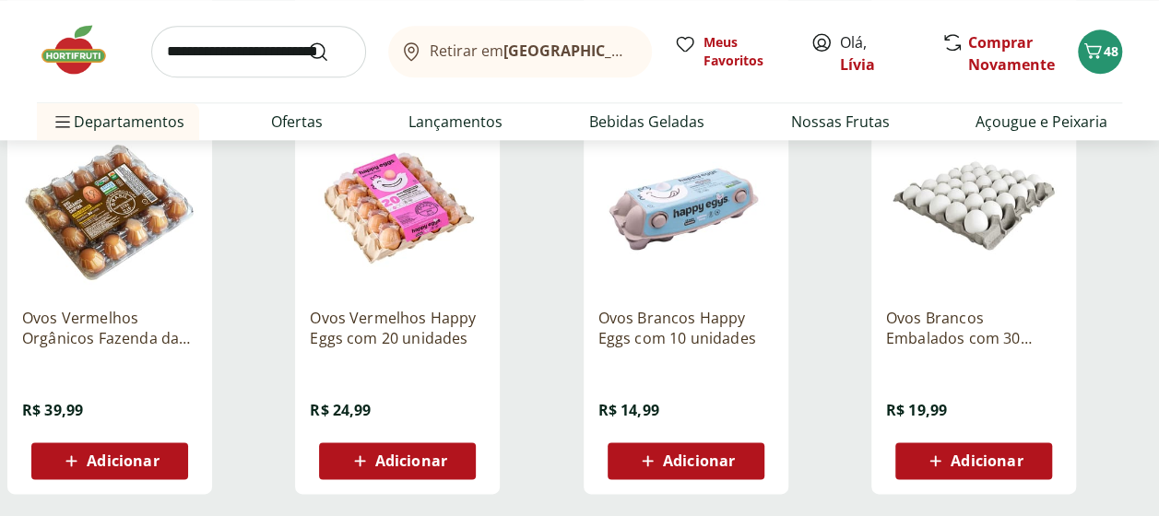
click at [967, 457] on span "Adicionar" at bounding box center [986, 460] width 72 height 15
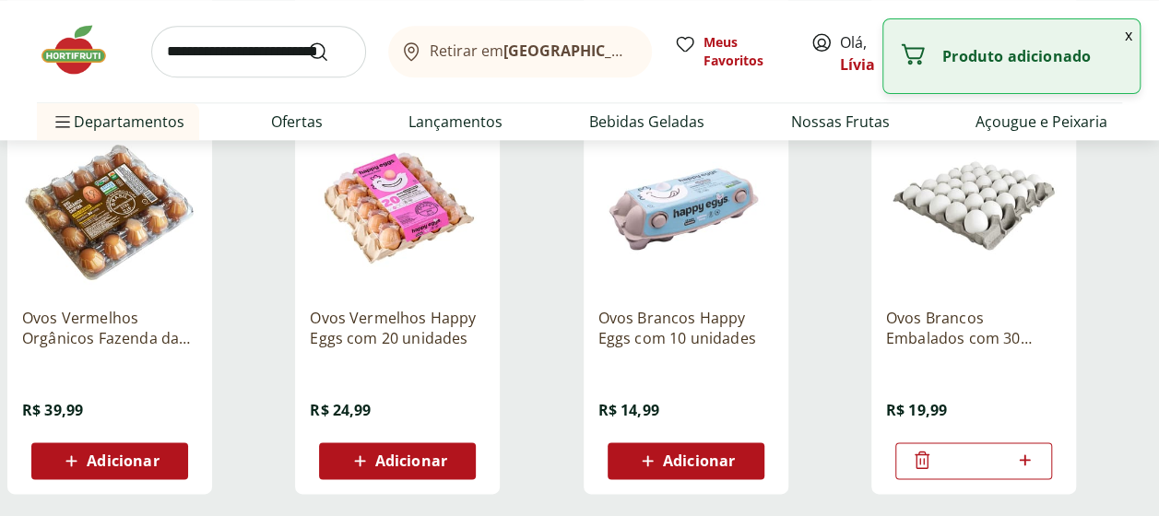
click at [1023, 460] on icon at bounding box center [1024, 460] width 23 height 22
type input "*"
click at [196, 48] on input "search" at bounding box center [258, 52] width 215 height 52
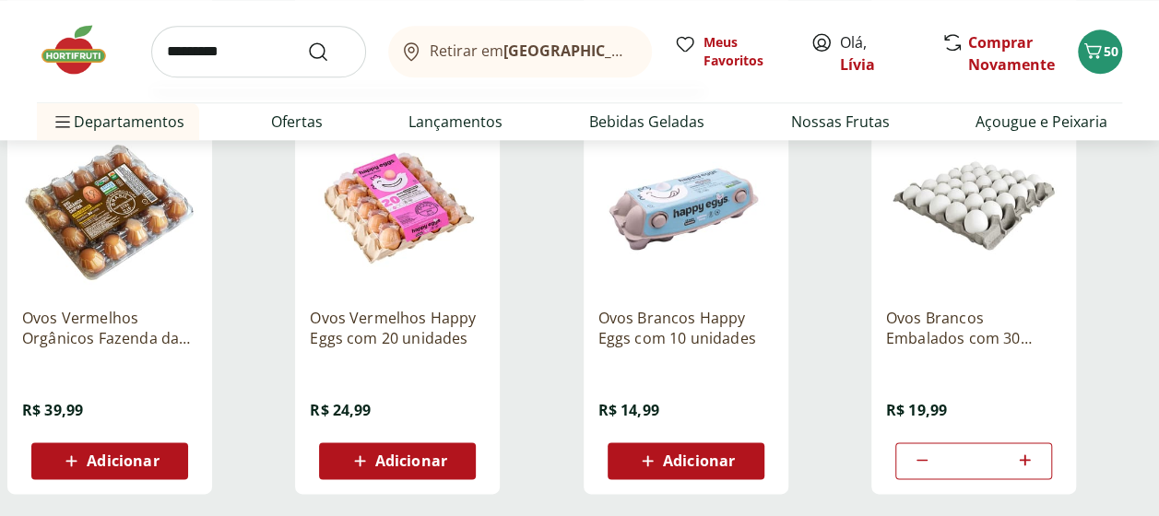
type input "*********"
click at [307, 41] on button "Submit Search" at bounding box center [329, 52] width 44 height 22
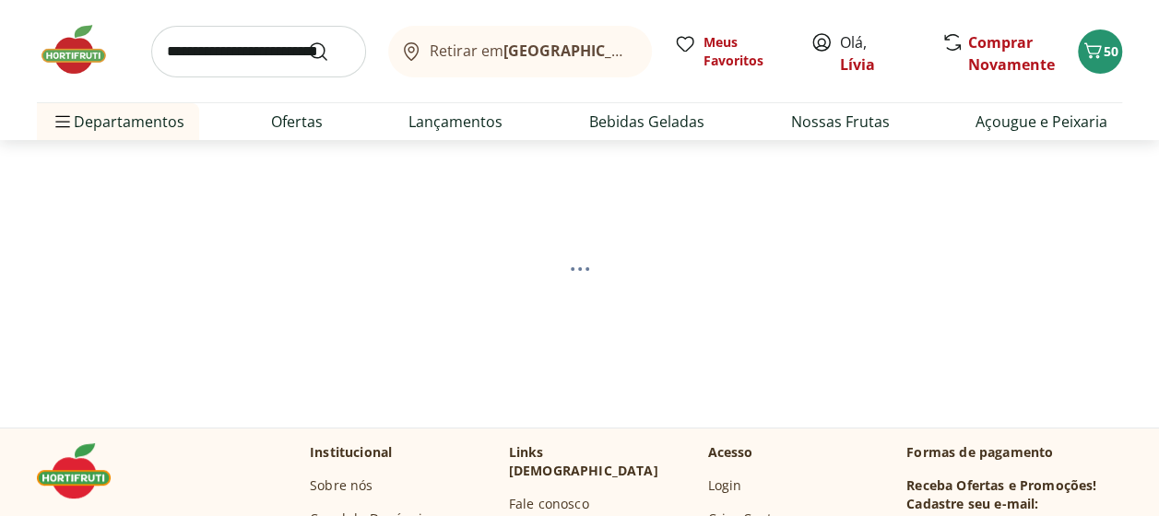
click at [230, 51] on input "search" at bounding box center [258, 52] width 215 height 52
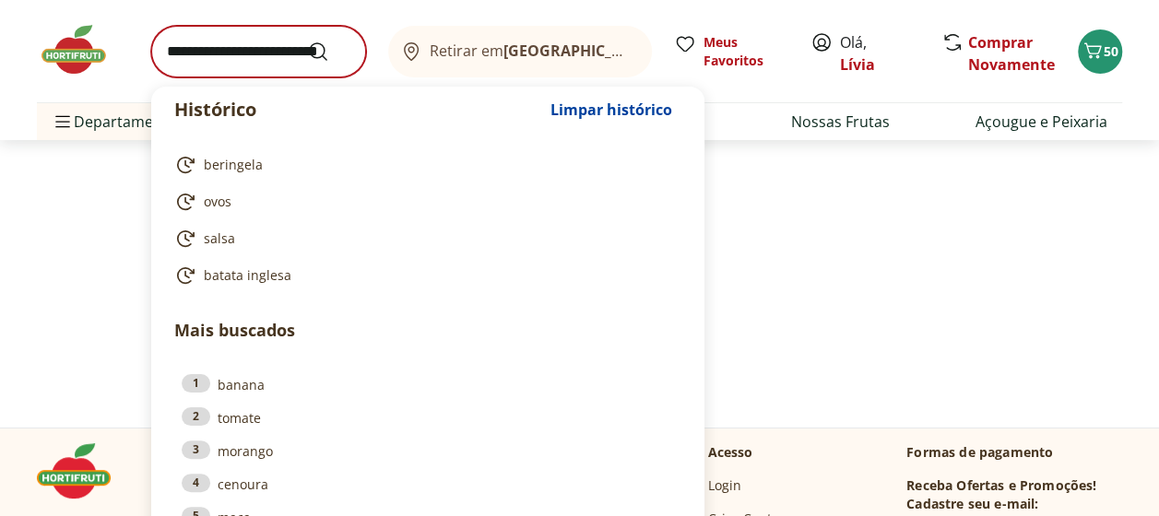
select select "**********"
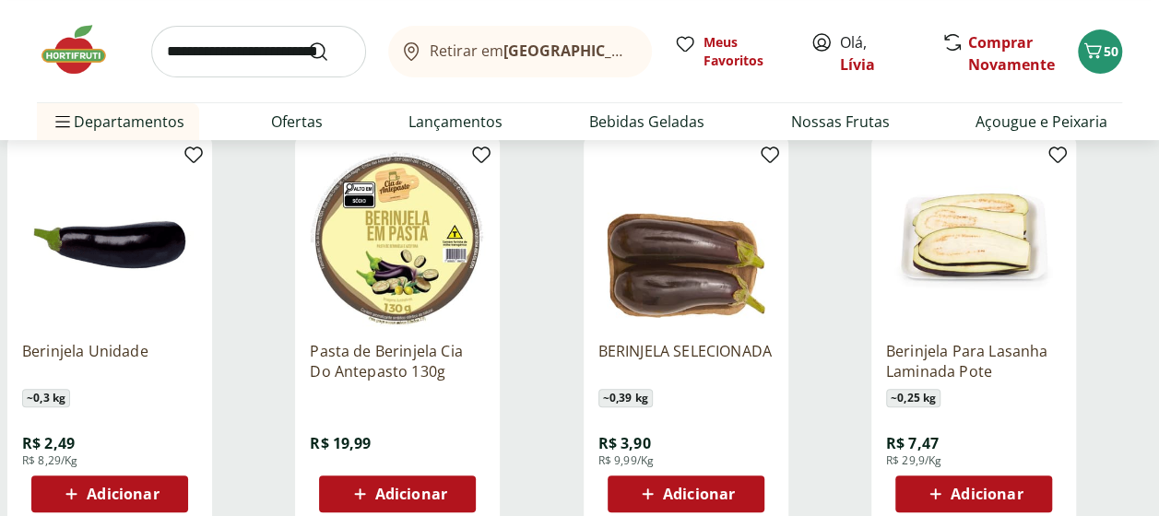
scroll to position [277, 0]
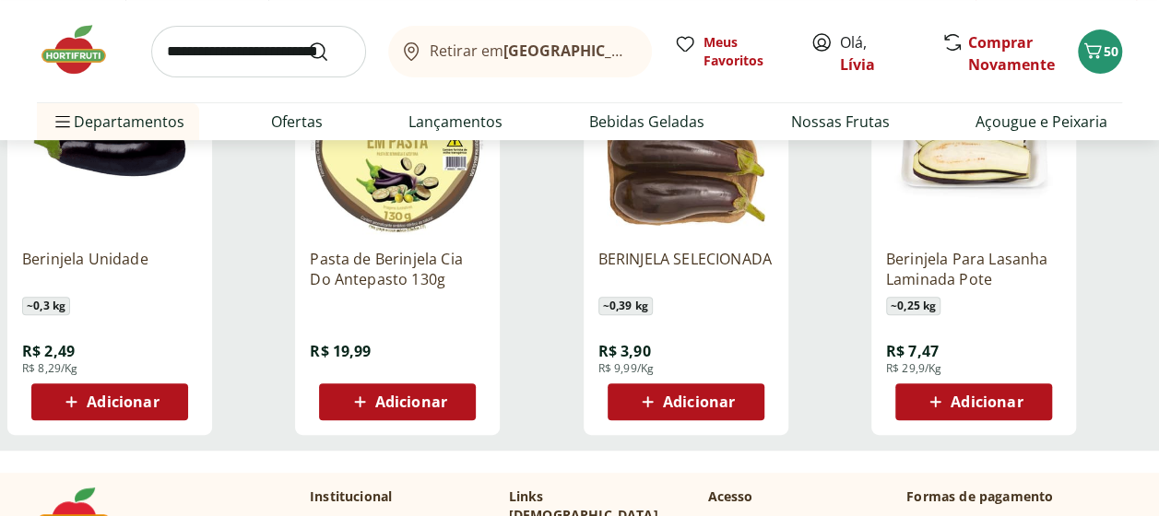
click at [133, 391] on span "Adicionar" at bounding box center [109, 402] width 99 height 22
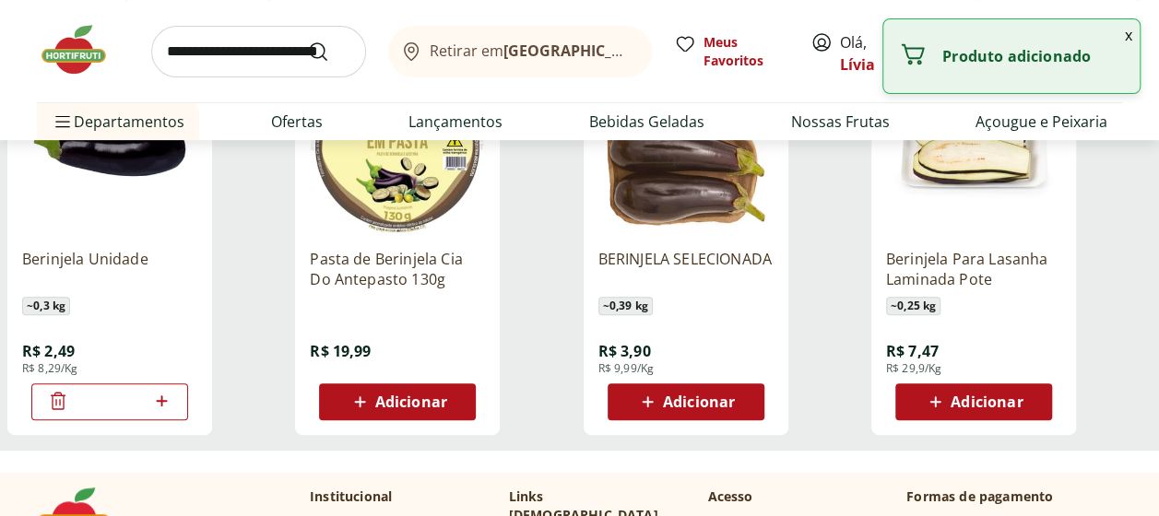
click at [166, 400] on icon at bounding box center [161, 400] width 11 height 11
type input "*"
click at [240, 41] on input "search" at bounding box center [258, 52] width 215 height 52
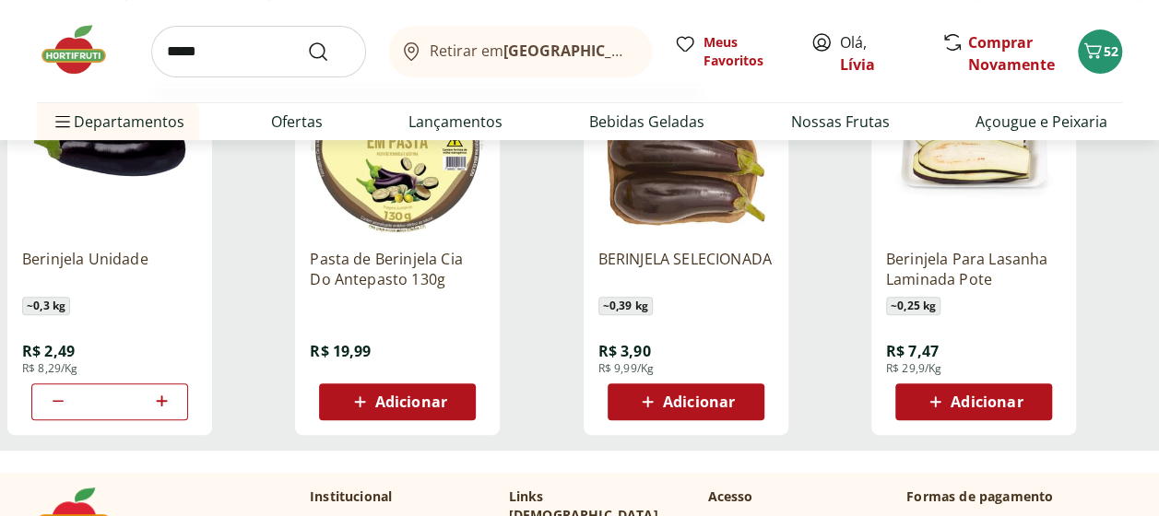
type input "******"
click button "Submit Search" at bounding box center [329, 52] width 44 height 22
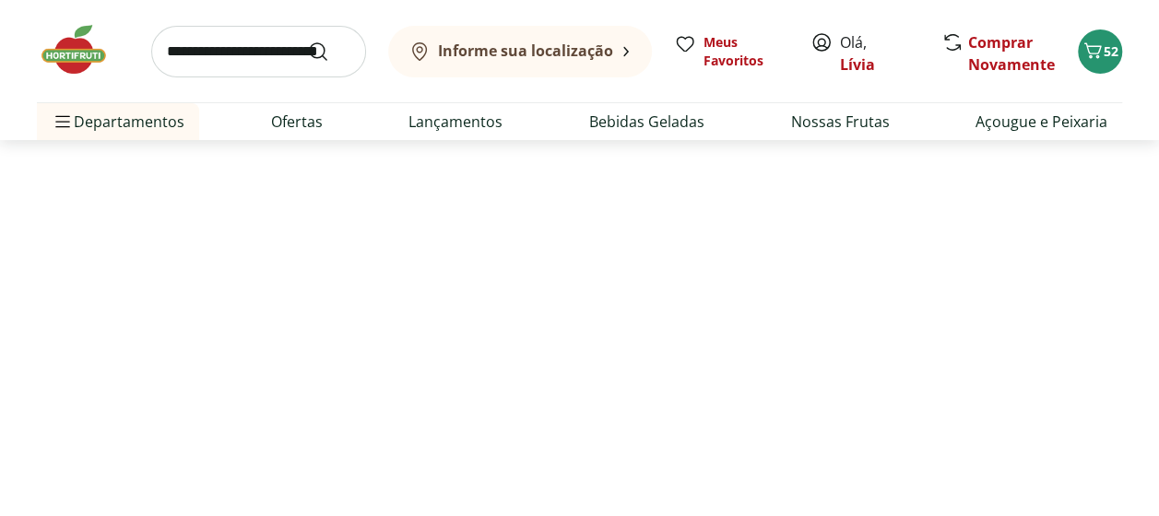
select select "**********"
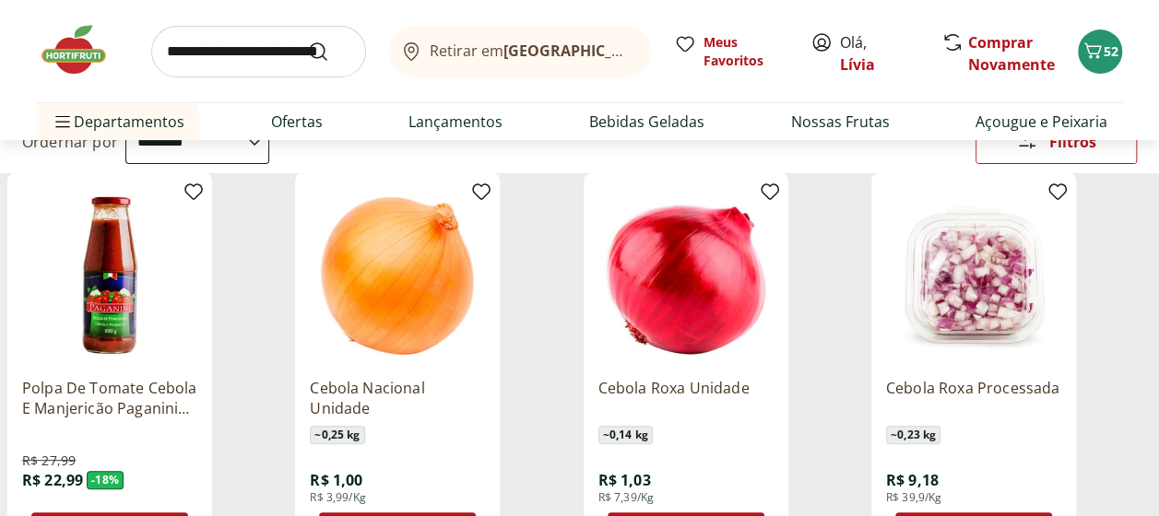
scroll to position [277, 0]
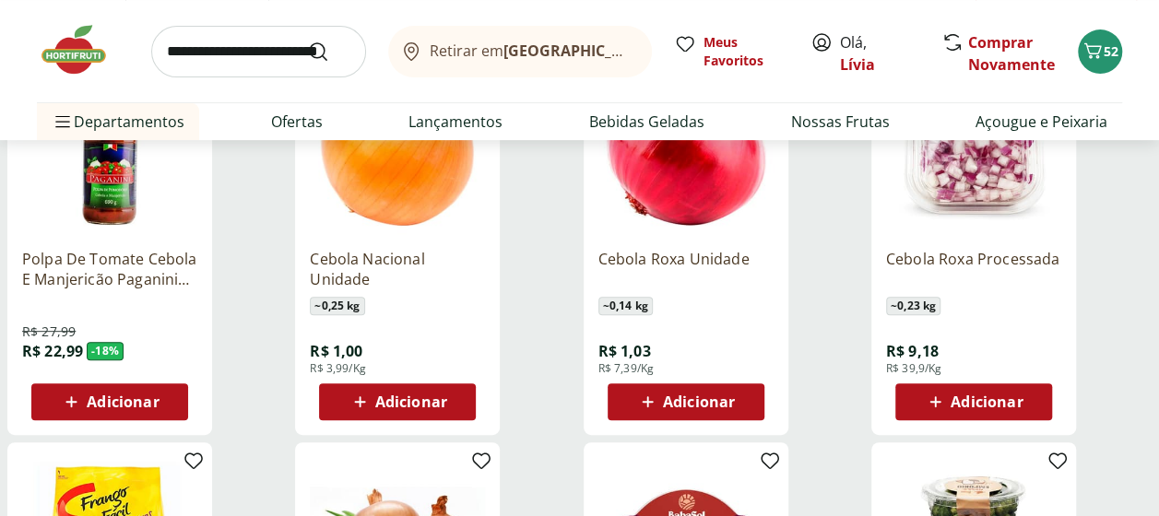
click at [412, 411] on span "Adicionar" at bounding box center [397, 402] width 99 height 22
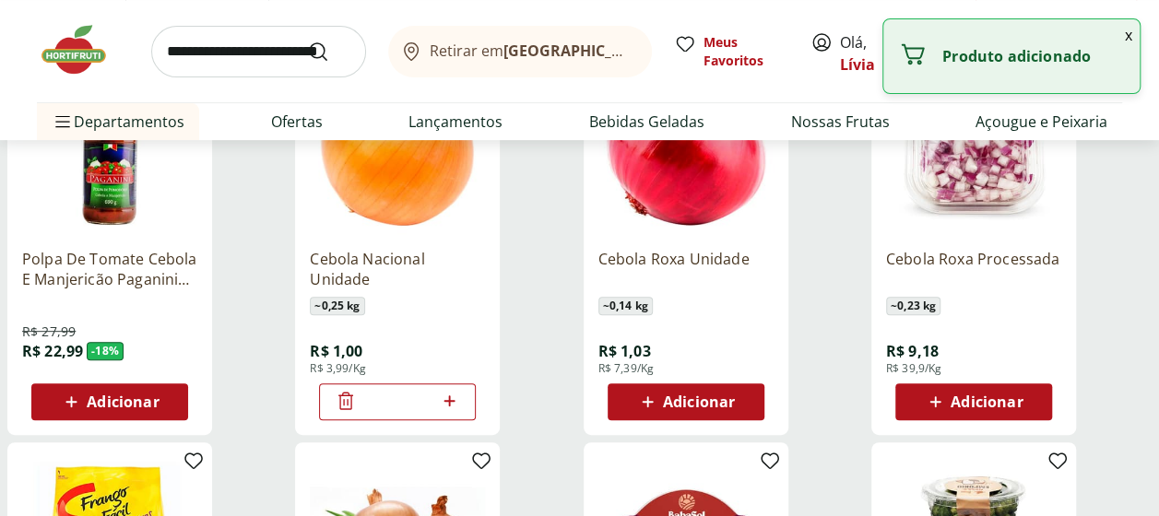
click at [456, 404] on icon at bounding box center [449, 401] width 23 height 22
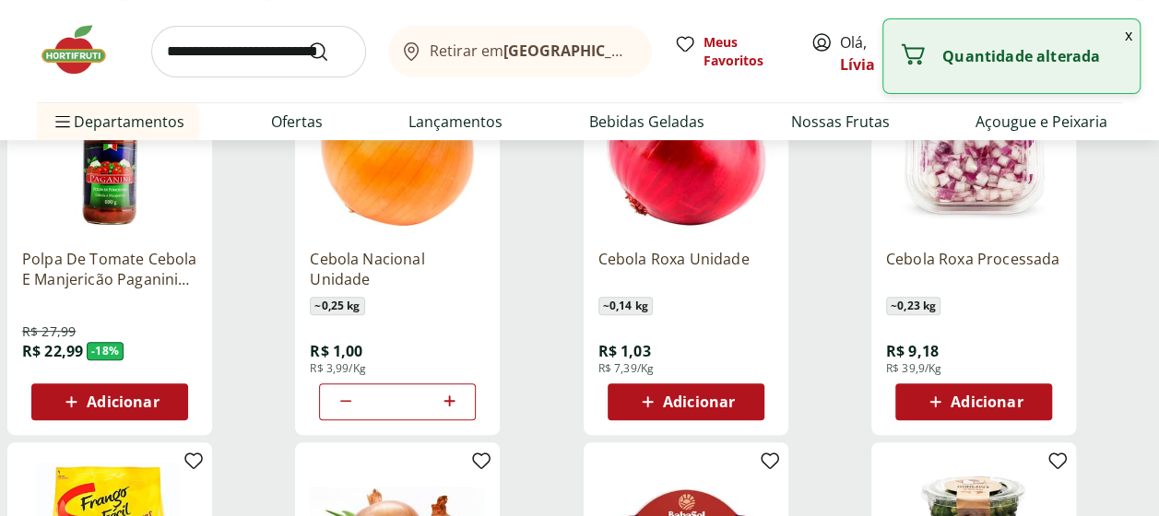
type input "*"
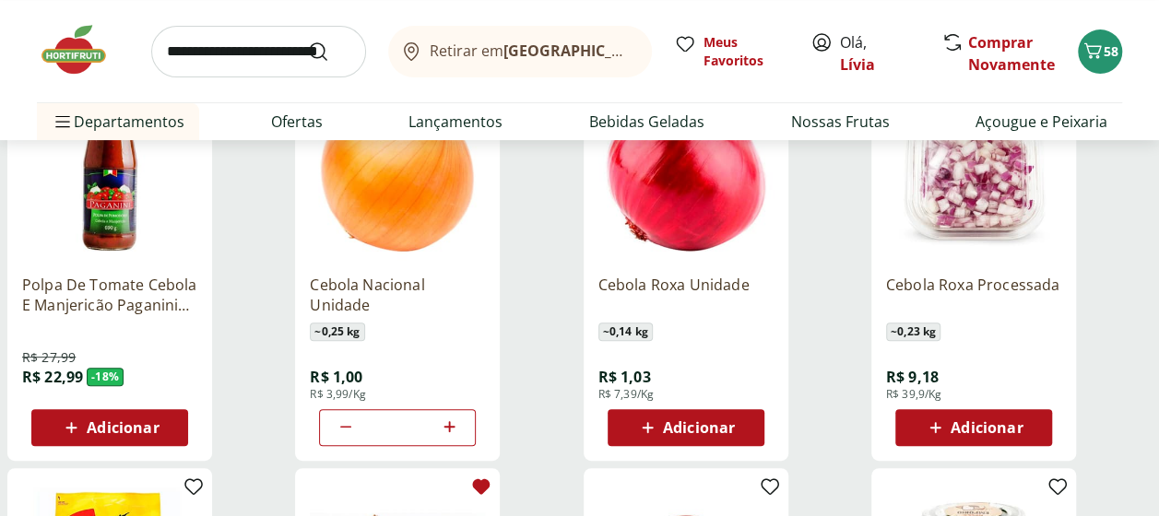
scroll to position [369, 0]
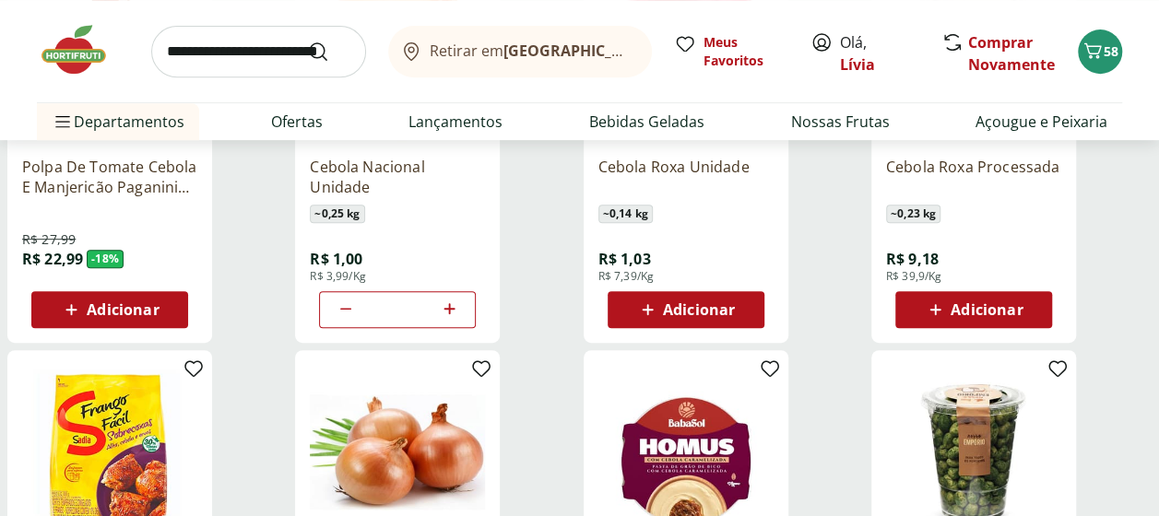
click at [700, 312] on span "Adicionar" at bounding box center [699, 309] width 72 height 15
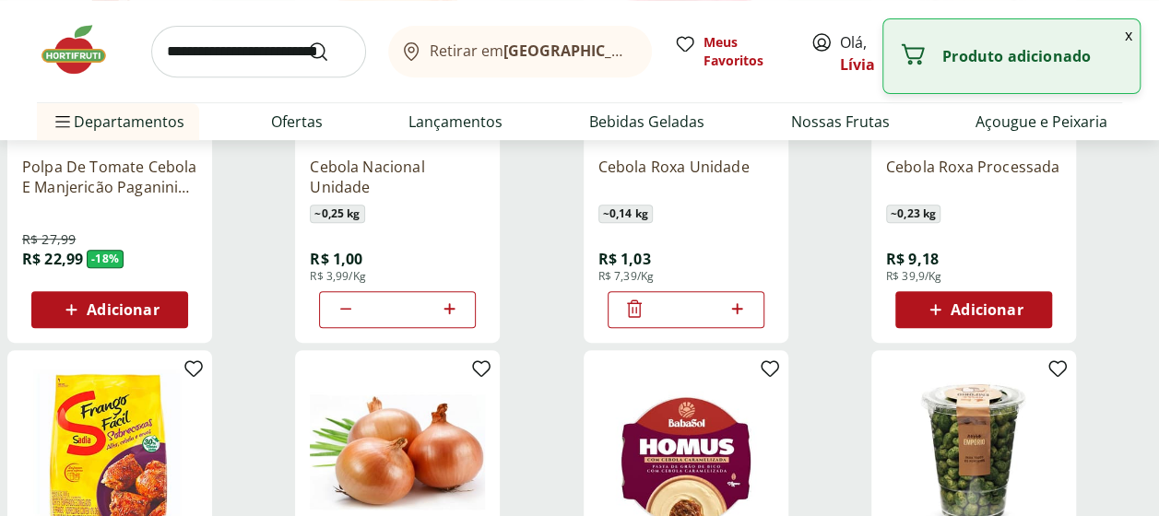
click at [740, 306] on icon at bounding box center [736, 309] width 23 height 22
type input "*"
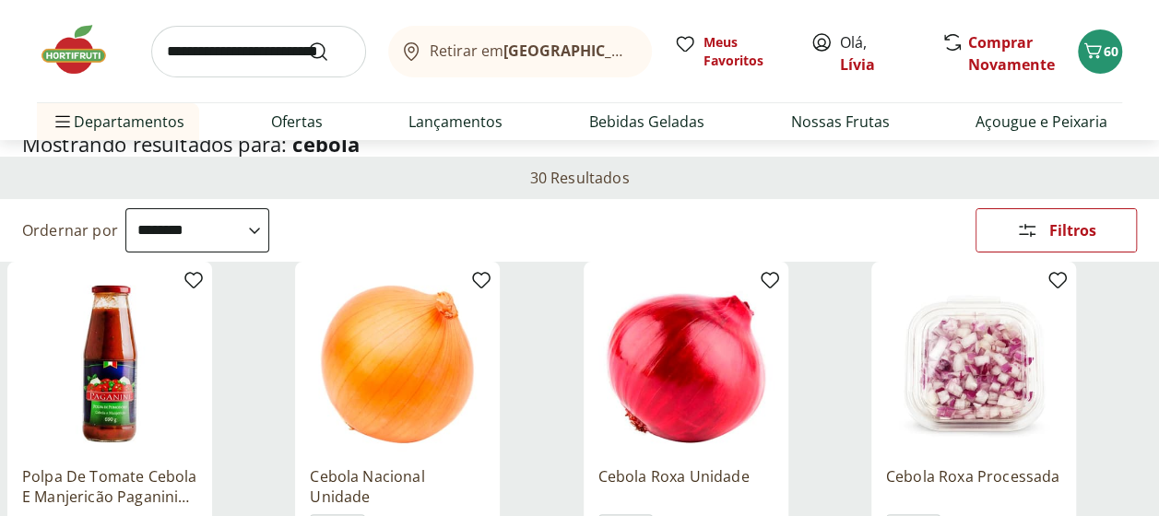
scroll to position [0, 0]
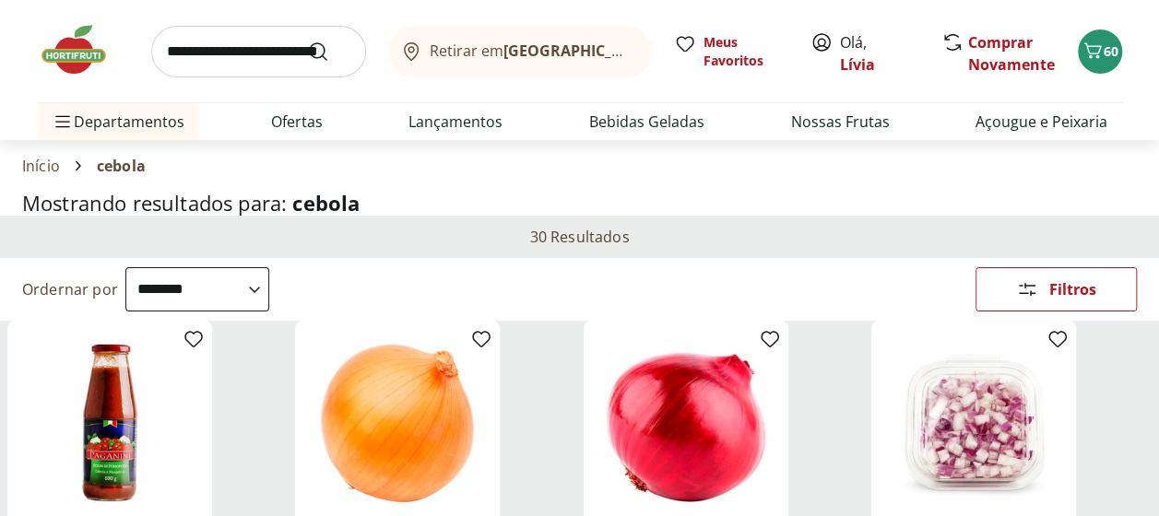
click at [233, 59] on input "search" at bounding box center [258, 52] width 215 height 52
type input "****"
click button "Submit Search" at bounding box center [329, 52] width 44 height 22
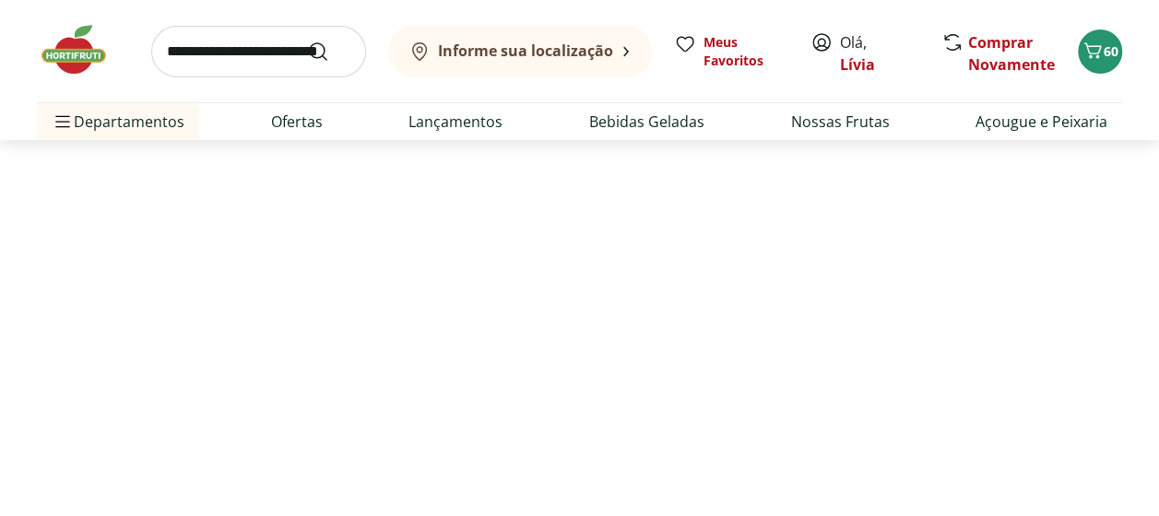
select select "**********"
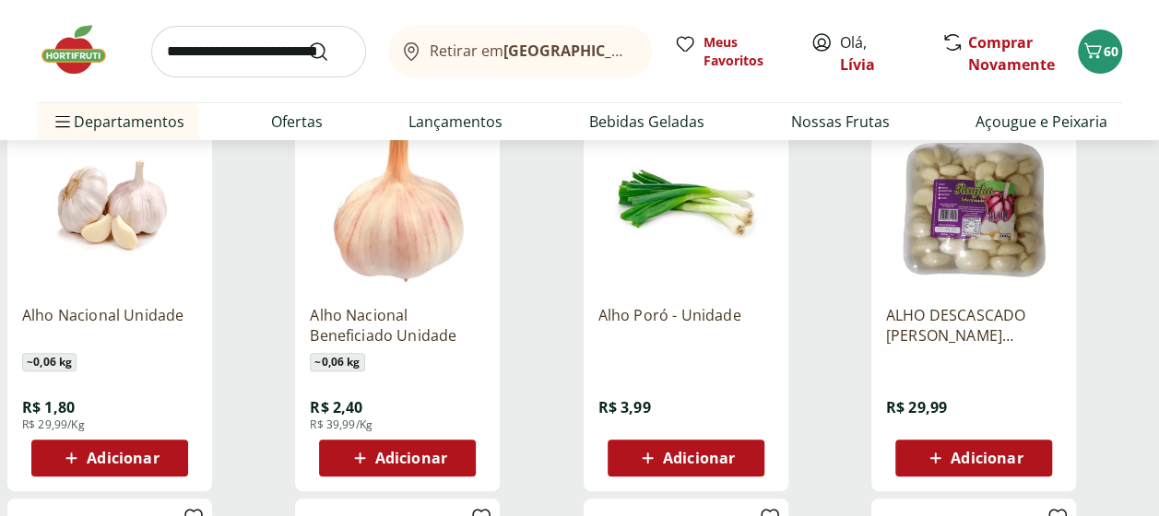
scroll to position [277, 0]
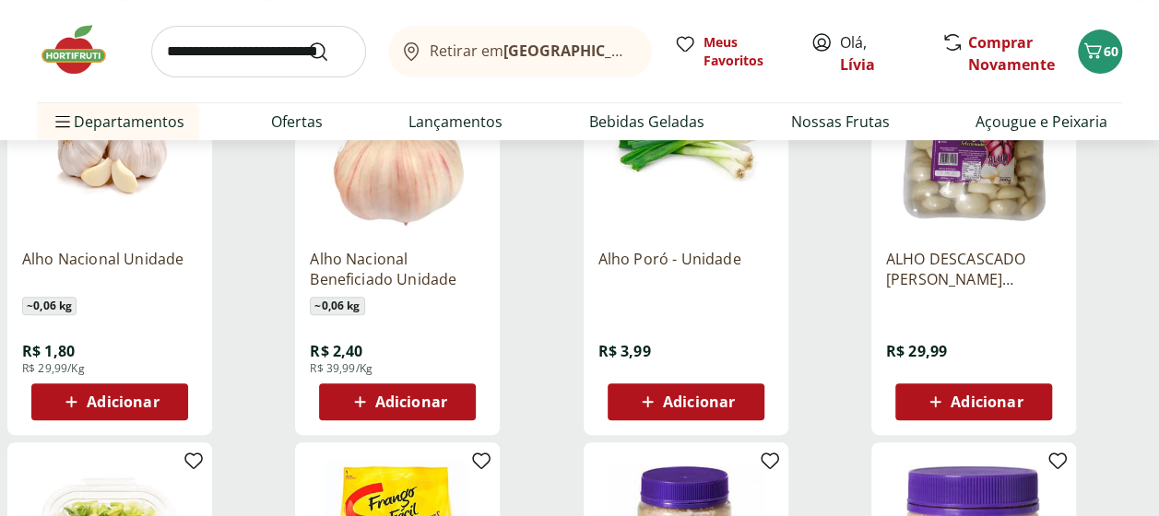
click at [151, 398] on span "Adicionar" at bounding box center [123, 401] width 72 height 15
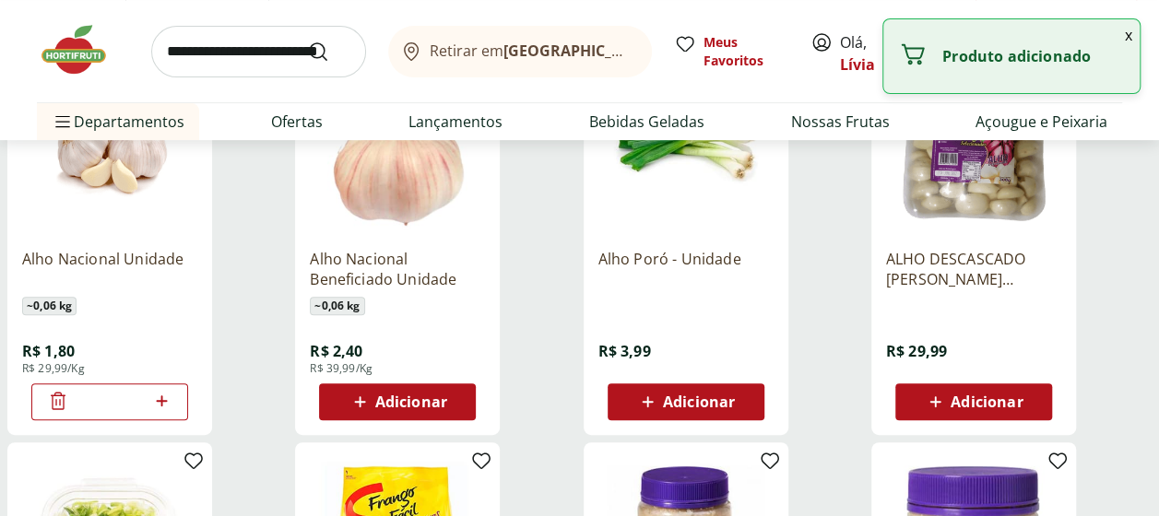
click at [160, 397] on icon at bounding box center [161, 401] width 23 height 22
click at [160, 402] on icon at bounding box center [161, 401] width 23 height 22
type input "*"
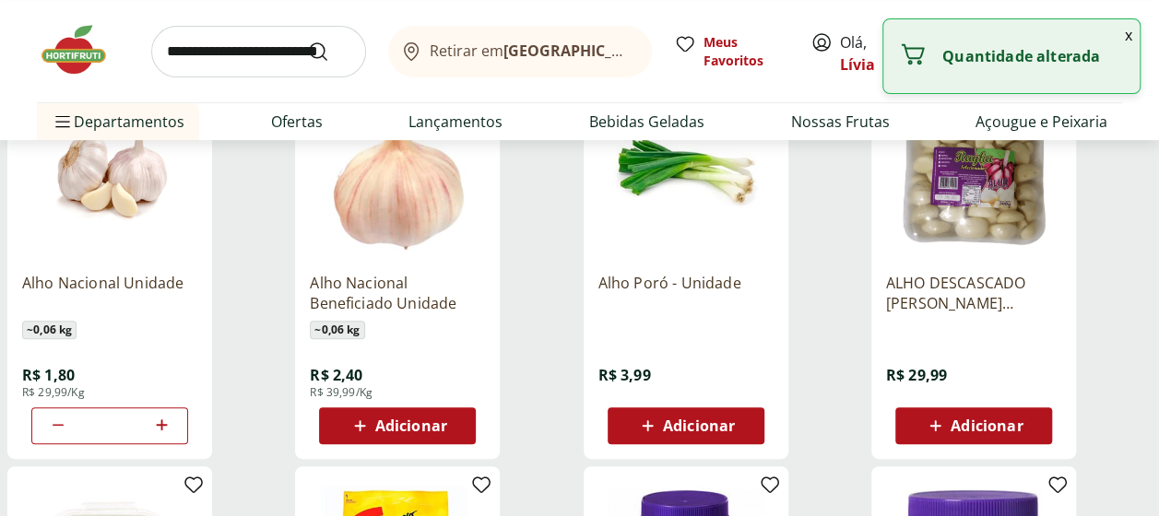
scroll to position [0, 0]
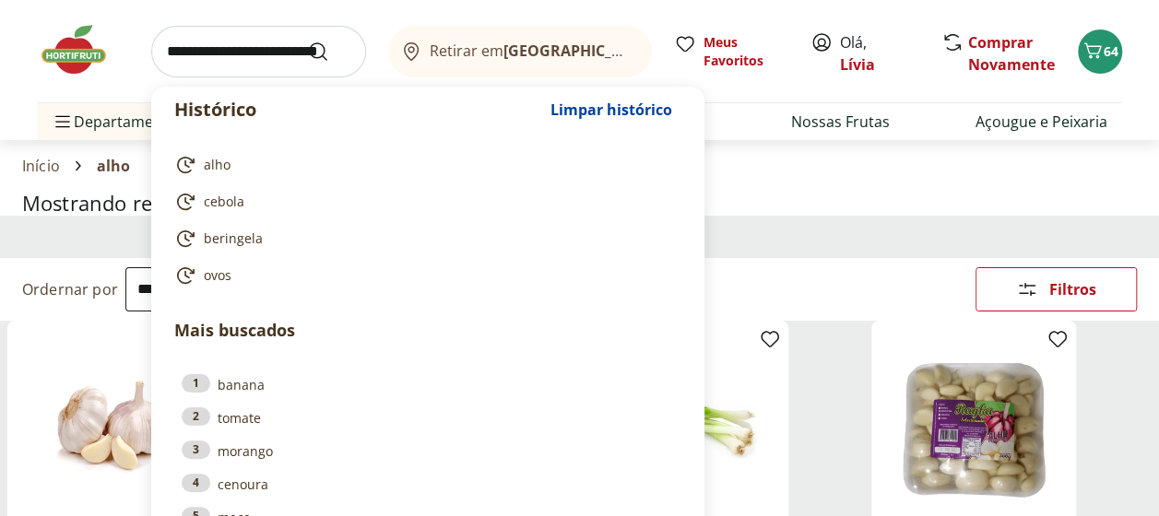
click at [273, 54] on input "search" at bounding box center [258, 52] width 215 height 52
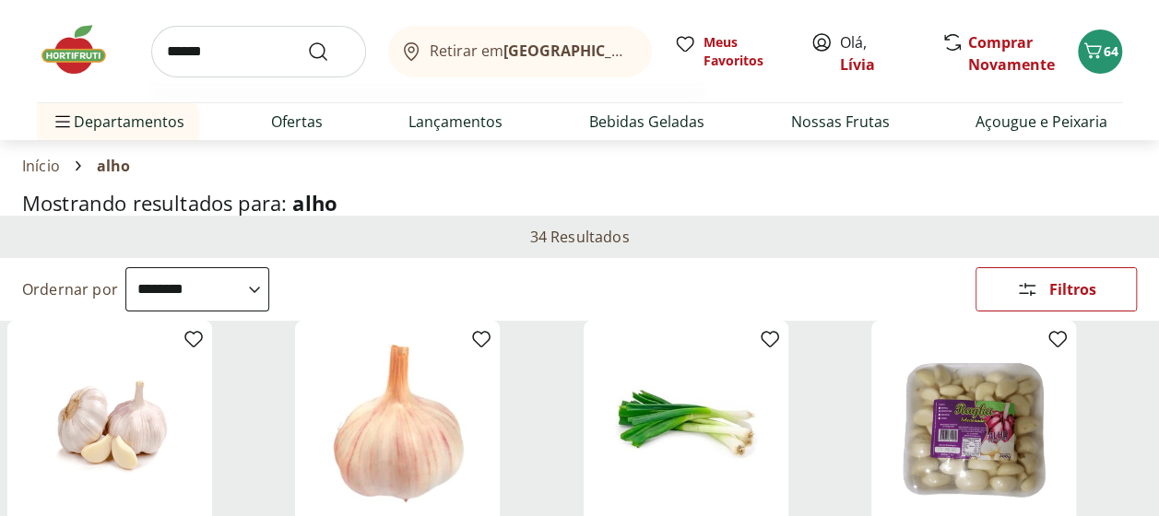
type input "******"
click at [307, 41] on button "Submit Search" at bounding box center [329, 52] width 44 height 22
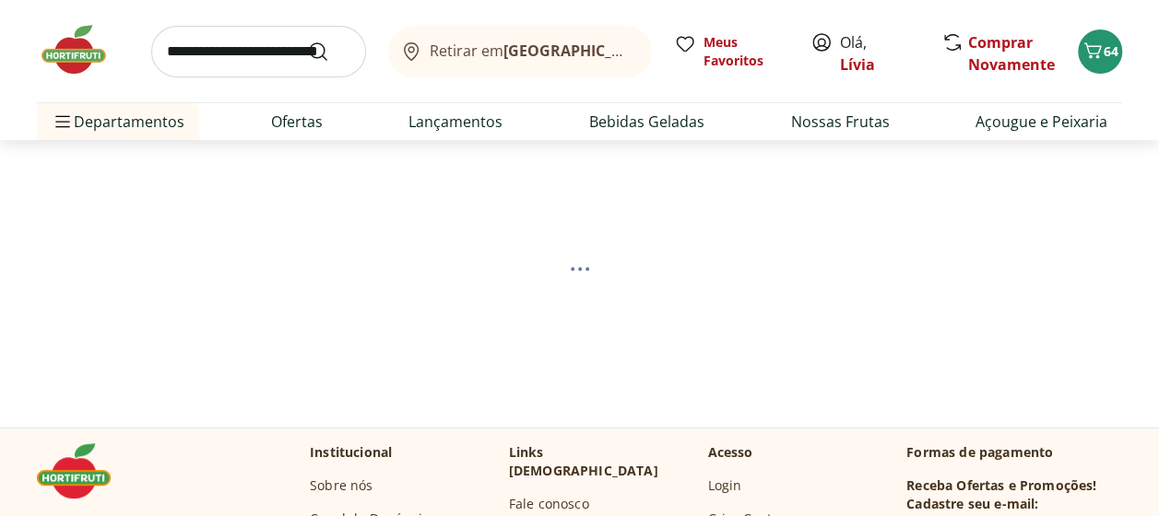
select select "**********"
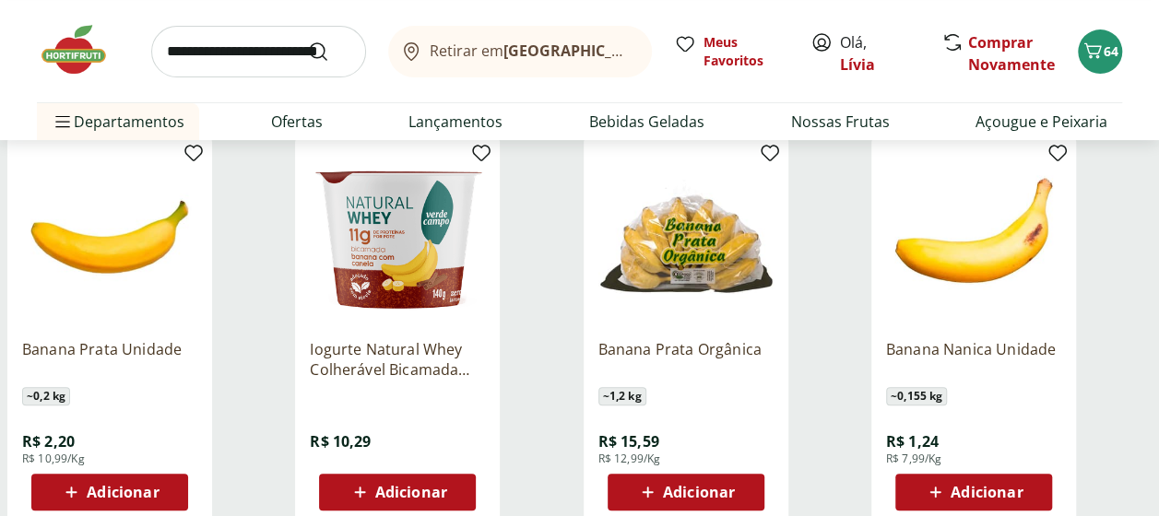
scroll to position [277, 0]
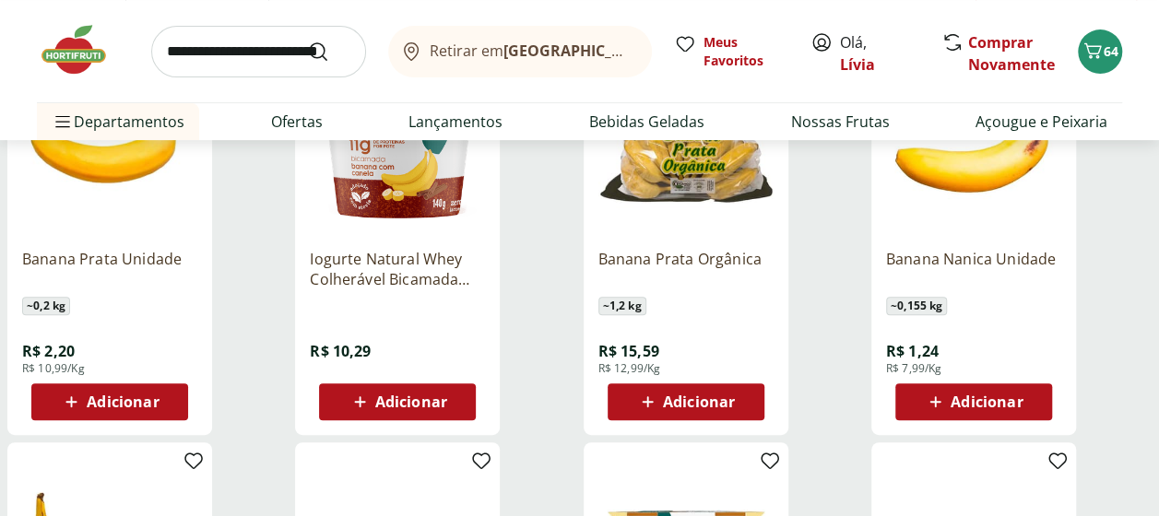
click at [136, 385] on div "Adicionar" at bounding box center [109, 401] width 127 height 33
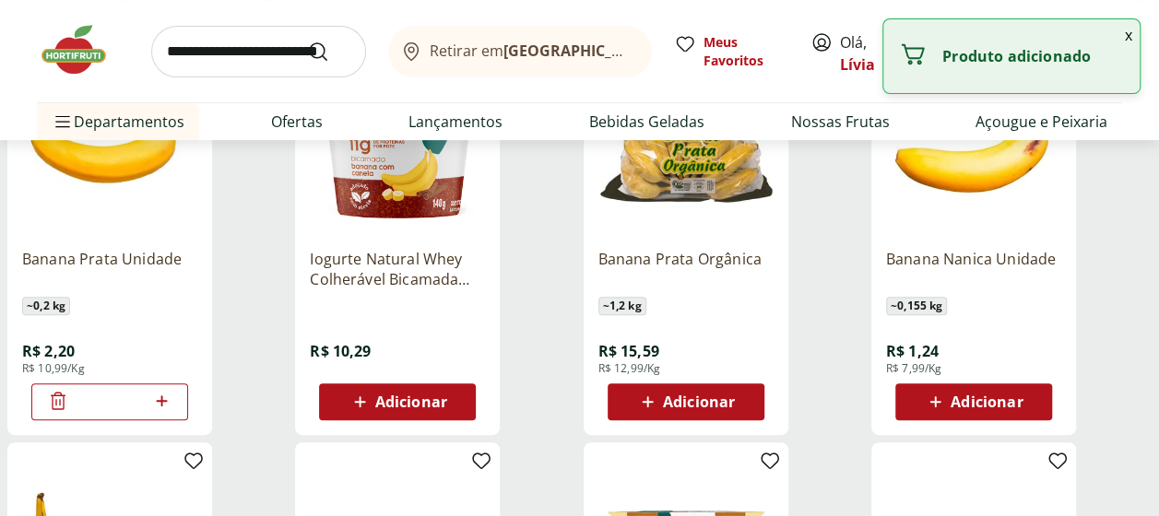
click at [162, 401] on icon at bounding box center [161, 400] width 11 height 11
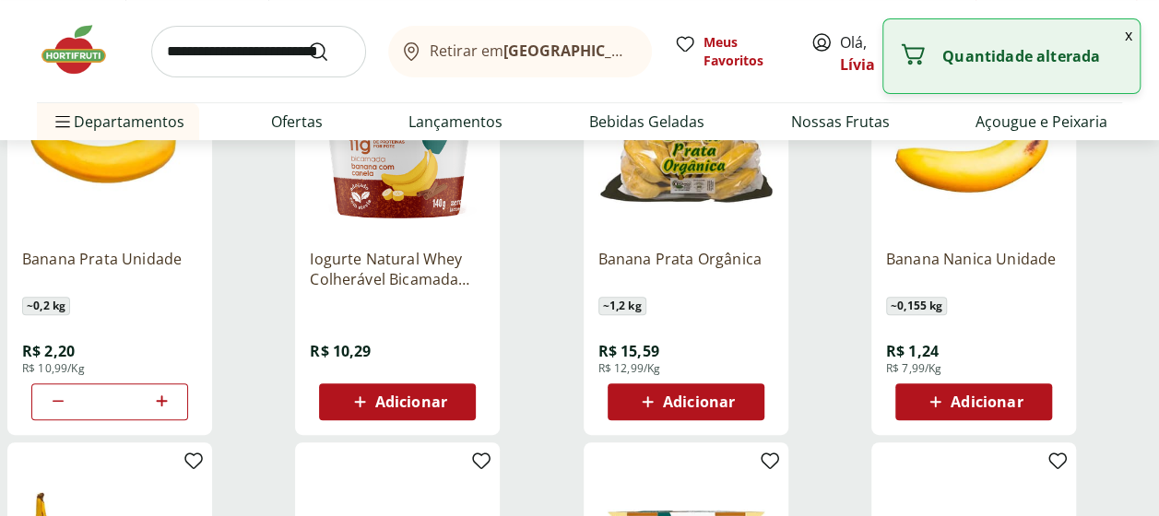
click at [162, 401] on icon at bounding box center [161, 400] width 11 height 11
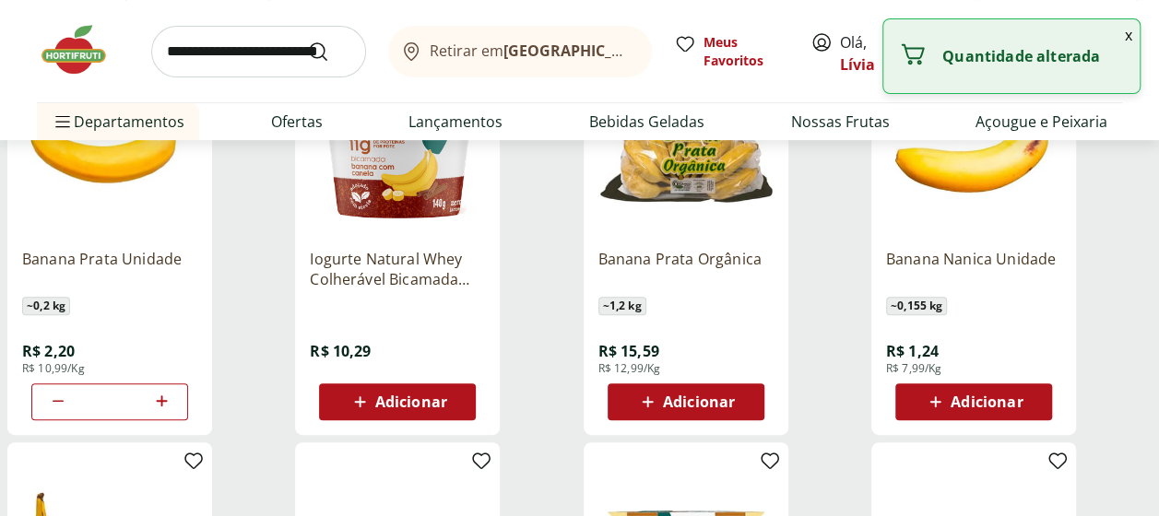
type input "**"
click at [266, 48] on input "search" at bounding box center [258, 52] width 215 height 52
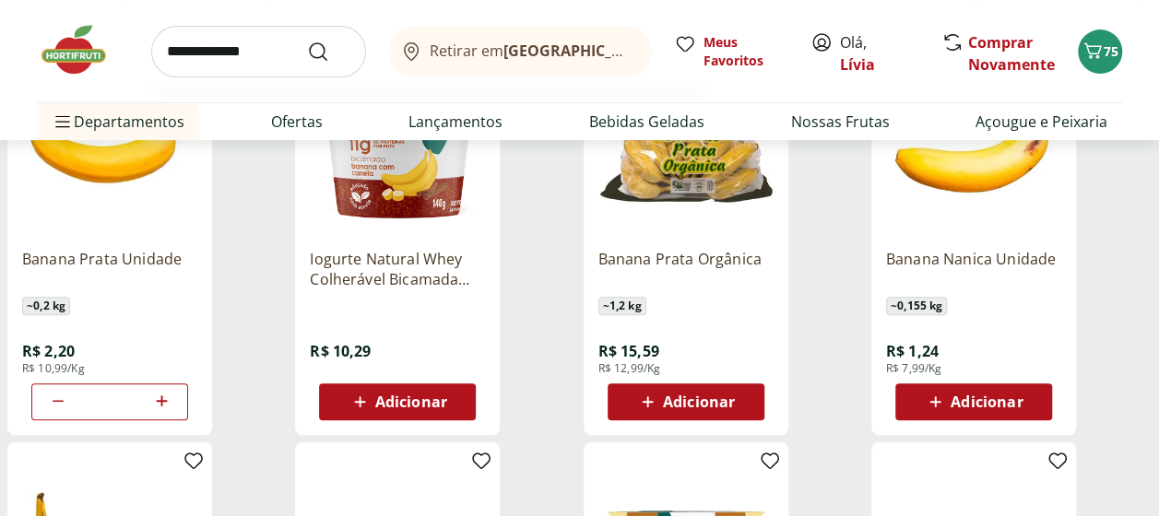
type input "**********"
click button "Submit Search" at bounding box center [329, 52] width 44 height 22
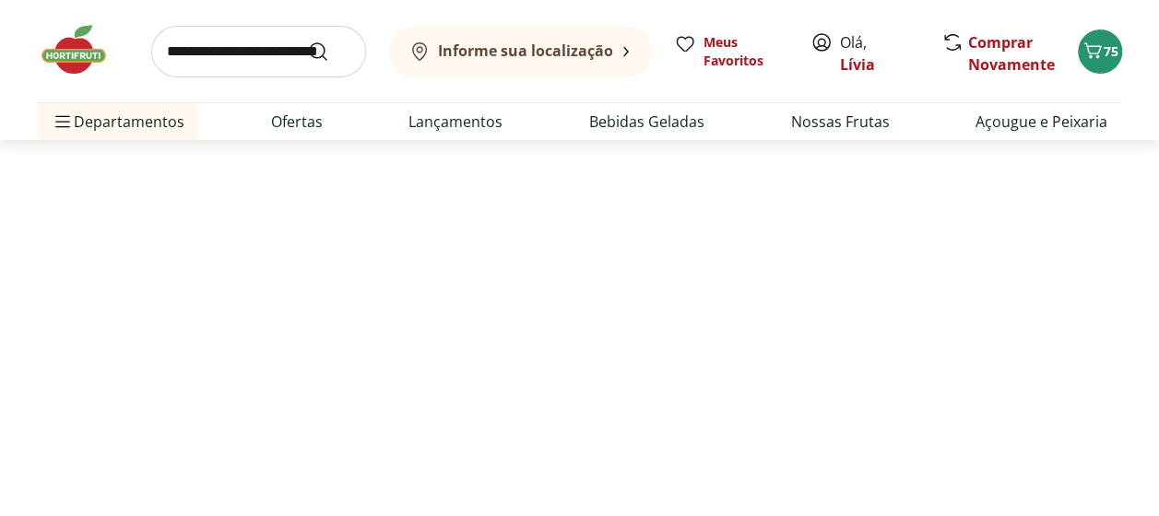
select select "**********"
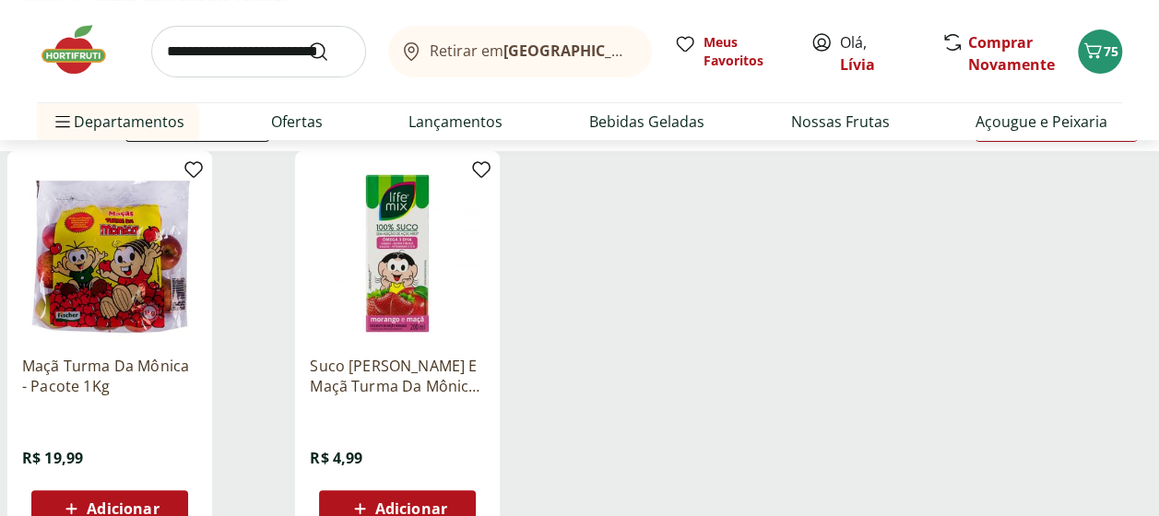
scroll to position [184, 0]
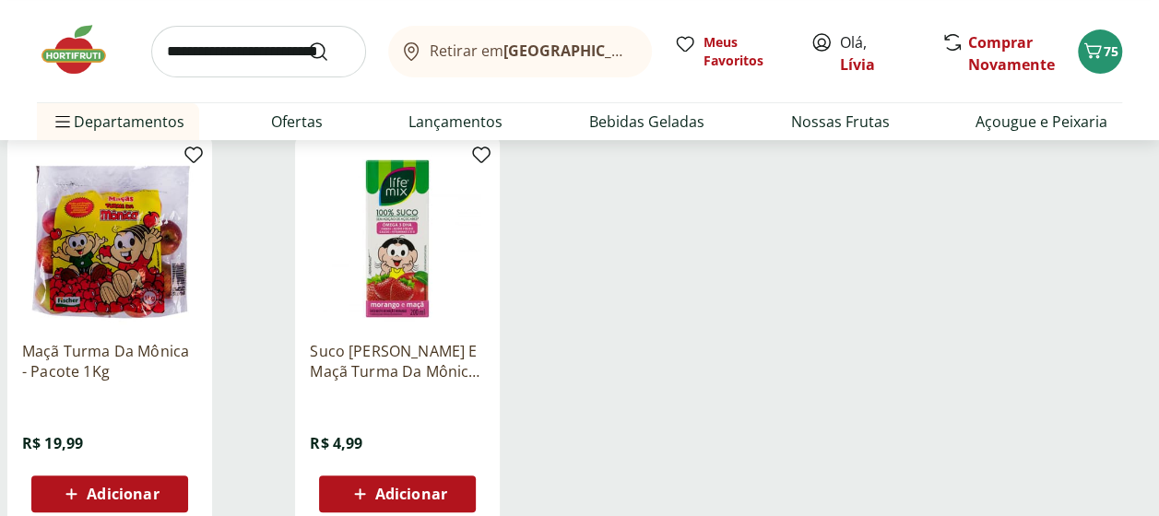
click at [127, 489] on span "Adicionar" at bounding box center [123, 494] width 72 height 15
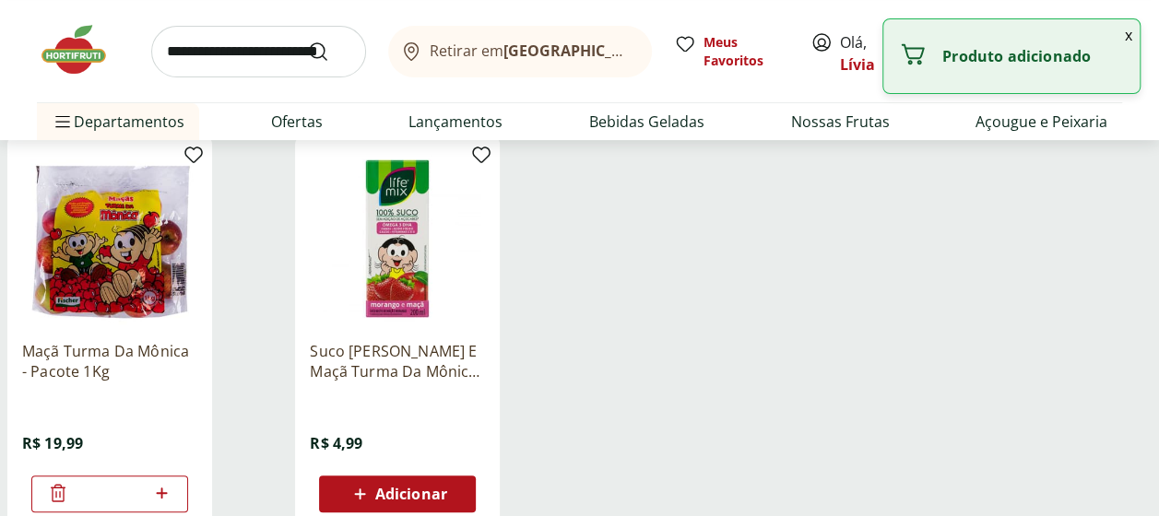
click at [197, 53] on input "search" at bounding box center [258, 52] width 215 height 52
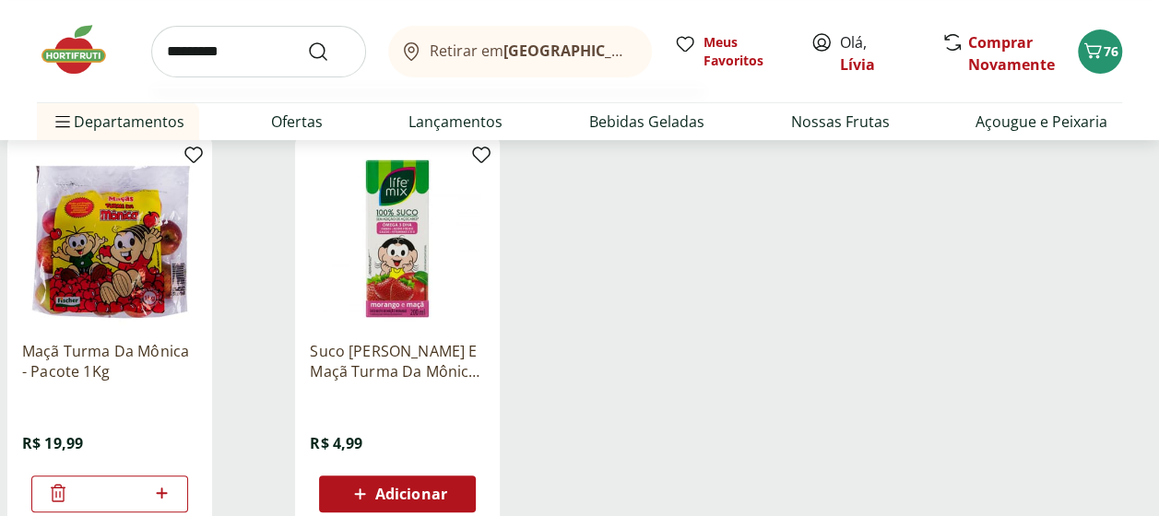
type input "*********"
click at [307, 41] on button "Submit Search" at bounding box center [329, 52] width 44 height 22
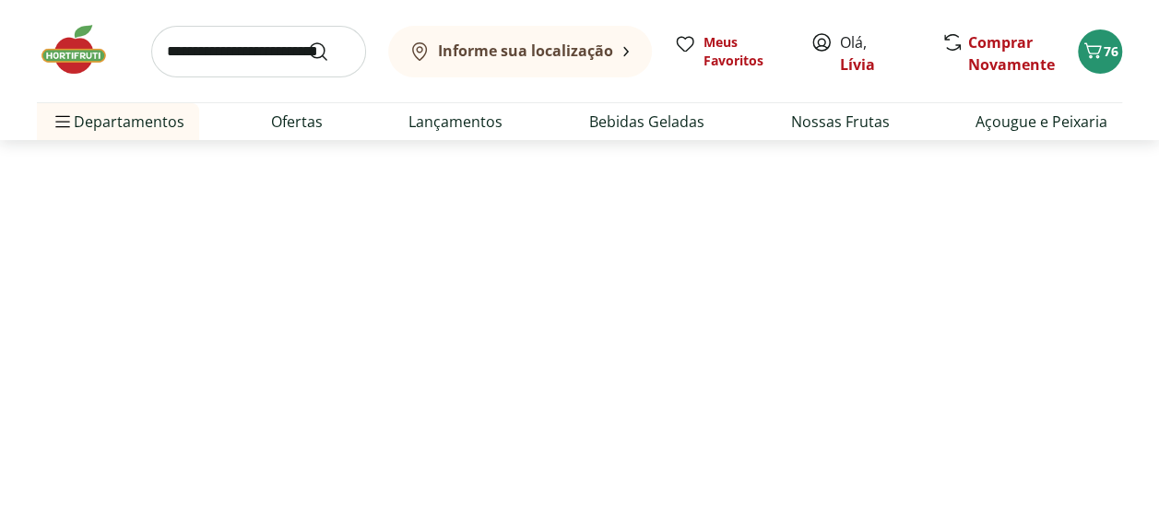
select select "**********"
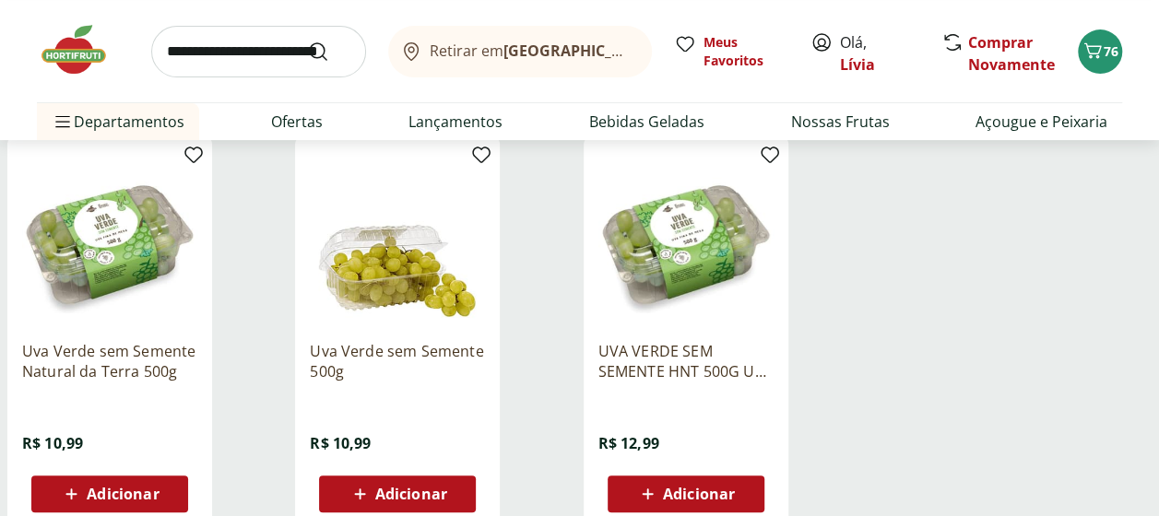
scroll to position [277, 0]
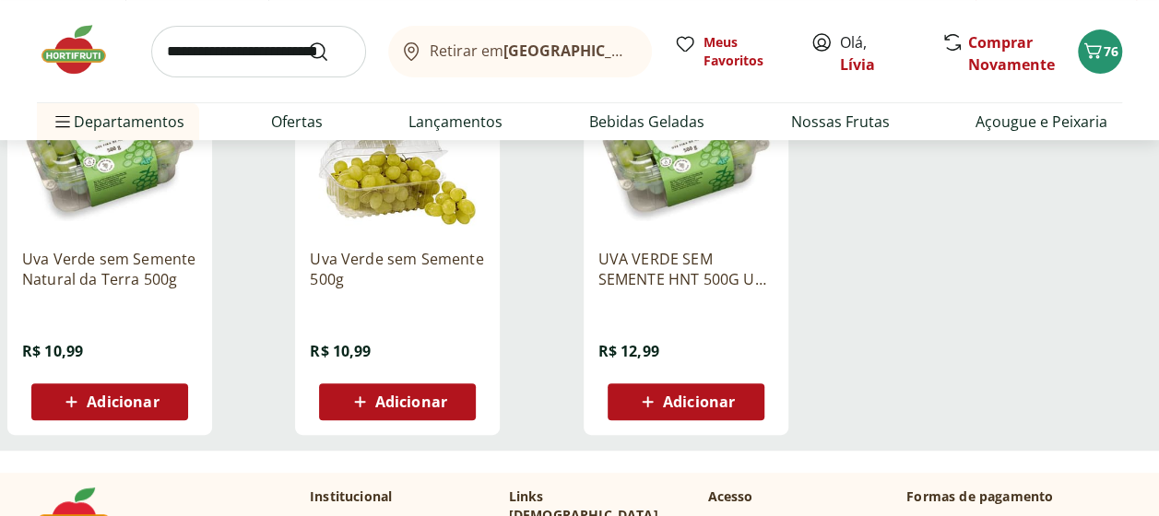
click at [112, 402] on span "Adicionar" at bounding box center [123, 401] width 72 height 15
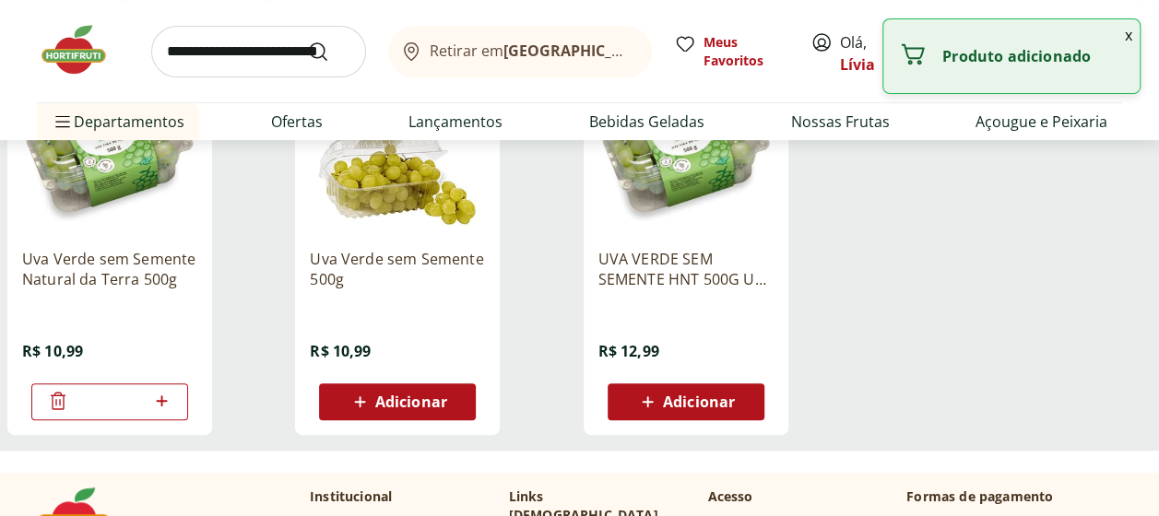
click at [185, 47] on input "search" at bounding box center [258, 52] width 215 height 52
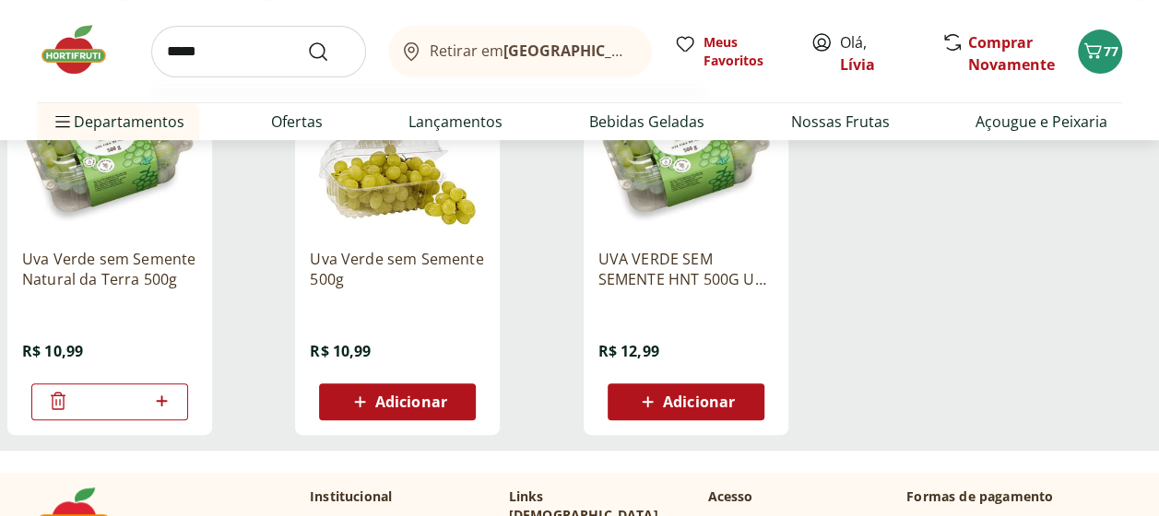
type input "******"
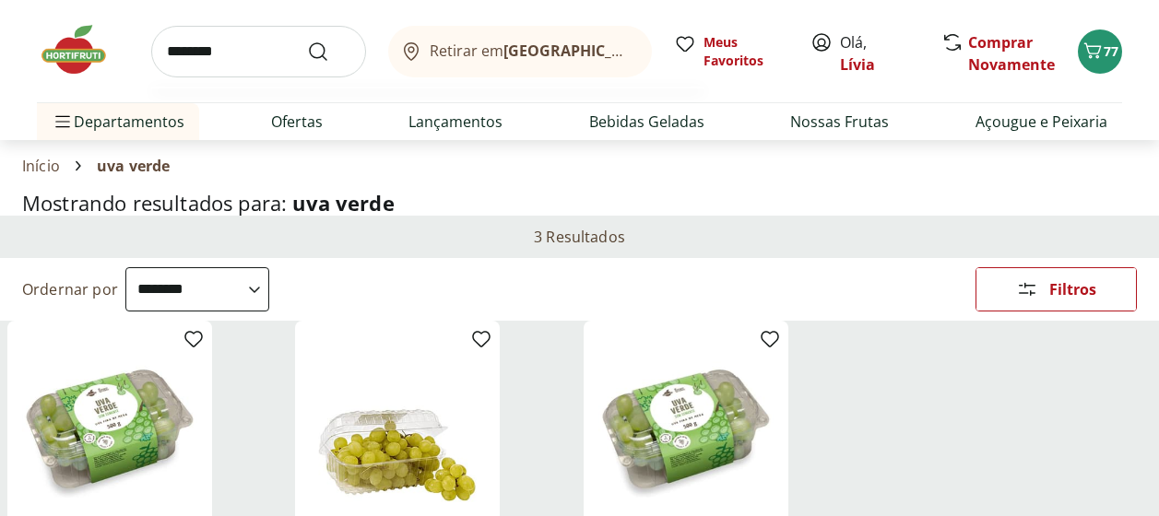
select select "**********"
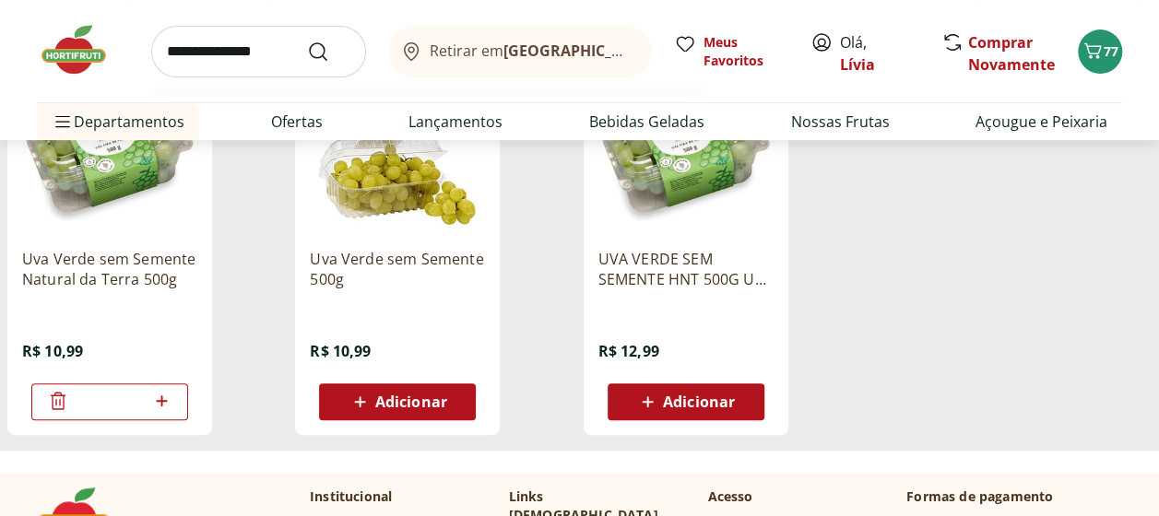
type input "**********"
click at [307, 41] on button "Submit Search" at bounding box center [329, 52] width 44 height 22
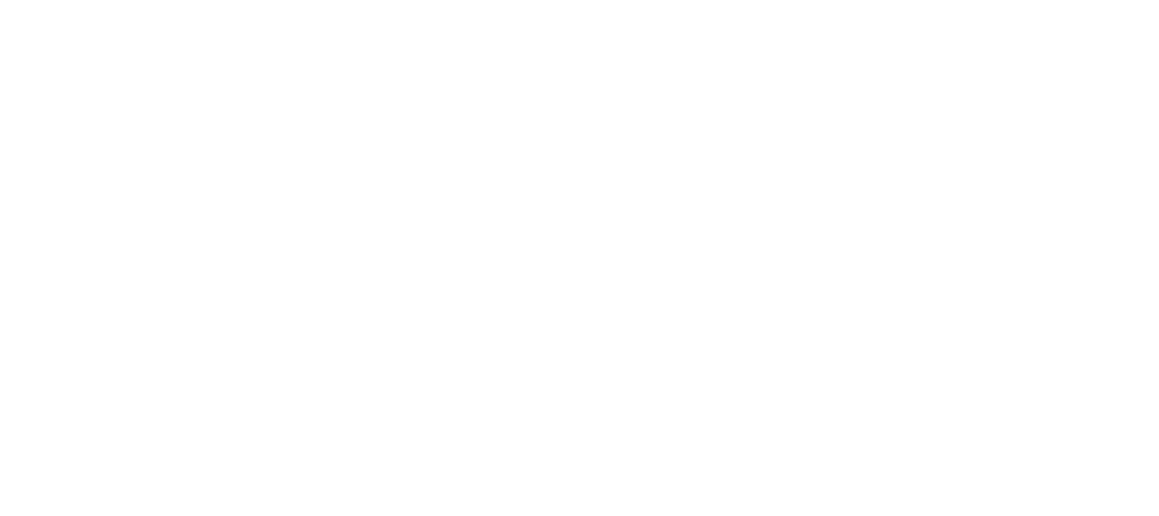
select select "**********"
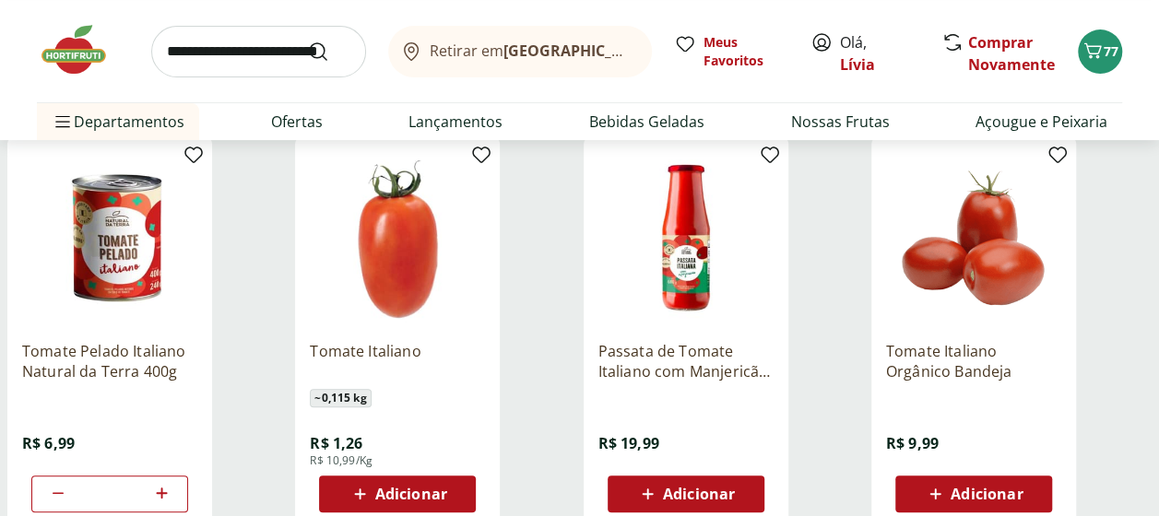
scroll to position [277, 0]
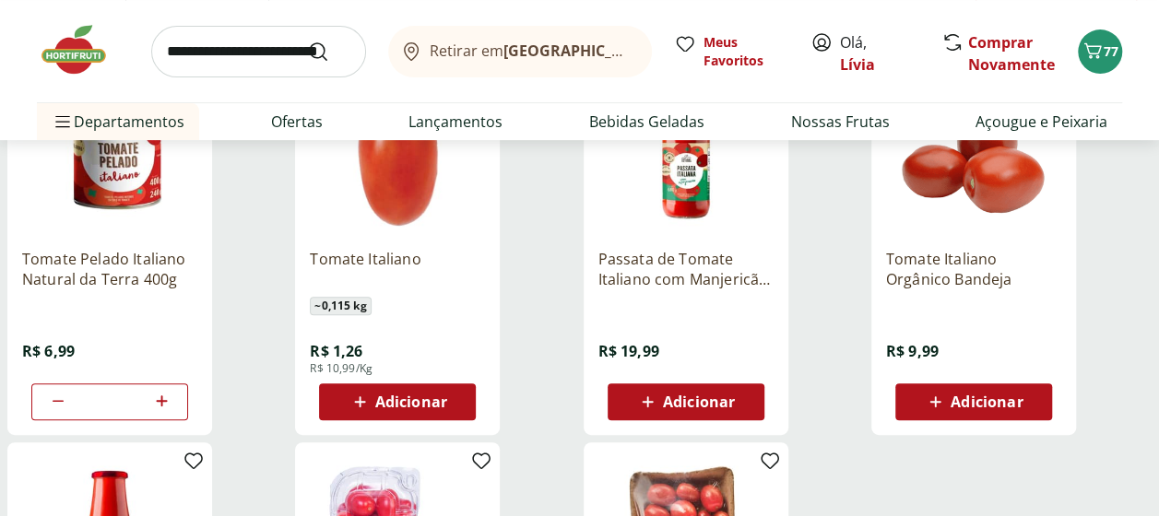
click at [374, 400] on span "Adicionar" at bounding box center [397, 402] width 99 height 22
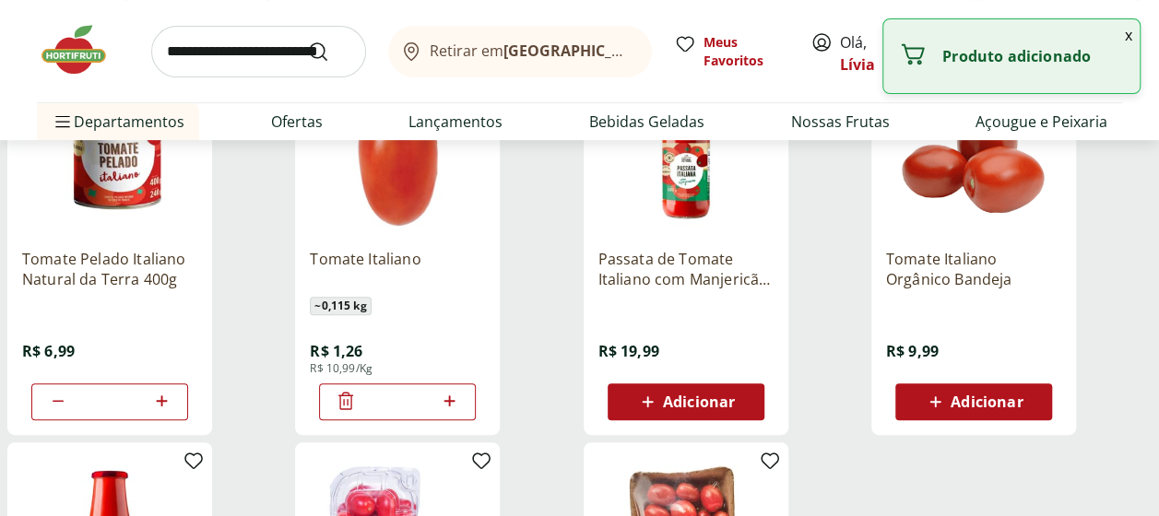
click at [452, 398] on icon at bounding box center [449, 401] width 23 height 22
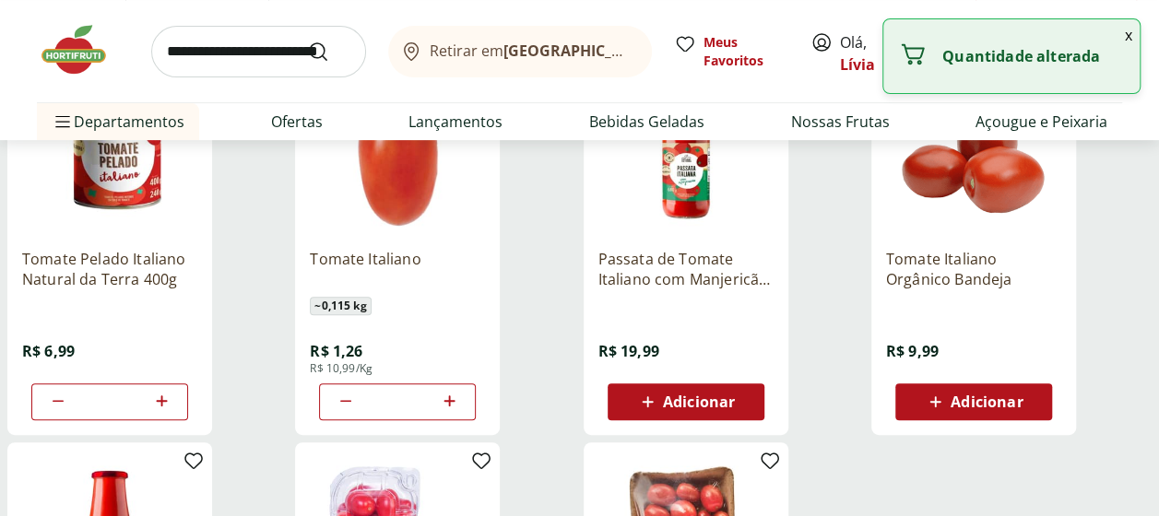
click at [452, 398] on icon at bounding box center [449, 401] width 23 height 22
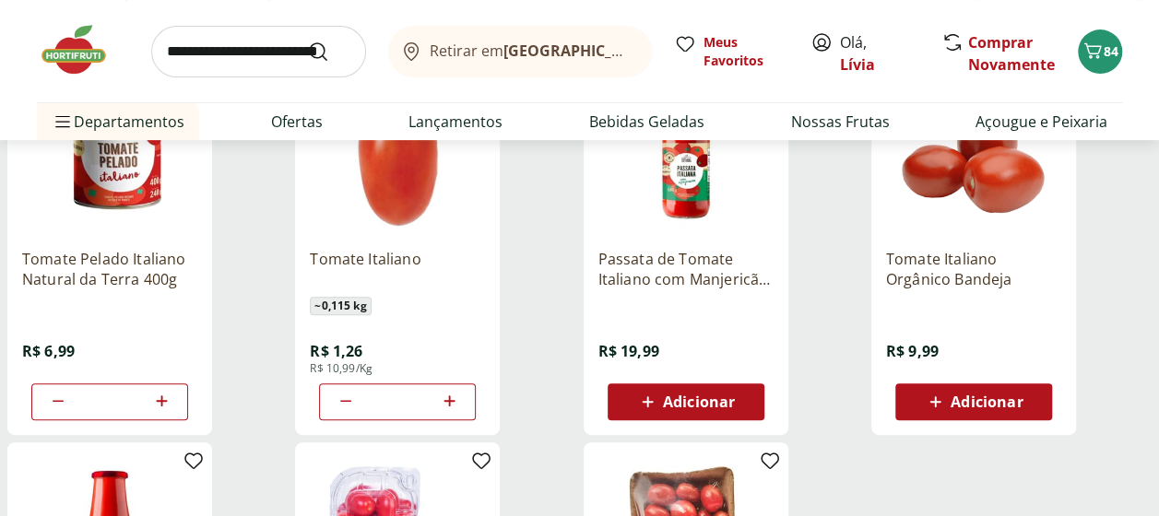
click at [453, 402] on icon at bounding box center [449, 401] width 23 height 22
type input "*"
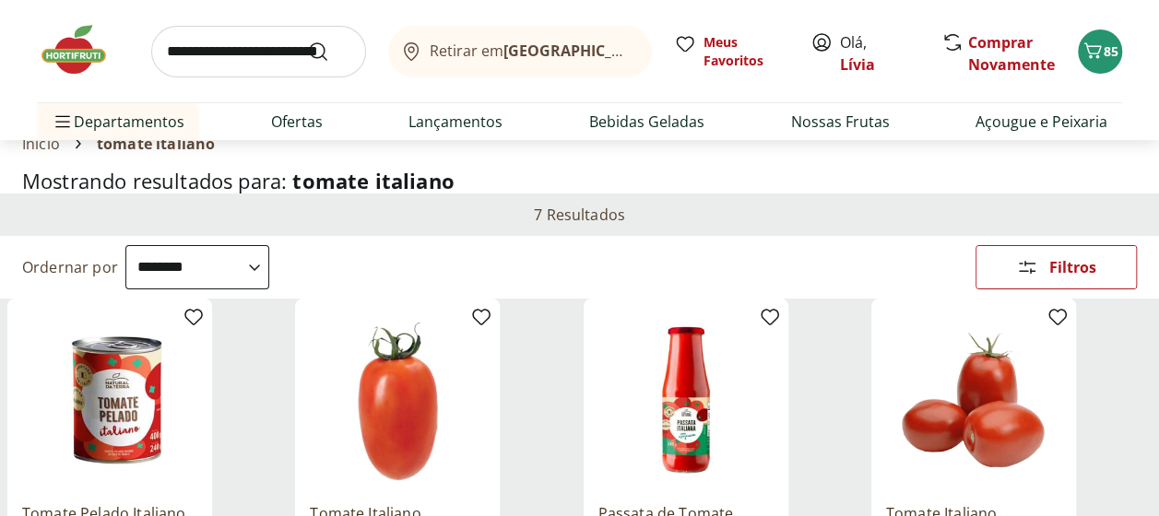
scroll to position [0, 0]
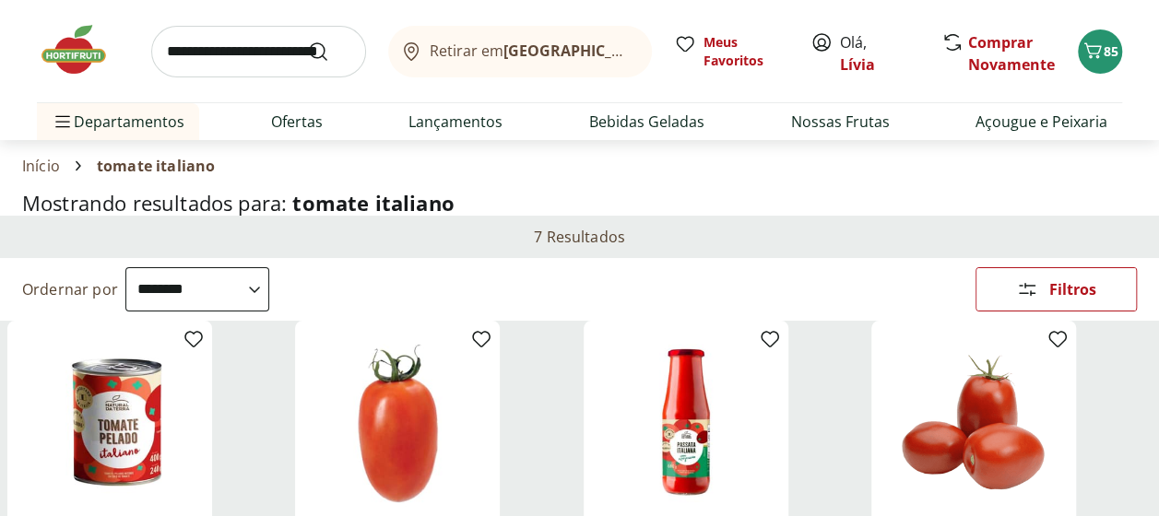
click at [218, 53] on input "search" at bounding box center [258, 52] width 215 height 52
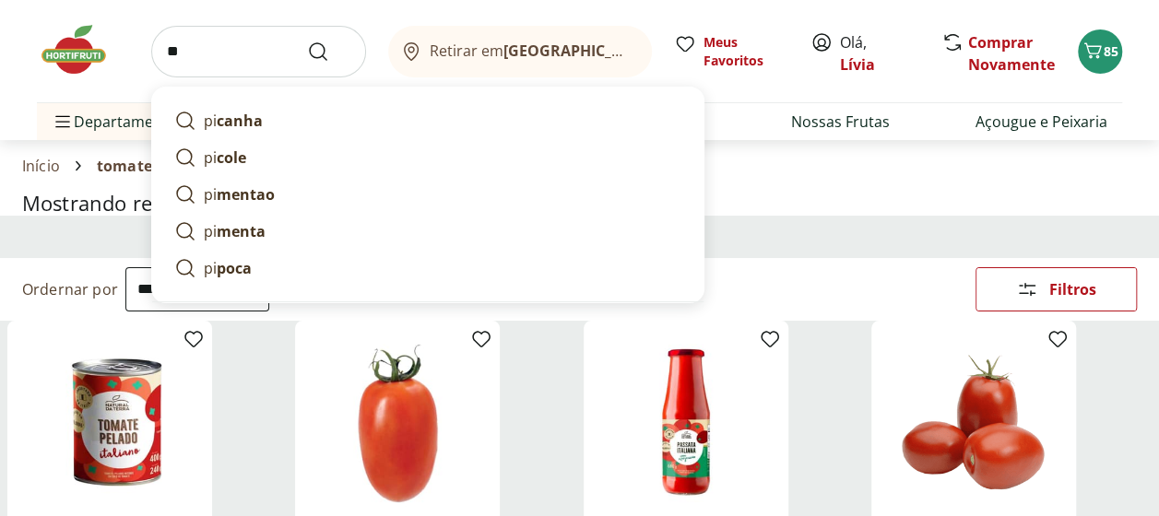
type input "*"
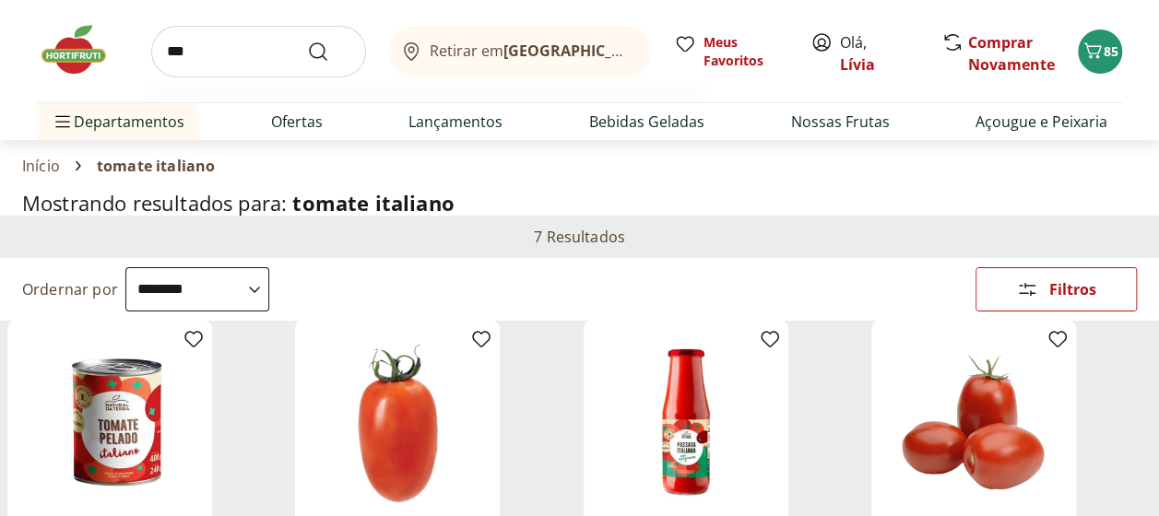
type input "***"
click at [307, 41] on button "Submit Search" at bounding box center [329, 52] width 44 height 22
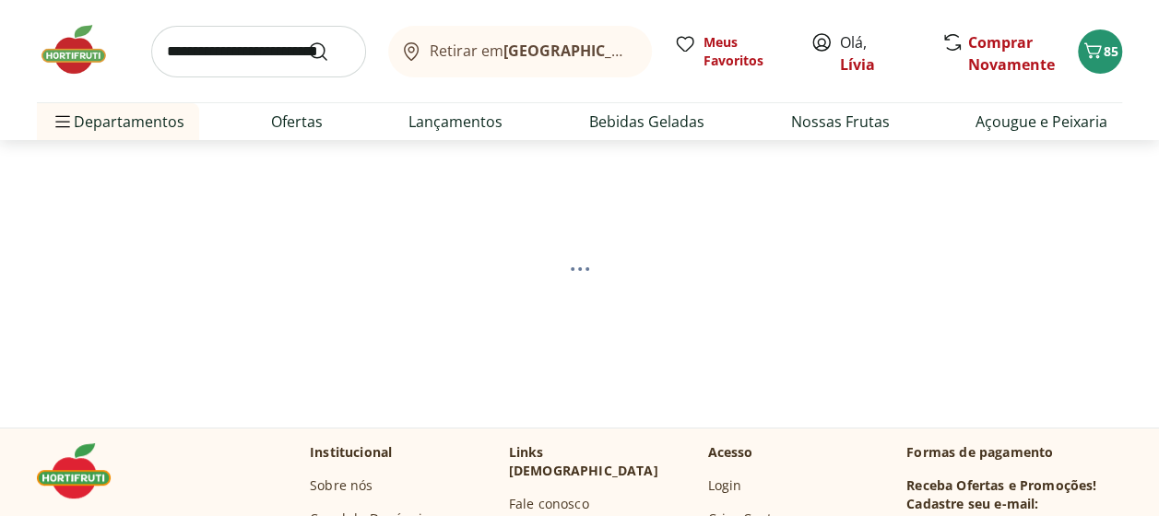
select select "**********"
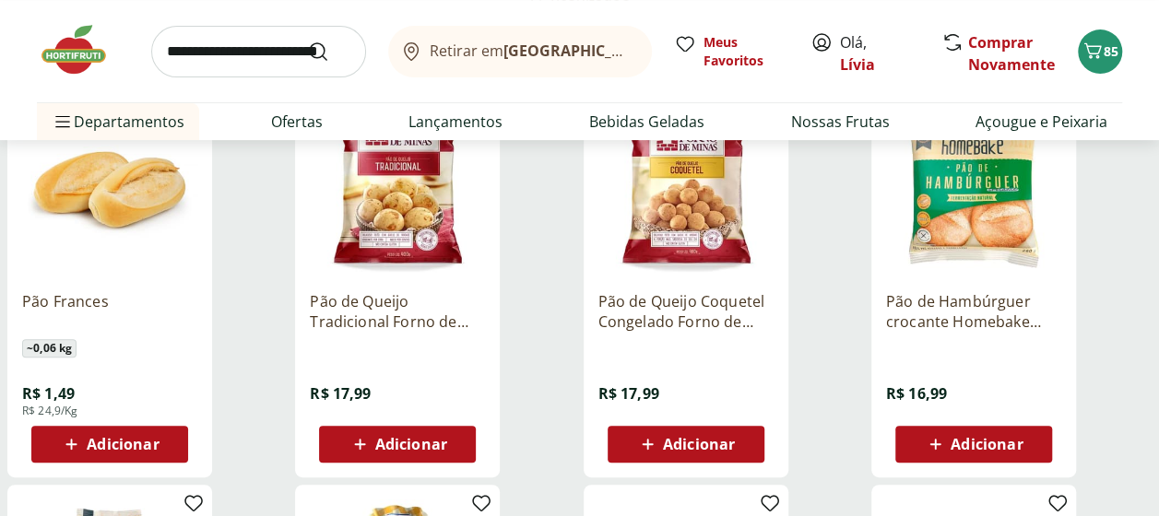
scroll to position [277, 0]
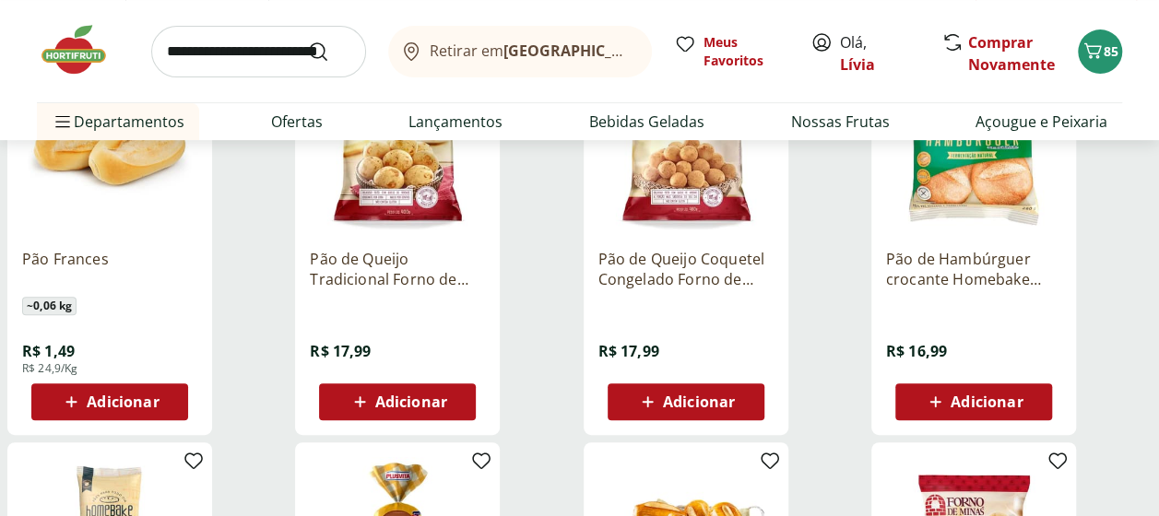
click at [113, 404] on span "Adicionar" at bounding box center [123, 401] width 72 height 15
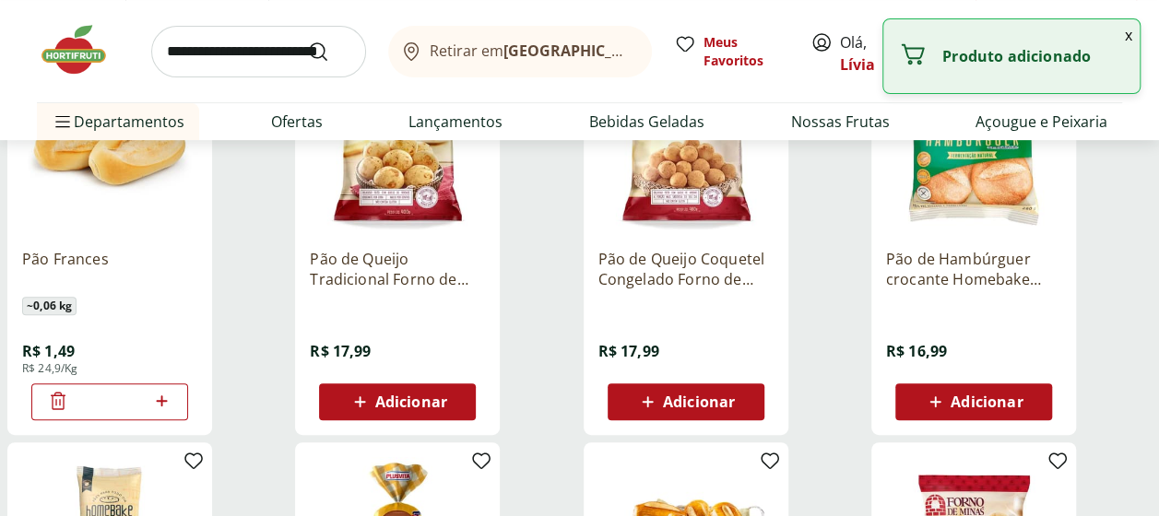
drag, startPoint x: 107, startPoint y: 398, endPoint x: 120, endPoint y: 398, distance: 12.9
click at [120, 398] on input "*" at bounding box center [109, 402] width 81 height 20
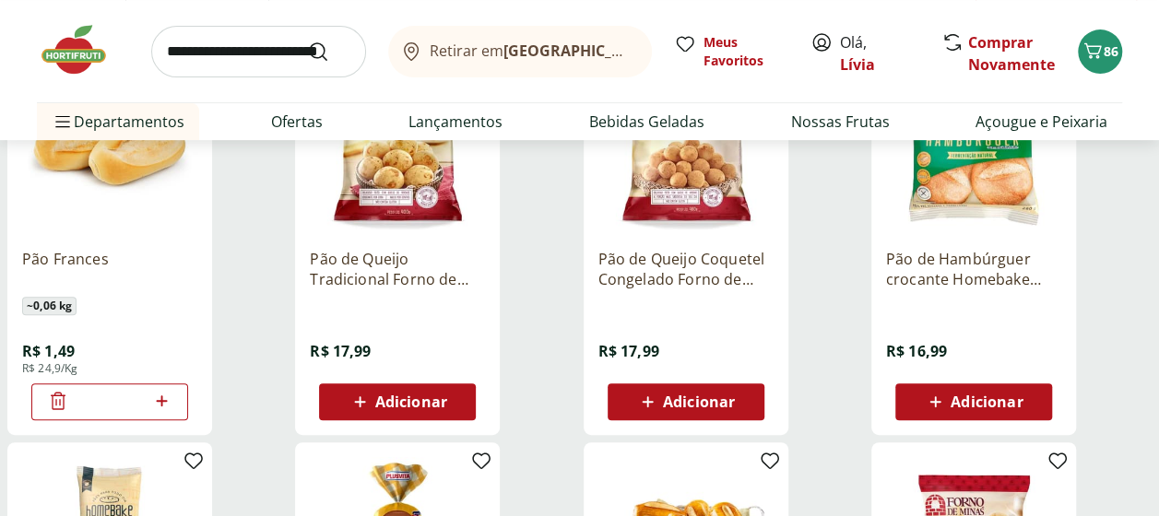
click at [165, 404] on icon at bounding box center [161, 401] width 23 height 22
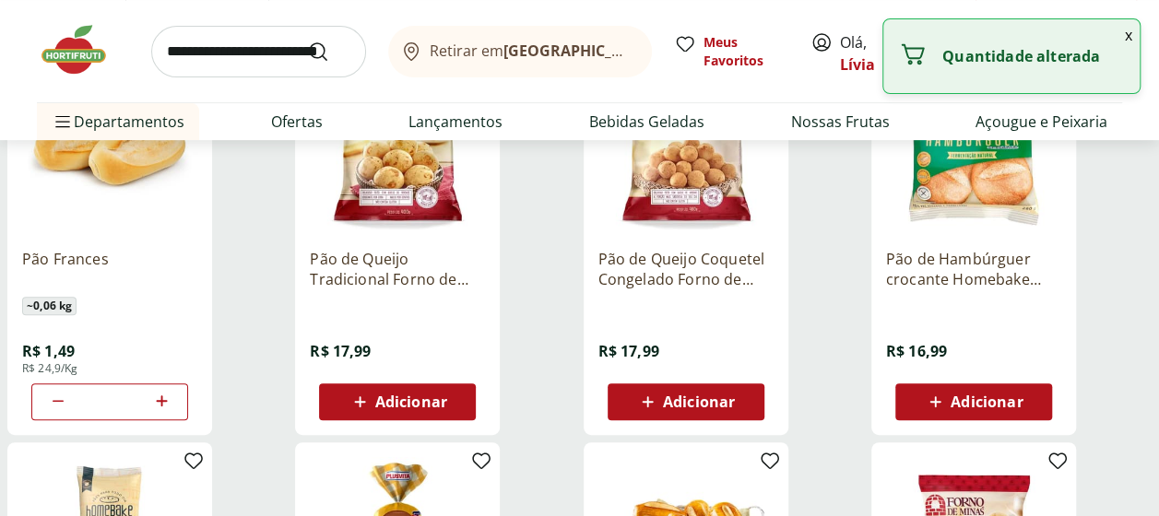
click at [57, 398] on icon at bounding box center [58, 401] width 22 height 22
type input "**"
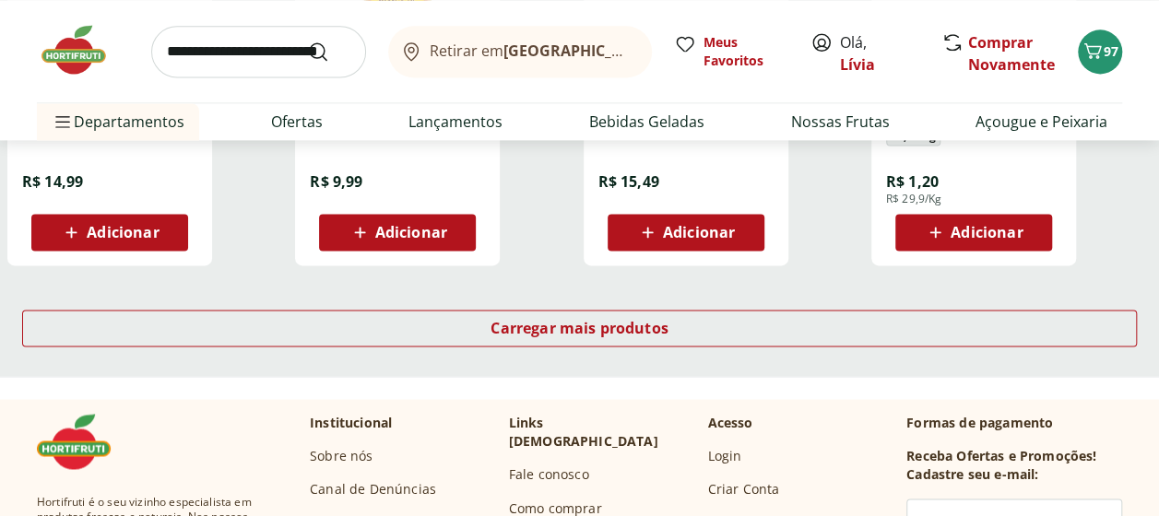
scroll to position [1290, 0]
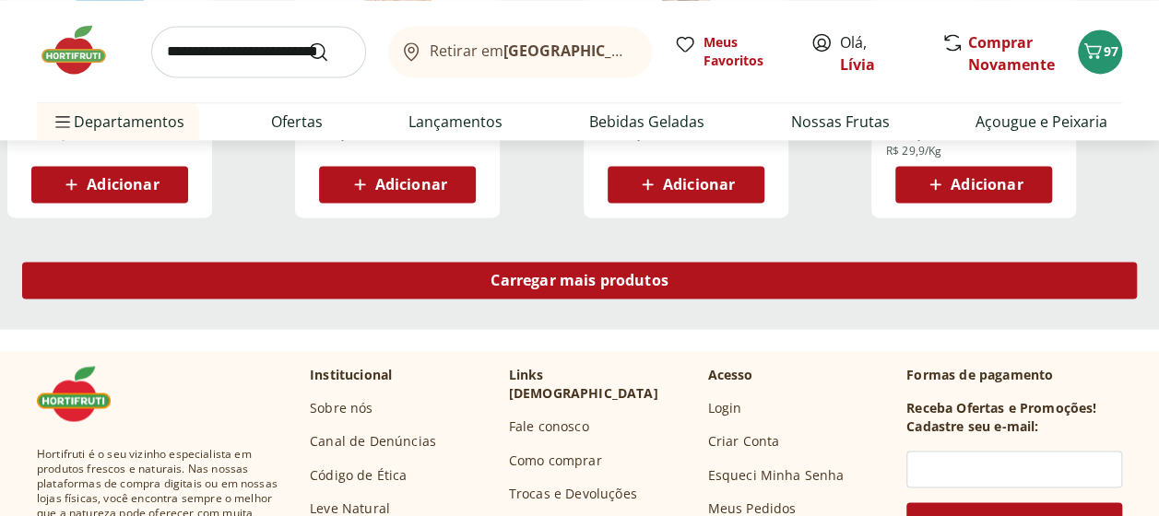
click at [536, 284] on span "Carregar mais produtos" at bounding box center [579, 280] width 178 height 15
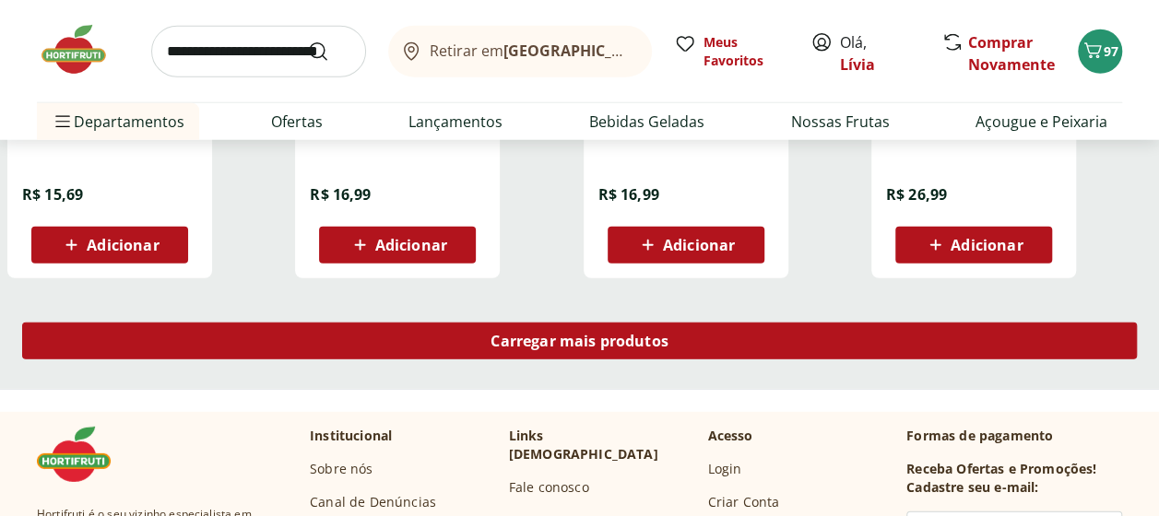
scroll to position [2489, 0]
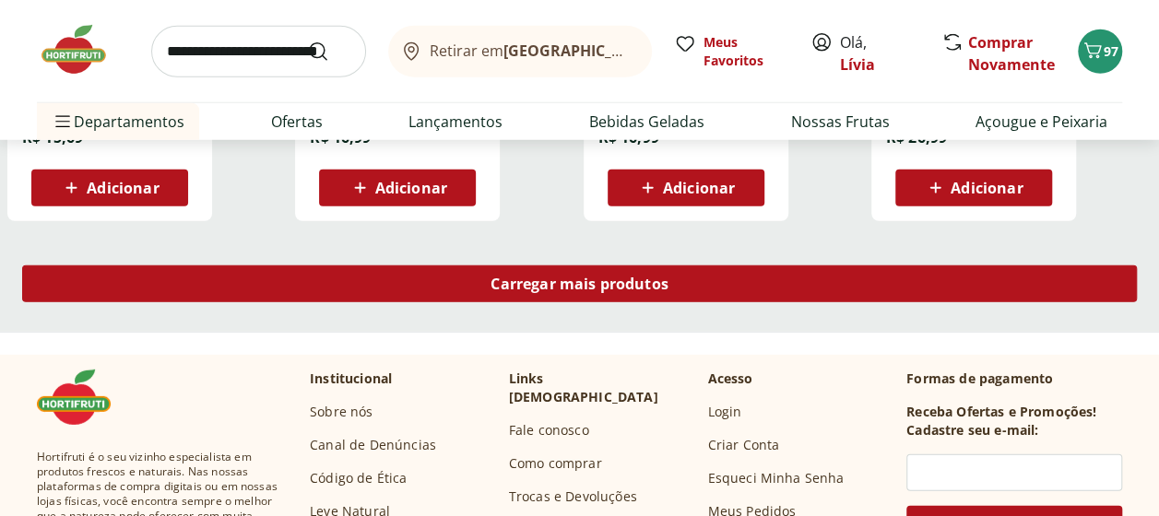
click at [536, 284] on span "Carregar mais produtos" at bounding box center [579, 284] width 178 height 15
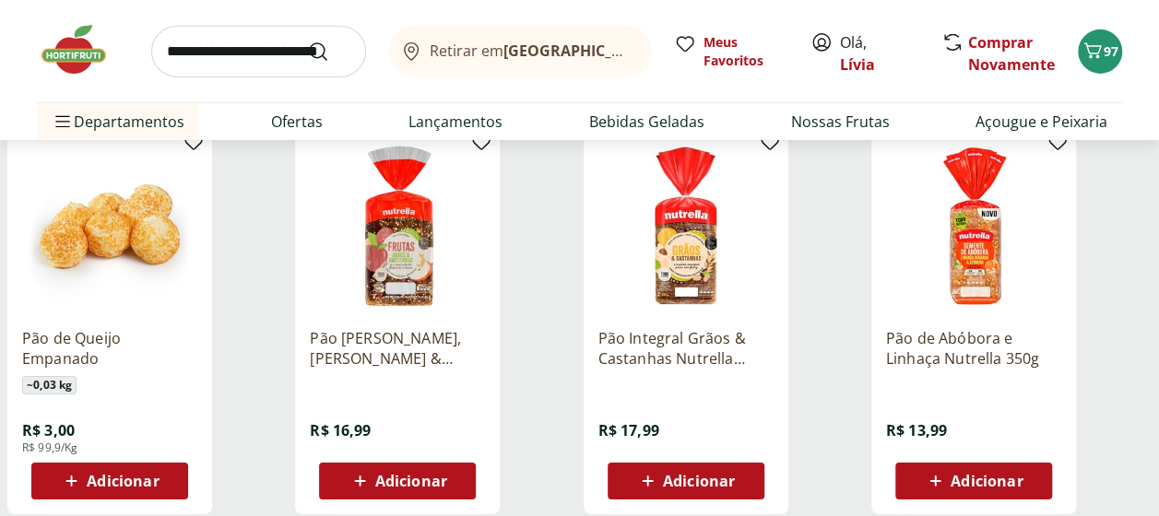
scroll to position [3042, 0]
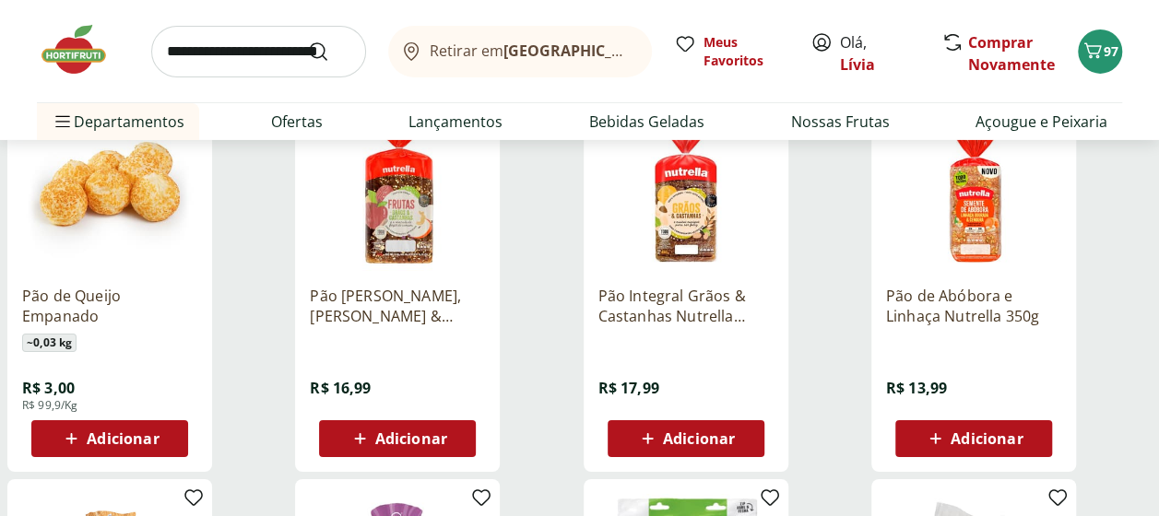
click at [1003, 433] on span "Adicionar" at bounding box center [986, 438] width 72 height 15
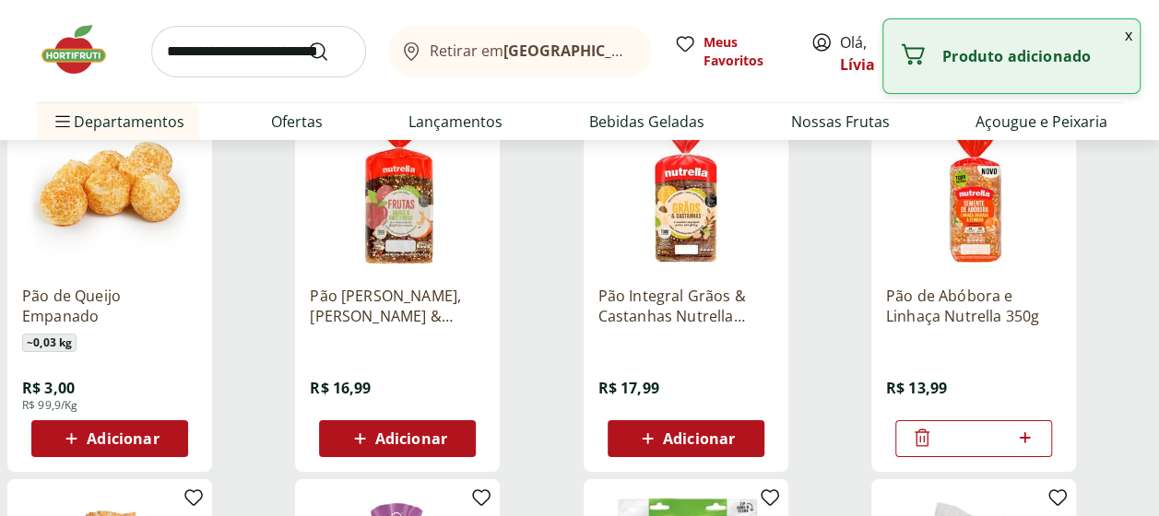
click at [1028, 434] on icon at bounding box center [1024, 438] width 23 height 22
type input "*"
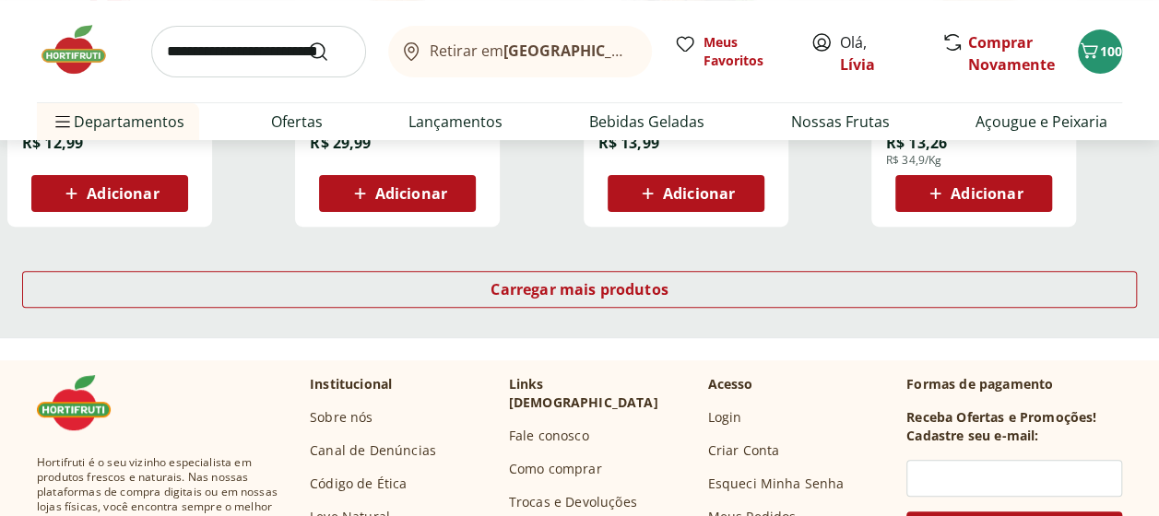
scroll to position [3871, 0]
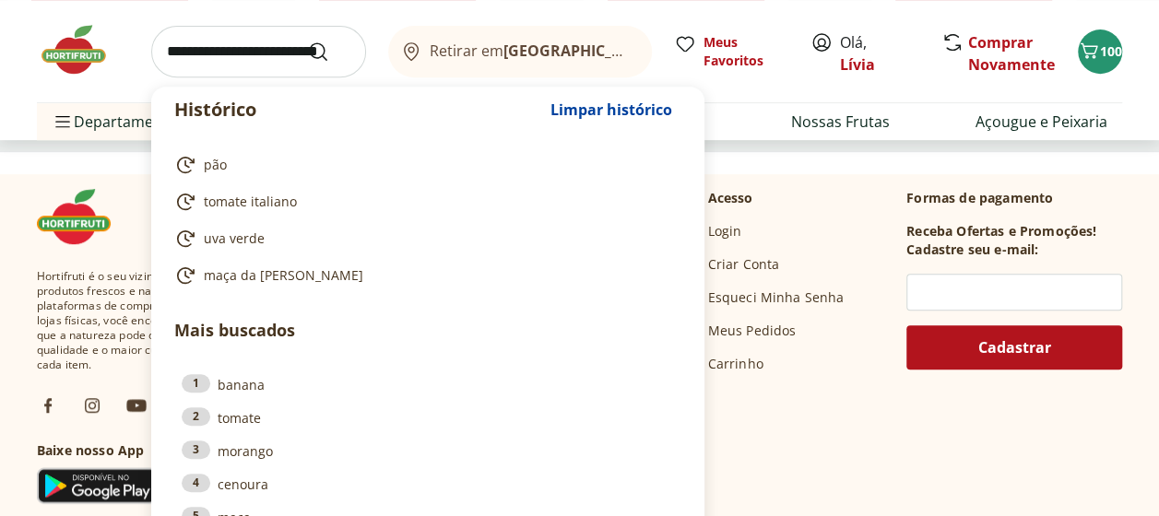
click at [223, 39] on input "search" at bounding box center [258, 52] width 215 height 52
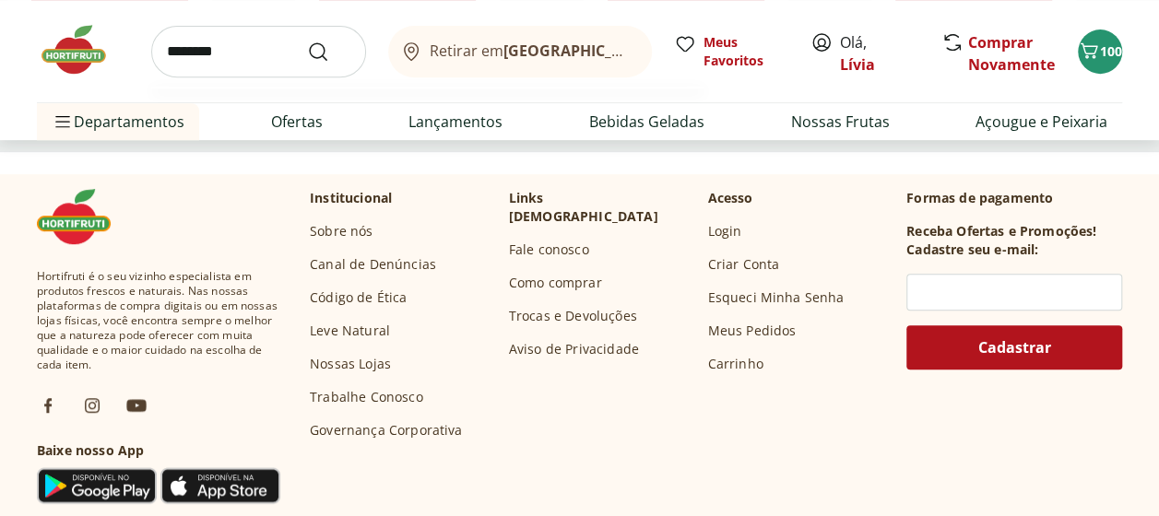
type input "********"
click at [307, 41] on button "Submit Search" at bounding box center [329, 52] width 44 height 22
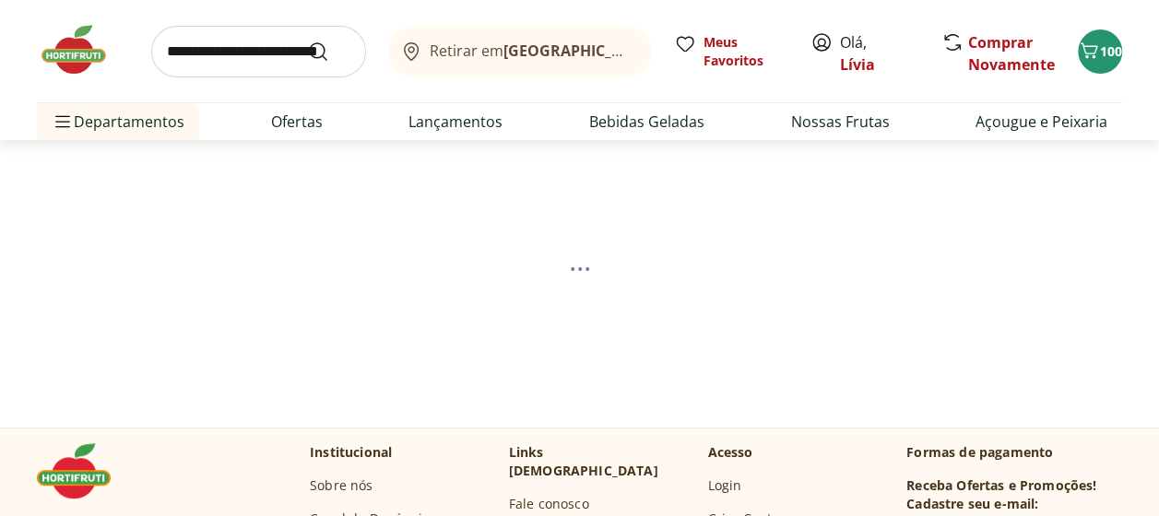
select select "**********"
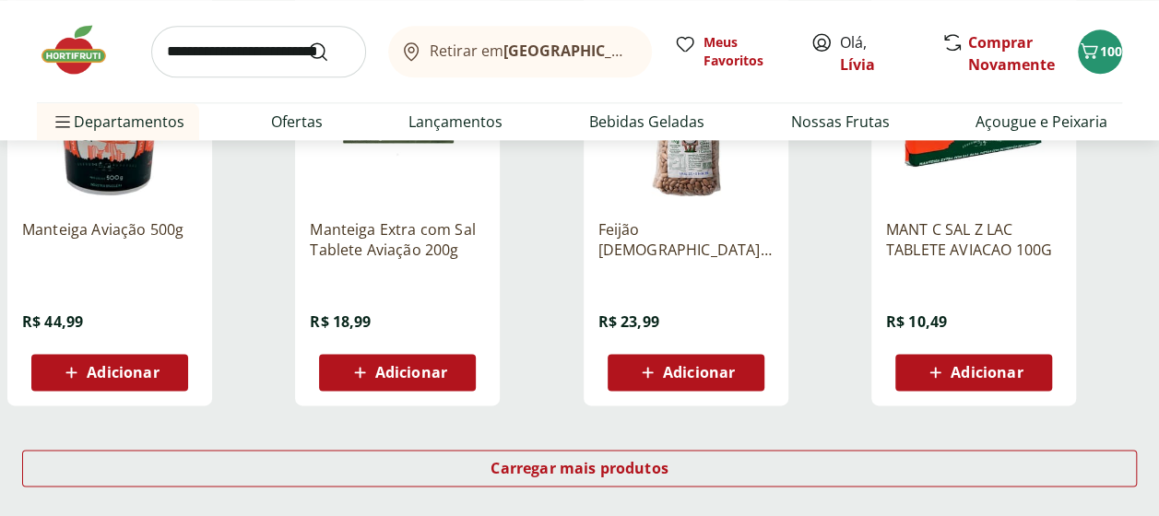
scroll to position [1106, 0]
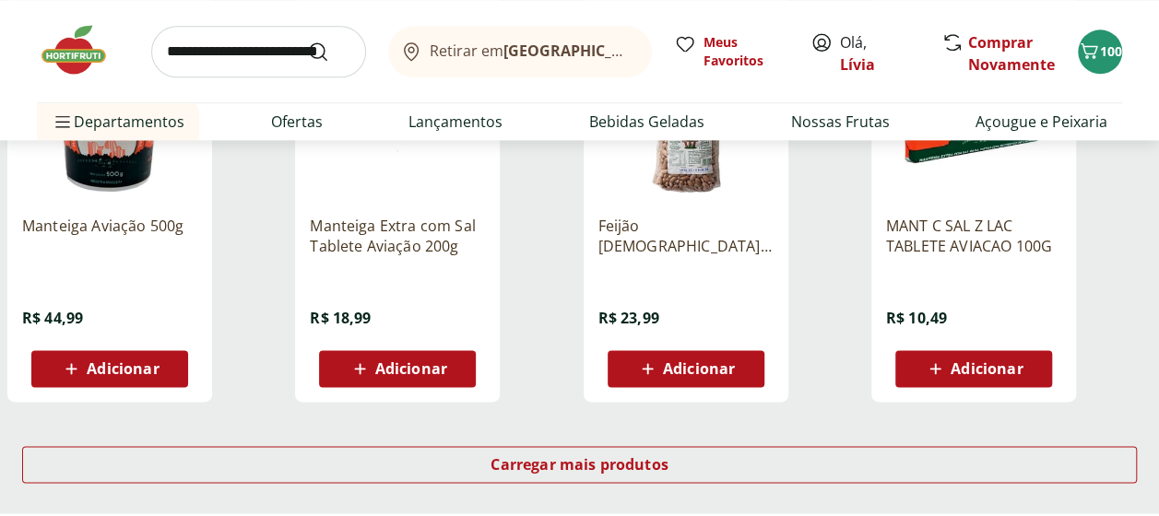
click at [439, 444] on div "Carregar mais produtos" at bounding box center [579, 468] width 1159 height 88
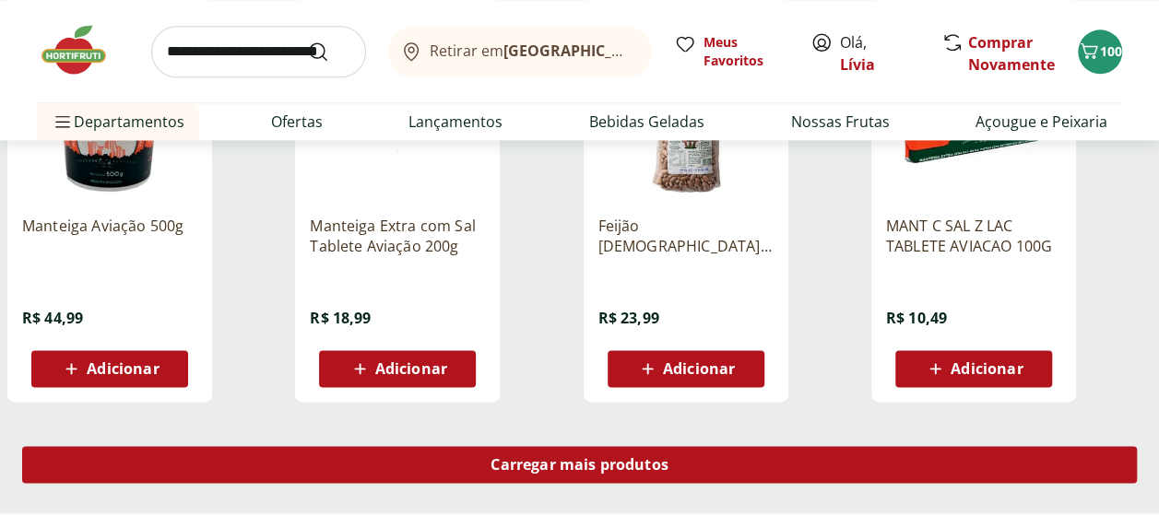
click at [439, 458] on div "Carregar mais produtos" at bounding box center [579, 464] width 1114 height 37
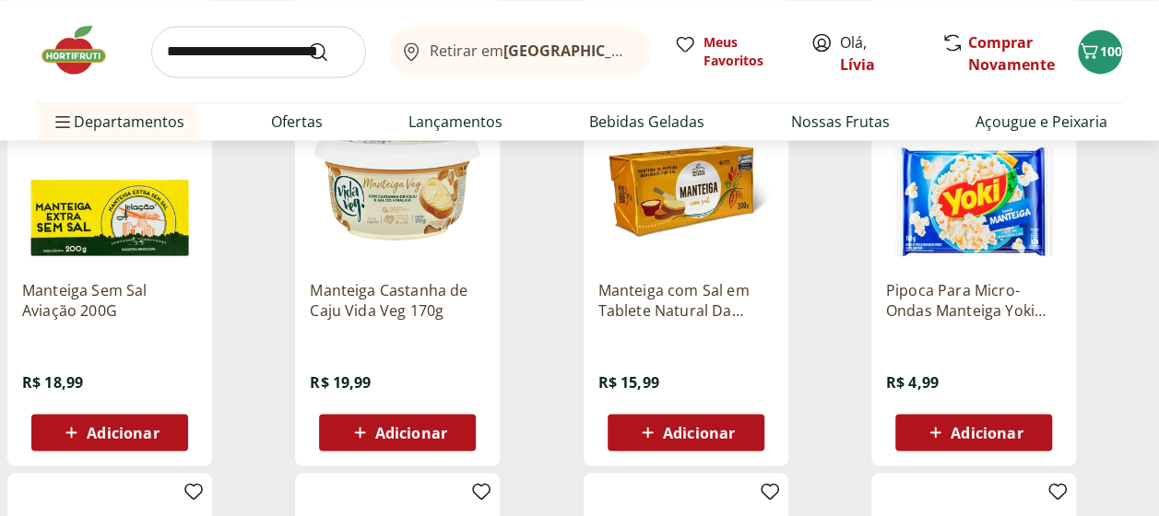
scroll to position [1475, 0]
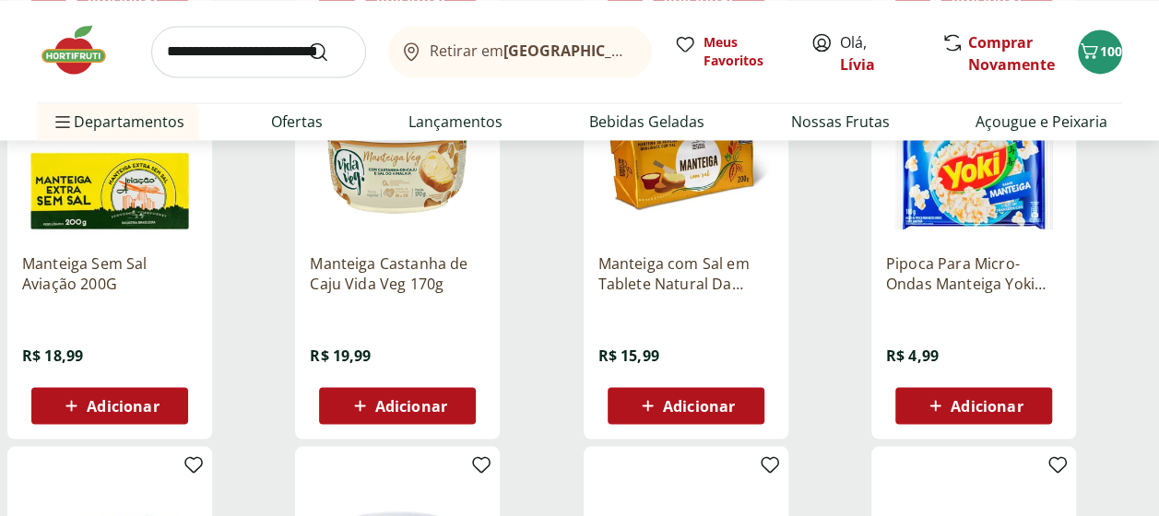
click at [647, 418] on div "Adicionar" at bounding box center [685, 405] width 127 height 33
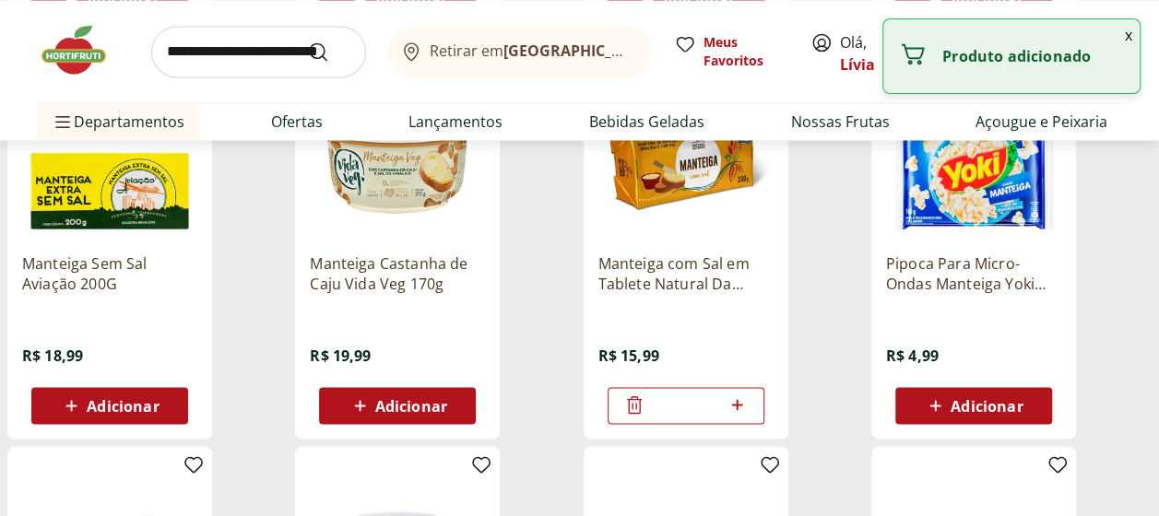
click at [743, 403] on icon at bounding box center [736, 405] width 23 height 22
type input "*"
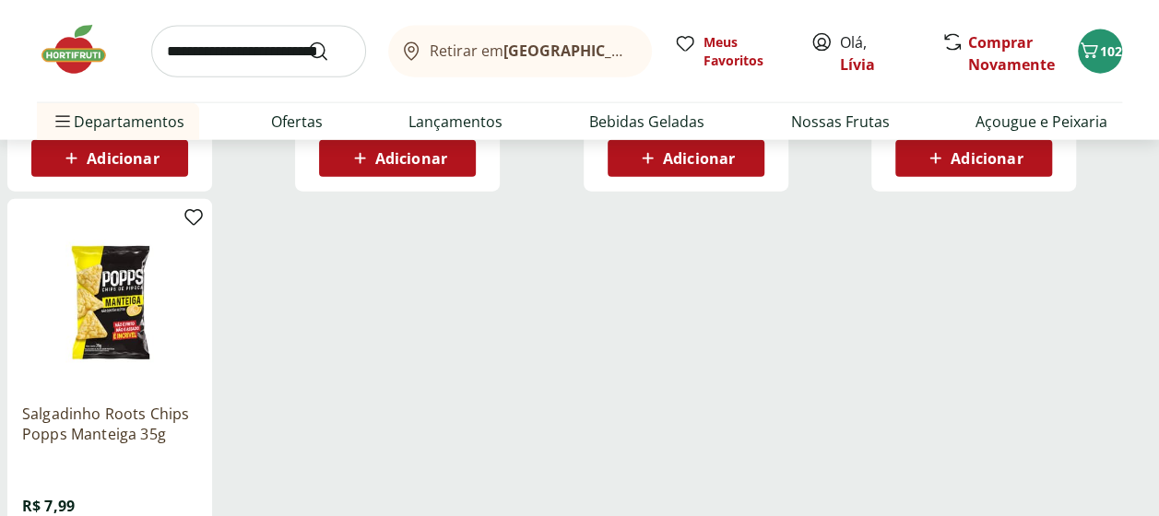
scroll to position [1567, 0]
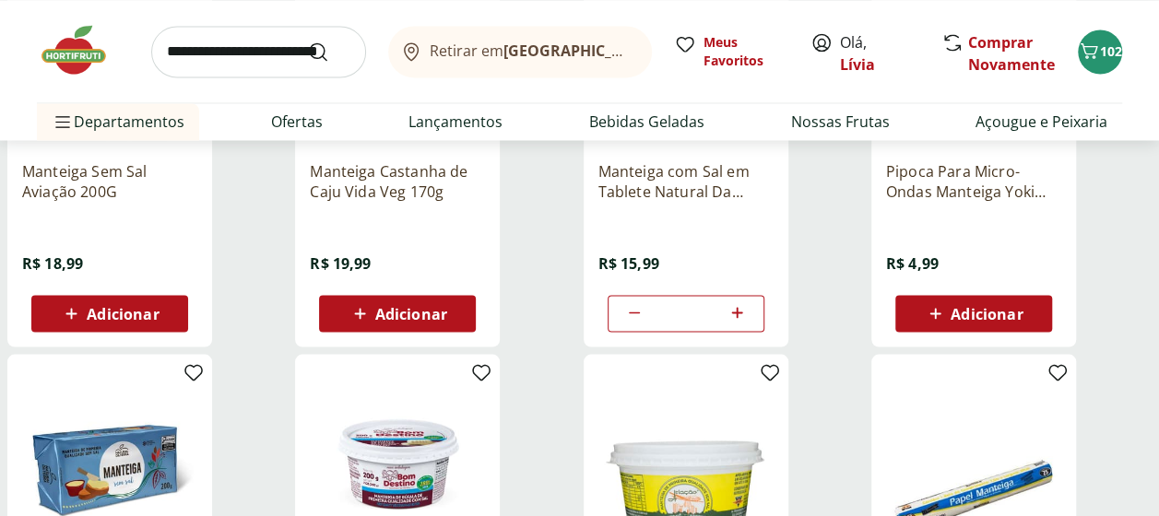
click at [207, 63] on input "search" at bounding box center [258, 52] width 215 height 52
type input "**********"
click at [307, 41] on button "Submit Search" at bounding box center [329, 52] width 44 height 22
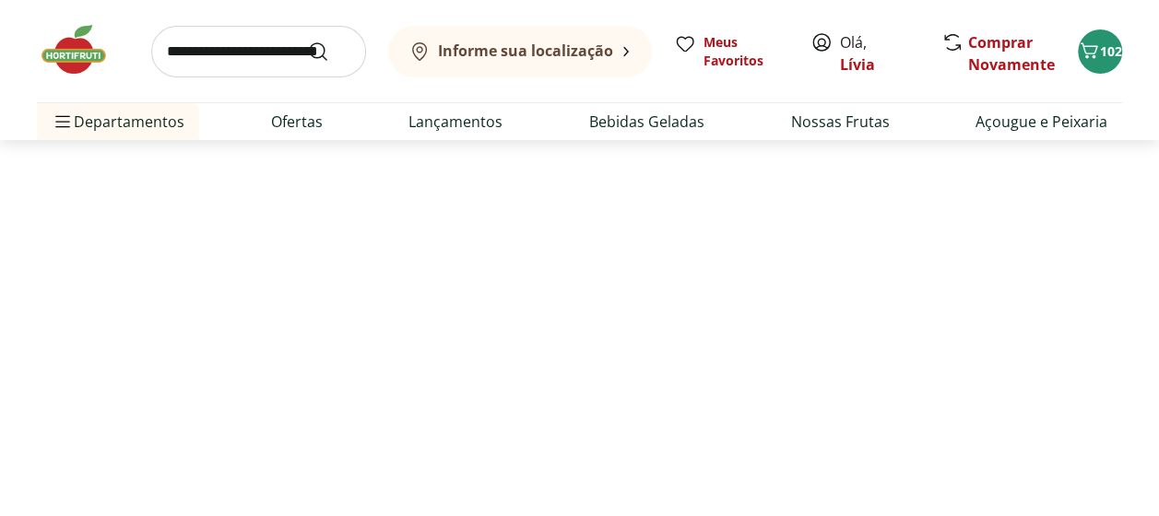
select select "**********"
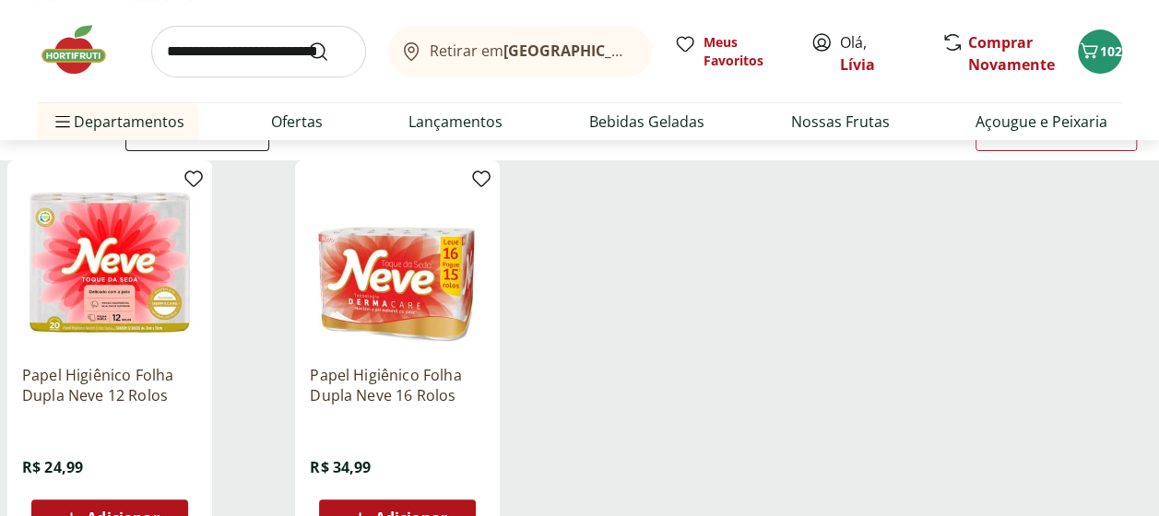
scroll to position [184, 0]
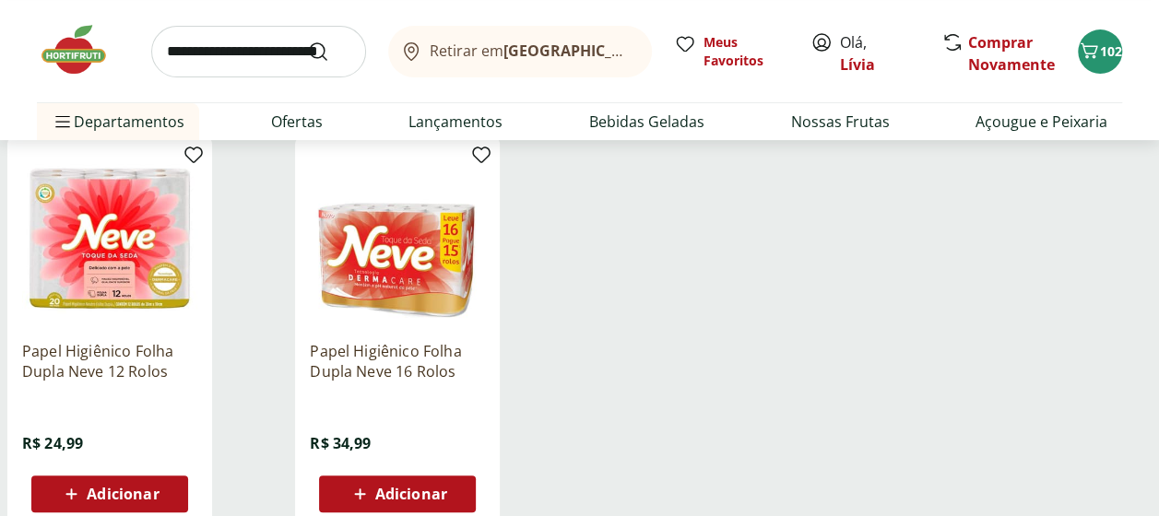
click at [174, 489] on button "Adicionar" at bounding box center [109, 494] width 157 height 37
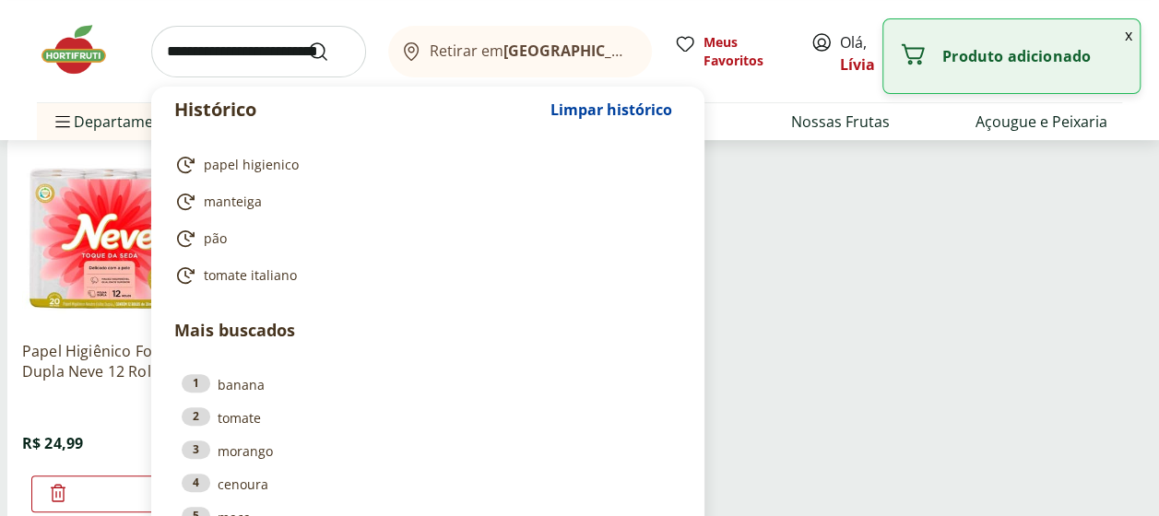
click at [253, 50] on input "search" at bounding box center [258, 52] width 215 height 52
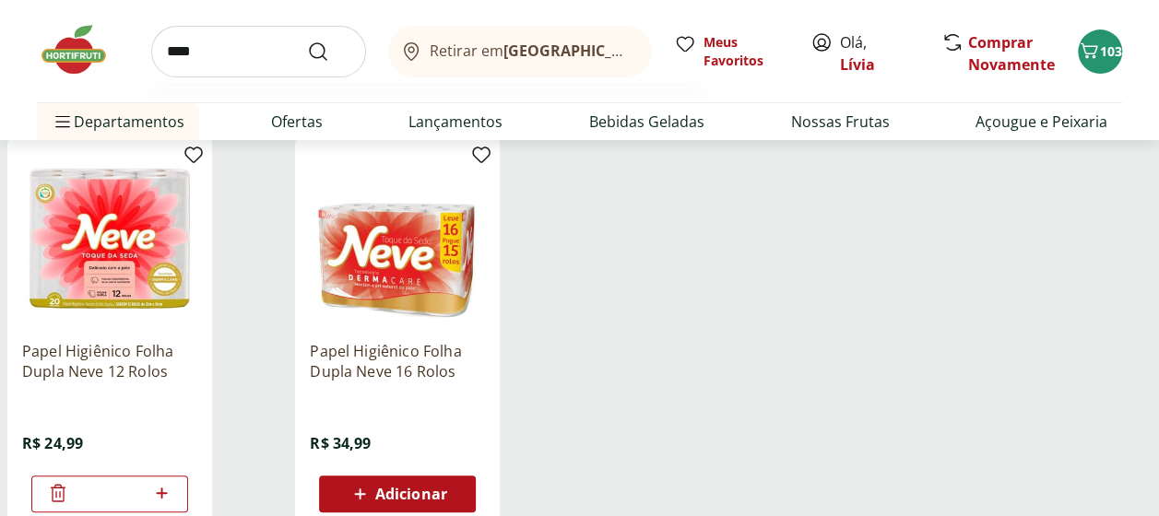
type input "****"
click at [307, 41] on button "Submit Search" at bounding box center [329, 52] width 44 height 22
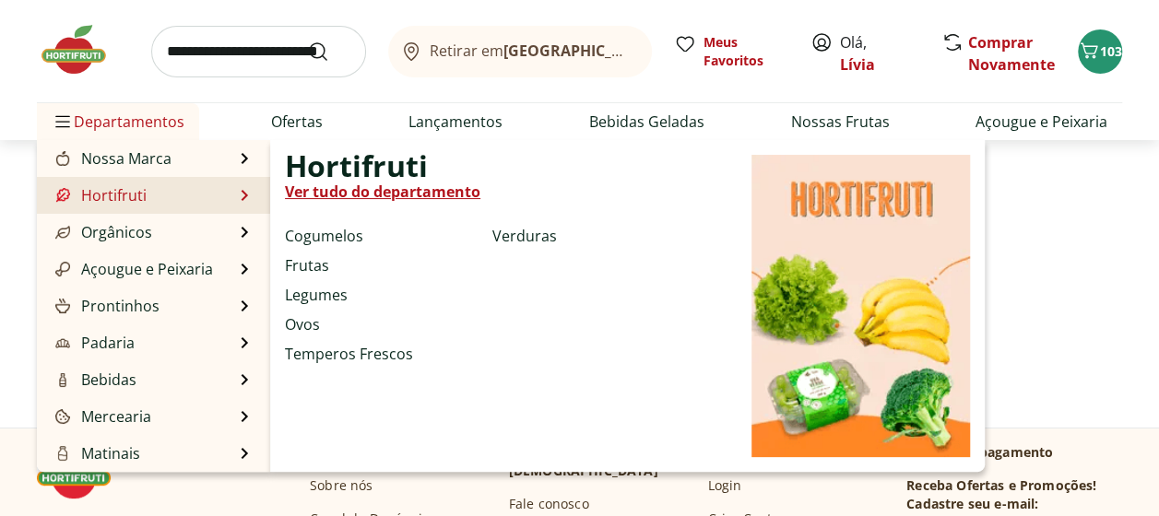
select select "**********"
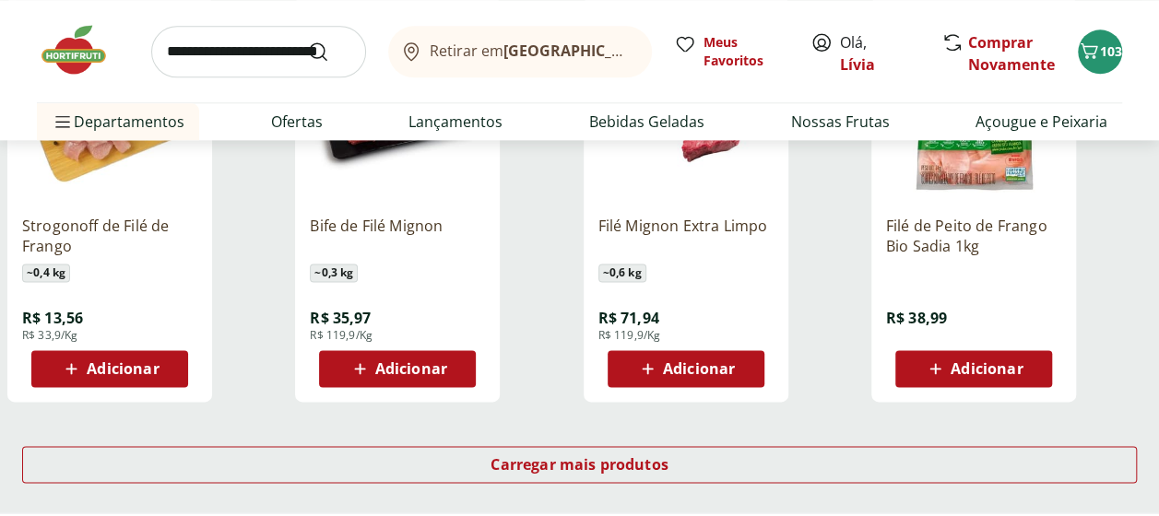
scroll to position [1290, 0]
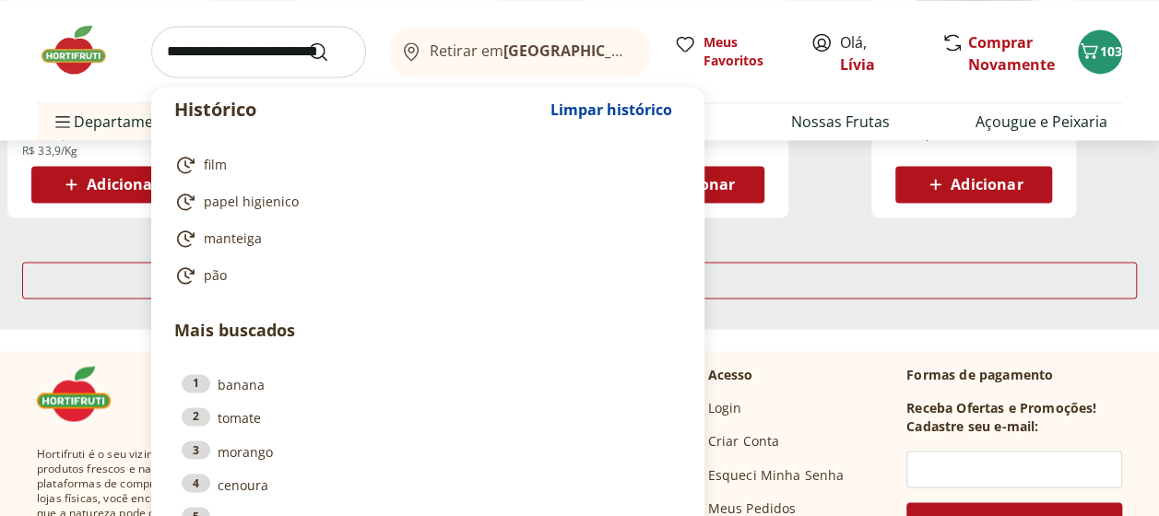
click at [232, 50] on input "search" at bounding box center [258, 52] width 215 height 52
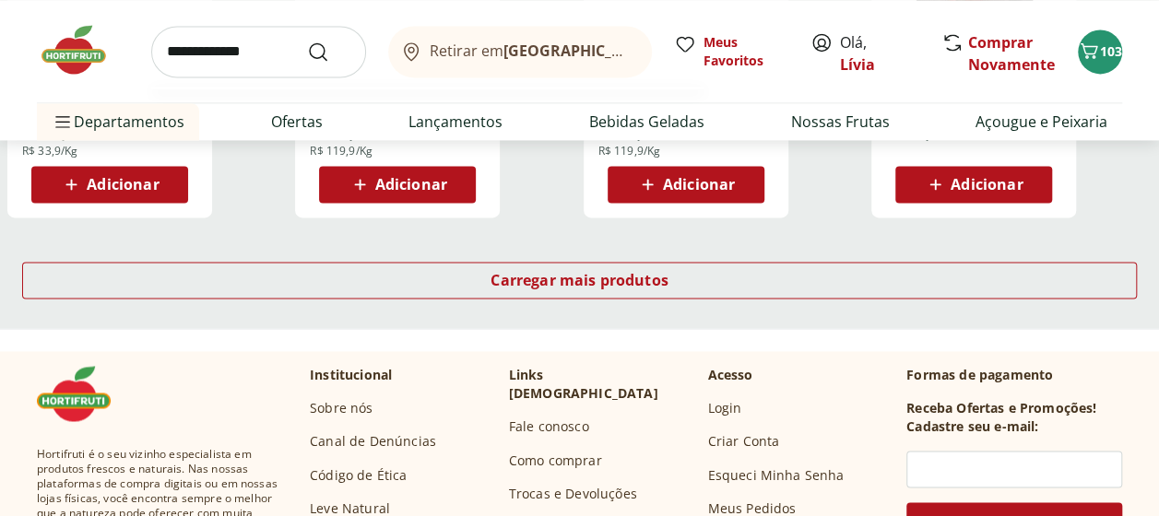
type input "**********"
click at [307, 41] on button "Submit Search" at bounding box center [329, 52] width 44 height 22
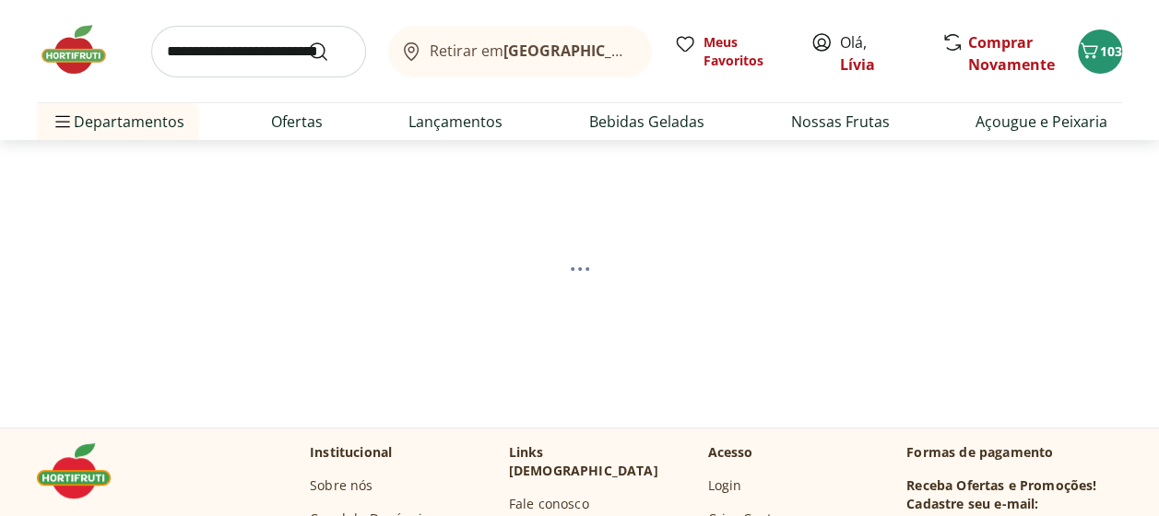
select select "**********"
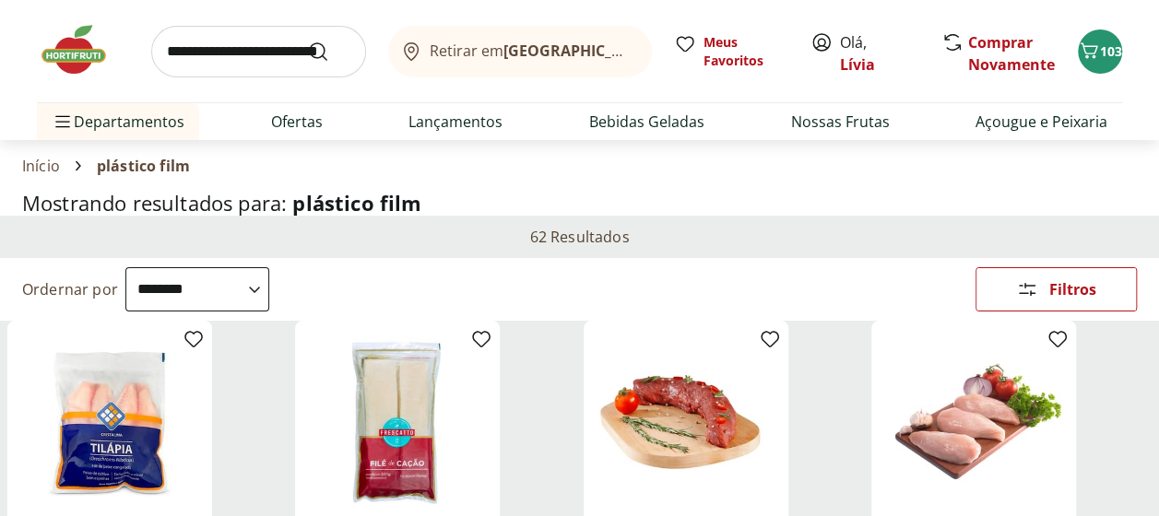
click at [200, 55] on input "search" at bounding box center [258, 52] width 215 height 52
type input "**********"
click at [307, 41] on button "Submit Search" at bounding box center [329, 52] width 44 height 22
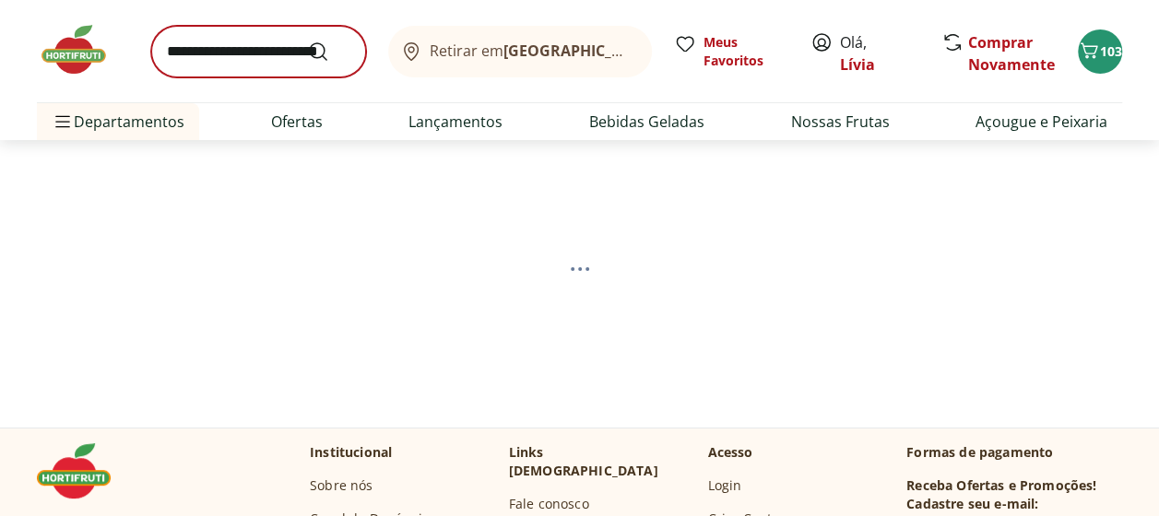
select select "**********"
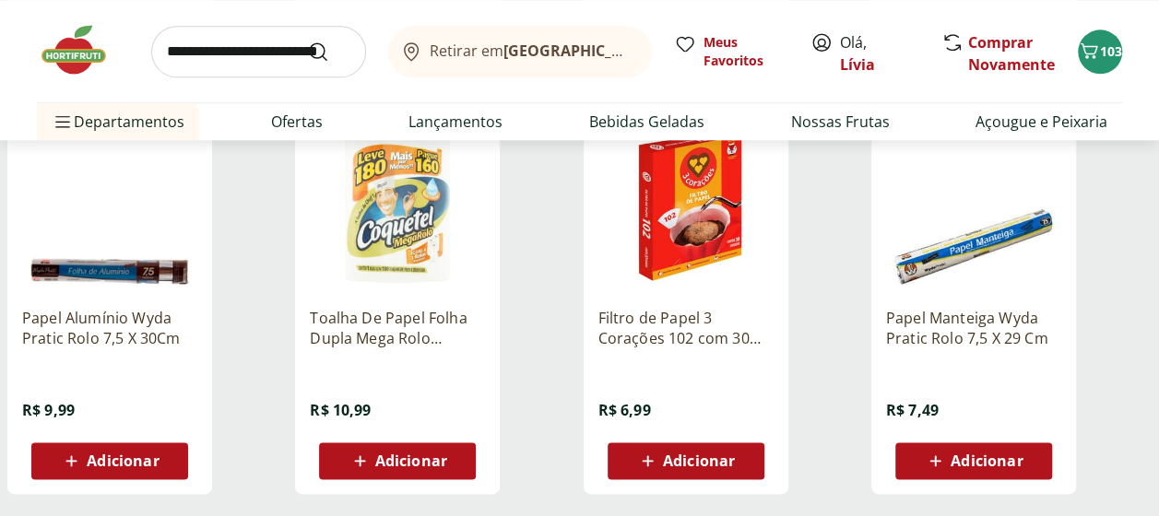
scroll to position [1106, 0]
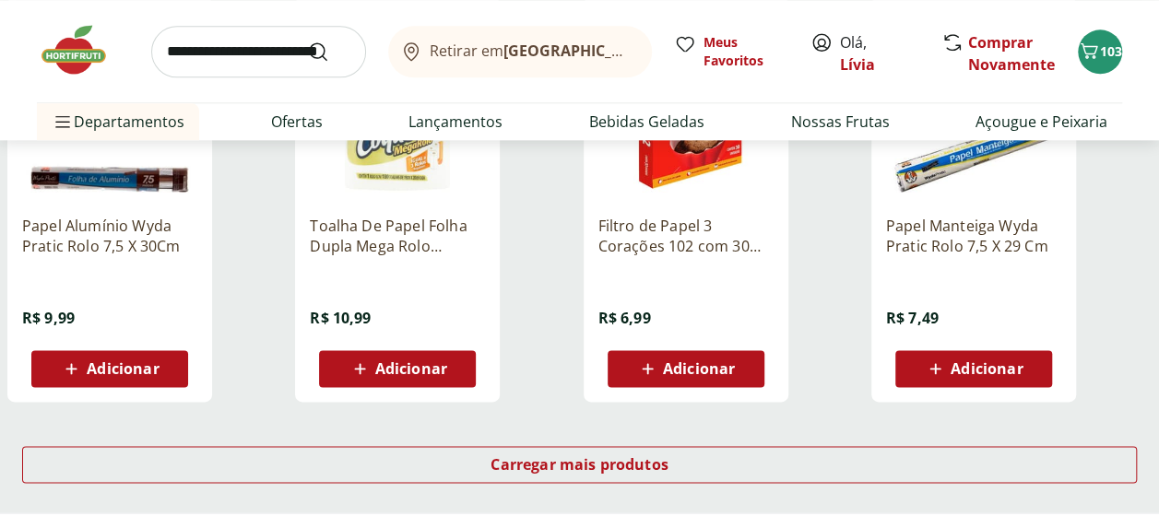
click at [118, 365] on span "Adicionar" at bounding box center [123, 368] width 72 height 15
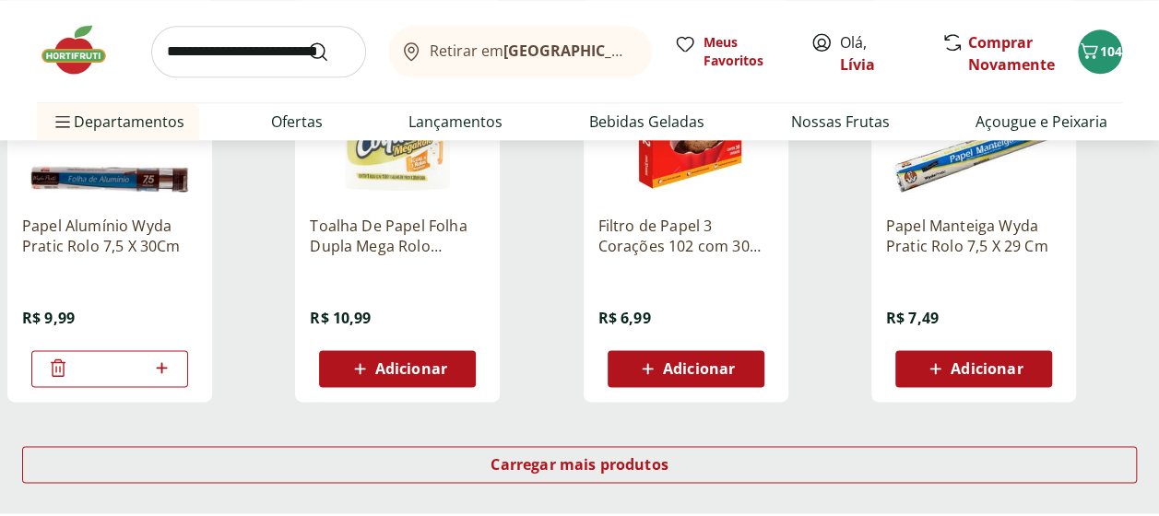
click at [251, 48] on input "search" at bounding box center [258, 52] width 215 height 52
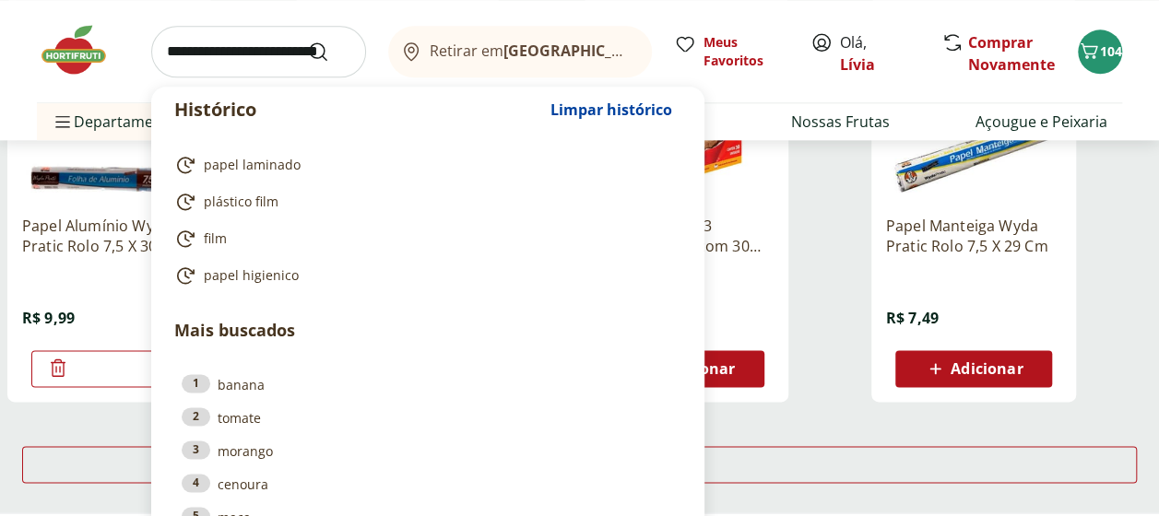
click at [225, 52] on input "search" at bounding box center [258, 52] width 215 height 52
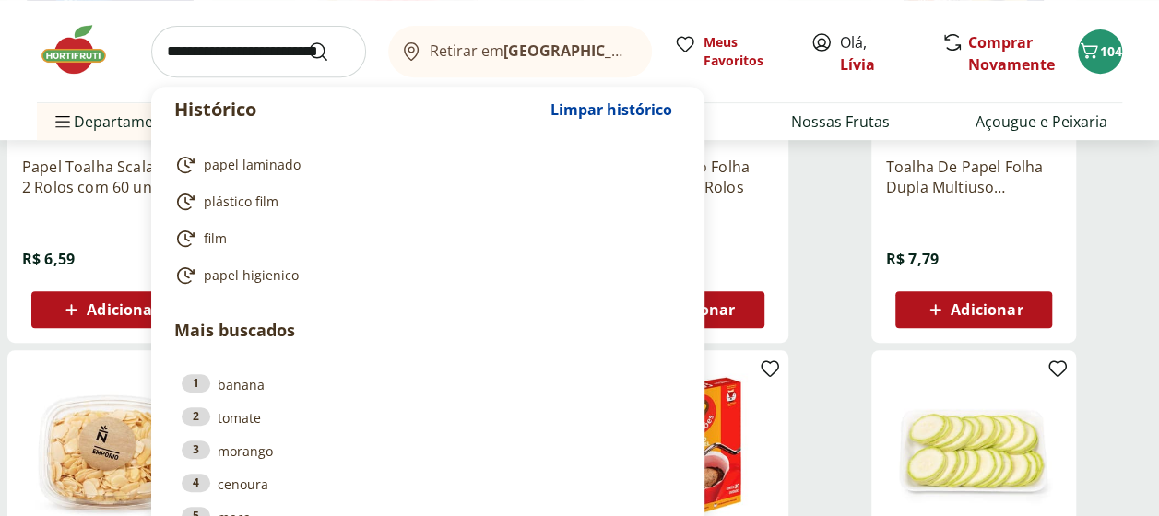
scroll to position [0, 0]
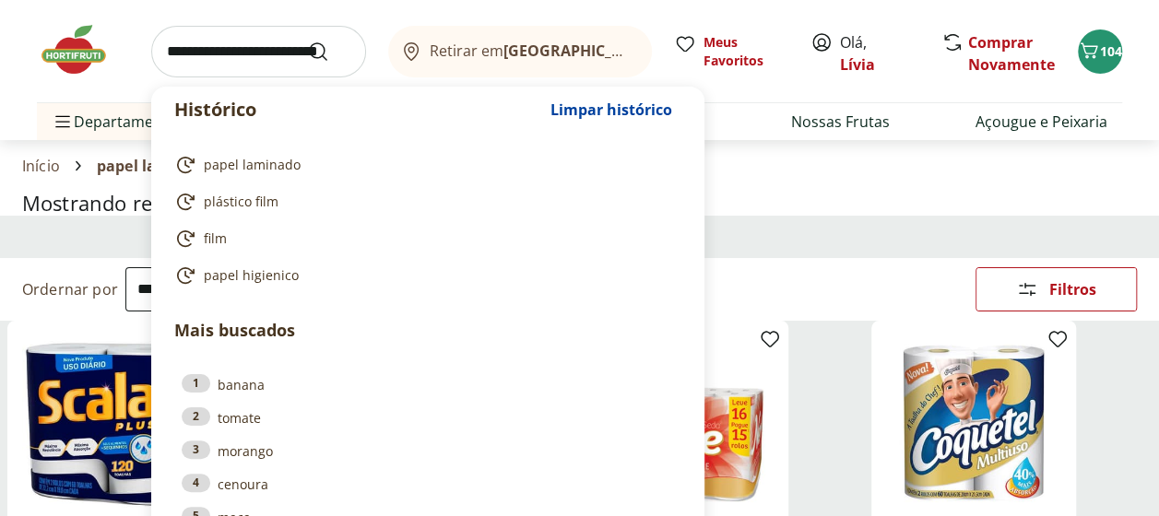
click at [222, 53] on input "search" at bounding box center [258, 52] width 215 height 52
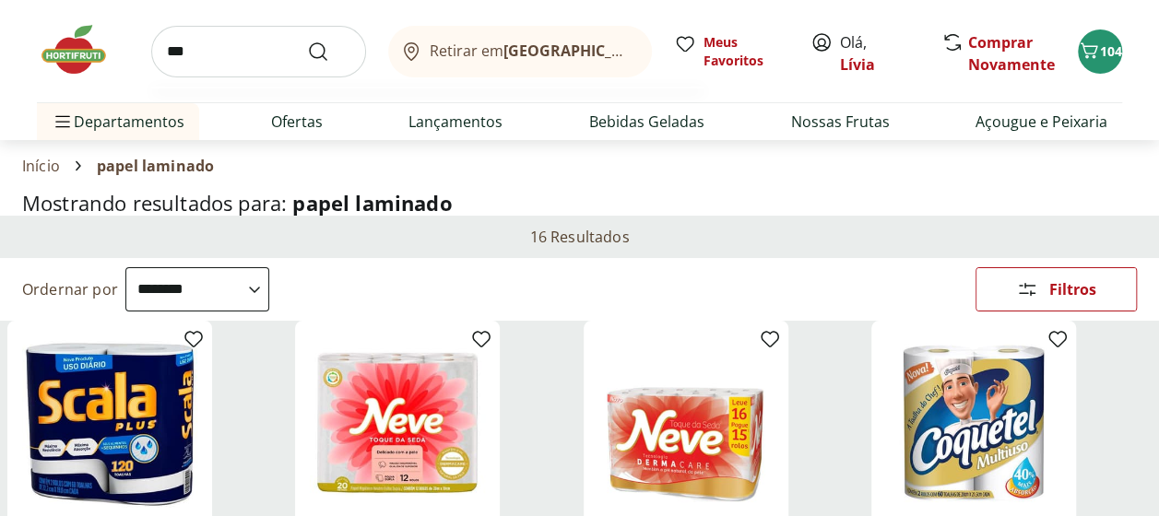
type input "***"
click at [307, 41] on button "Submit Search" at bounding box center [329, 52] width 44 height 22
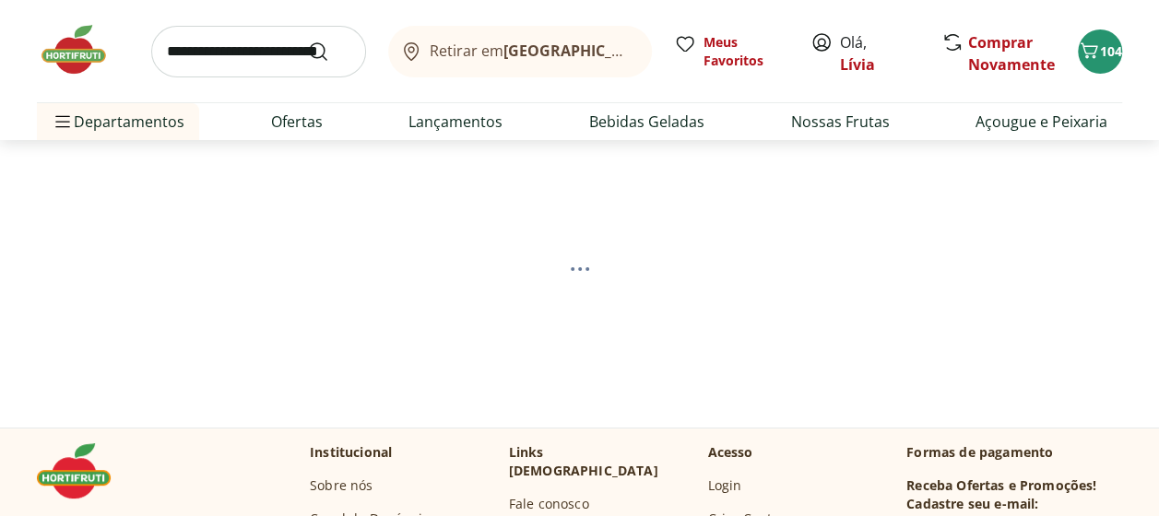
select select "**********"
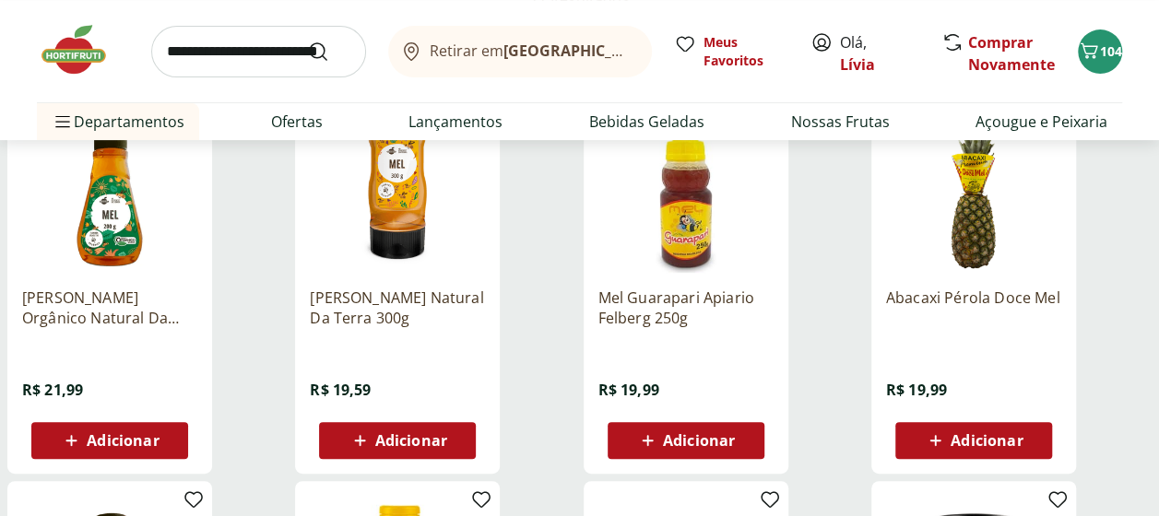
scroll to position [310, 0]
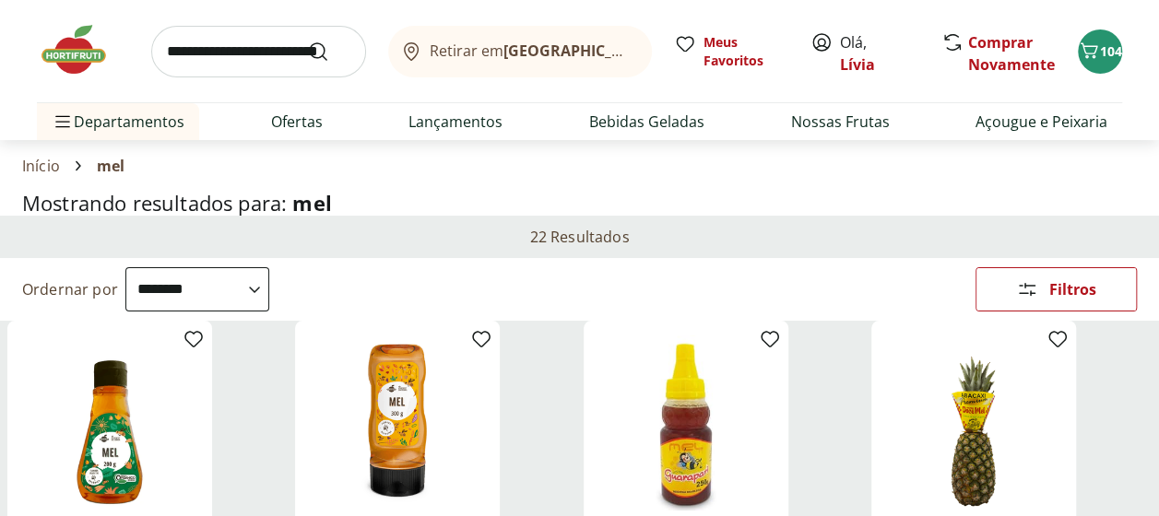
click at [258, 292] on select "**********" at bounding box center [197, 289] width 144 height 44
click at [125, 267] on select "**********" at bounding box center [197, 289] width 144 height 44
select select "**********"
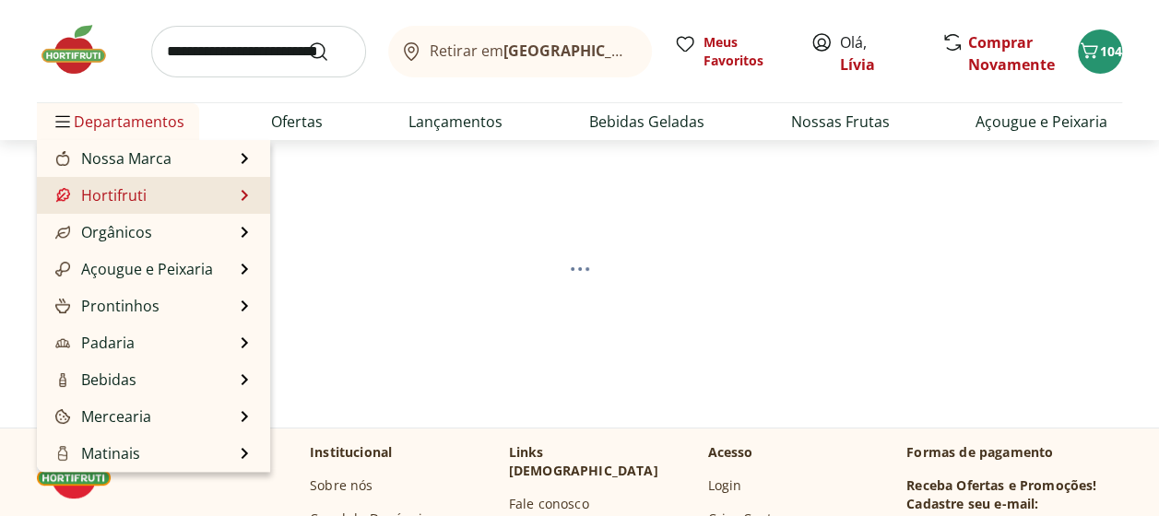
select select "*********"
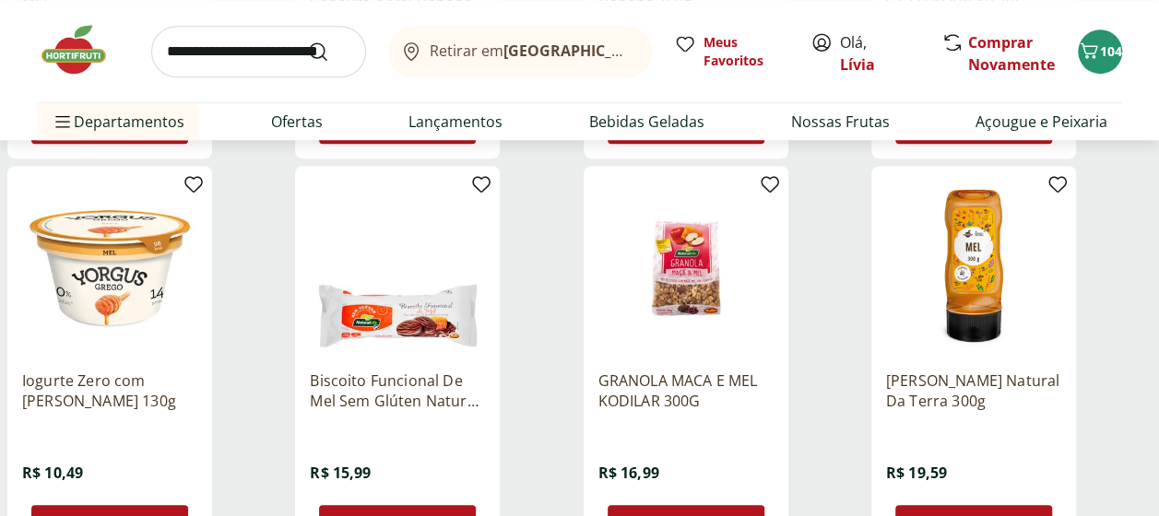
scroll to position [645, 0]
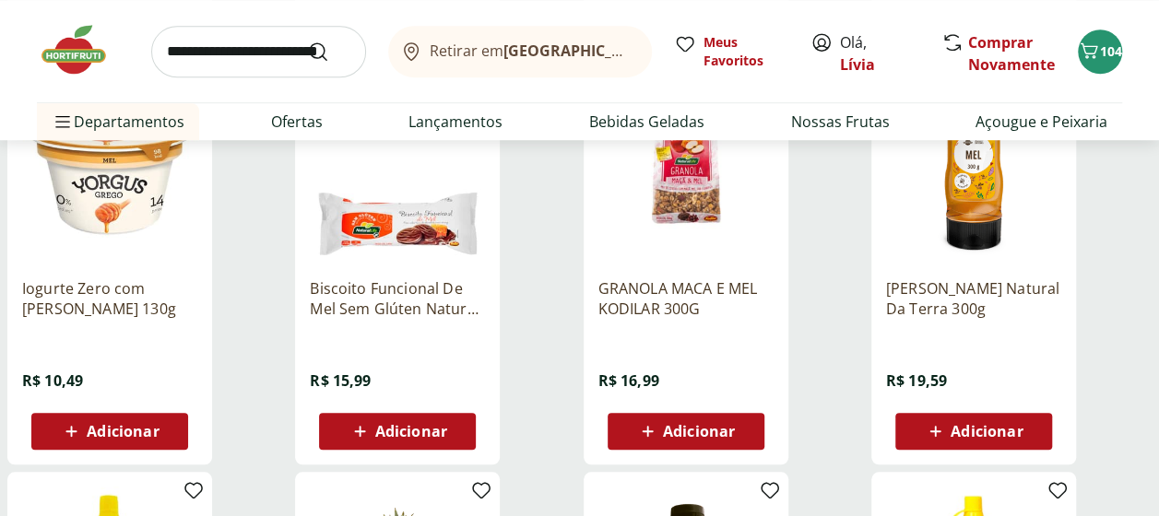
click at [975, 430] on span "Adicionar" at bounding box center [986, 431] width 72 height 15
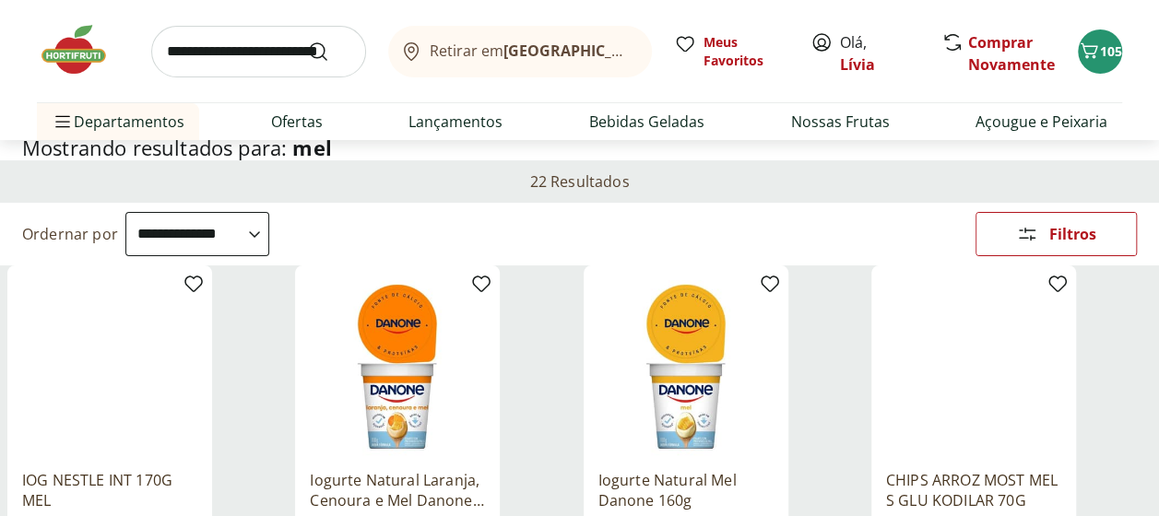
scroll to position [0, 0]
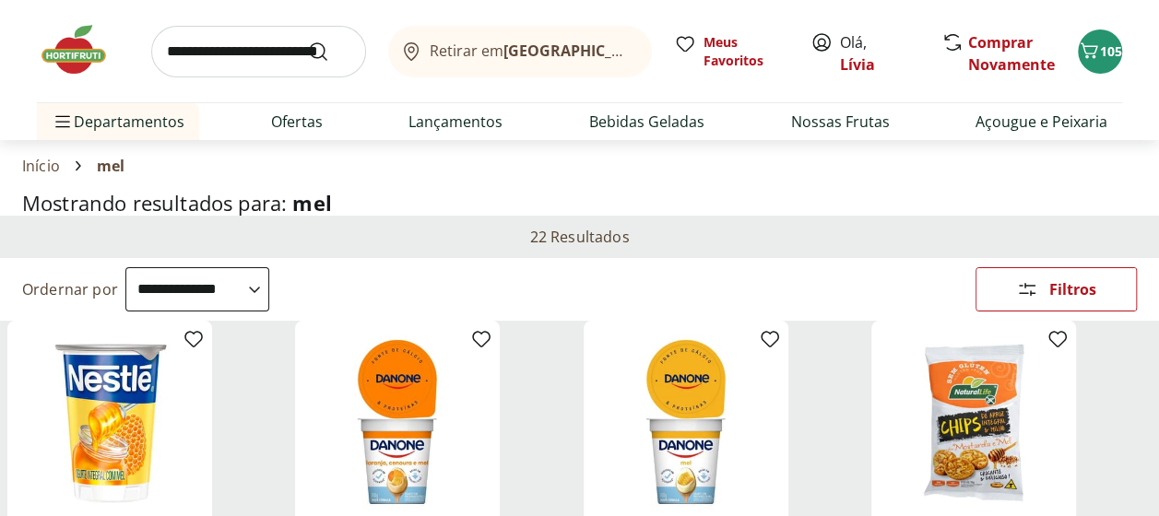
click at [192, 52] on input "search" at bounding box center [258, 52] width 215 height 52
type input "******"
click at [307, 41] on button "Submit Search" at bounding box center [329, 52] width 44 height 22
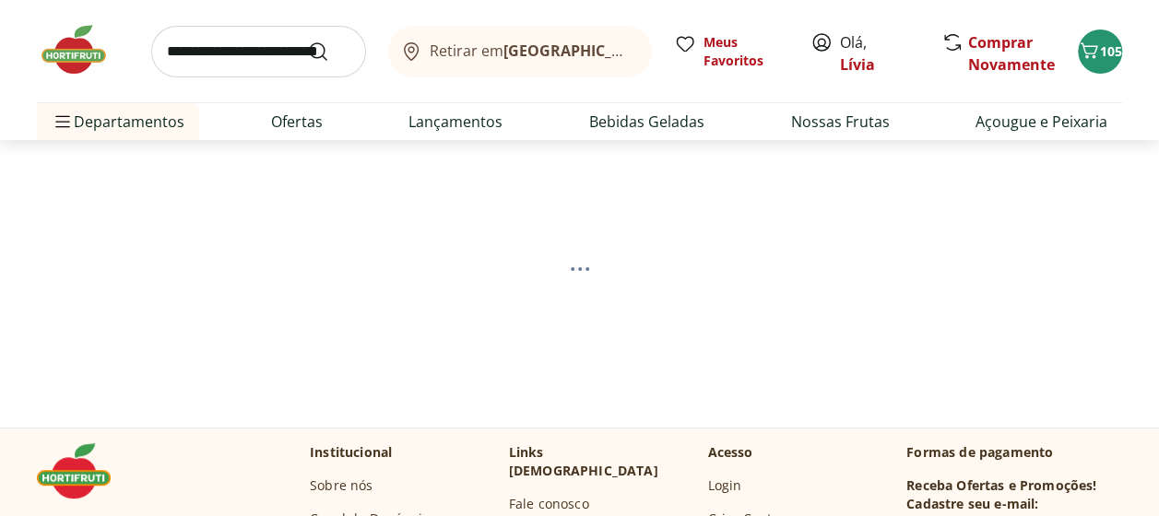
select select "**********"
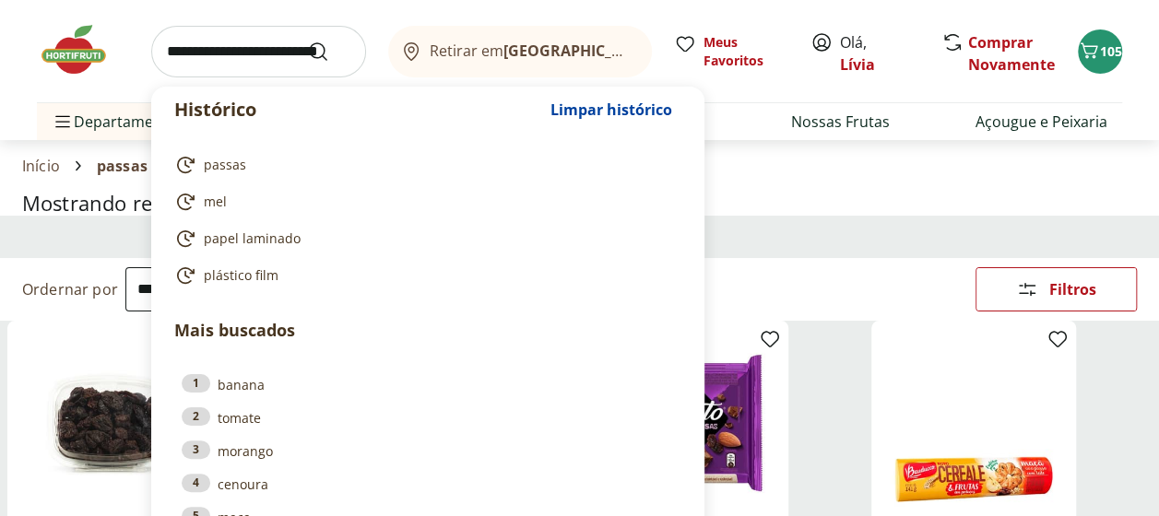
click at [211, 57] on input "search" at bounding box center [258, 52] width 215 height 52
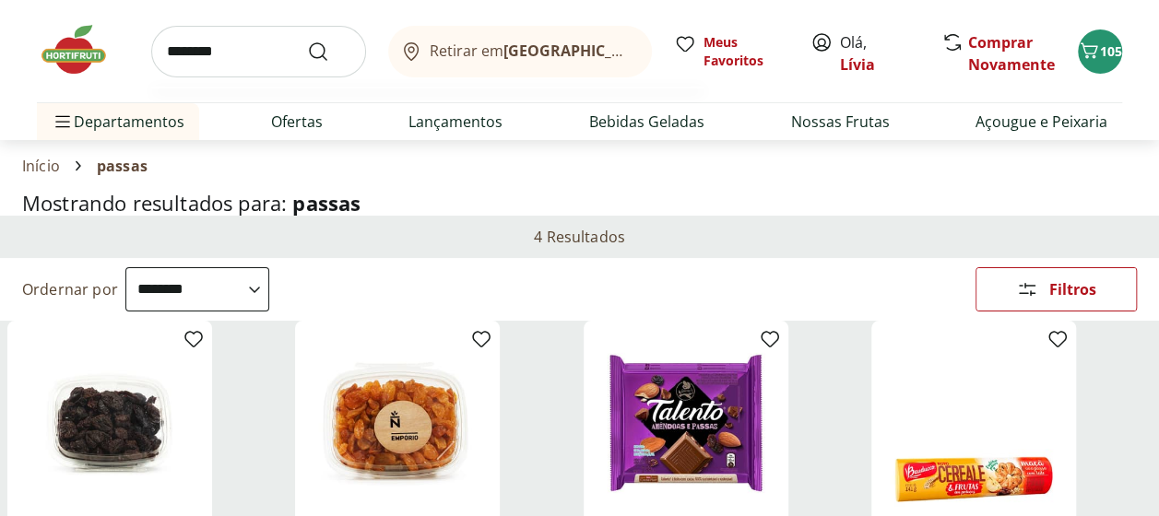
type input "********"
click at [307, 41] on button "Submit Search" at bounding box center [329, 52] width 44 height 22
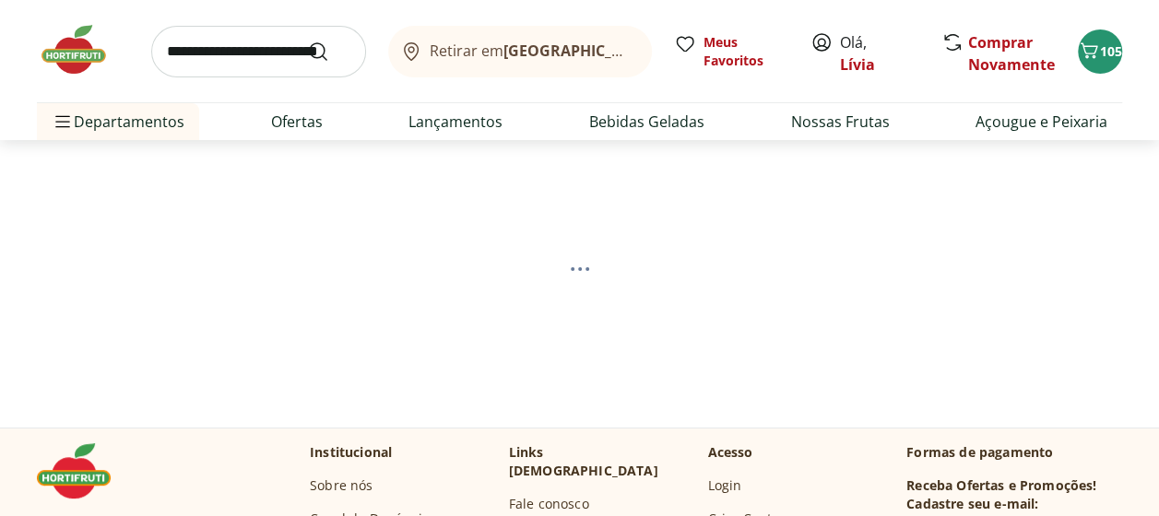
select select "**********"
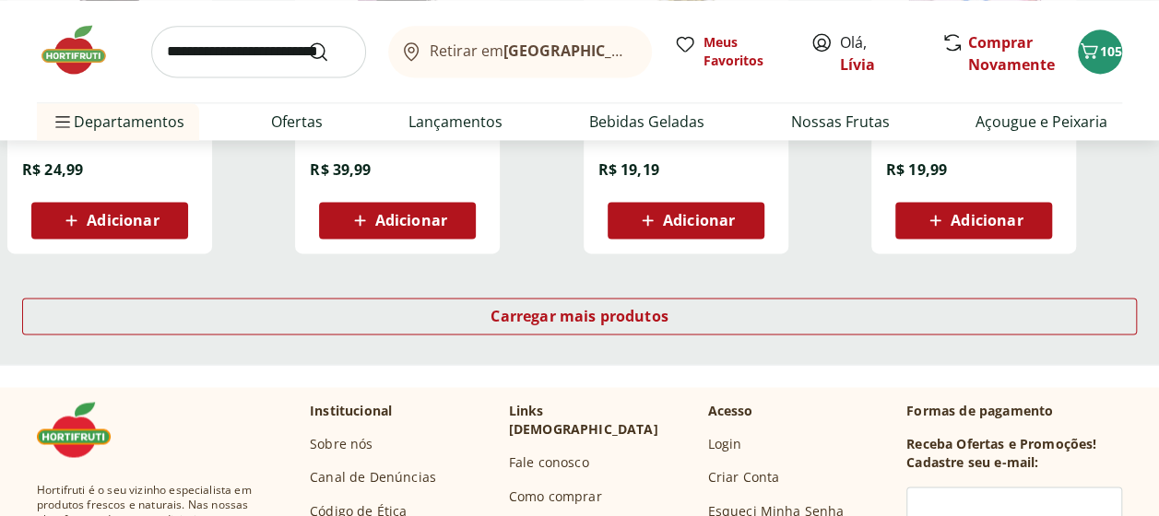
scroll to position [1290, 0]
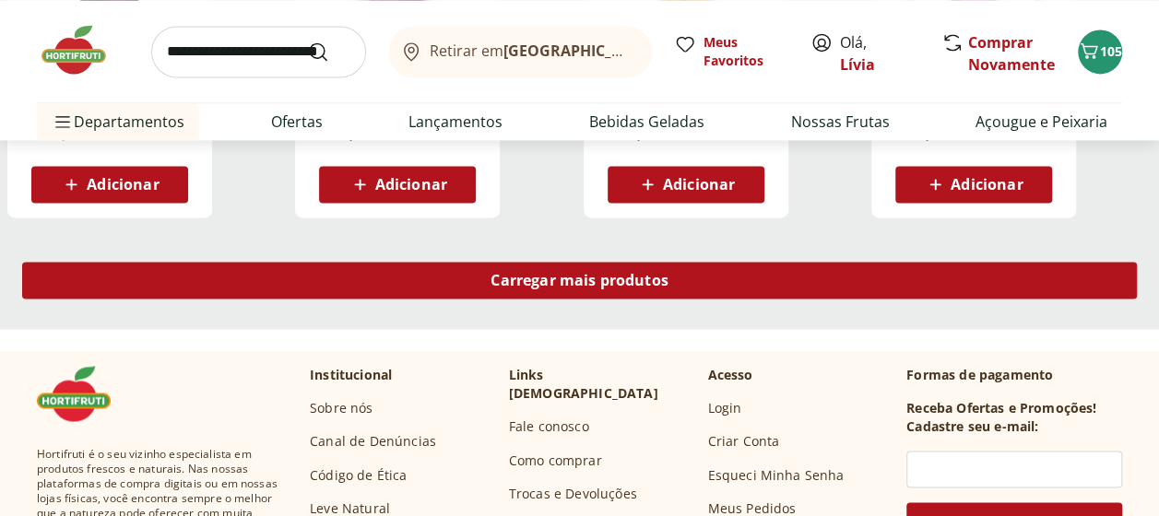
click at [536, 288] on span "Carregar mais produtos" at bounding box center [579, 280] width 178 height 15
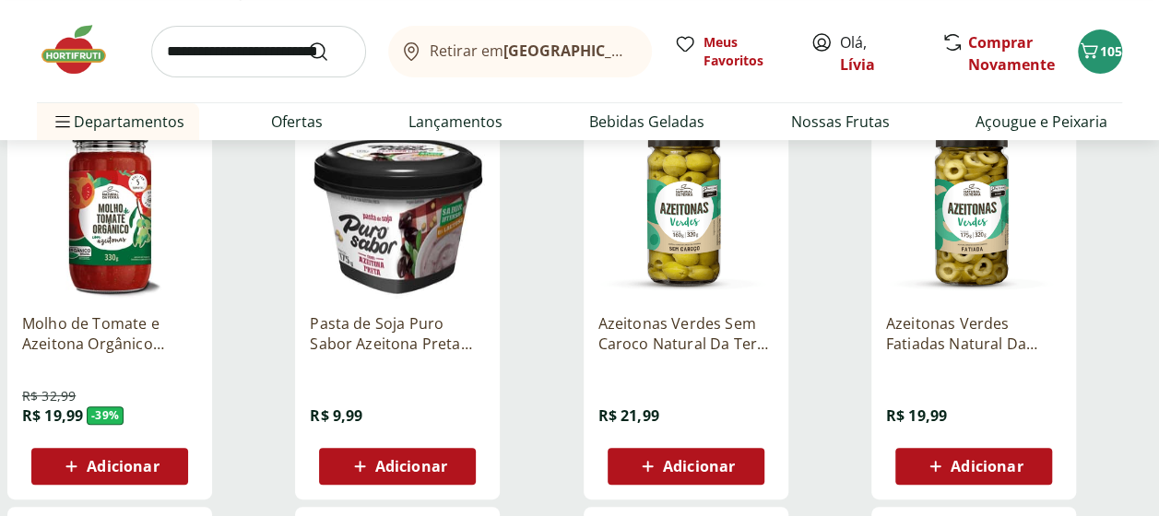
scroll to position [184, 0]
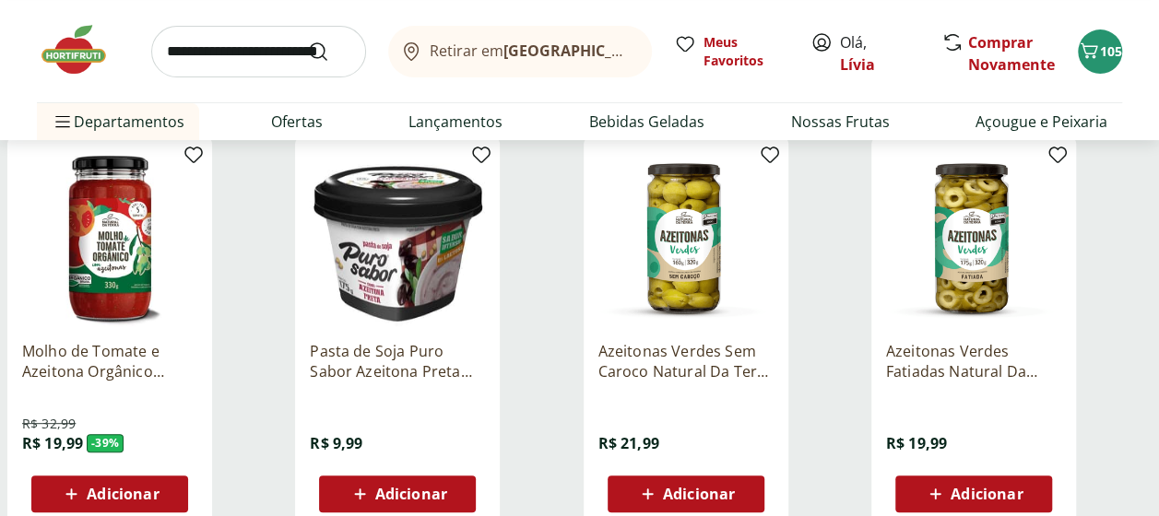
click at [644, 363] on p "Azeitonas Verdes Sem Caroco Natural Da Terra 160g" at bounding box center [685, 361] width 175 height 41
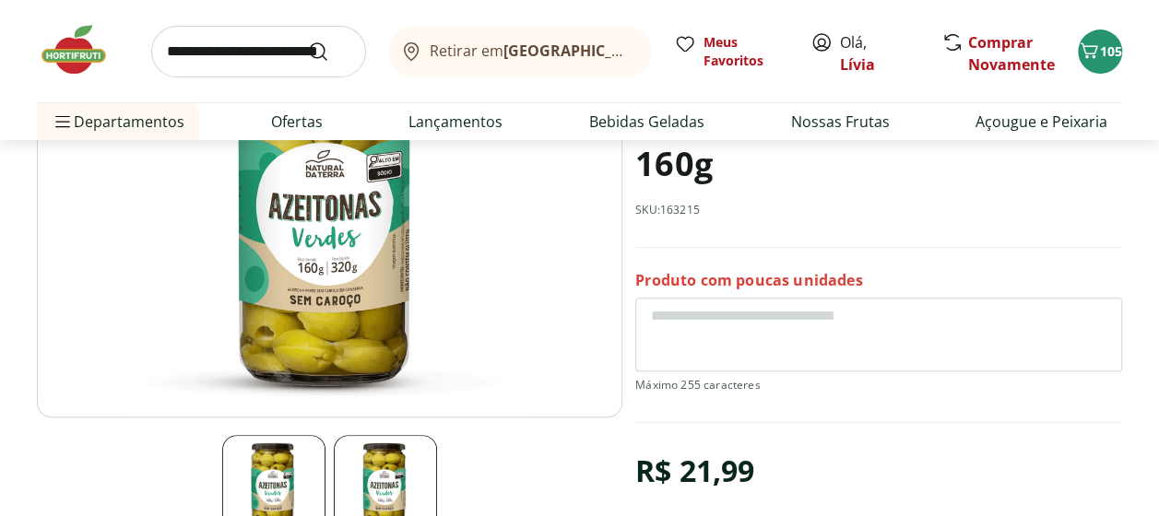
select select "**********"
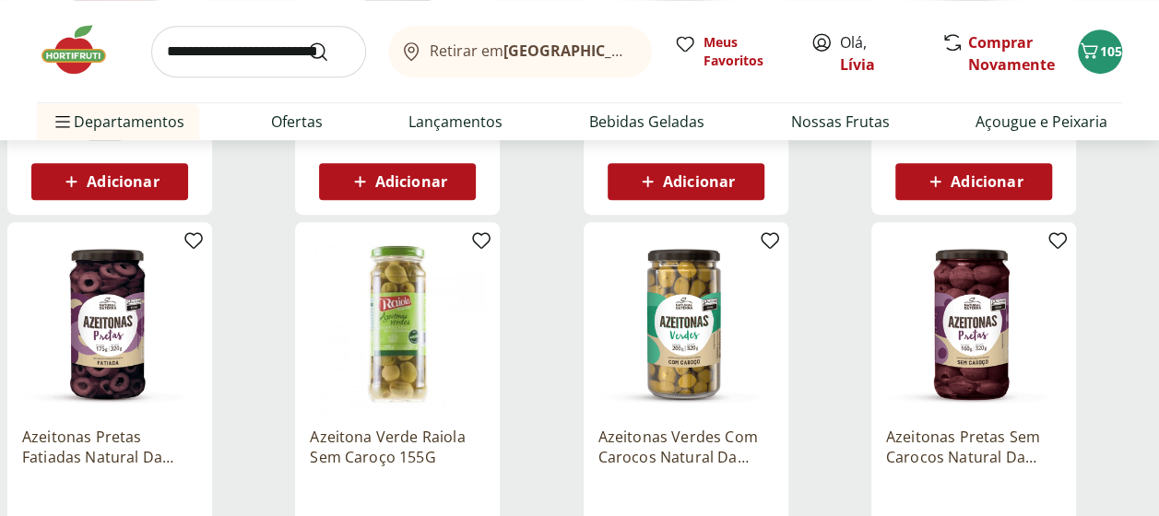
scroll to position [553, 0]
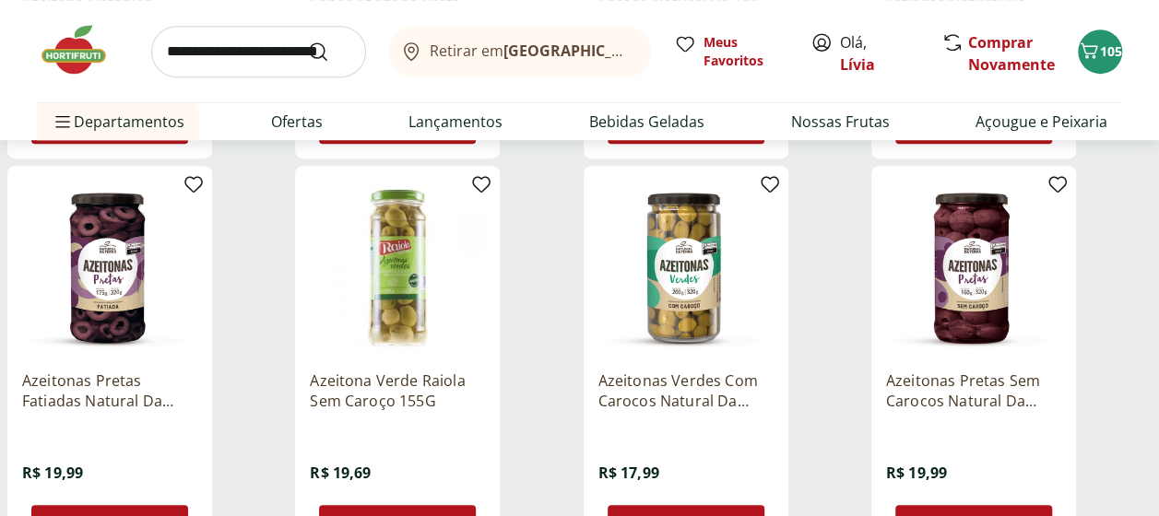
click at [406, 383] on p "Azeitona Verde Raiola Sem Caroço 155G" at bounding box center [397, 391] width 175 height 41
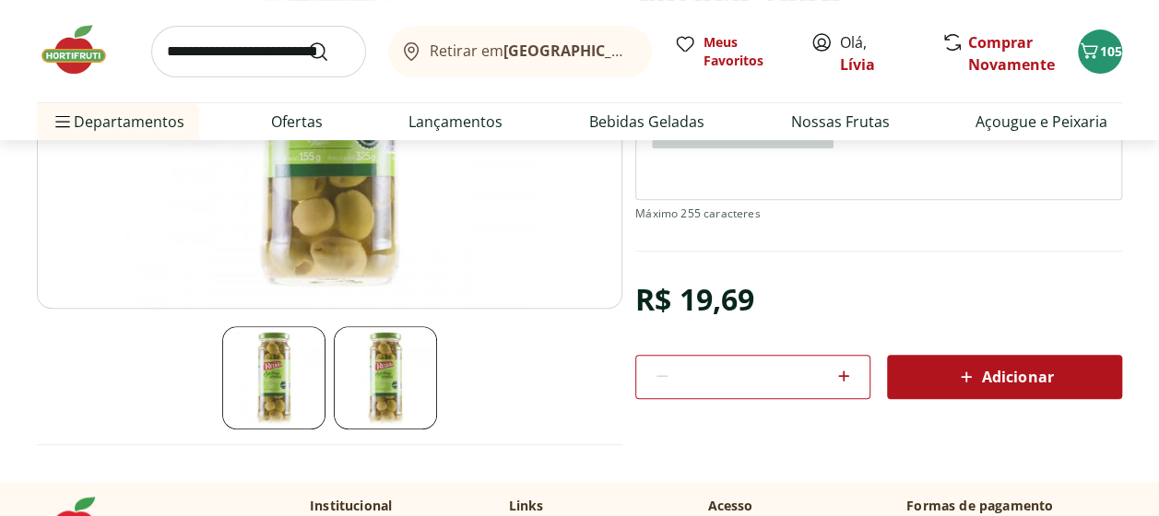
scroll to position [184, 0]
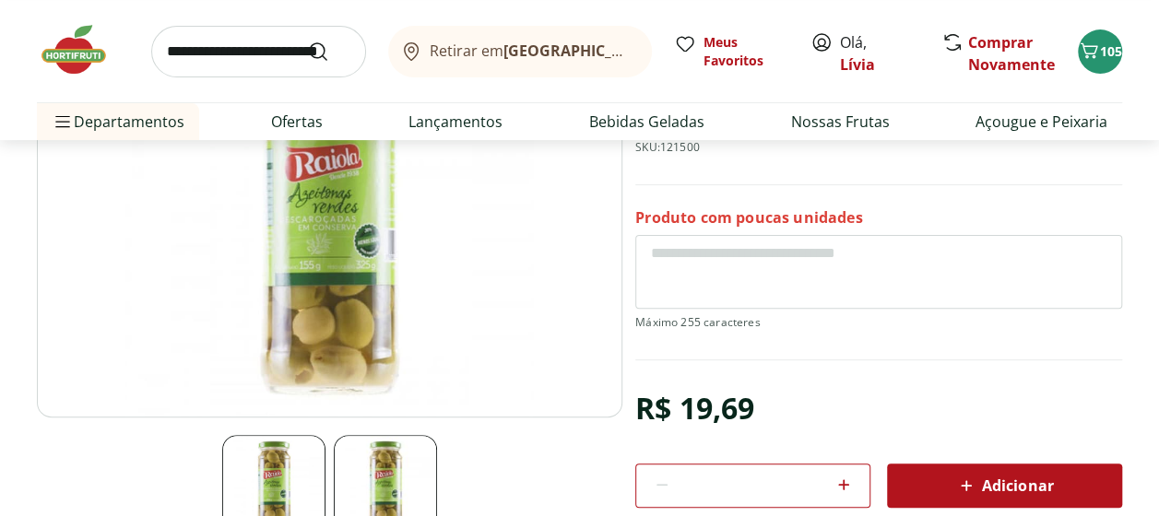
click at [1050, 485] on span "Adicionar" at bounding box center [1004, 486] width 98 height 22
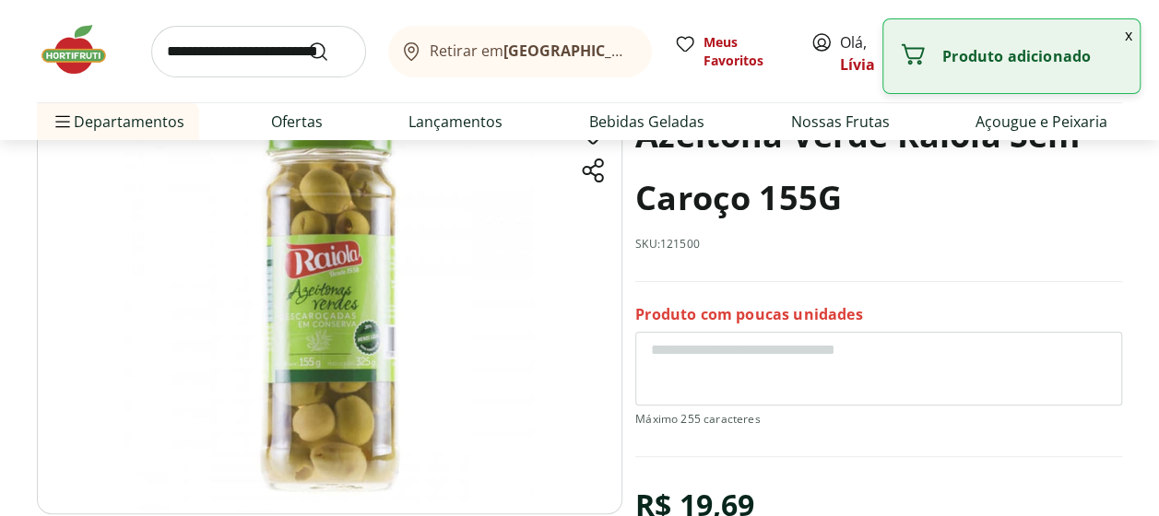
scroll to position [0, 0]
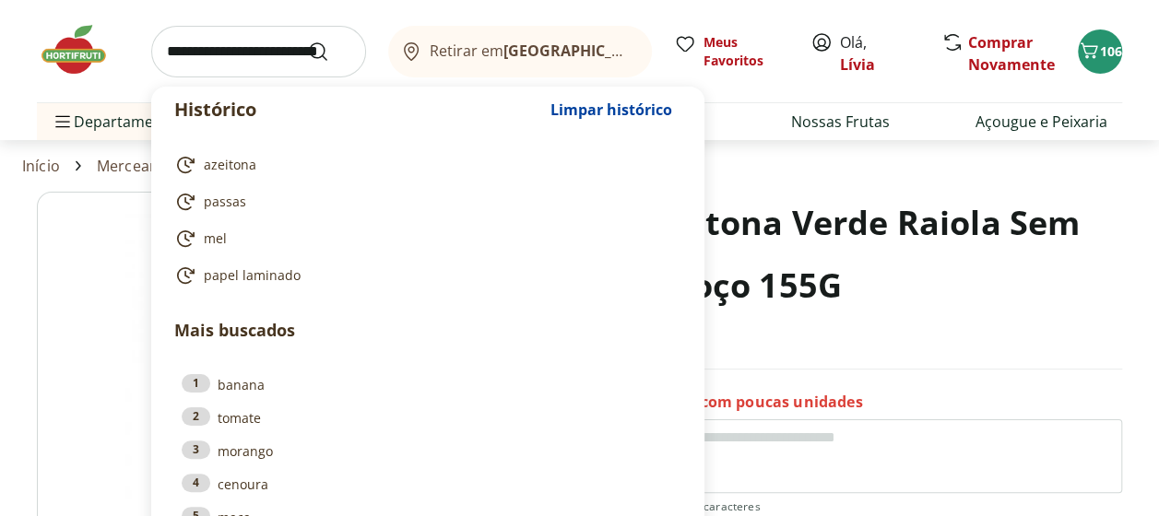
click at [213, 57] on input "search" at bounding box center [258, 52] width 215 height 52
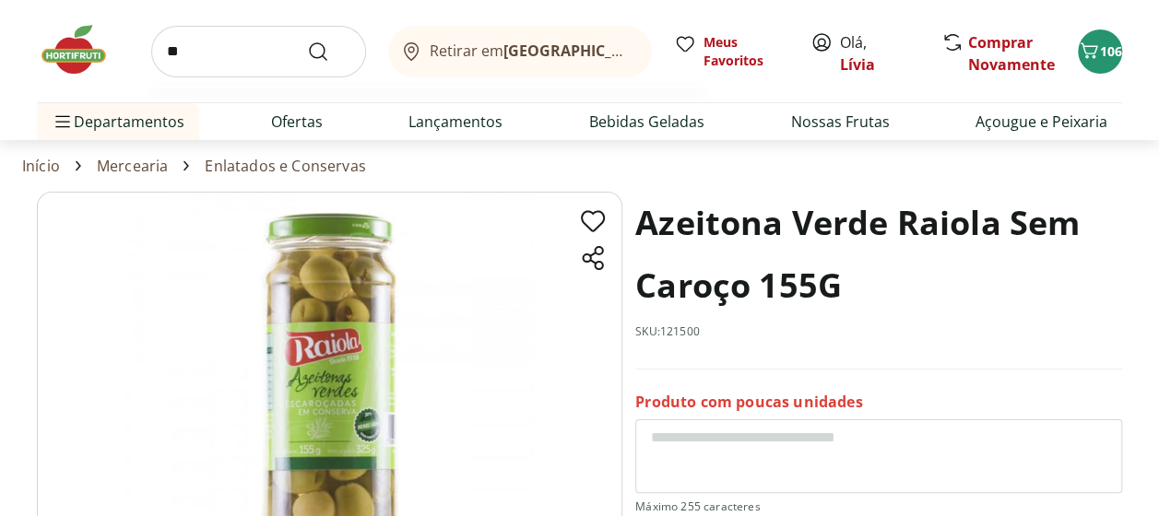
type input "*"
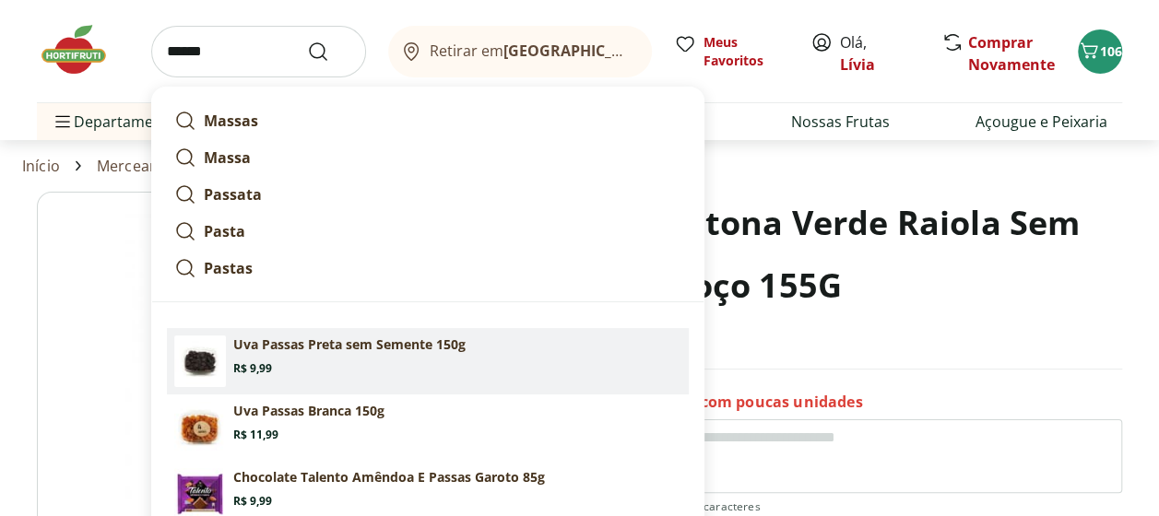
click at [312, 362] on section "Uva Passas Preta sem Semente 150g Price: R$ 9,99" at bounding box center [457, 355] width 448 height 41
type input "**********"
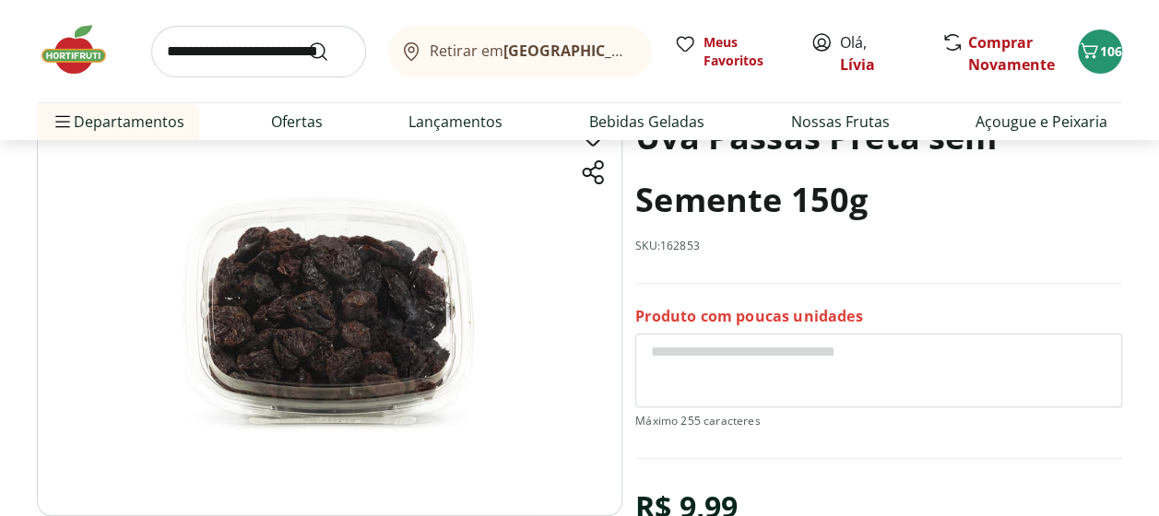
scroll to position [277, 0]
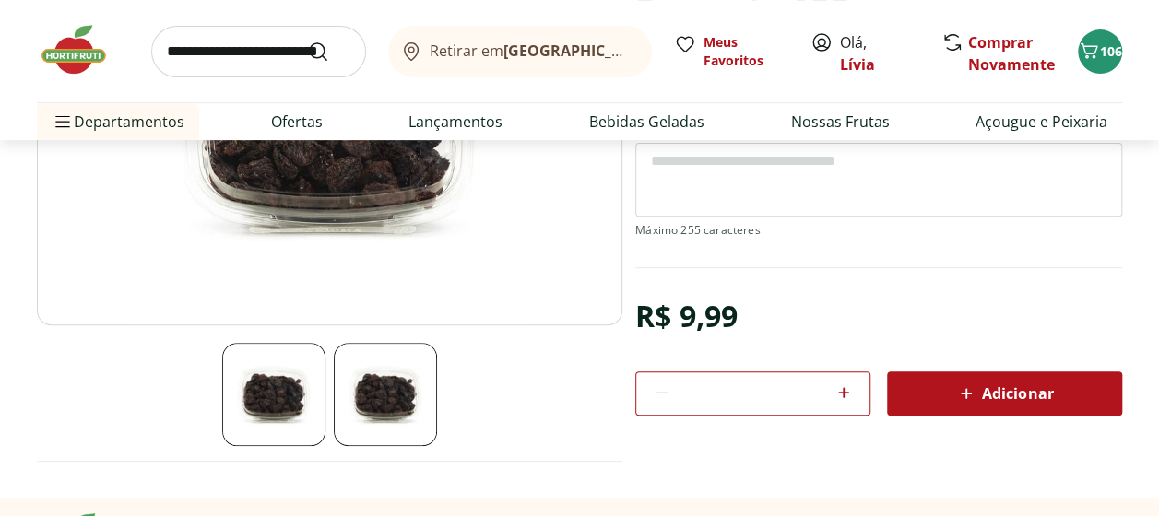
click at [910, 398] on div "Adicionar" at bounding box center [1004, 393] width 206 height 33
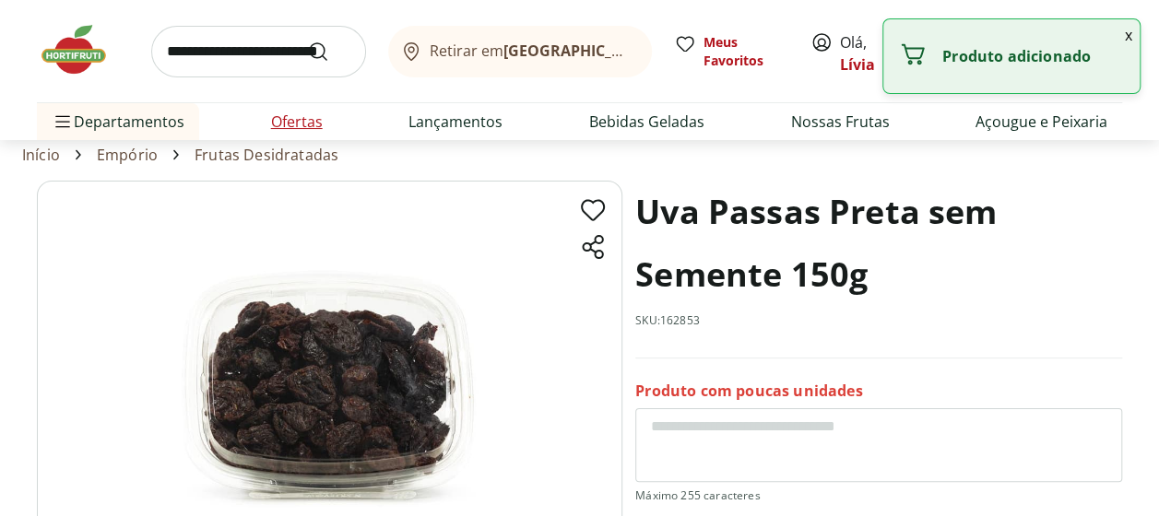
scroll to position [0, 0]
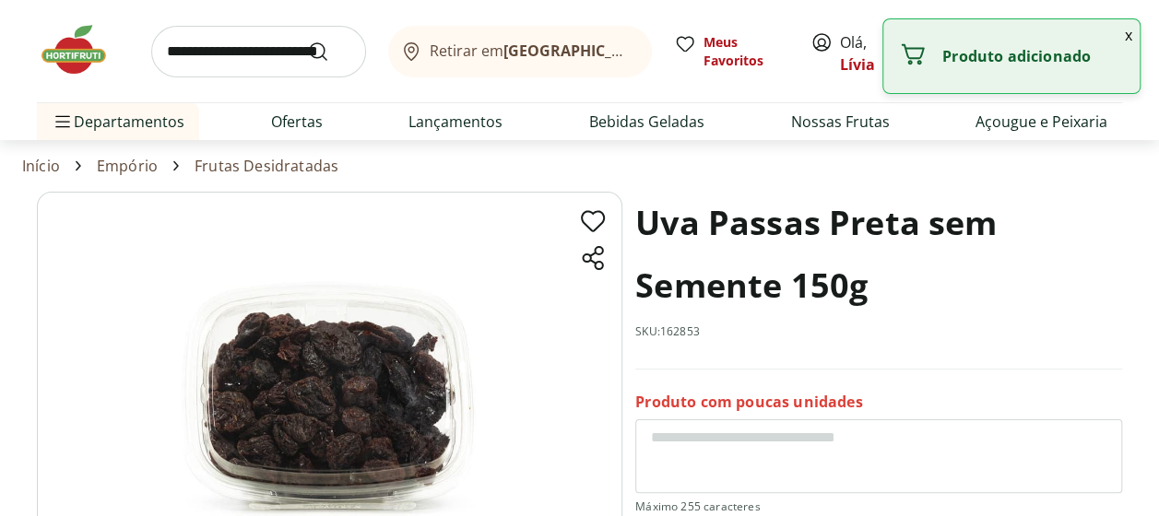
click at [236, 54] on input "search" at bounding box center [258, 52] width 215 height 52
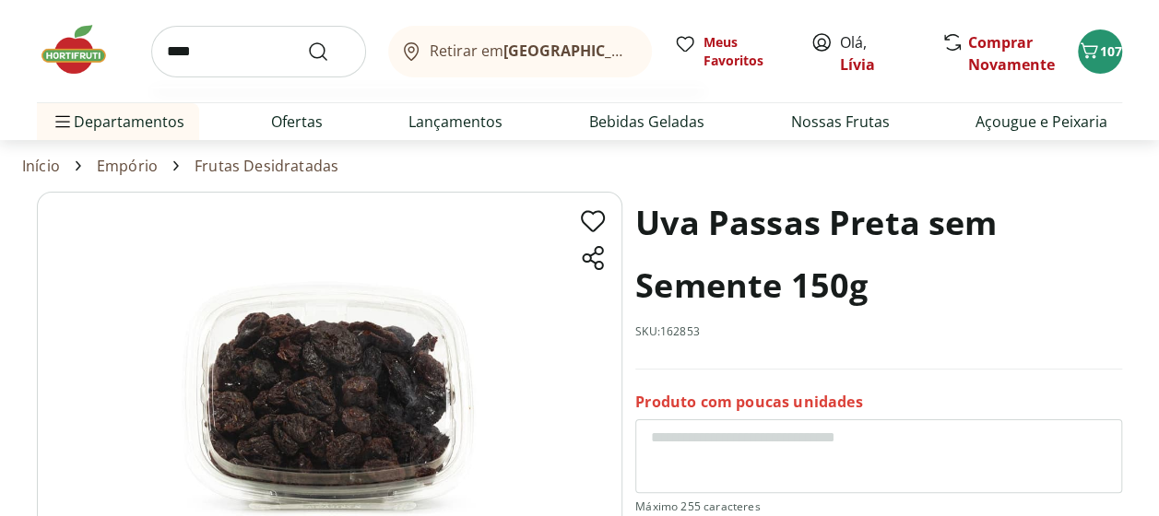
type input "****"
click at [307, 41] on button "Submit Search" at bounding box center [329, 52] width 44 height 22
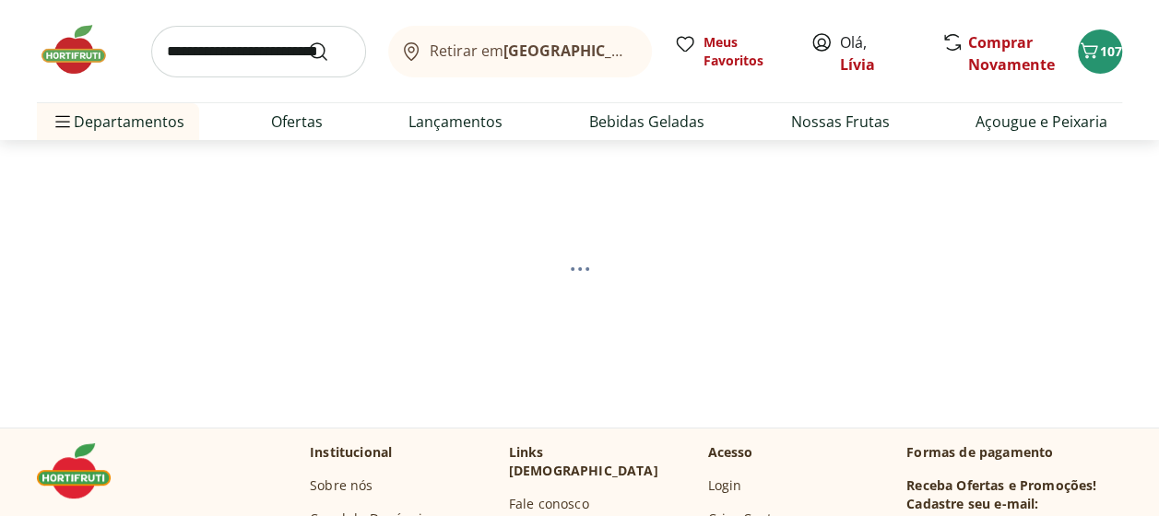
select select "**********"
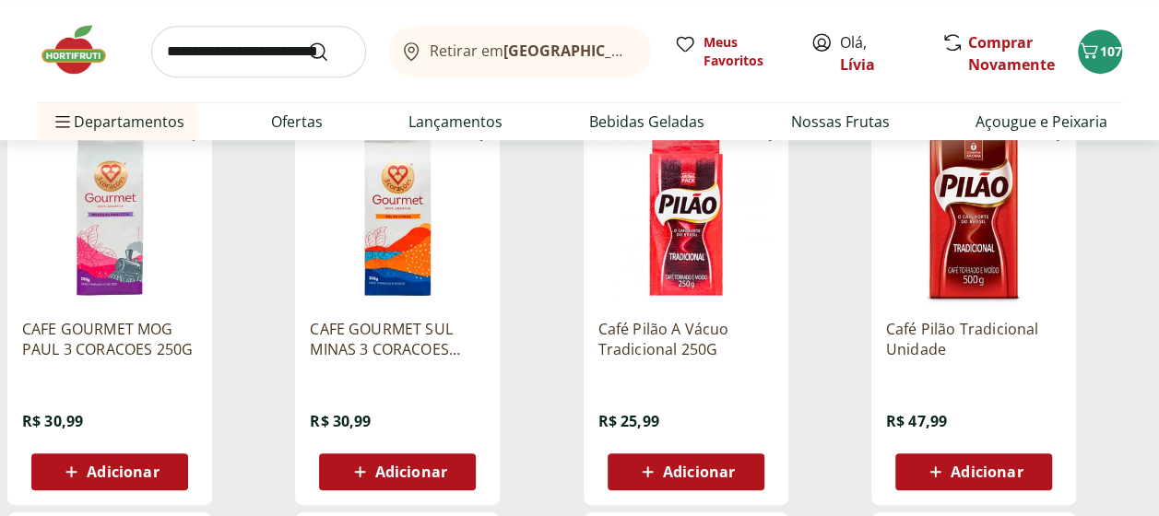
scroll to position [645, 0]
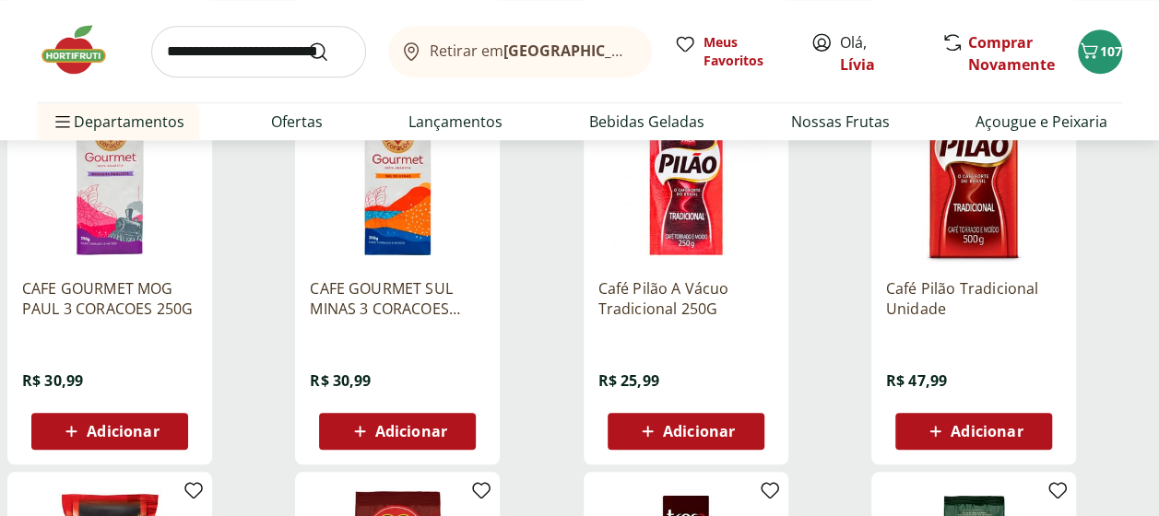
click at [688, 424] on span "Adicionar" at bounding box center [699, 431] width 72 height 15
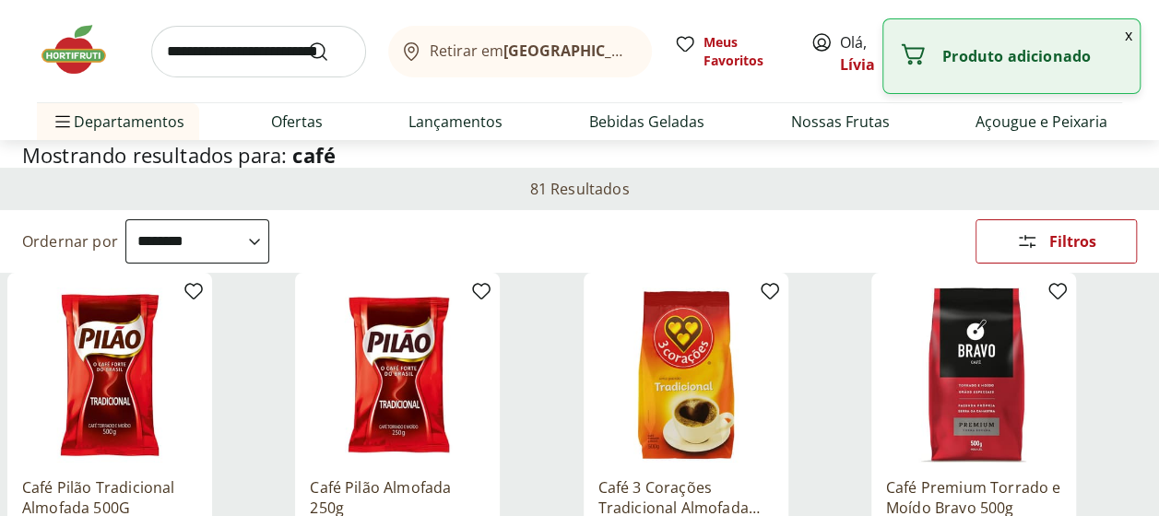
scroll to position [0, 0]
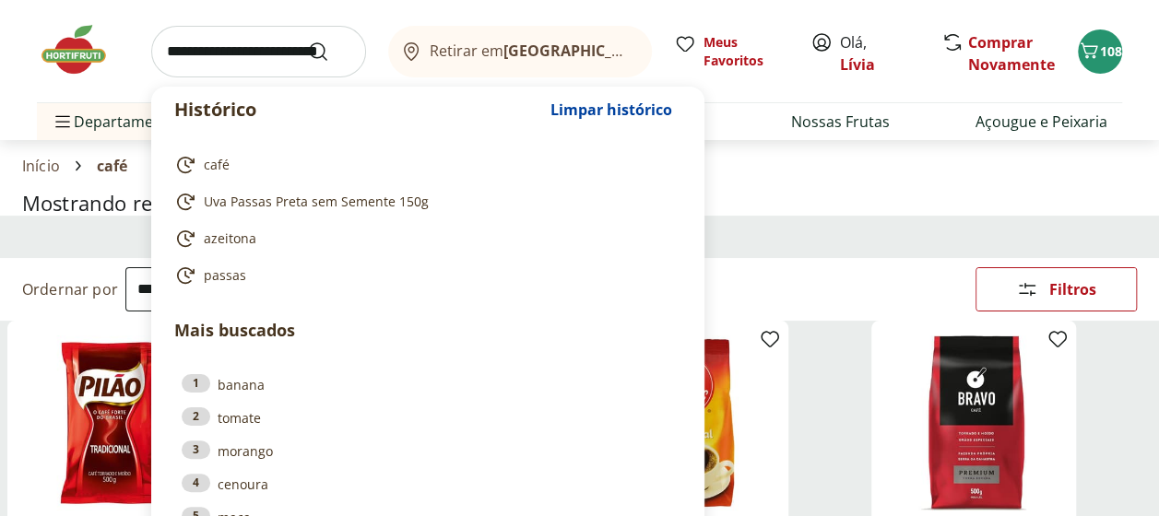
click at [243, 49] on input "search" at bounding box center [258, 52] width 215 height 52
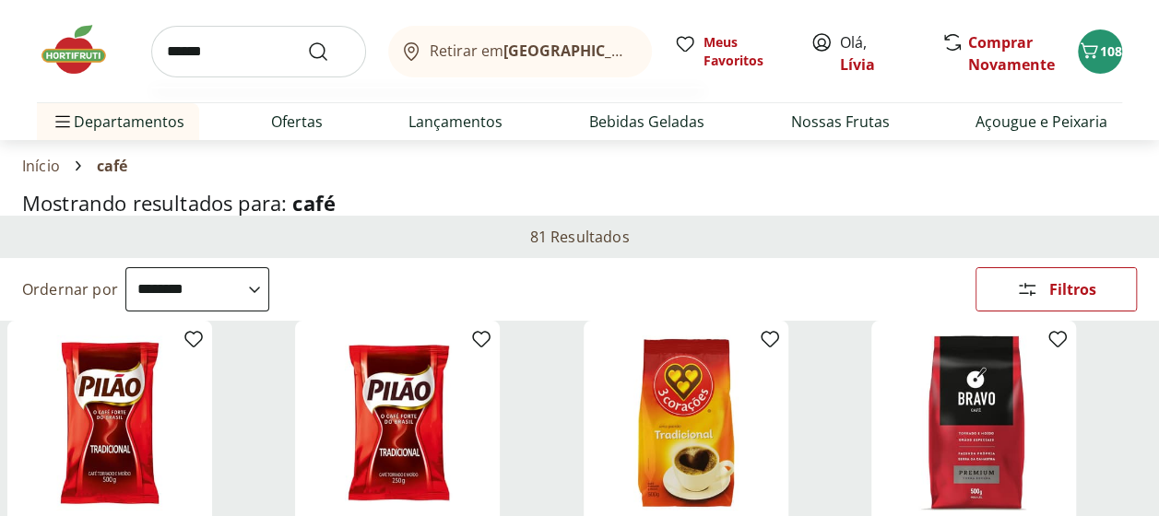
type input "*******"
click button "Submit Search" at bounding box center [329, 52] width 44 height 22
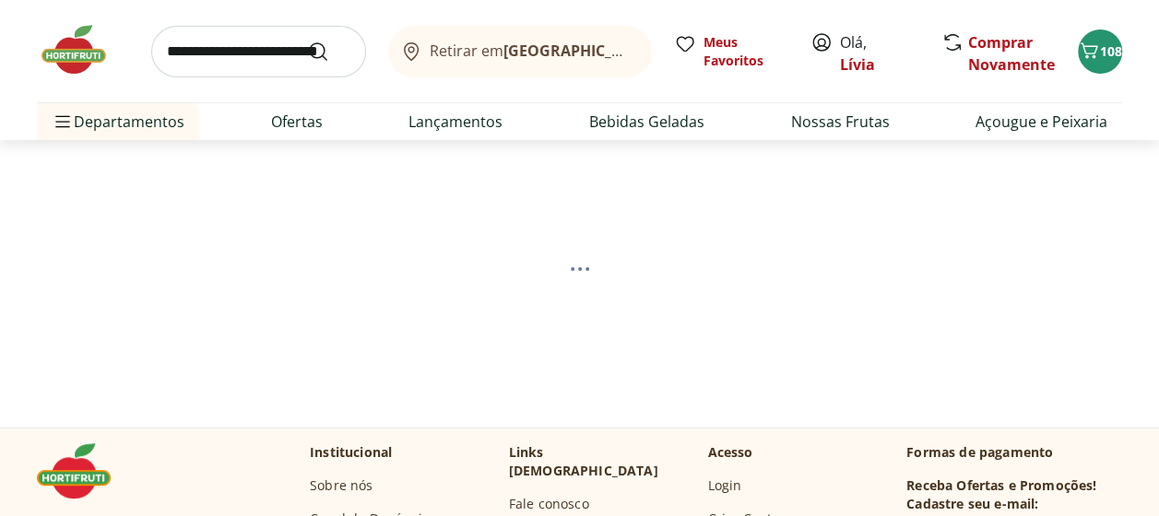
select select "**********"
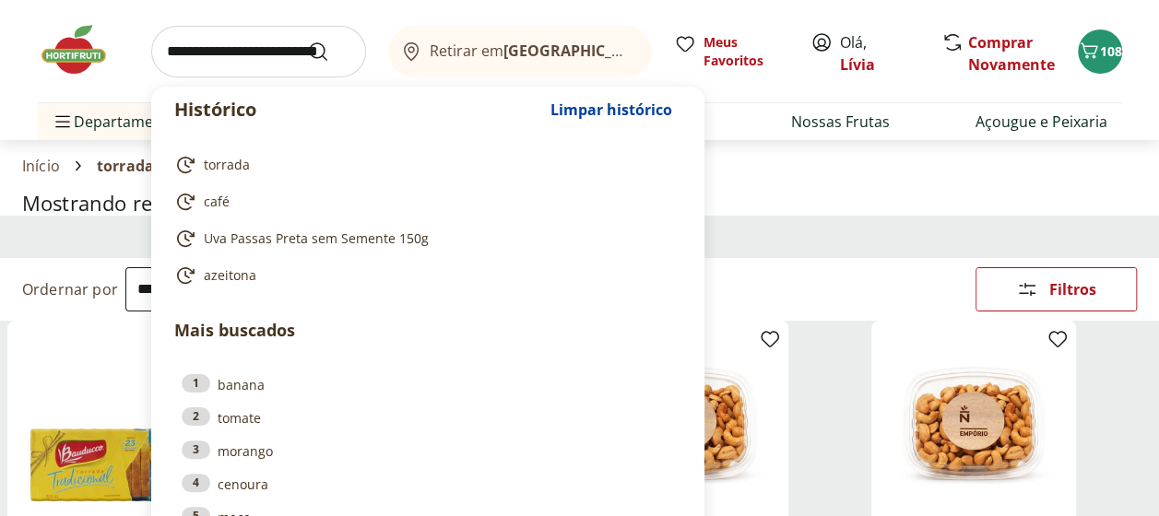
click at [210, 67] on input "search" at bounding box center [258, 52] width 215 height 52
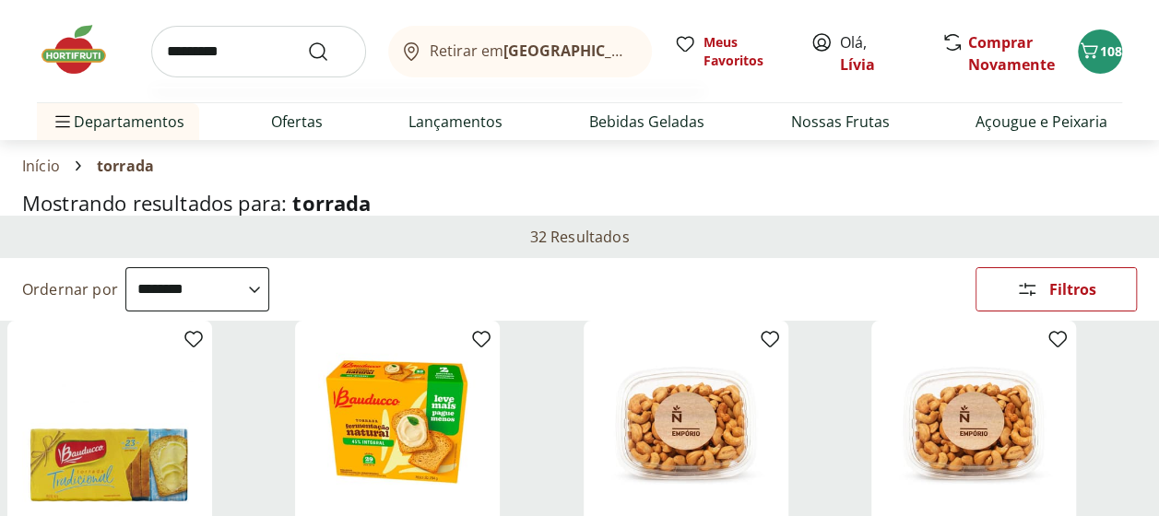
type input "*********"
click at [307, 41] on button "Submit Search" at bounding box center [329, 52] width 44 height 22
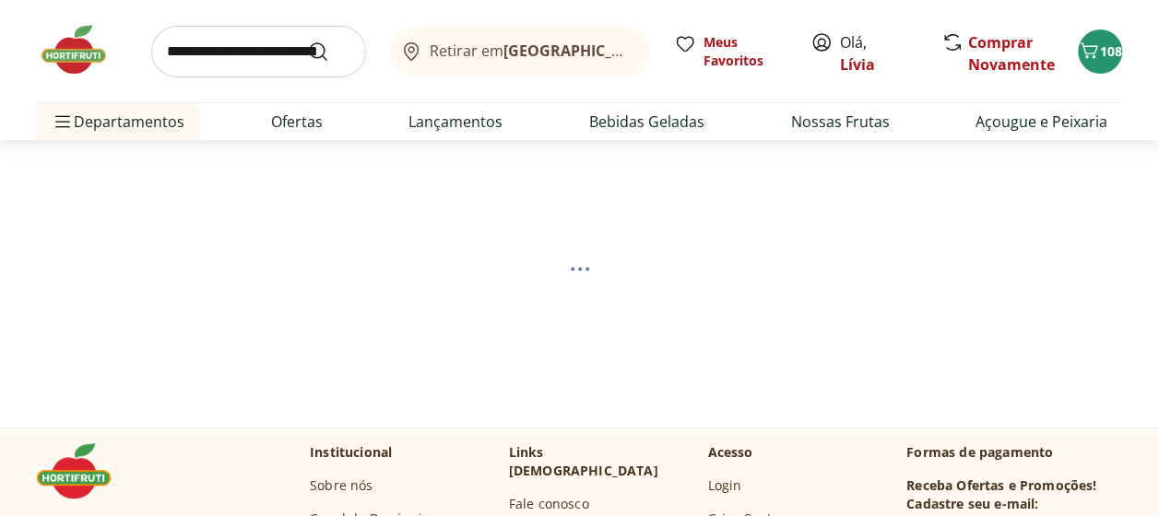
select select "**********"
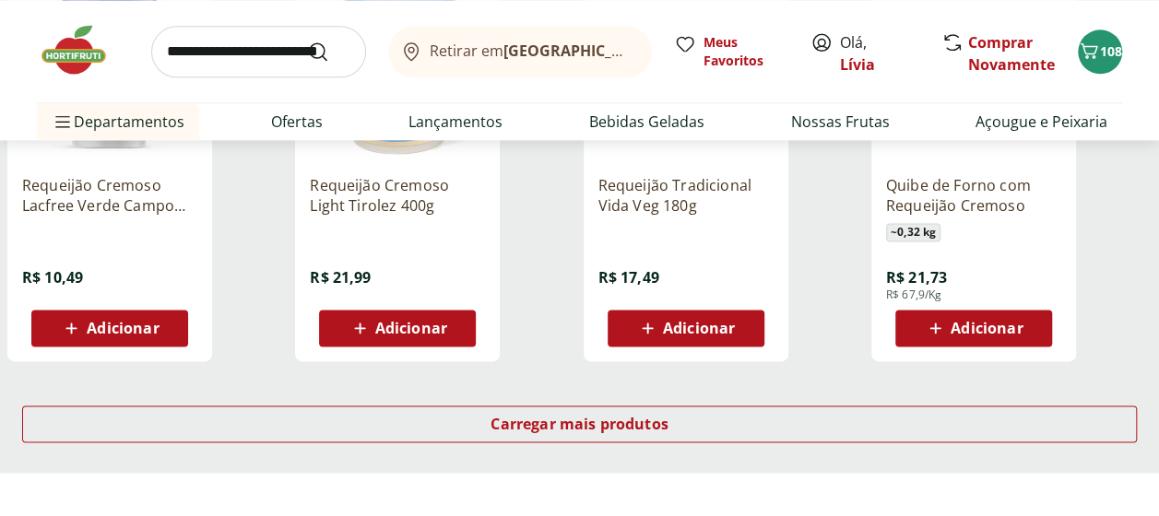
scroll to position [1198, 0]
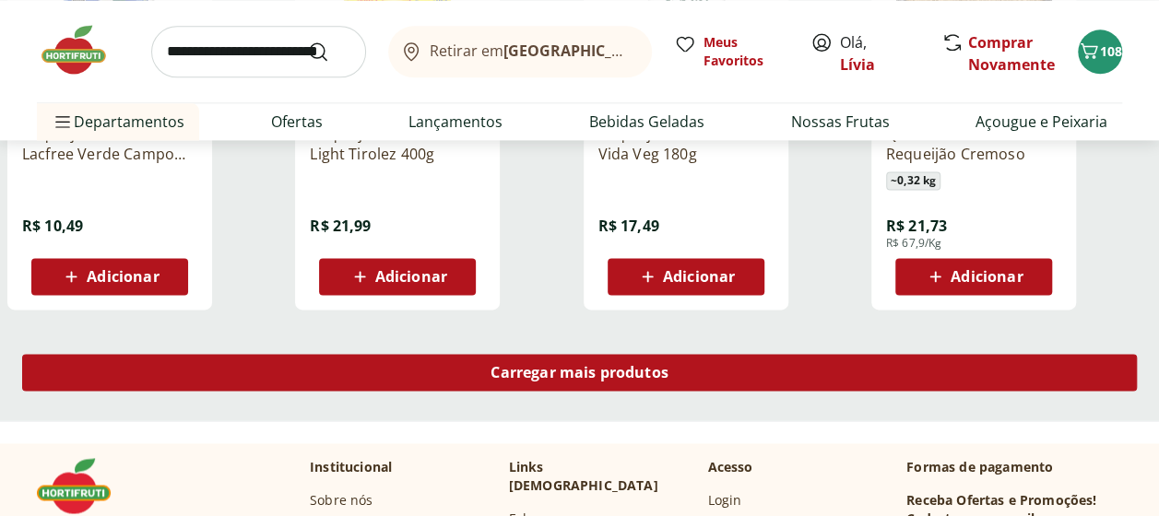
click at [426, 358] on div "Carregar mais produtos" at bounding box center [579, 372] width 1114 height 37
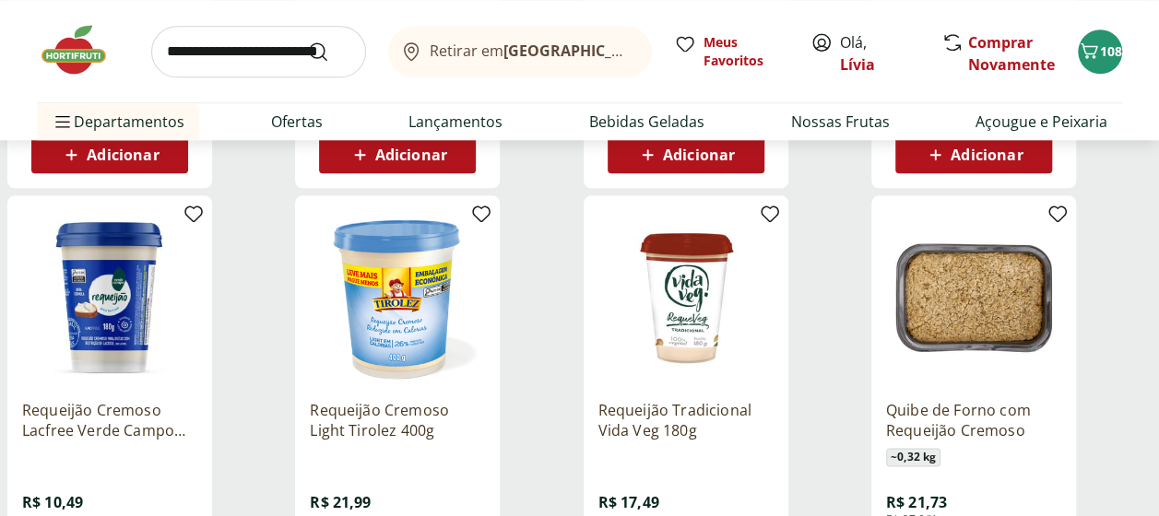
scroll to position [1014, 0]
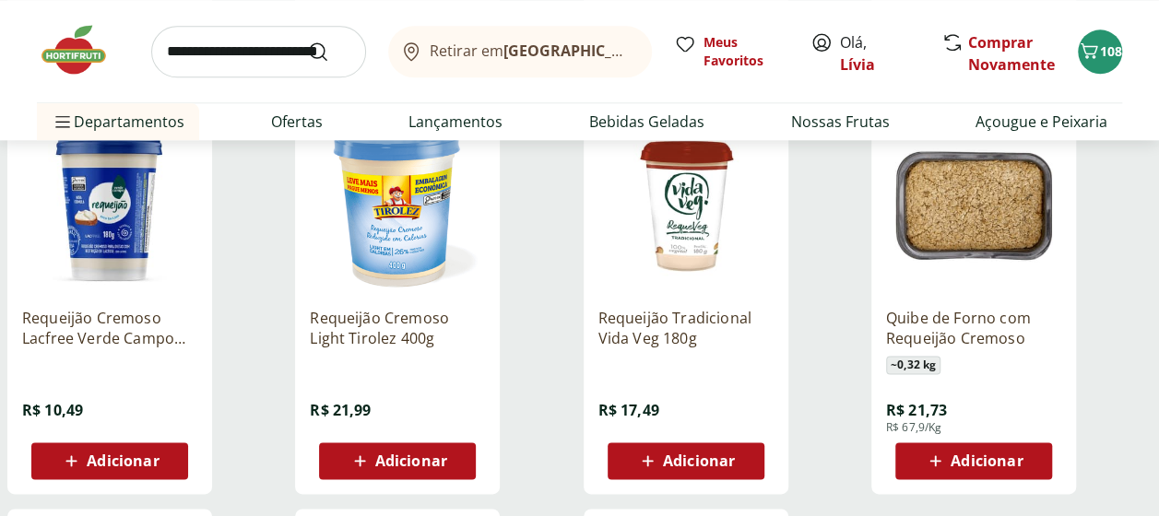
click at [417, 458] on span "Adicionar" at bounding box center [411, 460] width 72 height 15
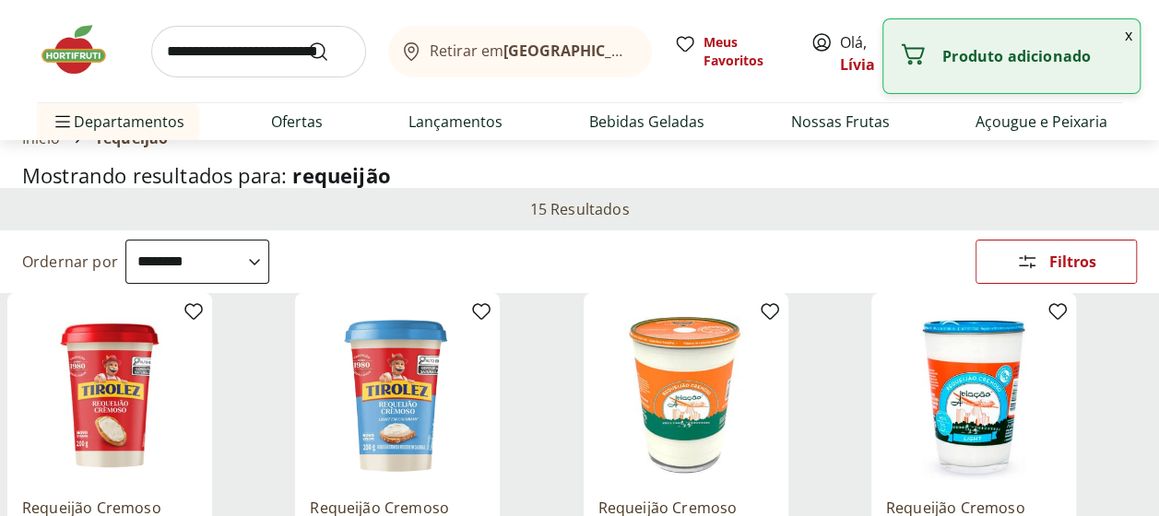
scroll to position [0, 0]
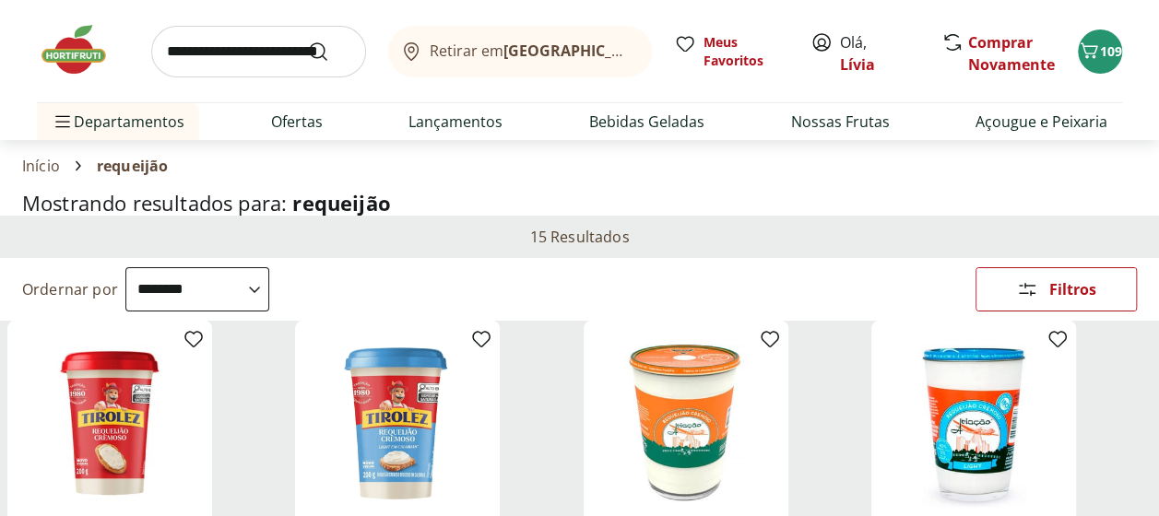
click at [229, 59] on input "search" at bounding box center [258, 52] width 215 height 52
type input "**********"
click at [307, 41] on button "Submit Search" at bounding box center [329, 52] width 44 height 22
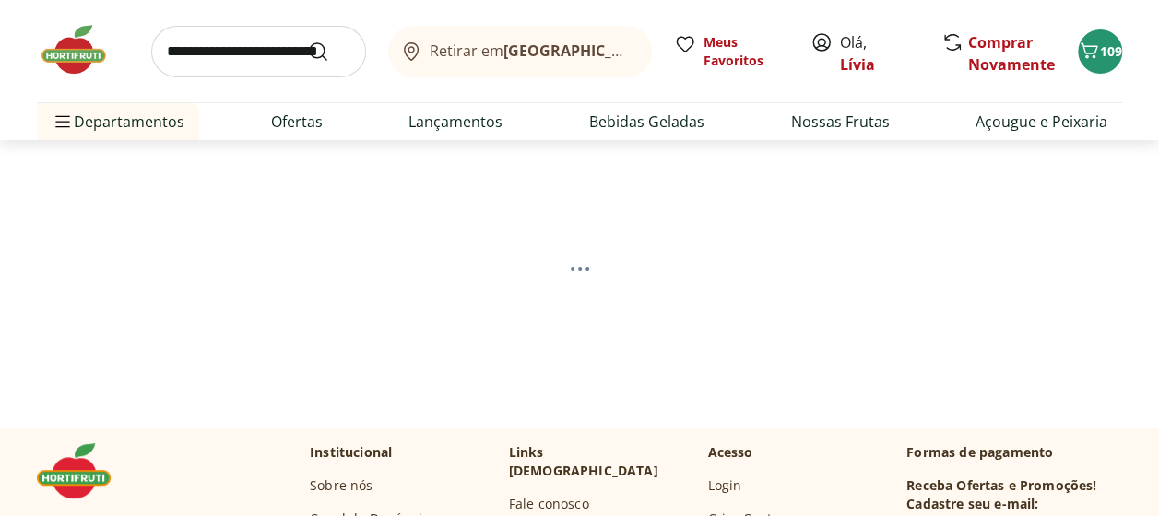
select select "**********"
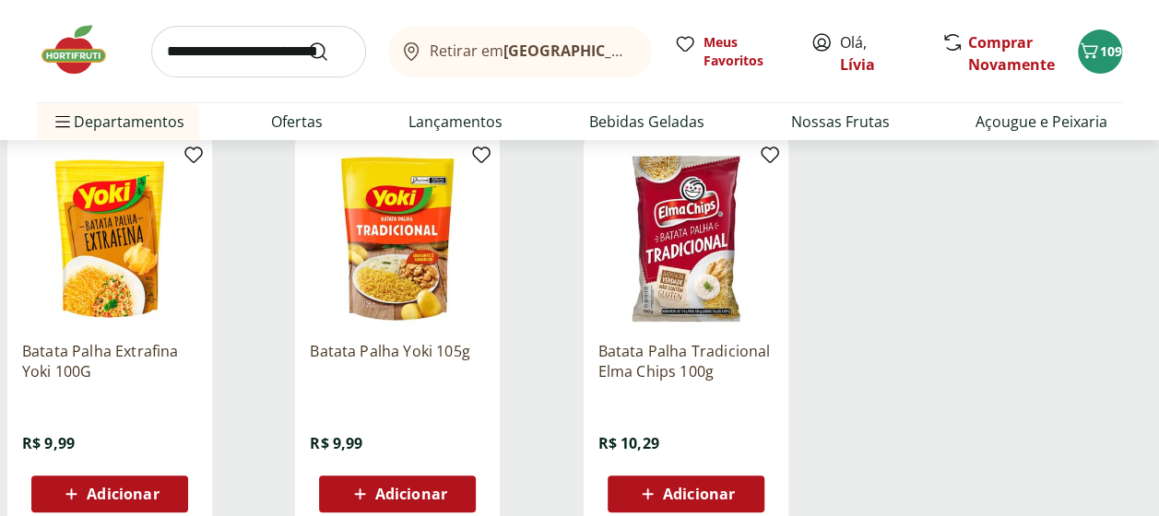
scroll to position [277, 0]
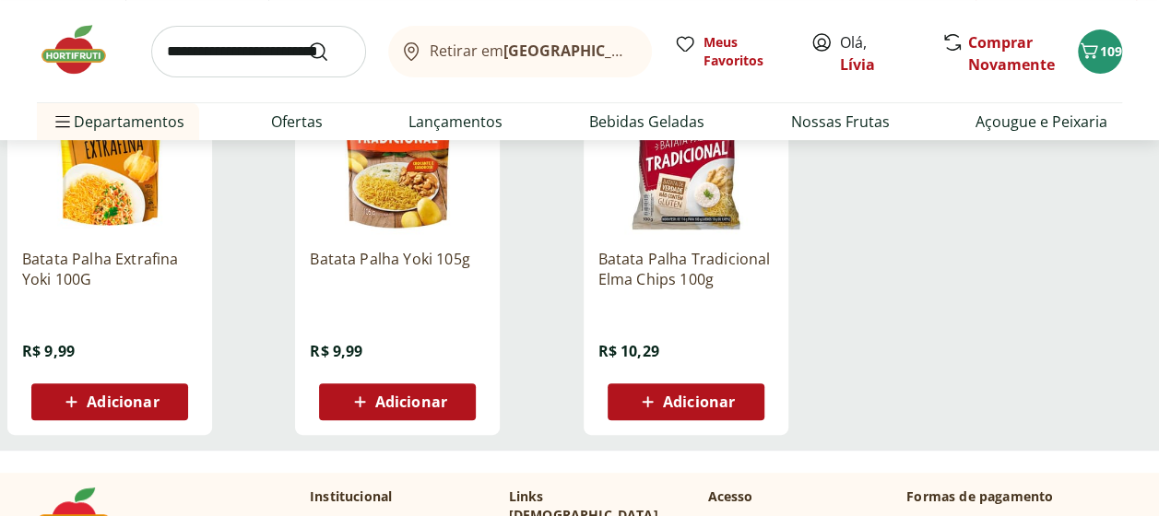
click at [113, 397] on span "Adicionar" at bounding box center [123, 401] width 72 height 15
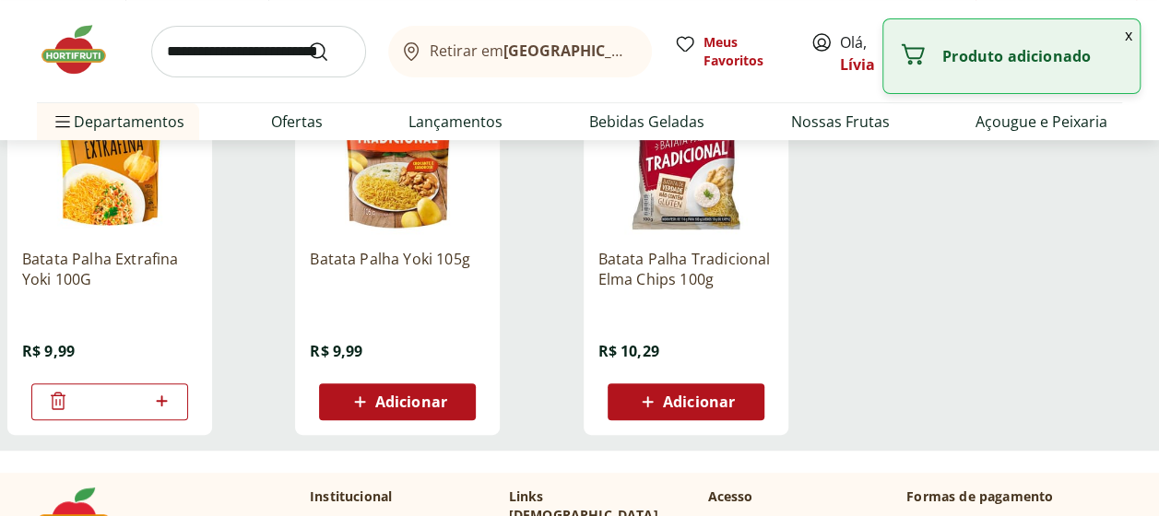
click at [160, 397] on icon at bounding box center [161, 401] width 23 height 22
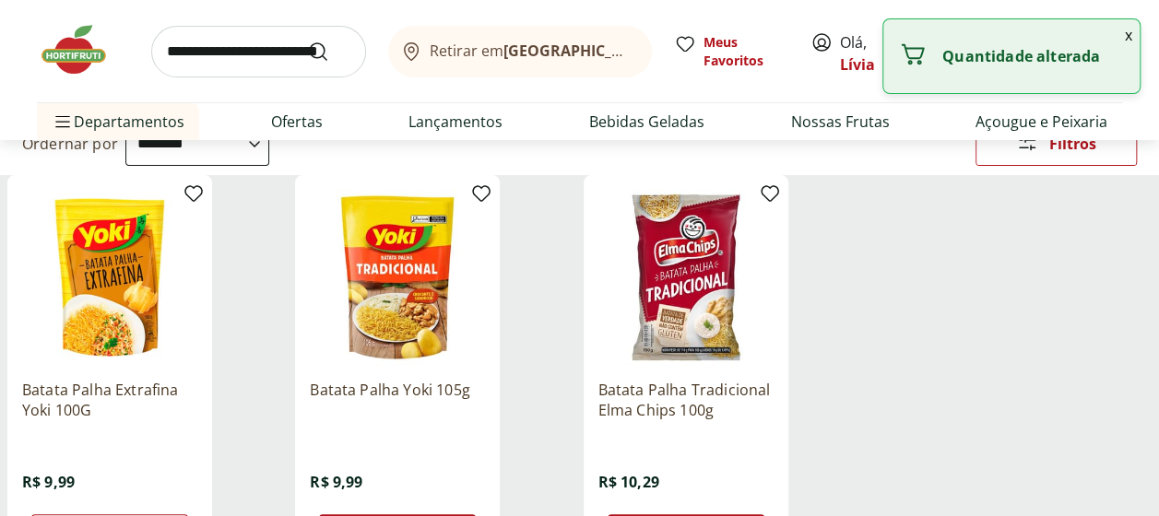
scroll to position [184, 0]
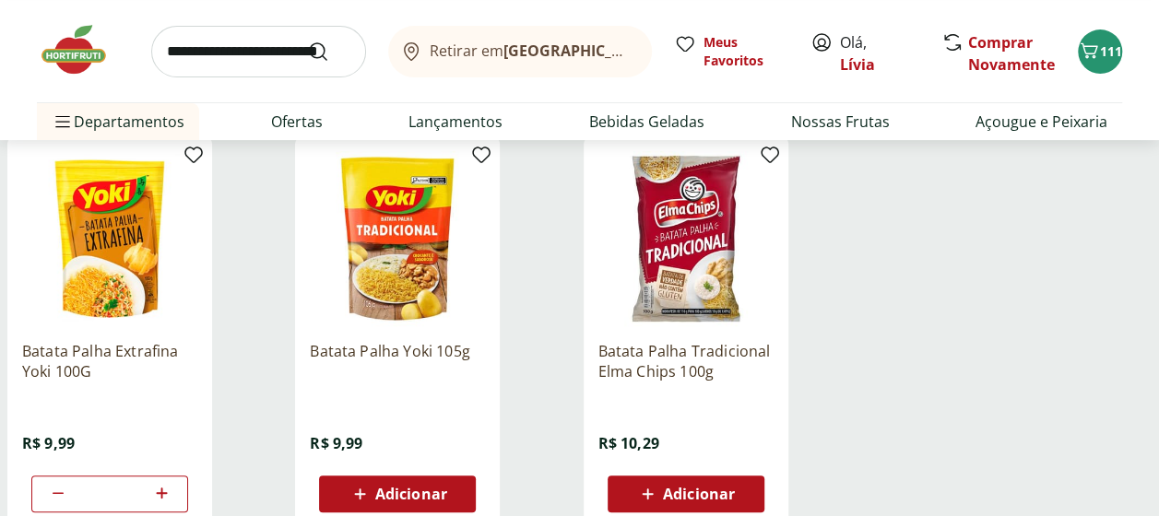
click at [166, 485] on icon at bounding box center [161, 493] width 23 height 22
type input "*"
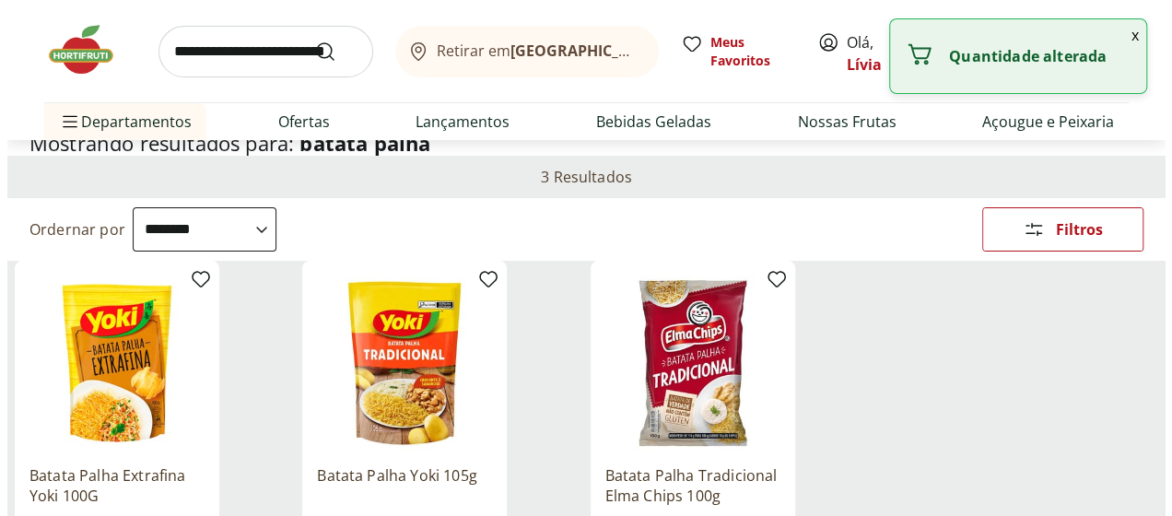
scroll to position [0, 0]
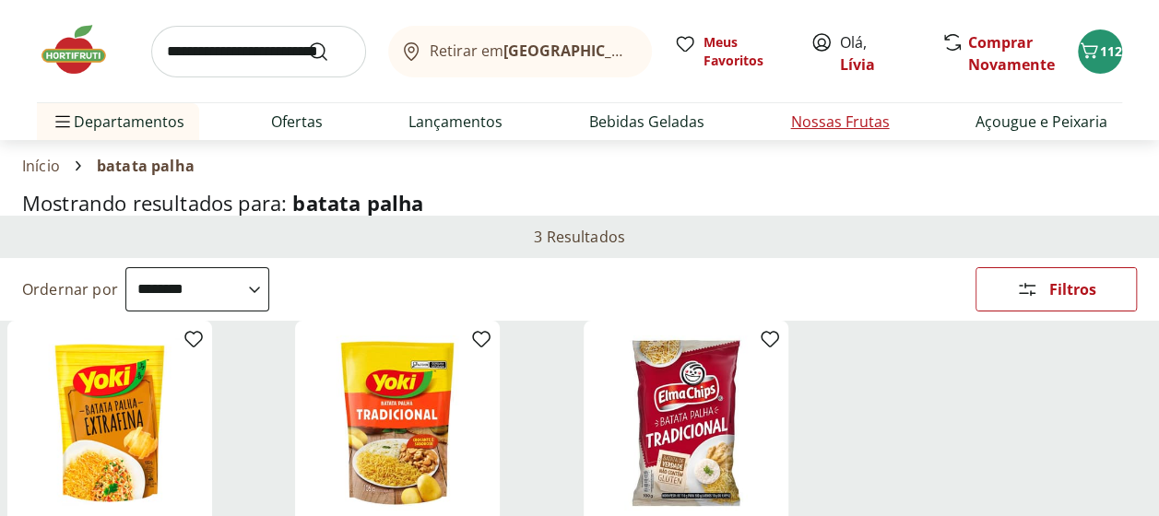
click at [889, 121] on li "Nossas Frutas" at bounding box center [839, 121] width 128 height 37
click at [1102, 46] on span "112" at bounding box center [1111, 51] width 22 height 18
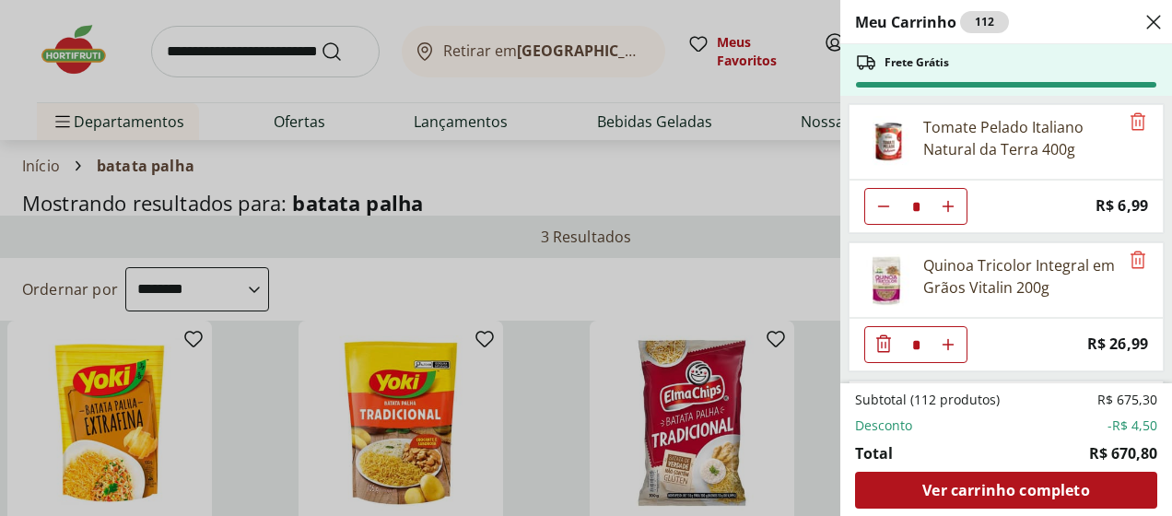
click at [795, 243] on div "Meu Carrinho 112 Frete Grátis Tomate Pelado Italiano Natural da Terra 400g * Pr…" at bounding box center [586, 258] width 1172 height 516
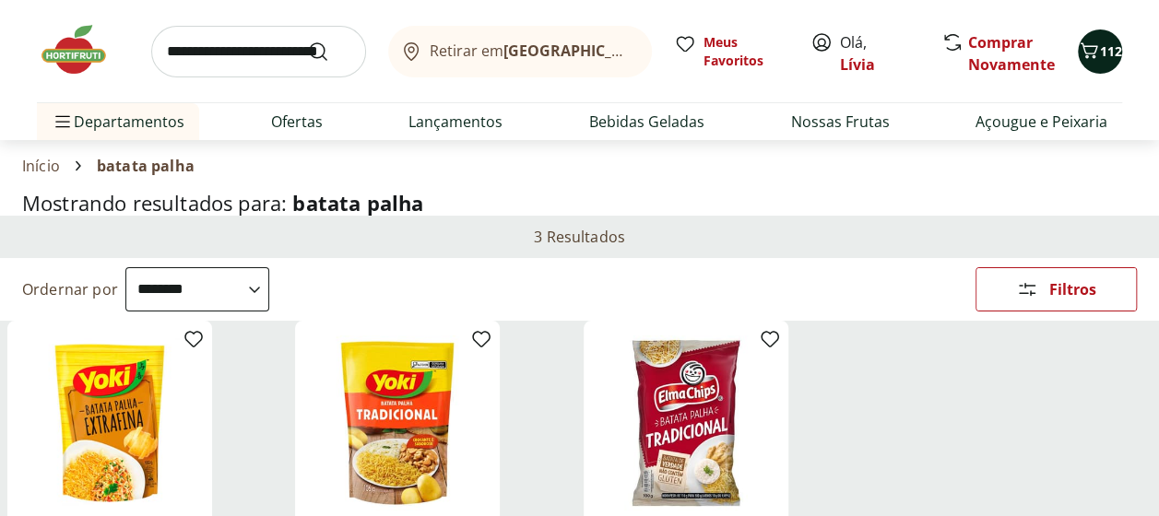
click at [1082, 42] on icon "Carrinho" at bounding box center [1088, 51] width 22 height 22
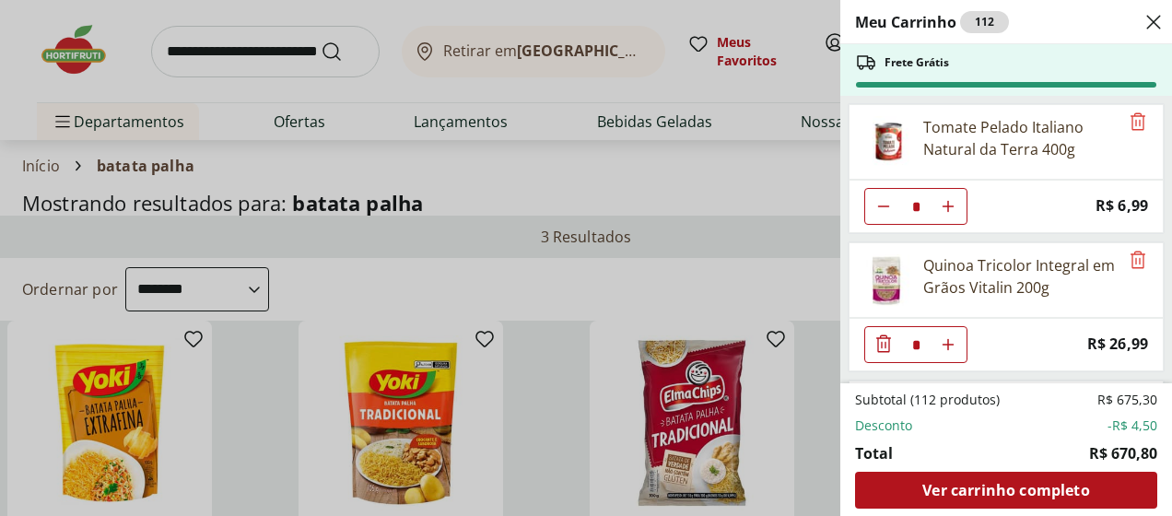
click at [892, 208] on button "Diminuir Quantidade" at bounding box center [883, 206] width 37 height 37
type input "*"
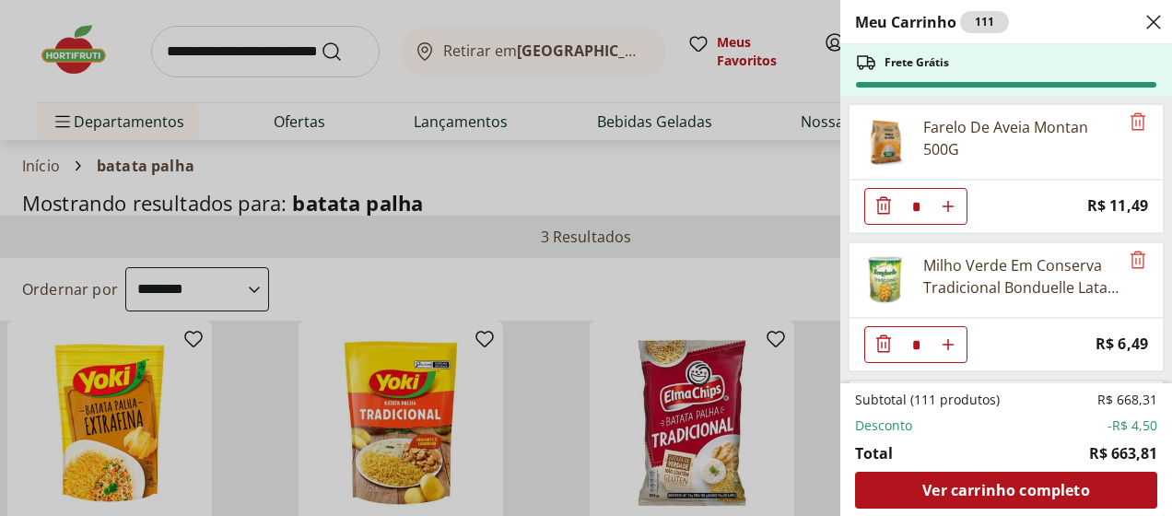
scroll to position [922, 0]
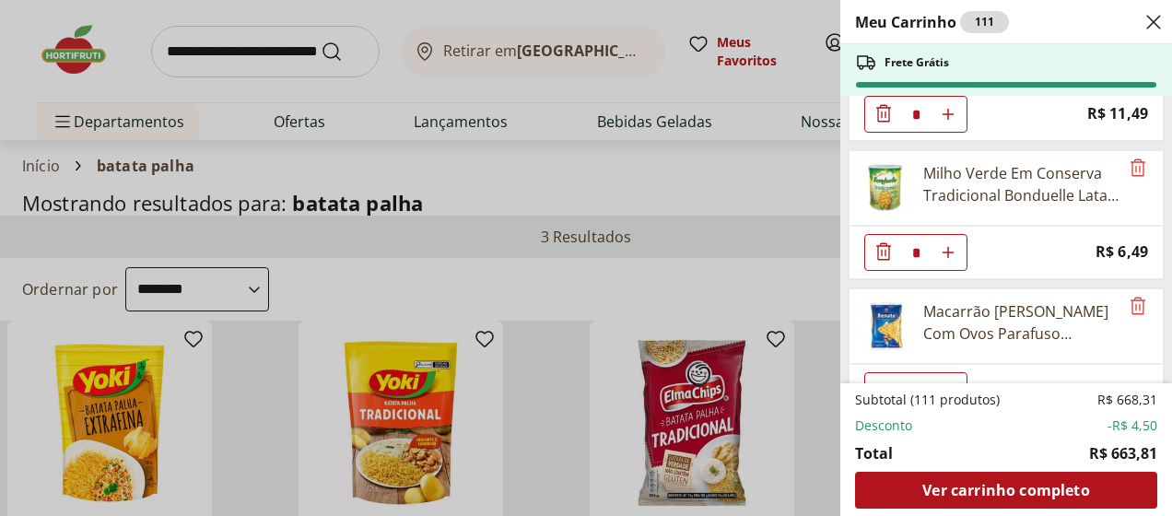
click at [955, 245] on icon "Aumentar Quantidade" at bounding box center [948, 252] width 15 height 15
click at [887, 245] on icon "Diminuir Quantidade" at bounding box center [884, 252] width 15 height 15
type input "*"
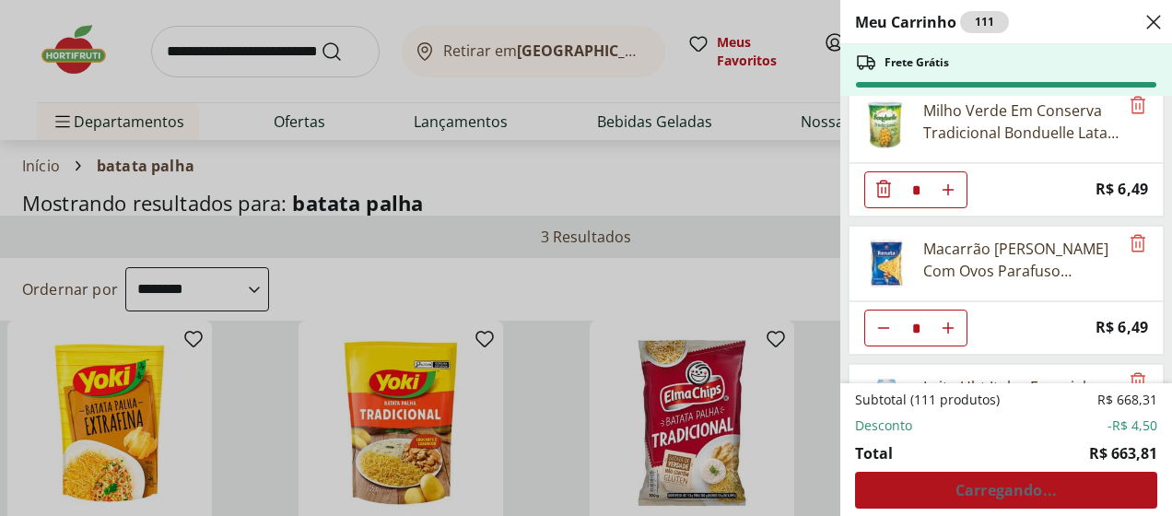
scroll to position [1014, 0]
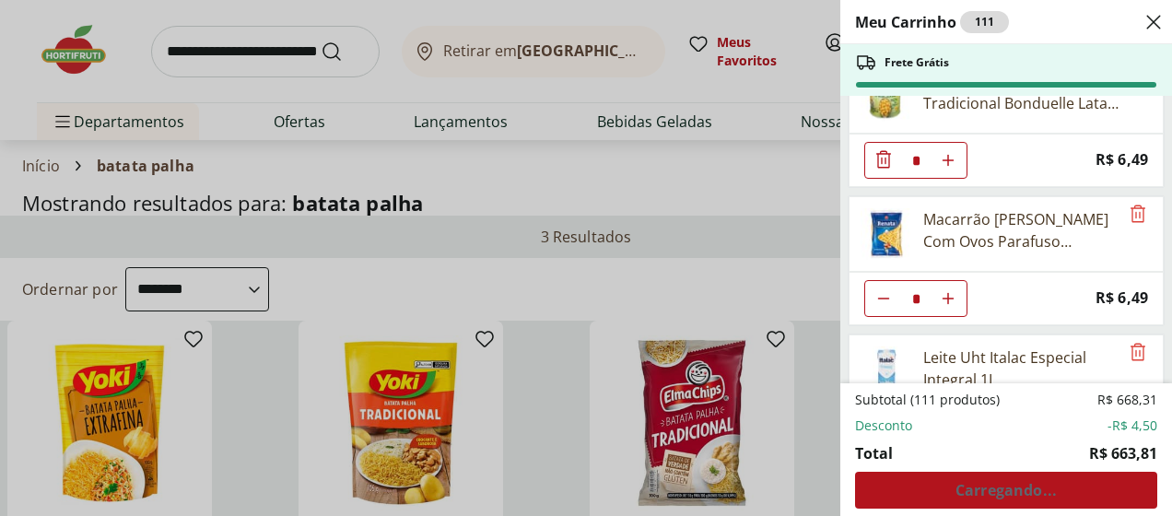
click at [885, 291] on icon "Diminuir Quantidade" at bounding box center [884, 298] width 15 height 15
type input "*"
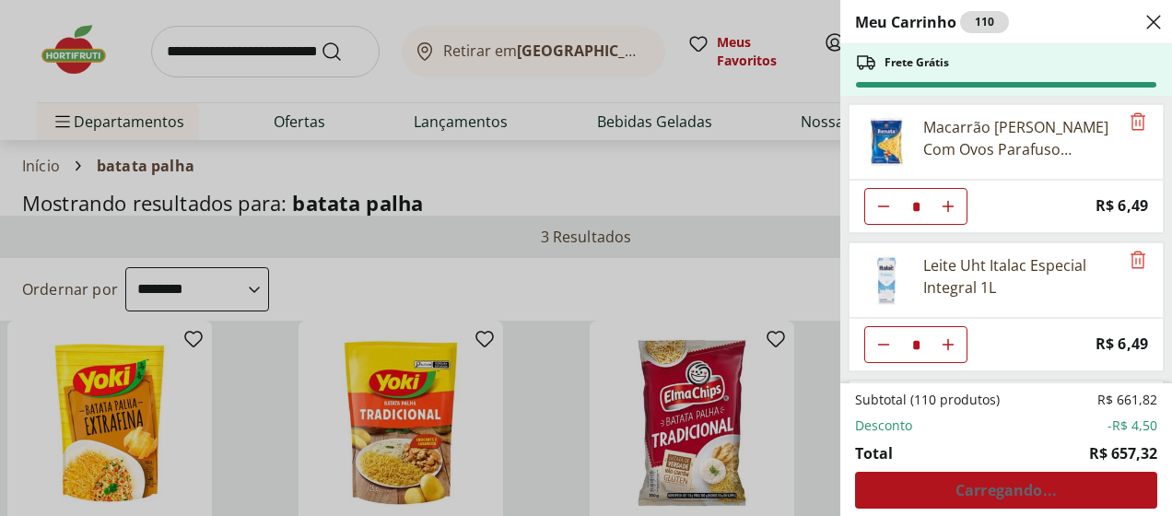
scroll to position [1198, 0]
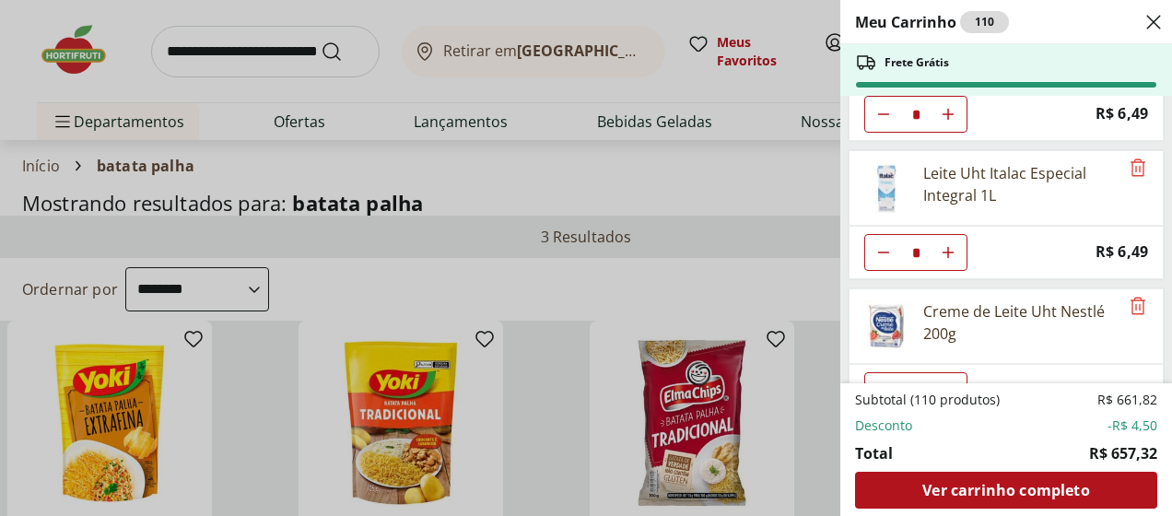
click at [875, 234] on button "Diminuir Quantidade" at bounding box center [883, 252] width 37 height 37
type input "*"
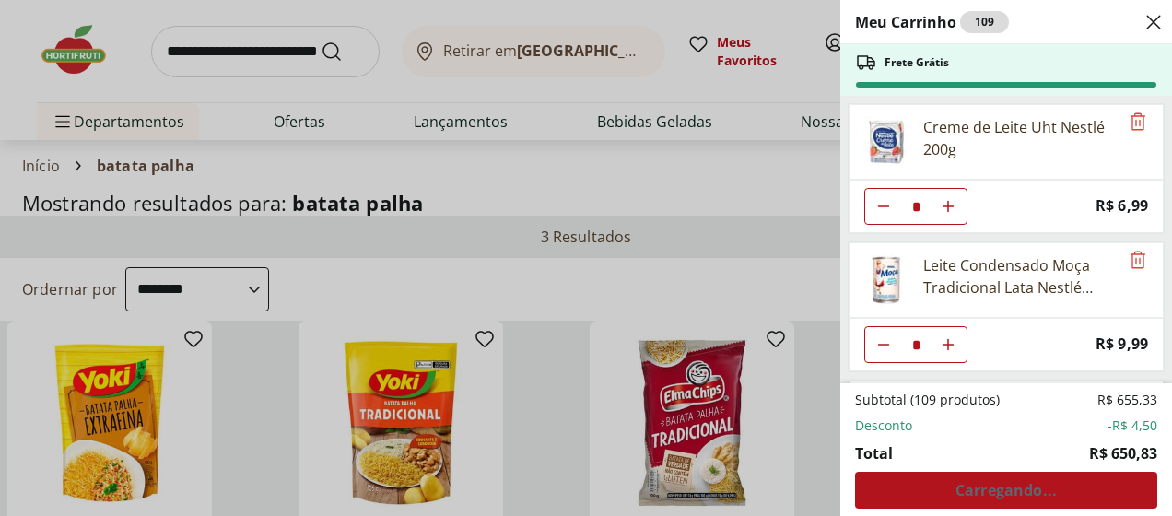
scroll to position [1475, 0]
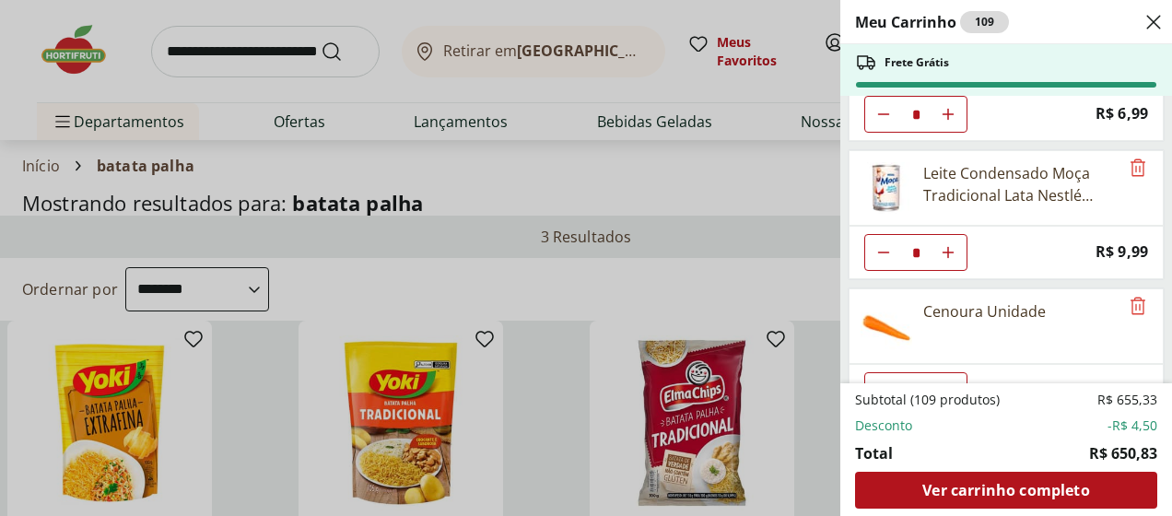
click at [880, 245] on icon "Diminuir Quantidade" at bounding box center [884, 252] width 15 height 15
type input "*"
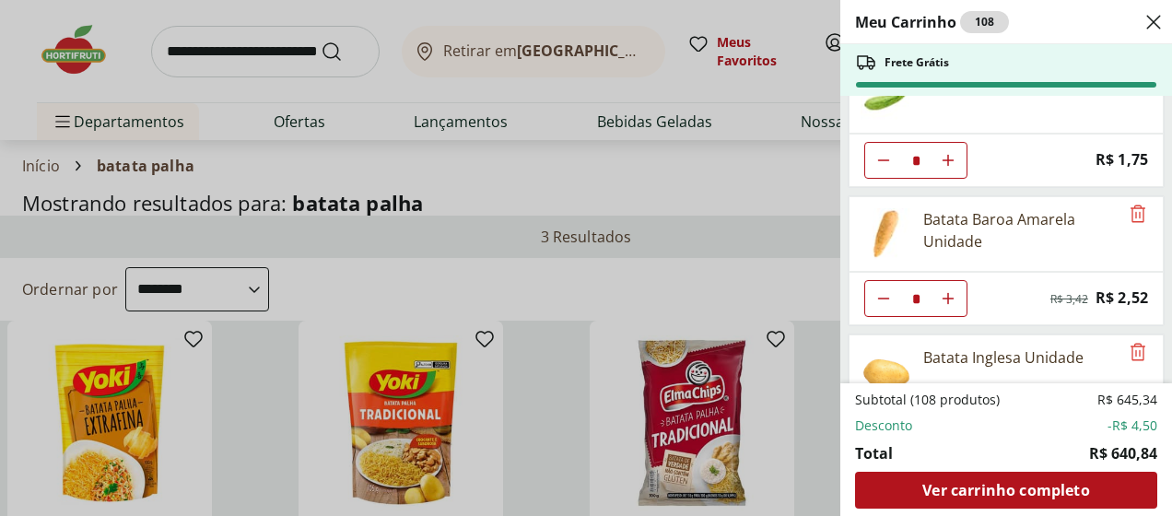
scroll to position [1936, 0]
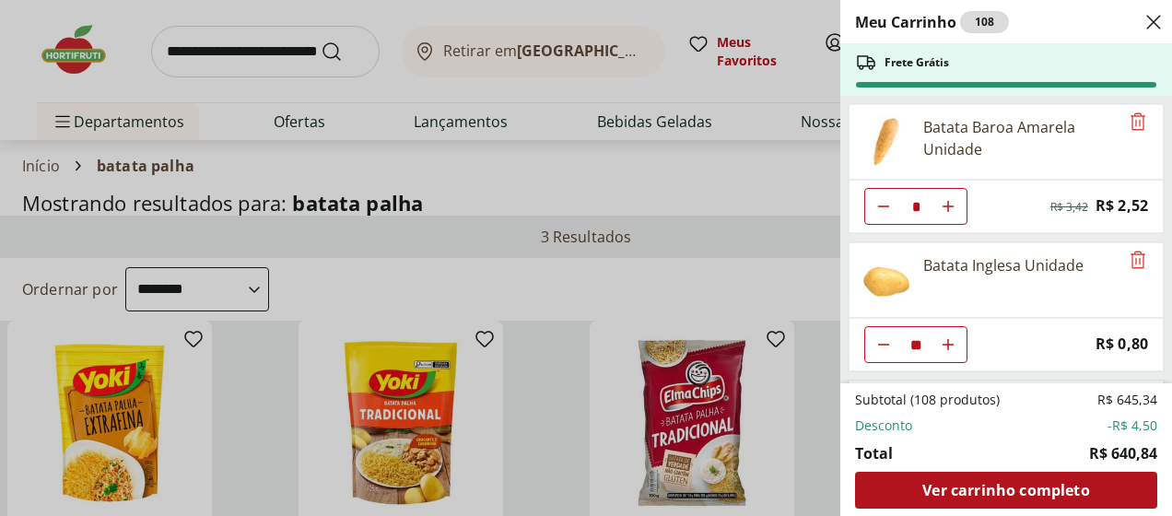
click at [877, 337] on icon "Diminuir Quantidade" at bounding box center [884, 344] width 15 height 15
type input "*"
click at [877, 199] on icon "Diminuir Quantidade" at bounding box center [884, 206] width 15 height 15
type input "*"
click at [879, 337] on use "Diminuir Quantidade" at bounding box center [884, 344] width 15 height 15
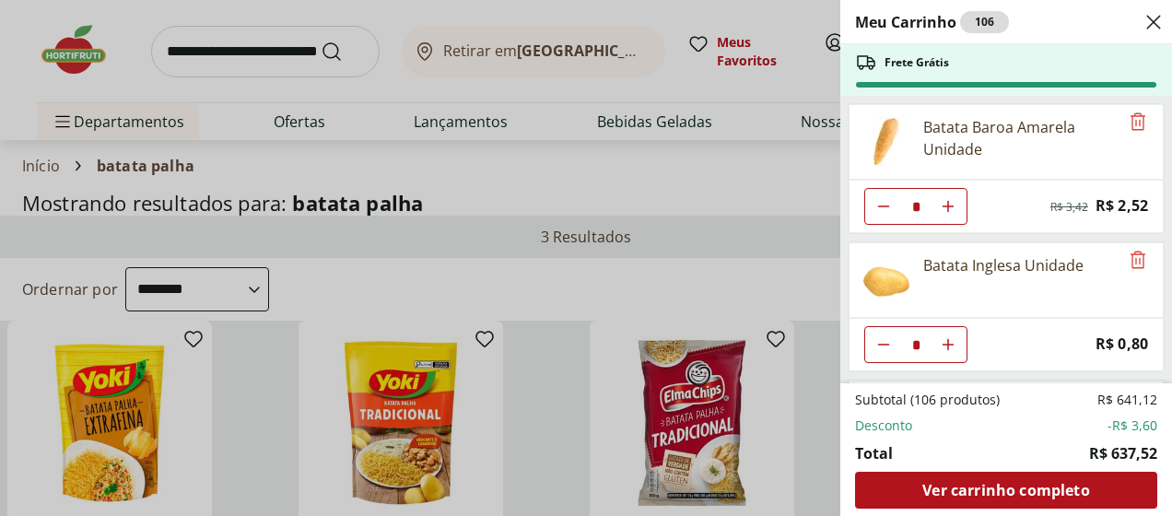
type input "*"
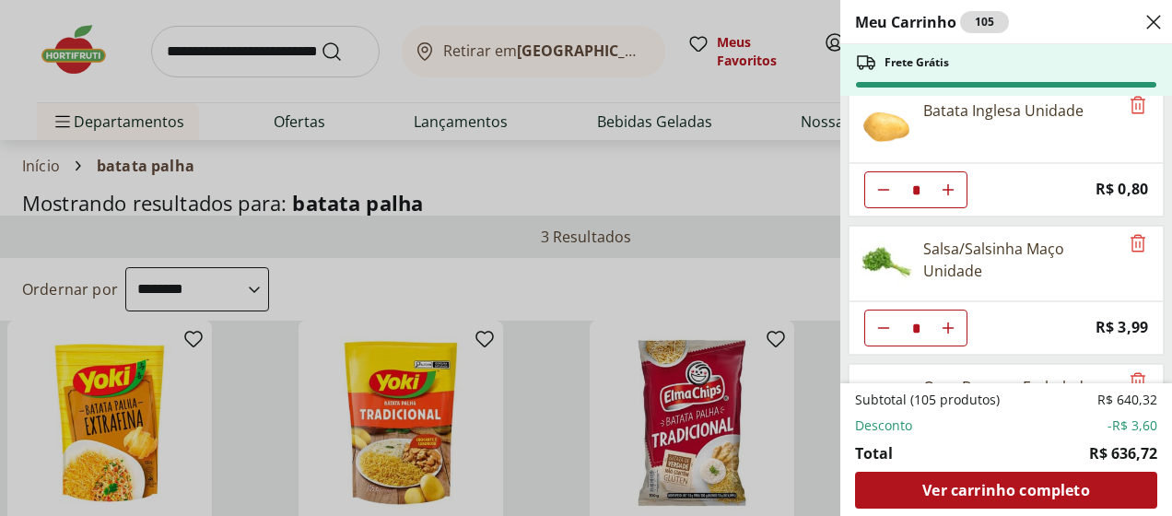
scroll to position [2120, 0]
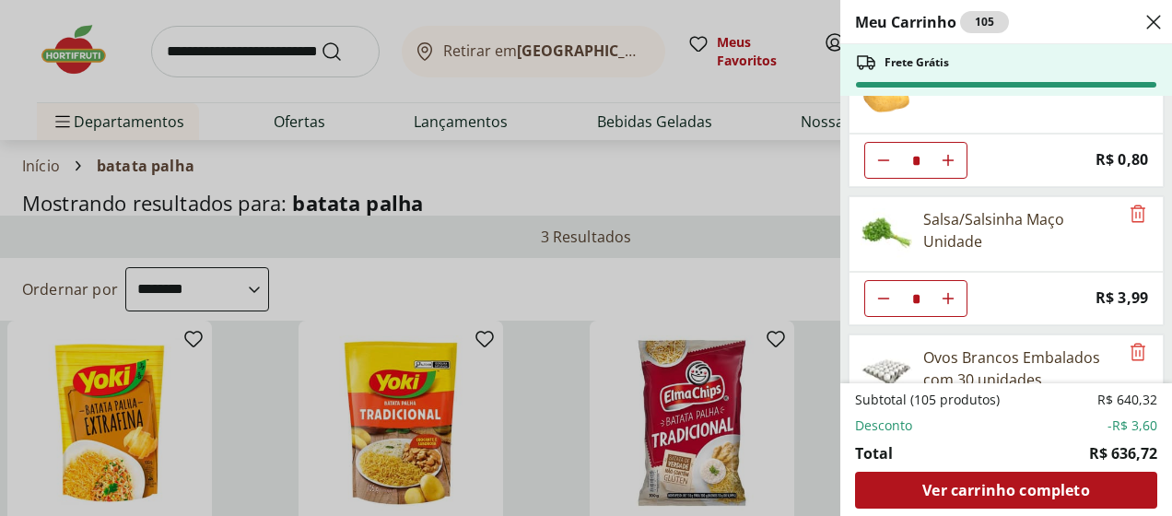
click at [884, 291] on icon "Diminuir Quantidade" at bounding box center [884, 298] width 15 height 15
type input "*"
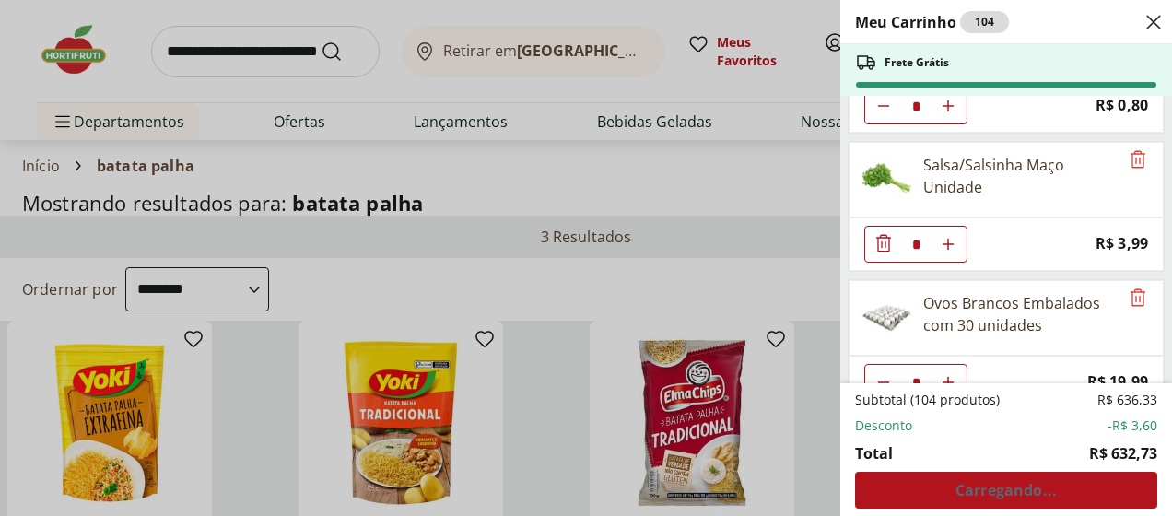
scroll to position [2212, 0]
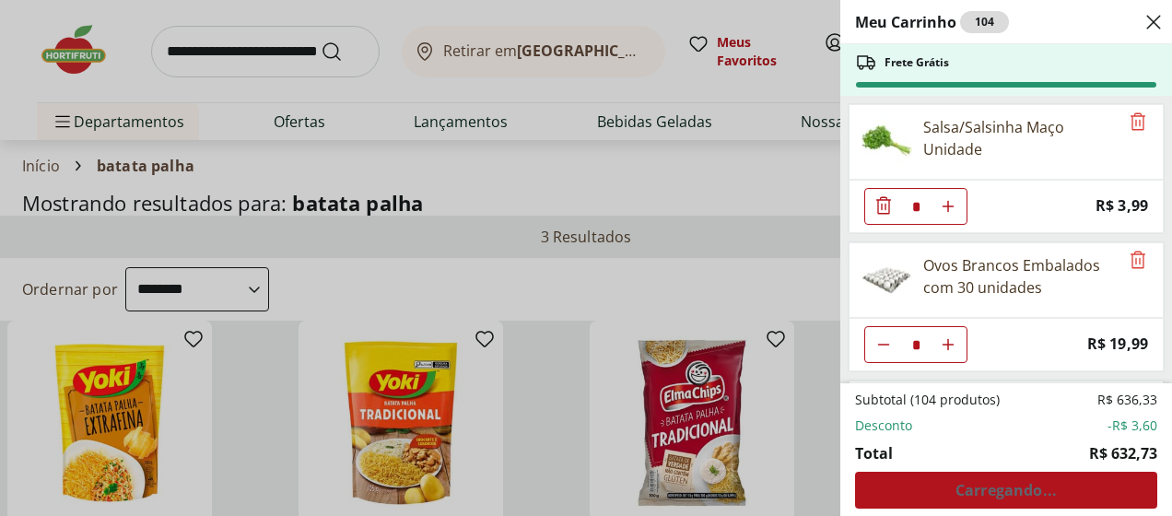
click at [886, 337] on use "Diminuir Quantidade" at bounding box center [884, 344] width 15 height 15
type input "*"
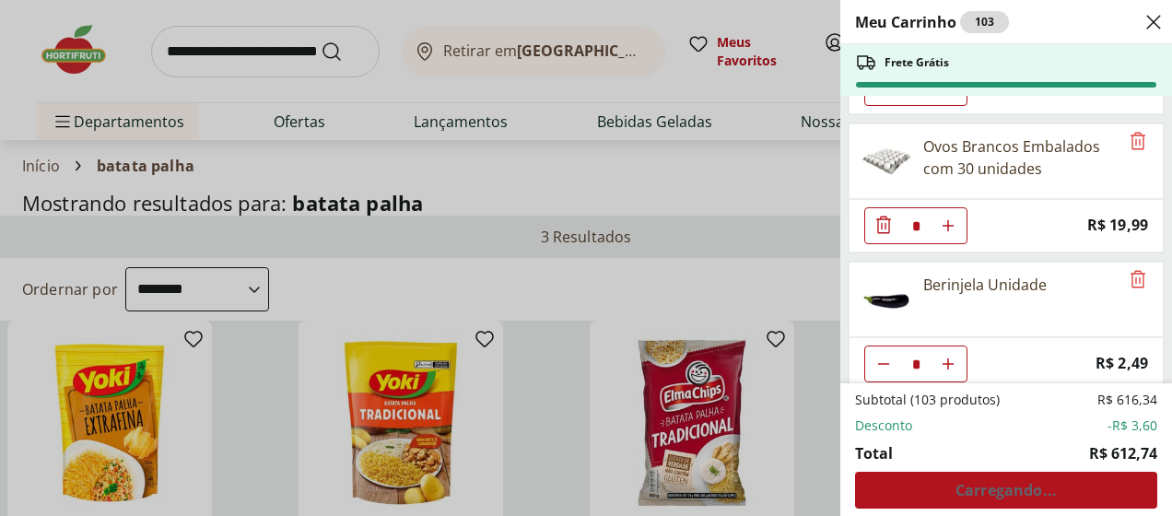
scroll to position [2396, 0]
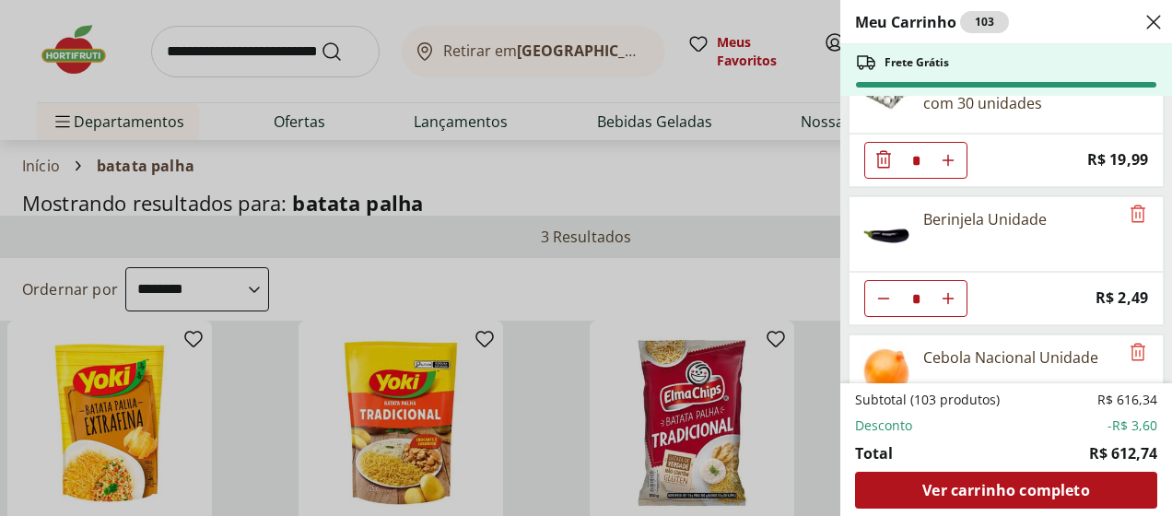
click at [884, 291] on icon "Diminuir Quantidade" at bounding box center [884, 298] width 15 height 15
type input "*"
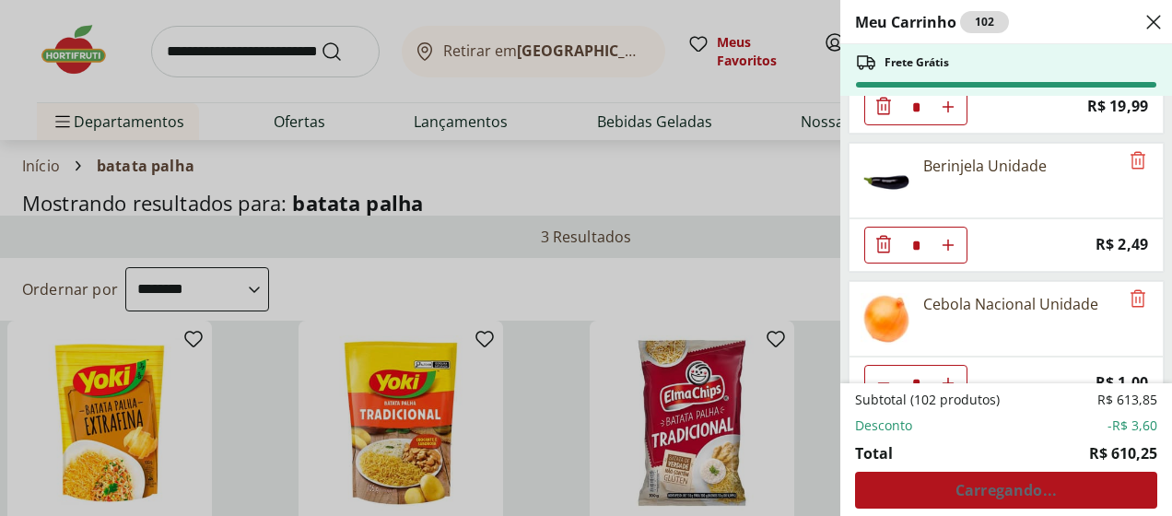
scroll to position [2489, 0]
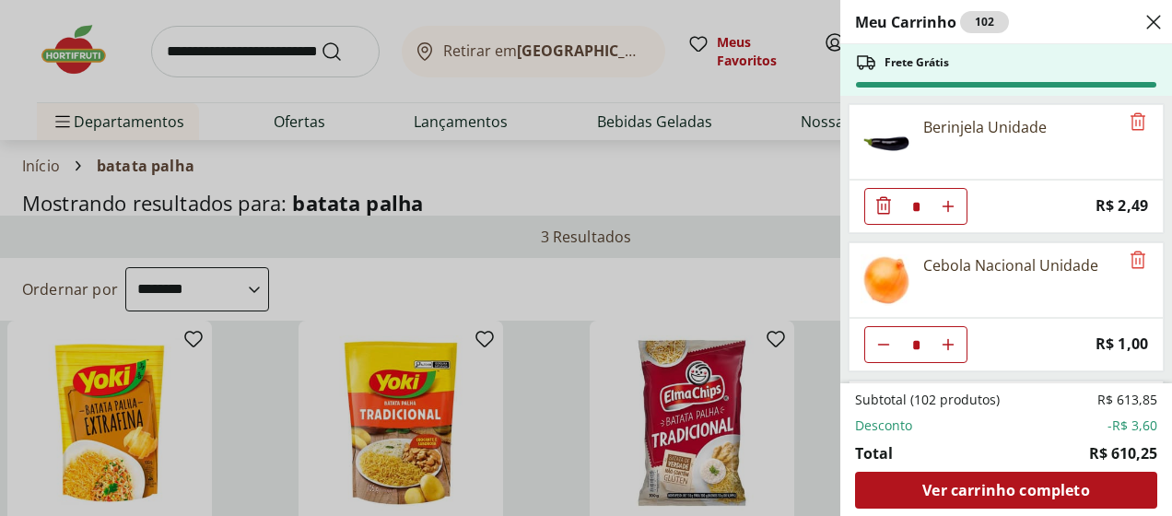
click at [881, 337] on icon "Diminuir Quantidade" at bounding box center [884, 344] width 15 height 15
type input "*"
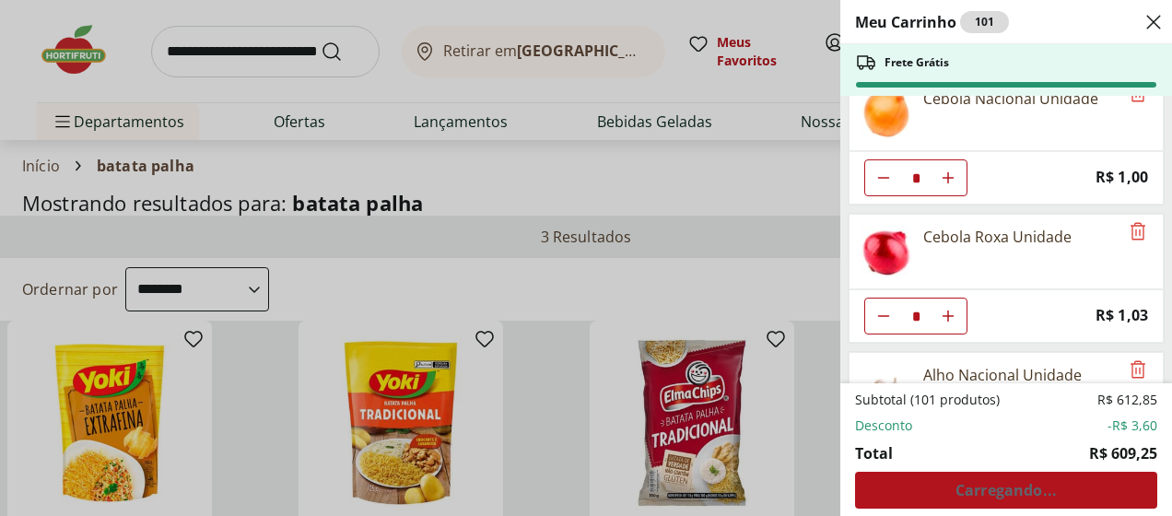
scroll to position [2673, 0]
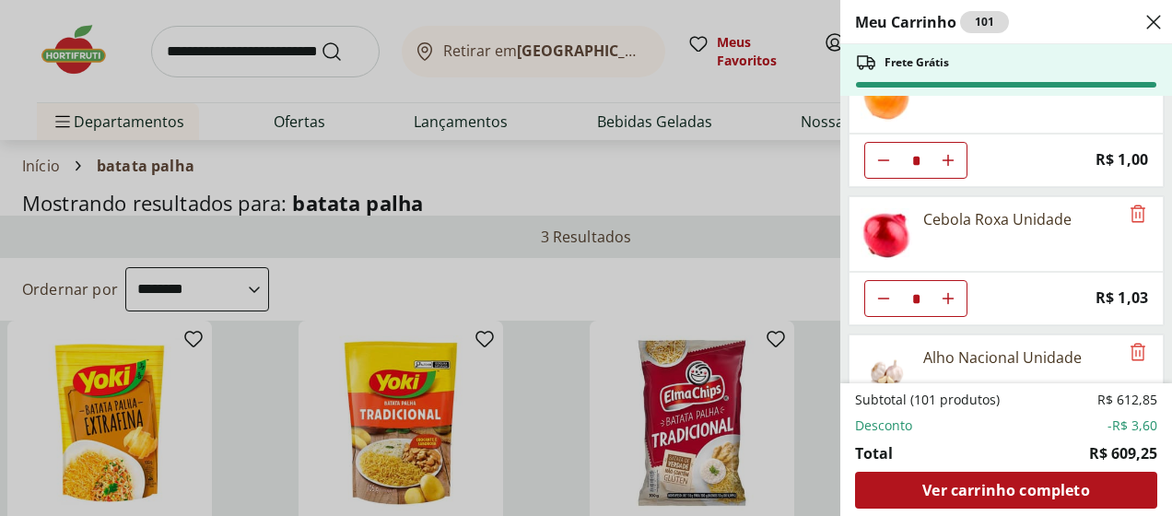
click at [879, 291] on icon "Diminuir Quantidade" at bounding box center [884, 298] width 15 height 15
type input "*"
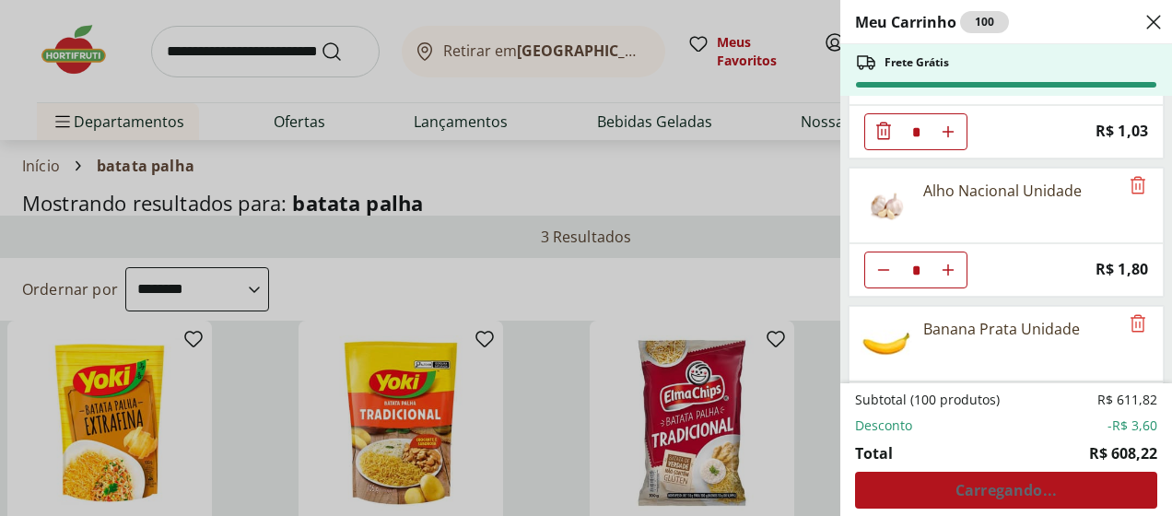
scroll to position [2857, 0]
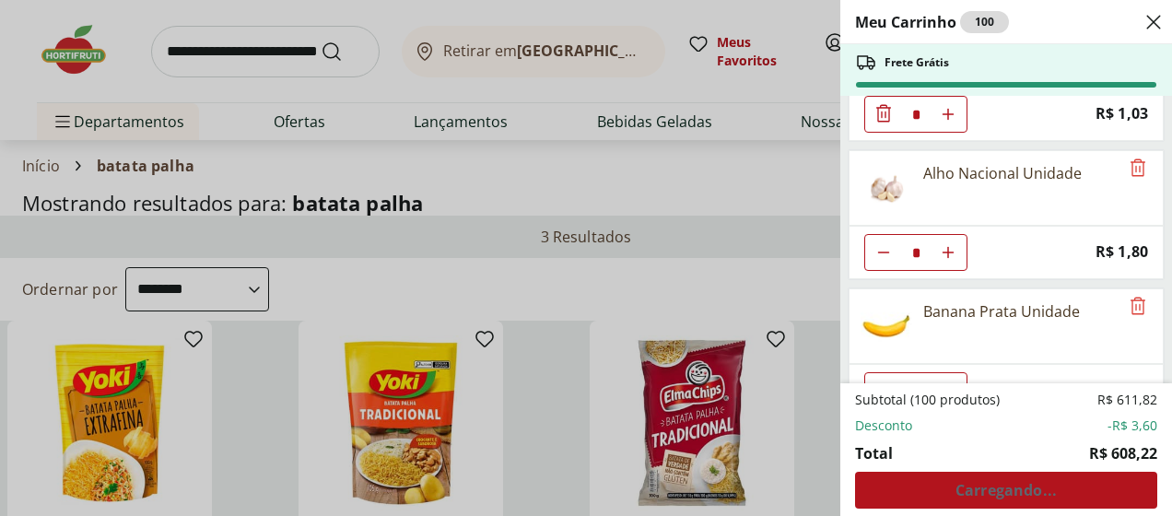
click at [883, 245] on icon "Diminuir Quantidade" at bounding box center [884, 252] width 15 height 15
type input "*"
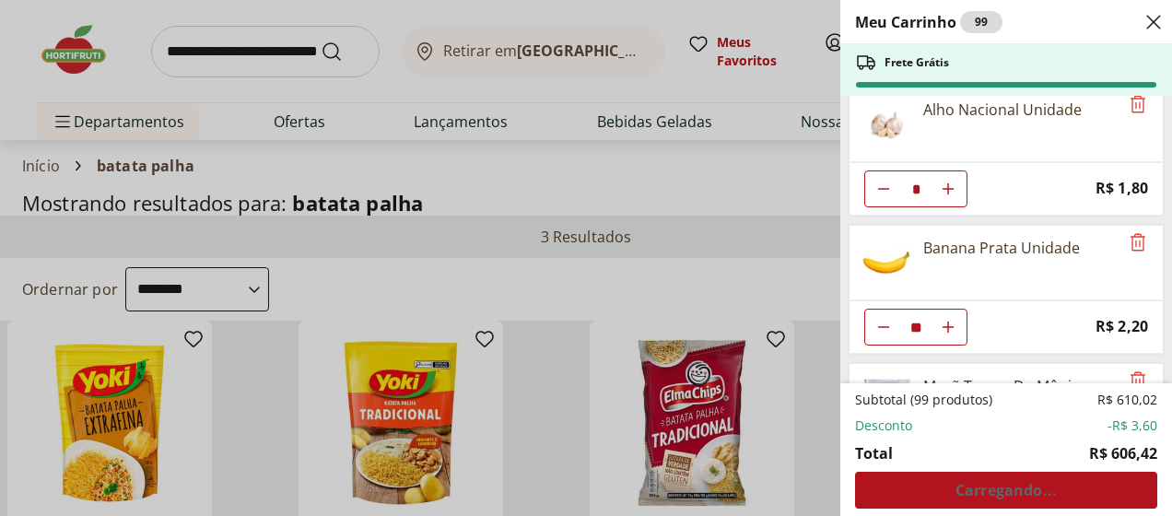
scroll to position [2949, 0]
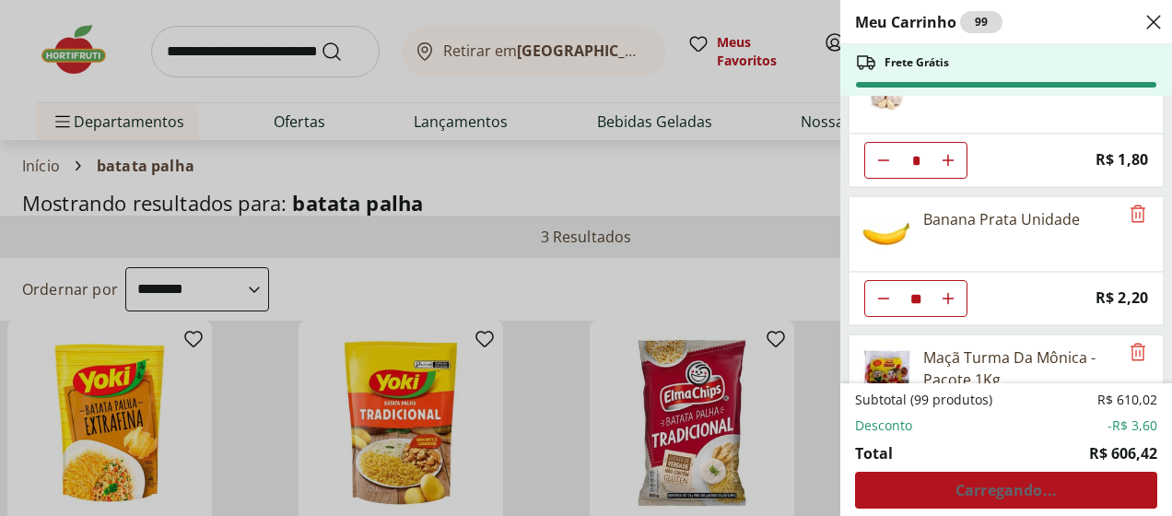
click at [880, 280] on button "Diminuir Quantidade" at bounding box center [883, 298] width 37 height 37
type input "**"
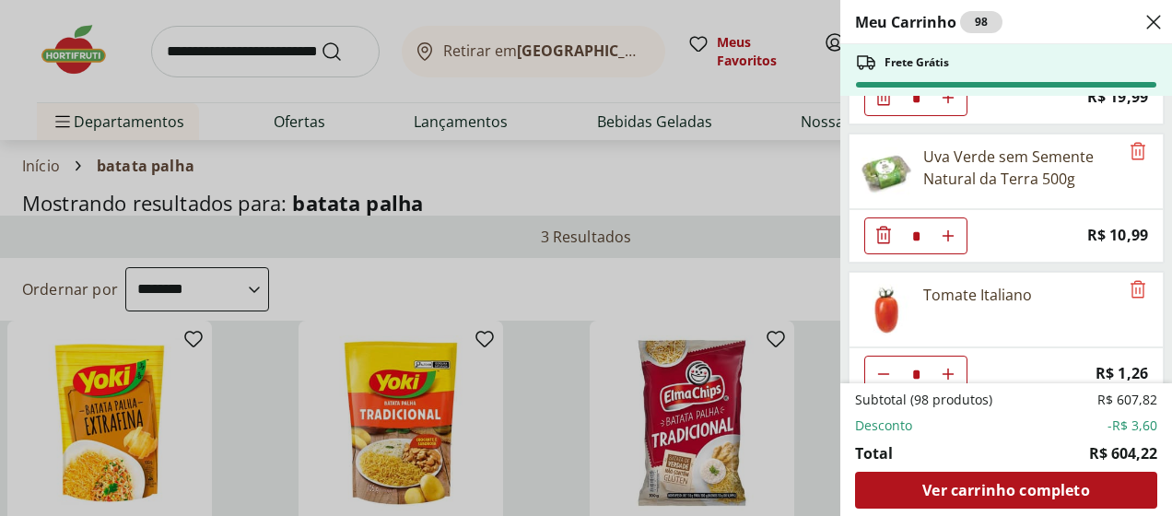
scroll to position [3318, 0]
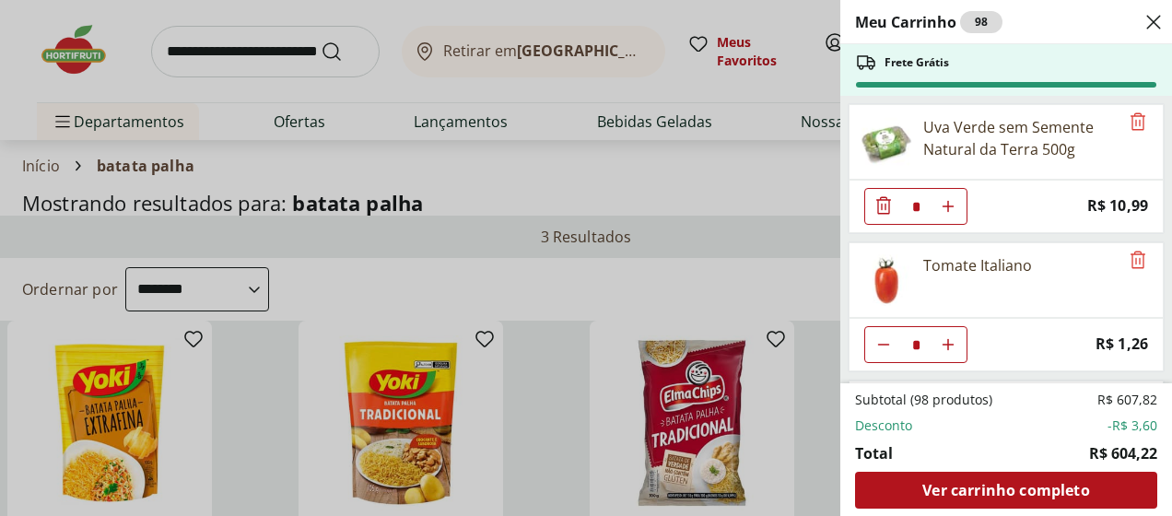
click at [885, 337] on icon "Diminuir Quantidade" at bounding box center [884, 344] width 15 height 15
type input "*"
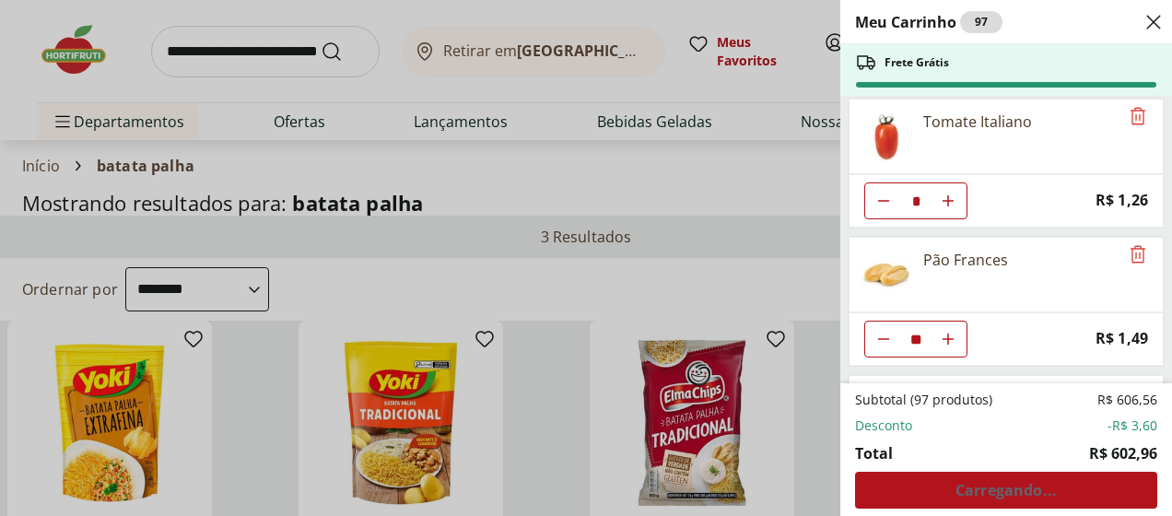
scroll to position [3502, 0]
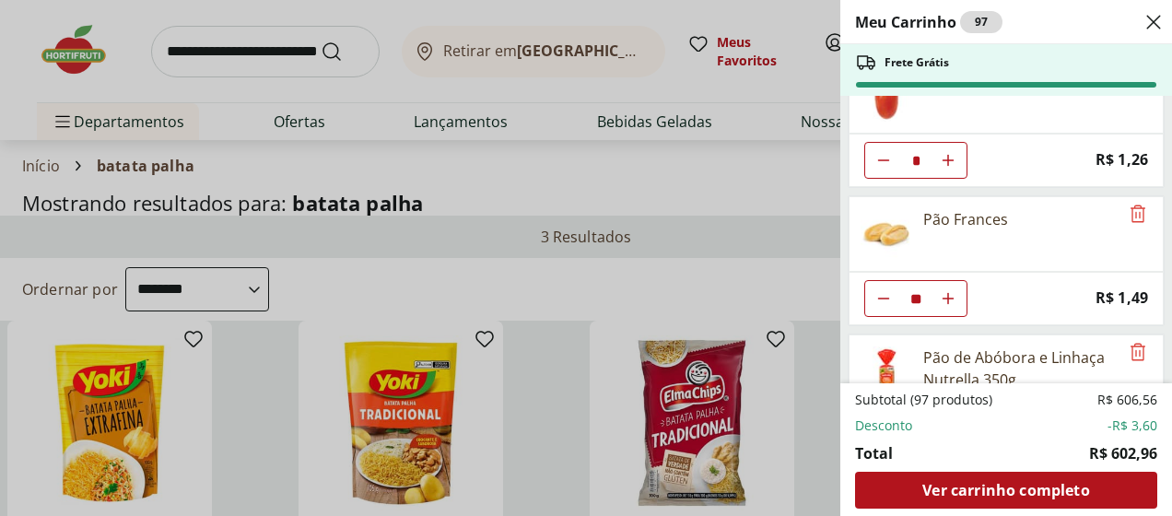
click at [877, 291] on use "Diminuir Quantidade" at bounding box center [884, 298] width 15 height 15
type input "**"
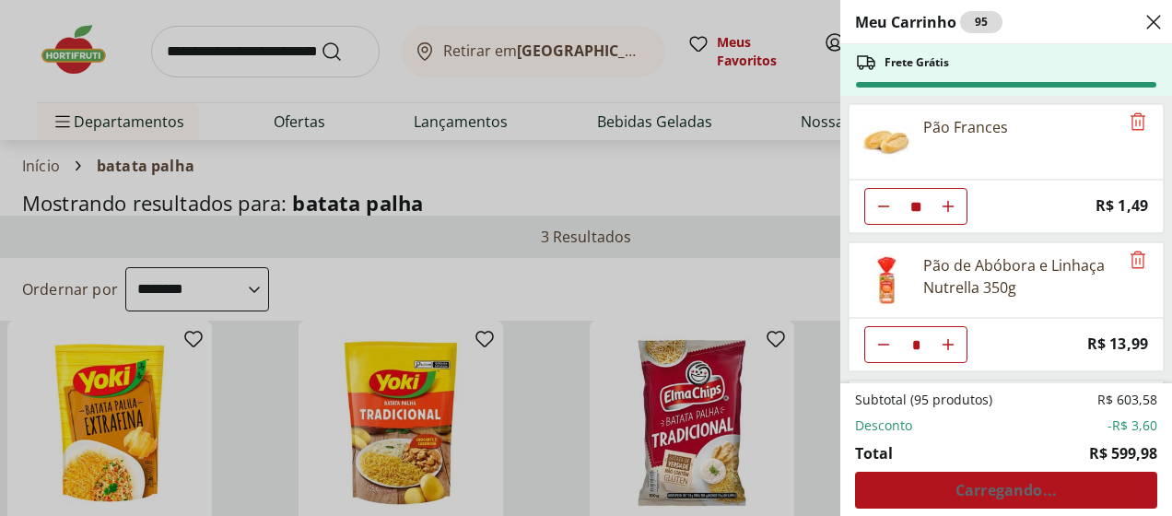
scroll to position [3687, 0]
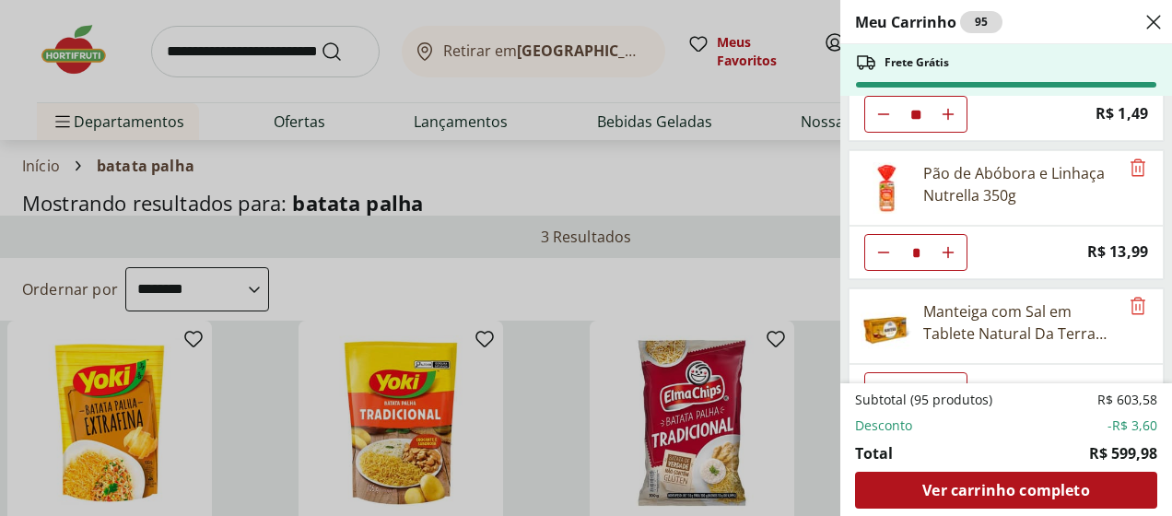
click at [879, 234] on button "Diminuir Quantidade" at bounding box center [883, 252] width 37 height 37
type input "*"
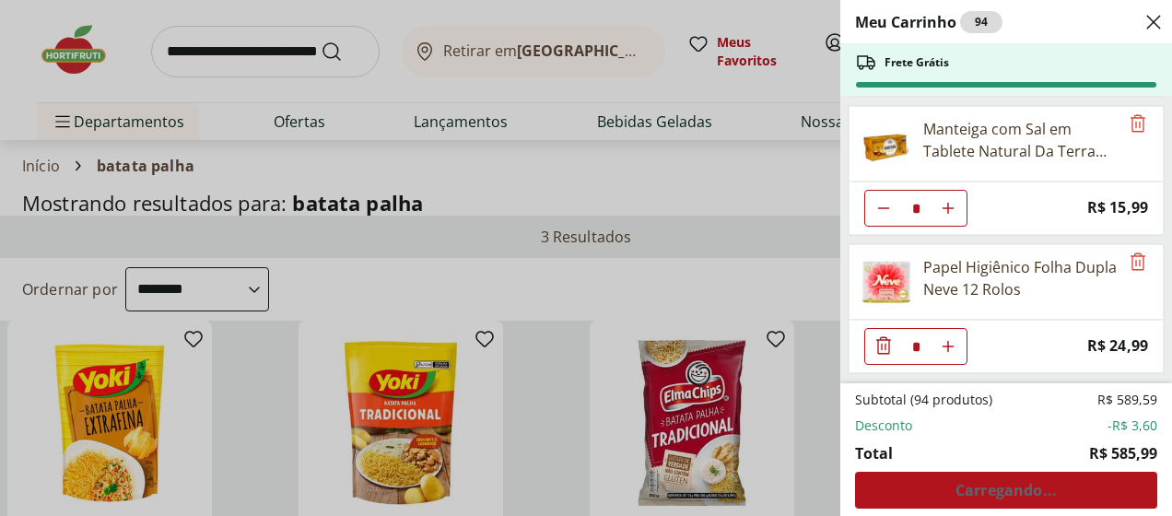
scroll to position [3871, 0]
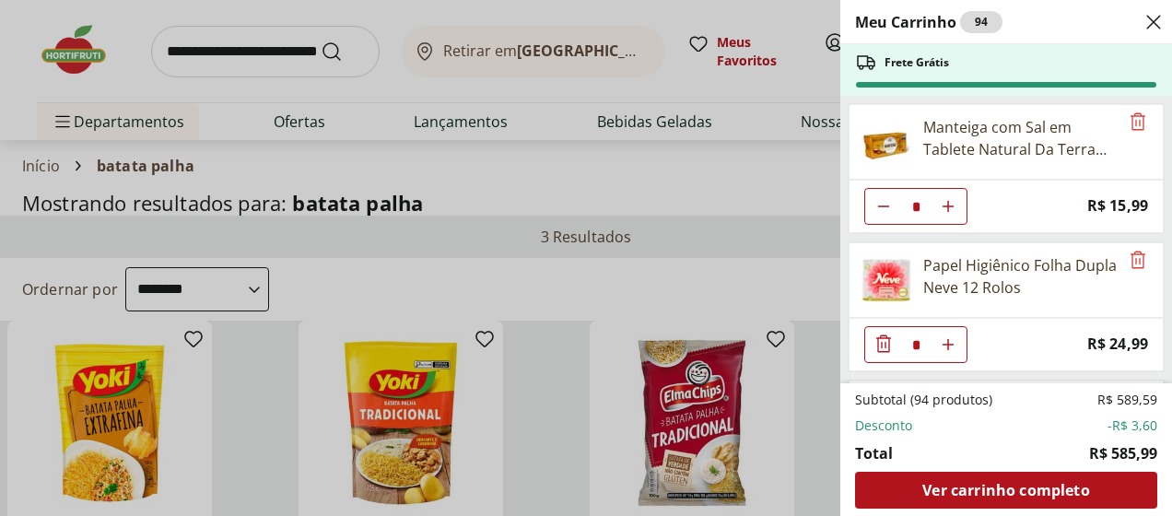
click at [881, 199] on use "Diminuir Quantidade" at bounding box center [884, 206] width 15 height 15
type input "*"
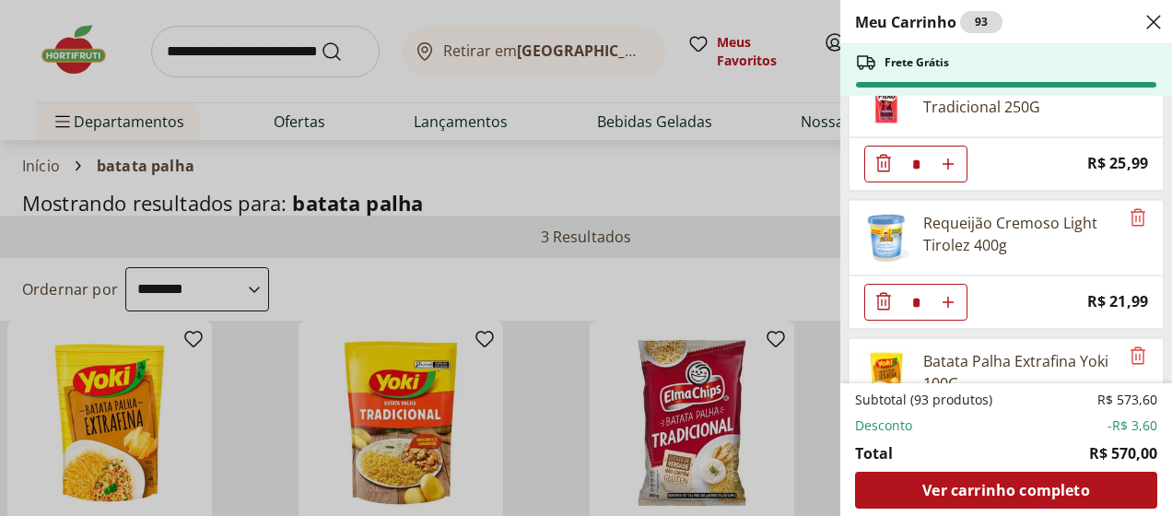
scroll to position [4767, 0]
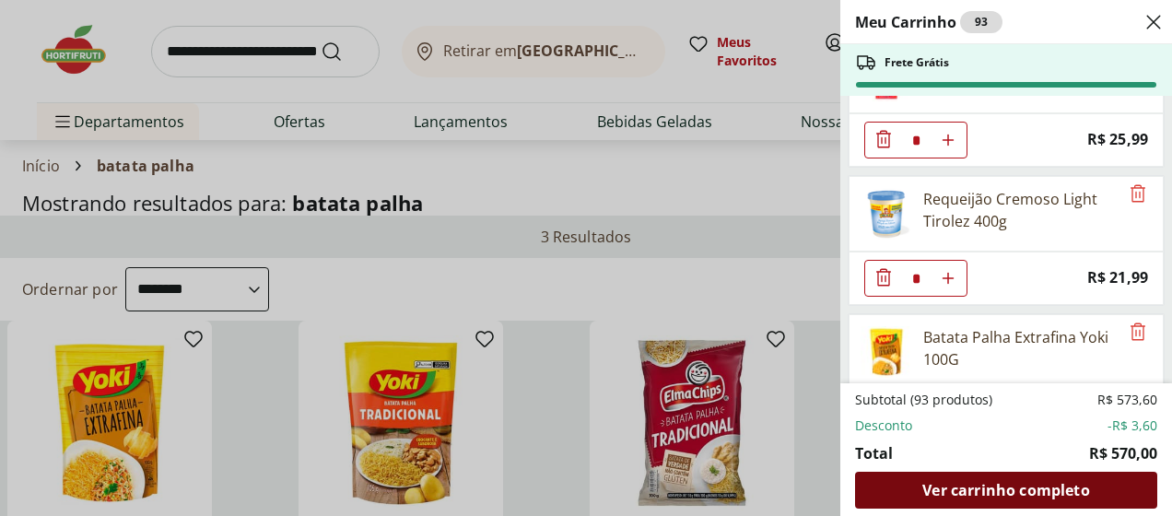
click at [999, 488] on span "Ver carrinho completo" at bounding box center [1006, 490] width 167 height 15
